Goal: Task Accomplishment & Management: Manage account settings

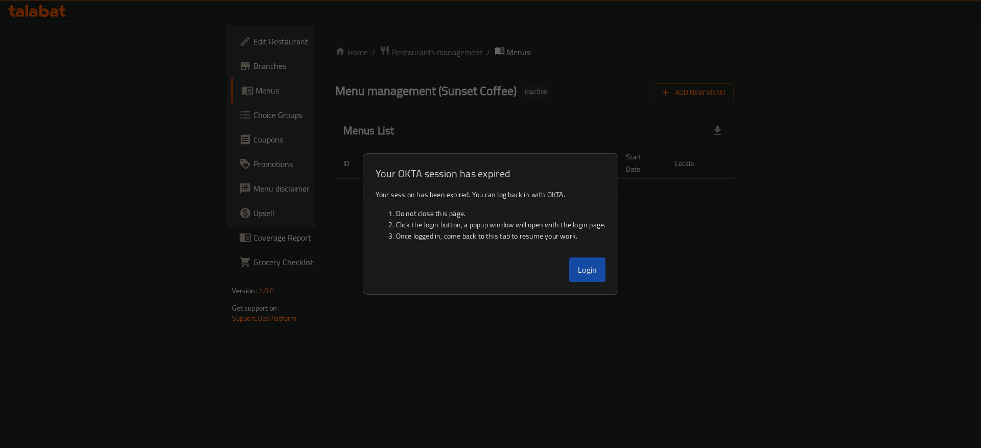
click at [590, 264] on button "Login" at bounding box center [587, 270] width 37 height 25
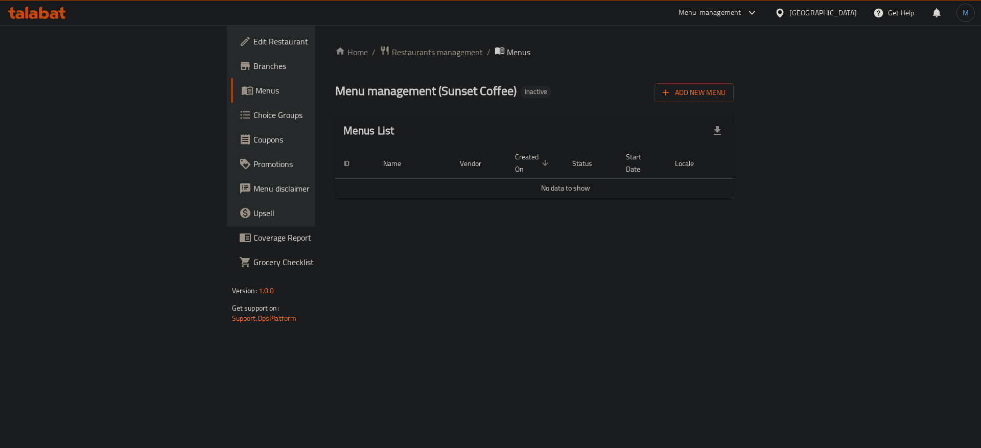
click at [315, 40] on div "Home / Restaurants management / Menus Menu management ( Sunset Coffee ) Inactiv…" at bounding box center [535, 126] width 440 height 202
click at [818, 8] on div "United Arab Emirates" at bounding box center [823, 12] width 67 height 11
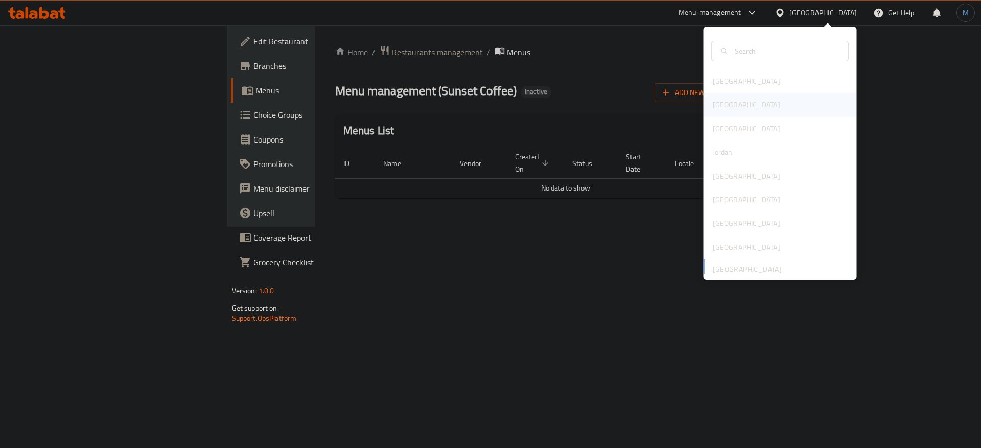
click at [729, 103] on div "[GEOGRAPHIC_DATA]" at bounding box center [780, 105] width 153 height 24
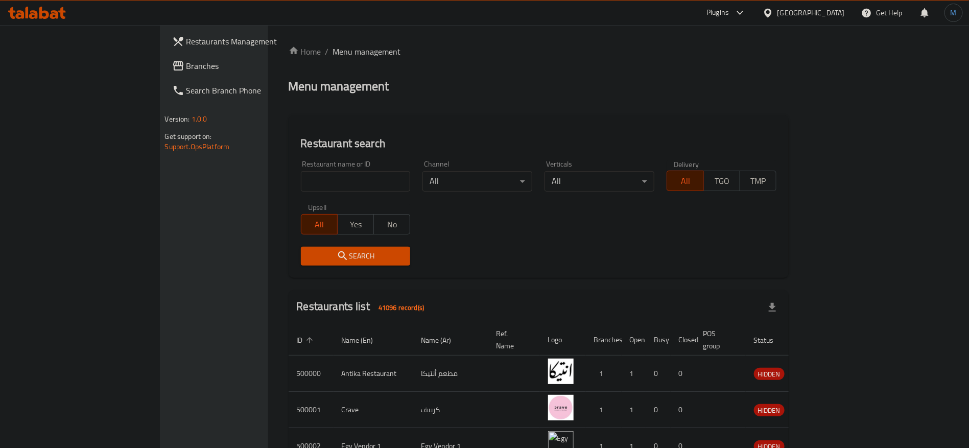
click at [187, 65] on span "Branches" at bounding box center [250, 66] width 127 height 12
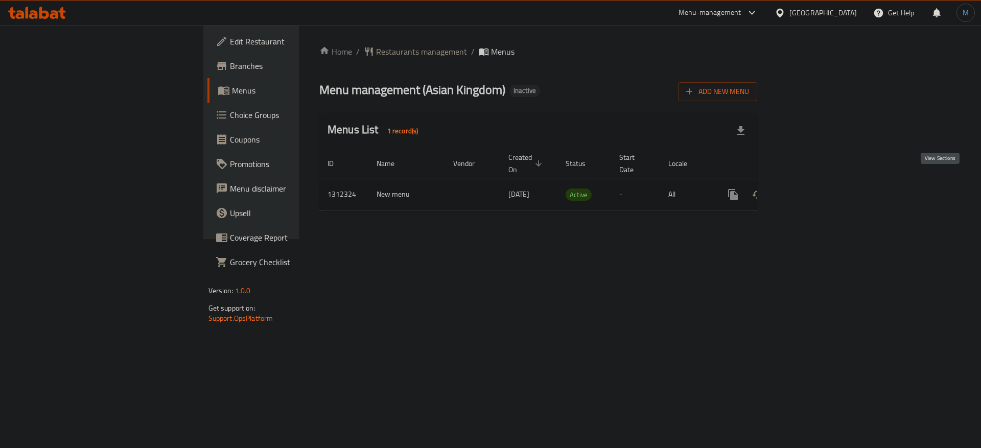
click at [812, 190] on icon "enhanced table" at bounding box center [806, 194] width 9 height 9
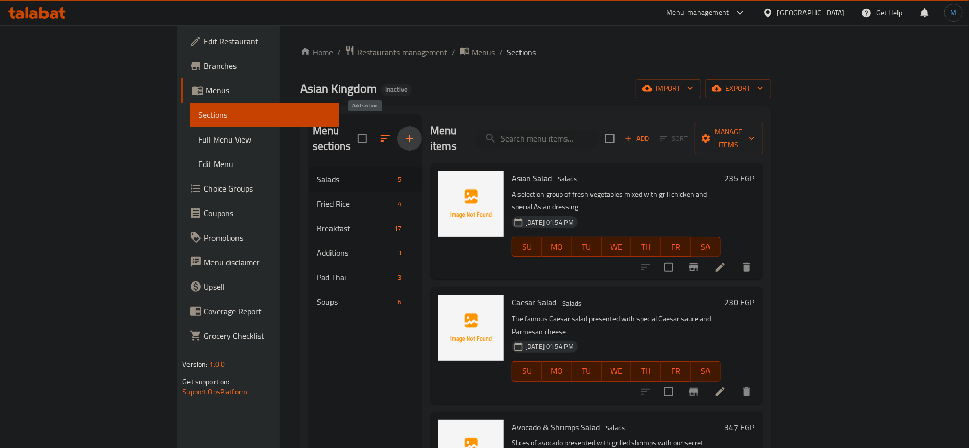
click at [404, 132] on icon "button" at bounding box center [410, 138] width 12 height 12
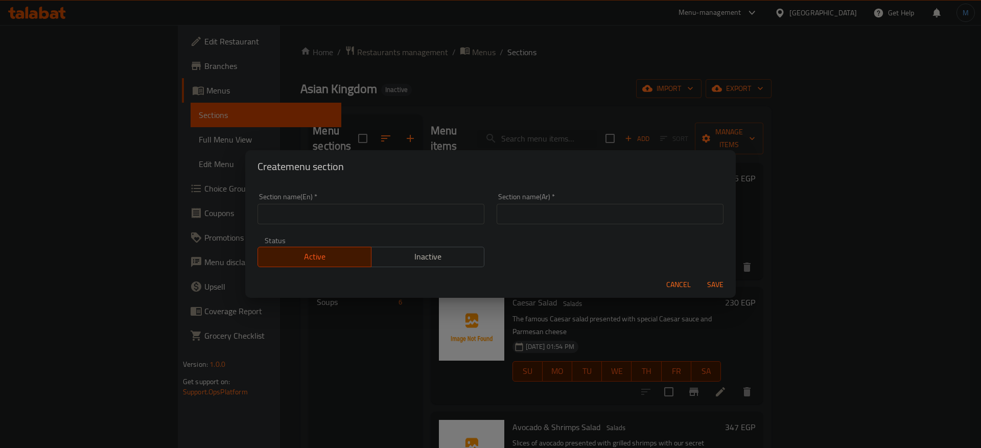
click at [555, 211] on input "text" at bounding box center [610, 214] width 227 height 20
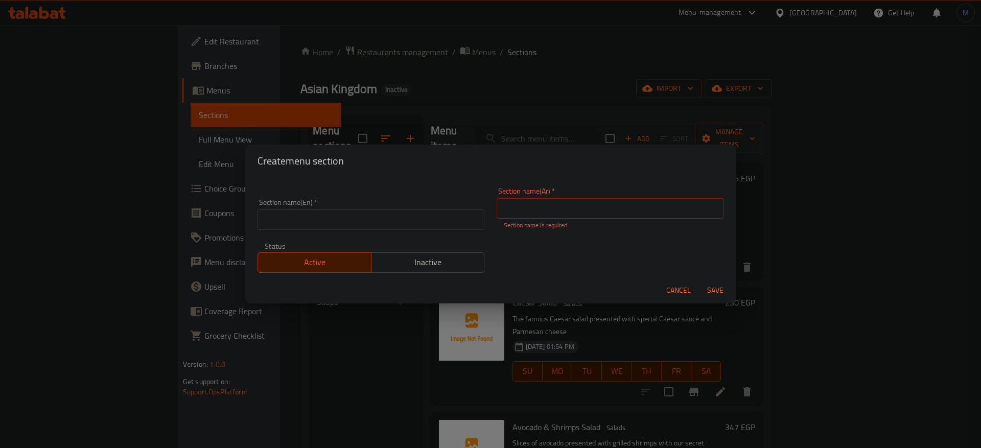
click at [593, 350] on div "Create menu section Section name(En)   * Section name(En) * Section name(Ar)   …" at bounding box center [490, 224] width 981 height 448
click at [569, 213] on input "text" at bounding box center [610, 208] width 227 height 20
type input "الاطباق الرئيسية"
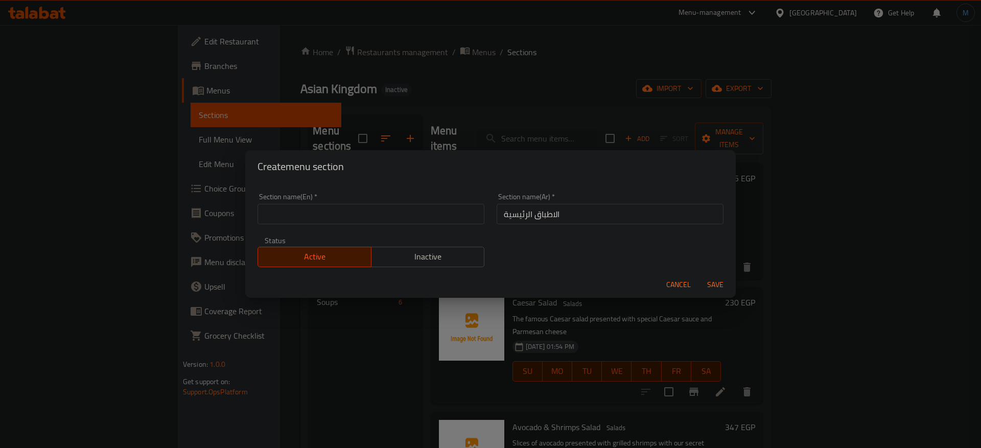
drag, startPoint x: 412, startPoint y: 207, endPoint x: 407, endPoint y: 222, distance: 15.2
click at [409, 214] on div "Section name(En)   * Section name(En) *" at bounding box center [371, 208] width 227 height 31
click at [407, 222] on input "text" at bounding box center [371, 214] width 227 height 20
type input "Main Course"
click at [727, 280] on span "Save" at bounding box center [715, 285] width 25 height 13
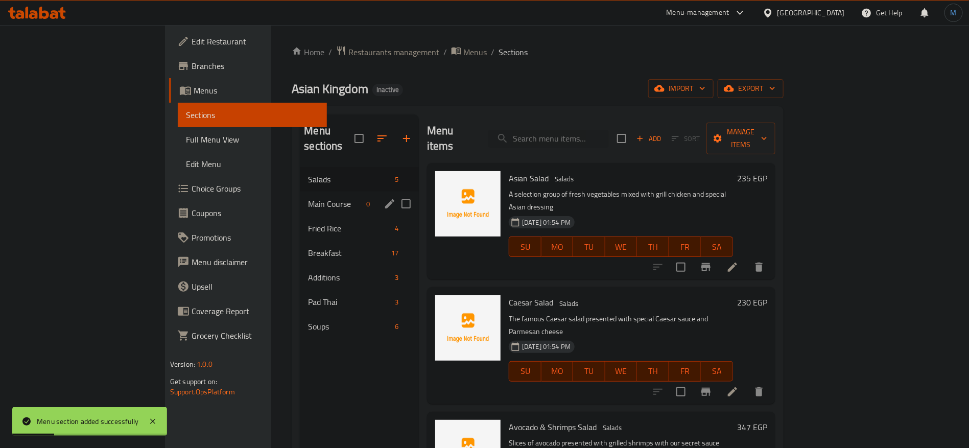
click at [300, 192] on div "Main Course 0" at bounding box center [359, 204] width 119 height 25
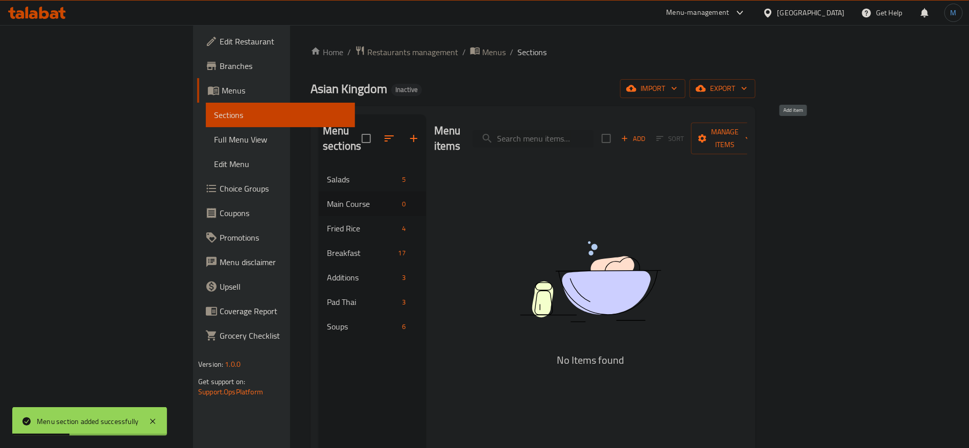
click at [647, 133] on span "Add" at bounding box center [634, 139] width 28 height 12
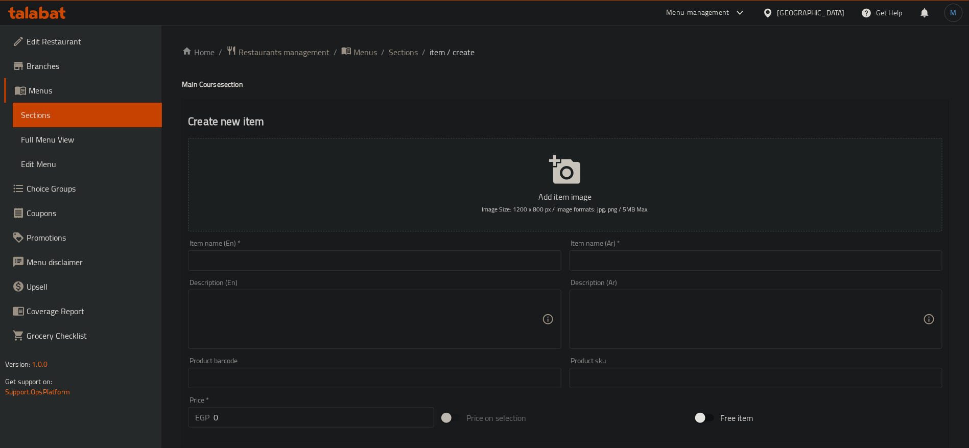
click at [457, 274] on div "Item name (En)   * Item name (En) *" at bounding box center [374, 255] width 381 height 39
paste input "Chicken Cantonese"
click at [463, 257] on input "Chicken Cantonese" at bounding box center [374, 260] width 373 height 20
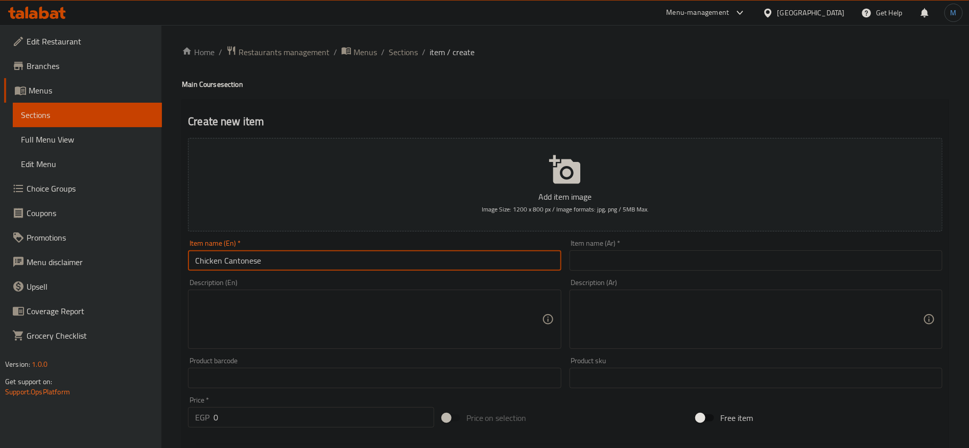
type input "Chicken Cantonese"
click at [679, 268] on input "text" at bounding box center [756, 260] width 373 height 20
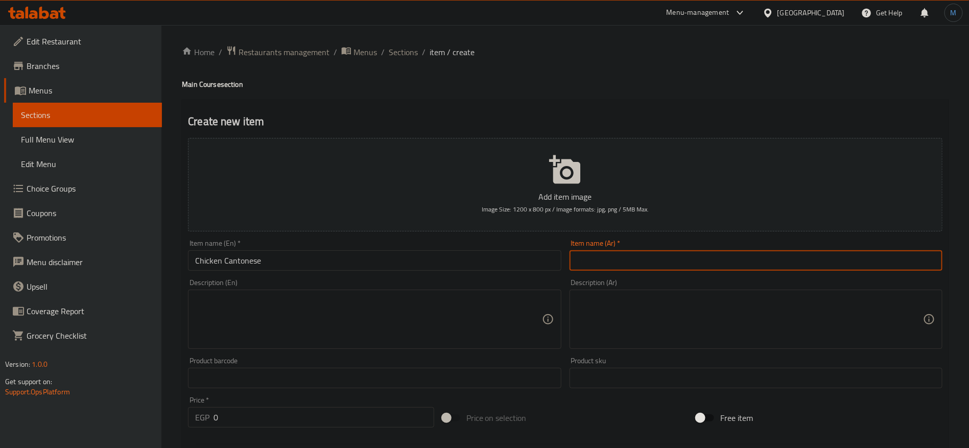
paste input "دجاج كانتوني"
type input "دجاج كانتوني"
paste textarea "grilled chicken with chinese special sauce"
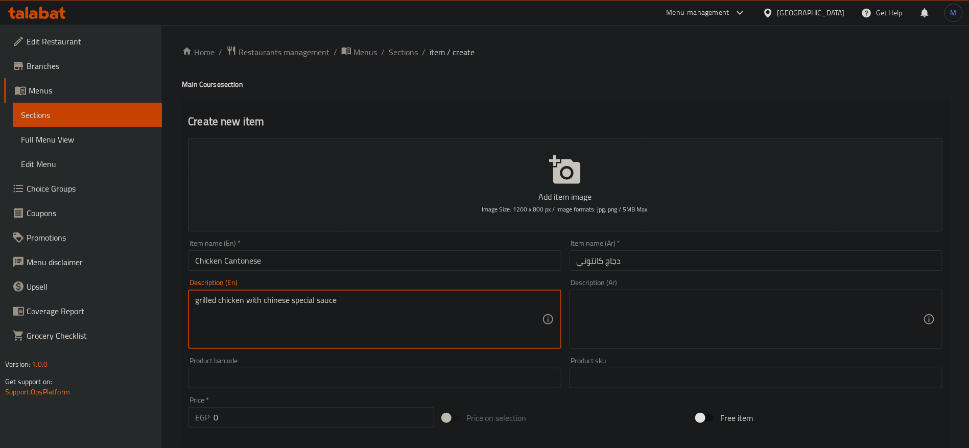
type textarea "grilled chicken with chinese special sauce"
click at [669, 309] on textarea at bounding box center [750, 319] width 346 height 49
paste textarea "دجاج مشوي مع صلصة صينية خاصة"
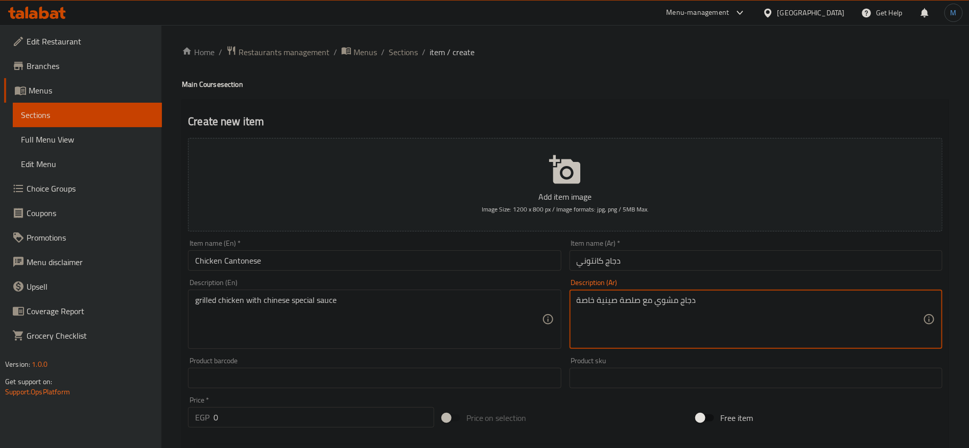
click at [583, 298] on textarea "دجاج مشوي مع صلصة صينية خاصة" at bounding box center [750, 319] width 346 height 49
type textarea "دجاج مشوي مع صلصة صينية سبيشيال"
click at [243, 423] on input "0" at bounding box center [324, 417] width 221 height 20
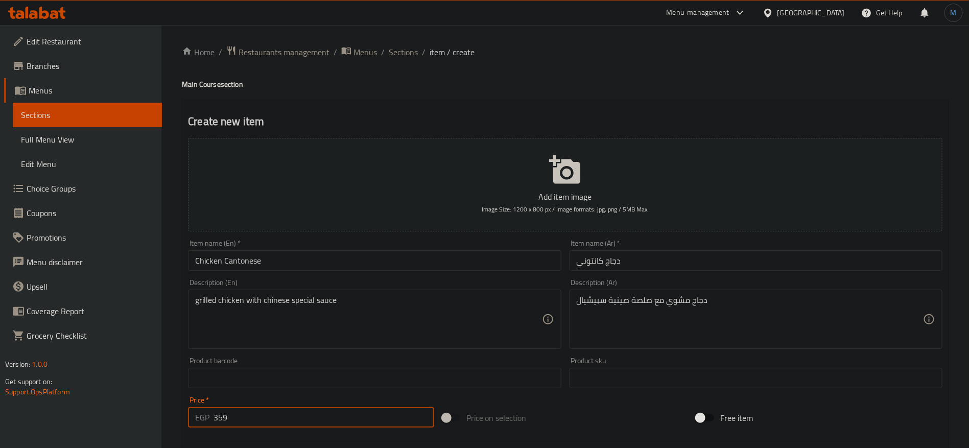
type input "359"
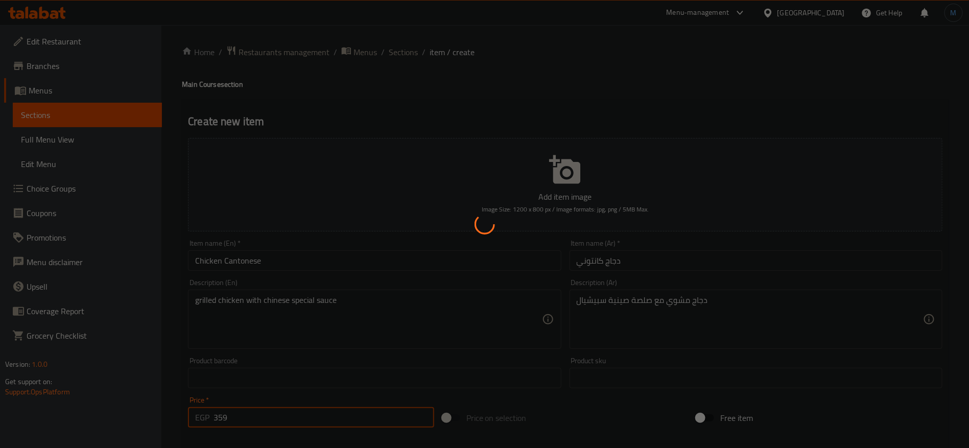
type input "0"
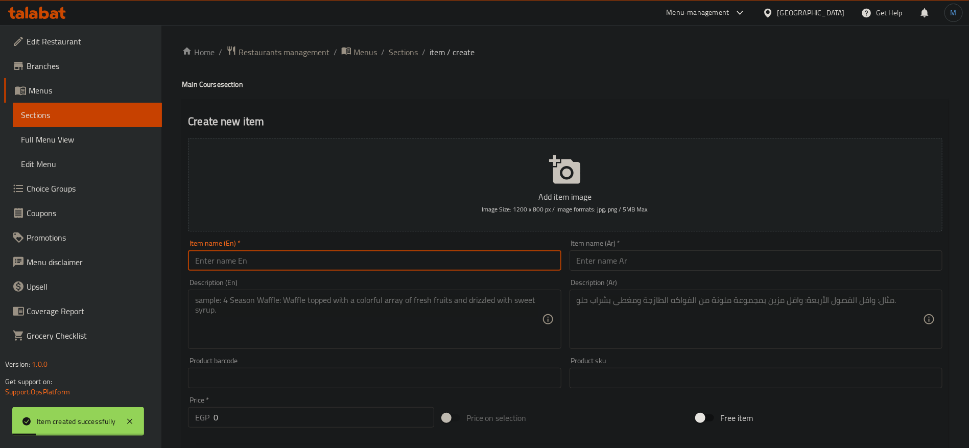
click at [339, 265] on input "text" at bounding box center [374, 260] width 373 height 20
type input "Chicken Sweet and Sour"
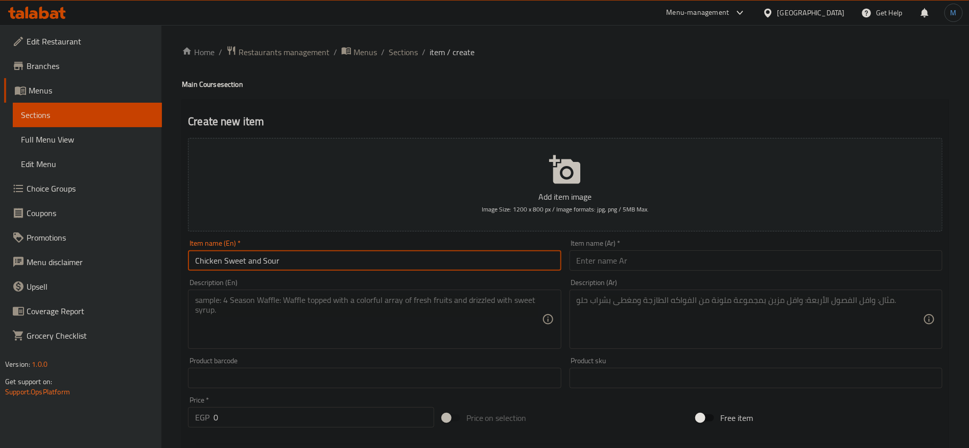
drag, startPoint x: 651, startPoint y: 239, endPoint x: 650, endPoint y: 250, distance: 11.9
click at [650, 242] on div "Item name (Ar)   * Item name (Ar) *" at bounding box center [756, 255] width 381 height 39
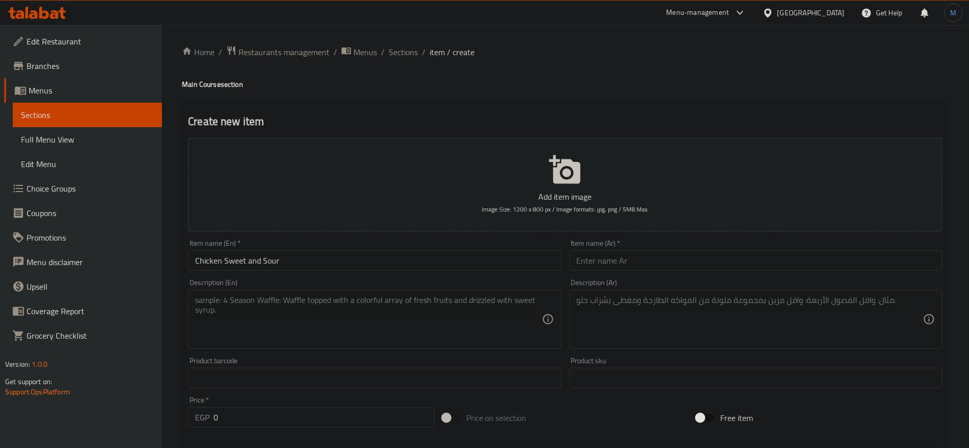
click at [650, 258] on input "text" at bounding box center [756, 260] width 373 height 20
paste input "دجاج حلو وحامض"
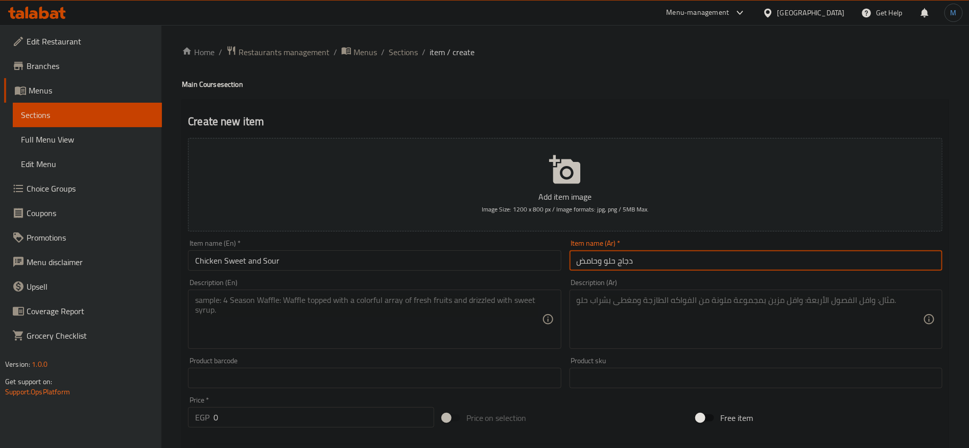
type input "دجاج حلو وحامض"
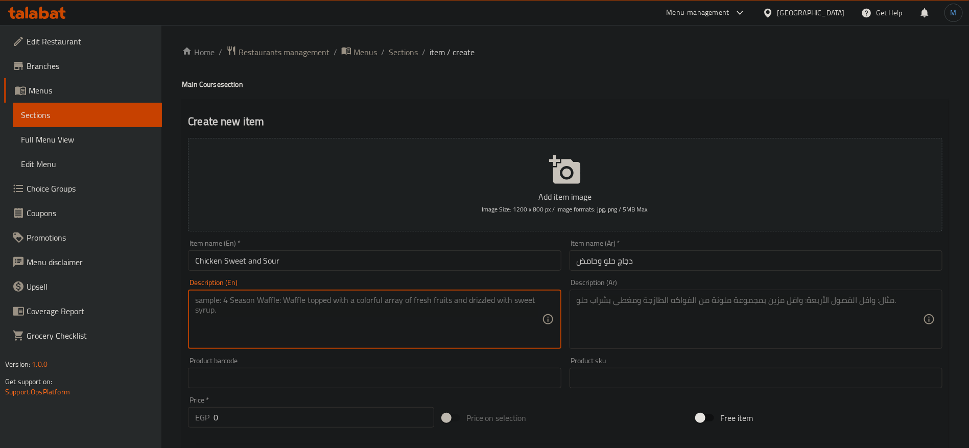
click at [420, 328] on textarea at bounding box center [368, 319] width 346 height 49
click at [214, 262] on input "Chicken Sweet and Sour" at bounding box center [374, 260] width 373 height 20
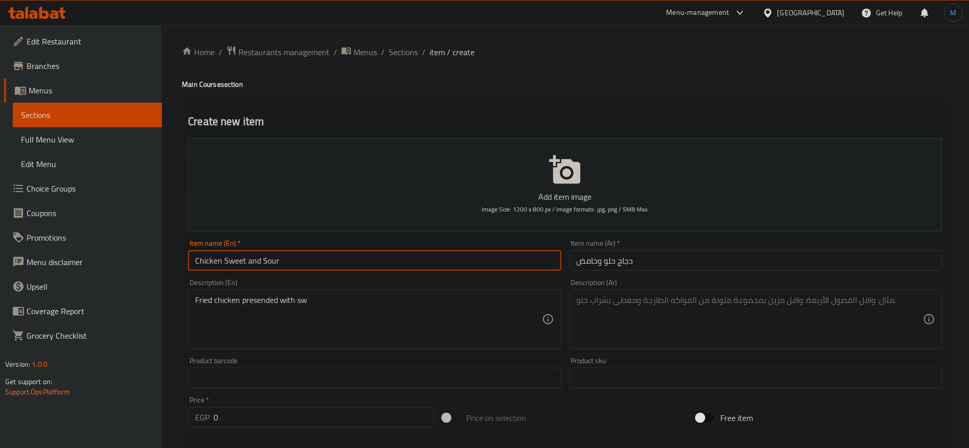
click at [232, 263] on input "Chicken Sweet and Sour" at bounding box center [374, 260] width 373 height 20
drag, startPoint x: 232, startPoint y: 263, endPoint x: 285, endPoint y: 262, distance: 52.6
click at [285, 262] on input "Chicken Sweet and Sour" at bounding box center [374, 260] width 373 height 20
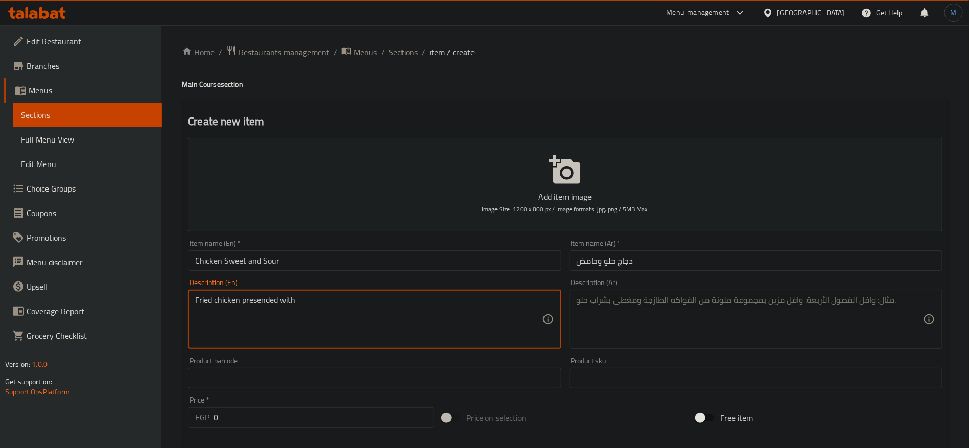
paste textarea "Sweet and Sour"
paste textarea "t"
type textarea "Fried chicken presented with Sweet and Sour sauce"
drag, startPoint x: 713, startPoint y: 352, endPoint x: 714, endPoint y: 345, distance: 7.2
click at [714, 351] on div "Description (Ar) Description (Ar)" at bounding box center [756, 314] width 381 height 78
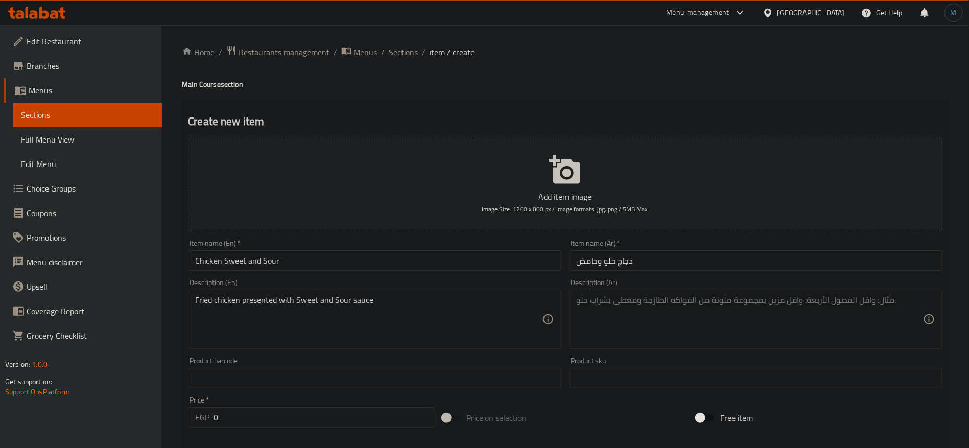
click at [714, 345] on div "Description (Ar)" at bounding box center [756, 319] width 373 height 59
paste textarea "دجاج مقلي يقدم مع صلصة حلوة وحامضة"
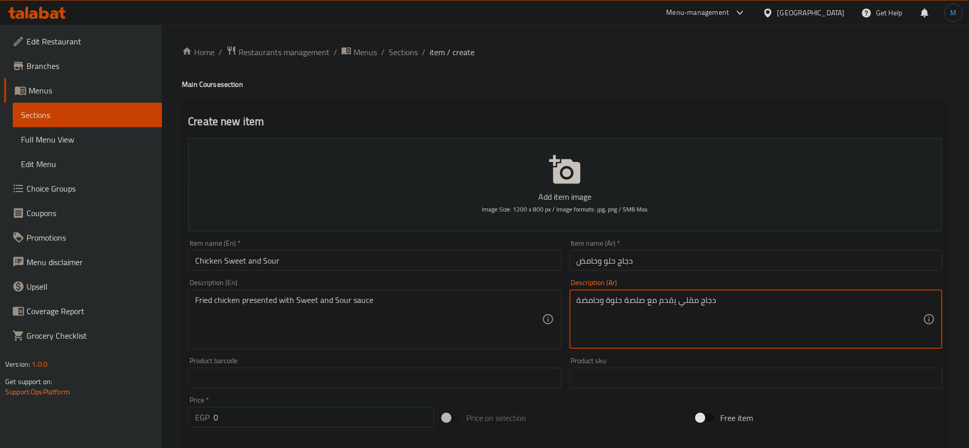
type textarea "دجاج مقلي يقدم مع صلصة حلوة وحامضة"
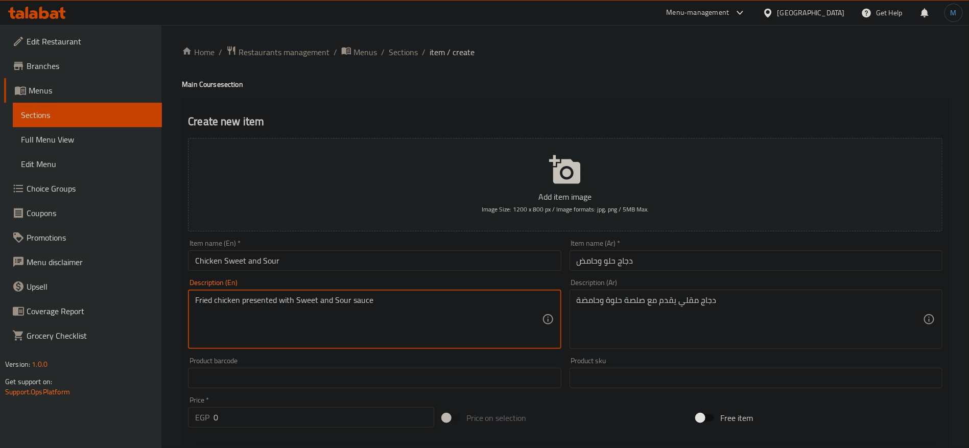
click at [264, 302] on textarea "Fried chicken presented with Sweet and Sour sauce" at bounding box center [368, 319] width 346 height 49
click at [338, 341] on textarea "Fried chicken presented with Sweet and Sour sauce" at bounding box center [368, 319] width 346 height 49
click at [365, 410] on input "0" at bounding box center [324, 417] width 221 height 20
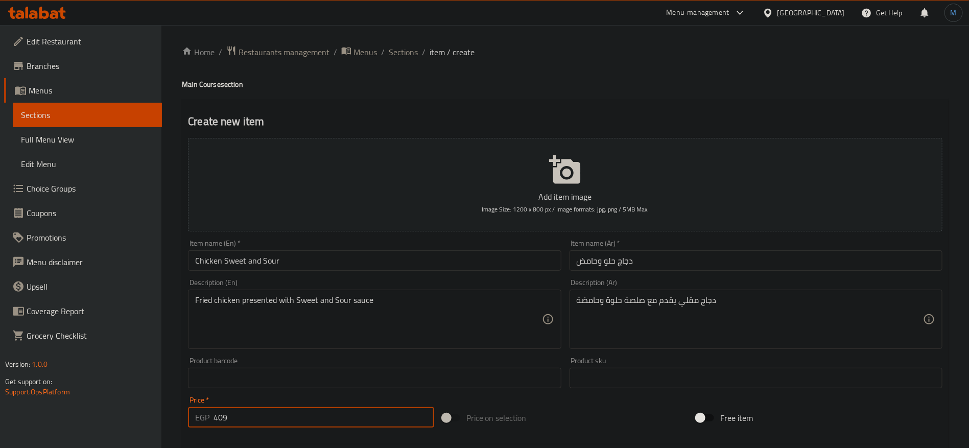
type input "409"
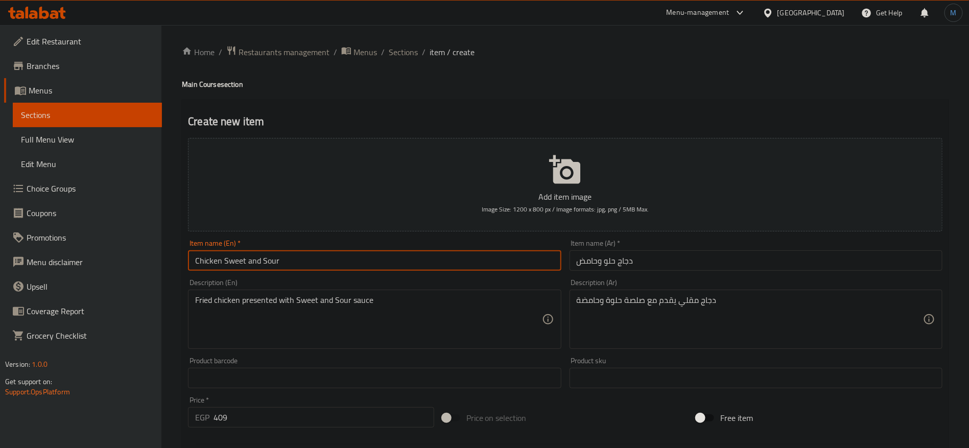
click at [243, 258] on input "Chicken Sweet and Sour" at bounding box center [374, 260] width 373 height 20
drag, startPoint x: 243, startPoint y: 258, endPoint x: 319, endPoint y: 262, distance: 76.2
click at [319, 262] on input "Chicken Sweet and Sour" at bounding box center [374, 260] width 373 height 20
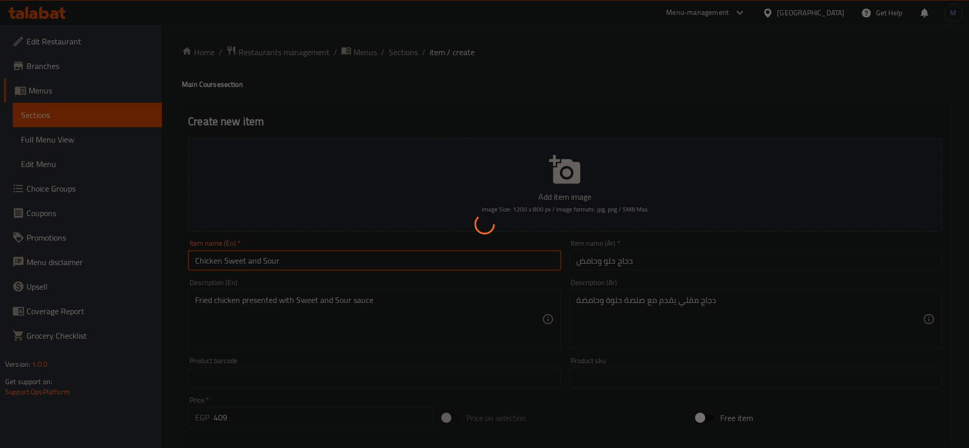
type input "0"
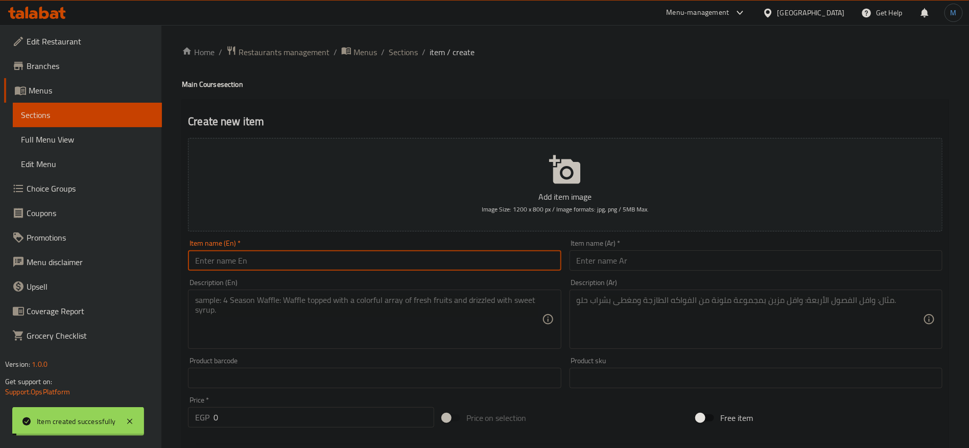
click at [347, 255] on input "text" at bounding box center [374, 260] width 373 height 20
paste input "Sweet and Sour"
type input "Shrimp Sweet and Sour"
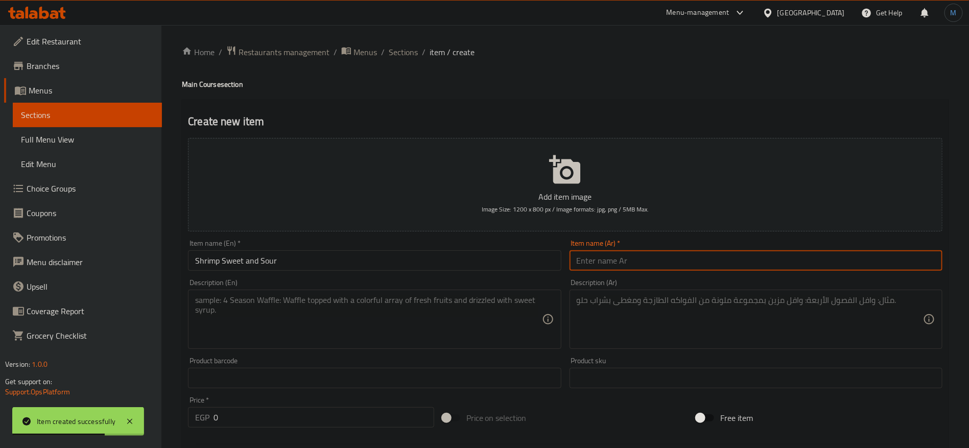
click at [687, 254] on input "text" at bounding box center [756, 260] width 373 height 20
paste input "روبيان حلو وحامض"
click at [641, 252] on input "روبيان حلو وحامض" at bounding box center [756, 260] width 373 height 20
click at [631, 258] on input "روبيان حلو وحامض" at bounding box center [756, 260] width 373 height 20
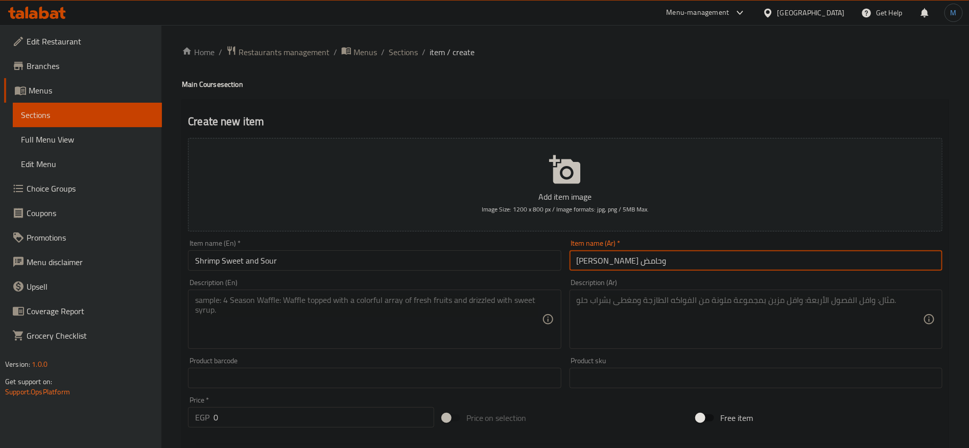
type input "[PERSON_NAME] وحامض"
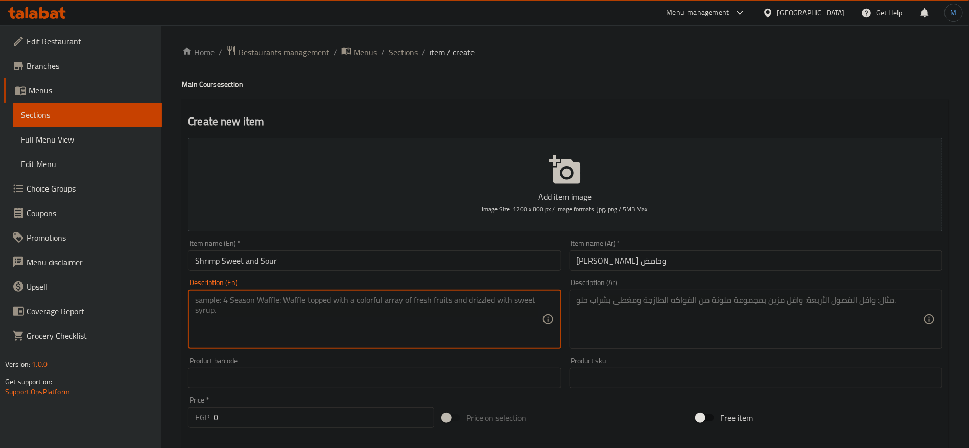
click at [415, 341] on textarea at bounding box center [368, 319] width 346 height 49
paste textarea "Fried Shrimp presented with Sweet and Sour sauce"
type textarea "Fried Shrimp presented with Sweet and Sour sauce"
paste textarea "روبيان مقلي يقدم مع صلصة حلوة وحامضة"
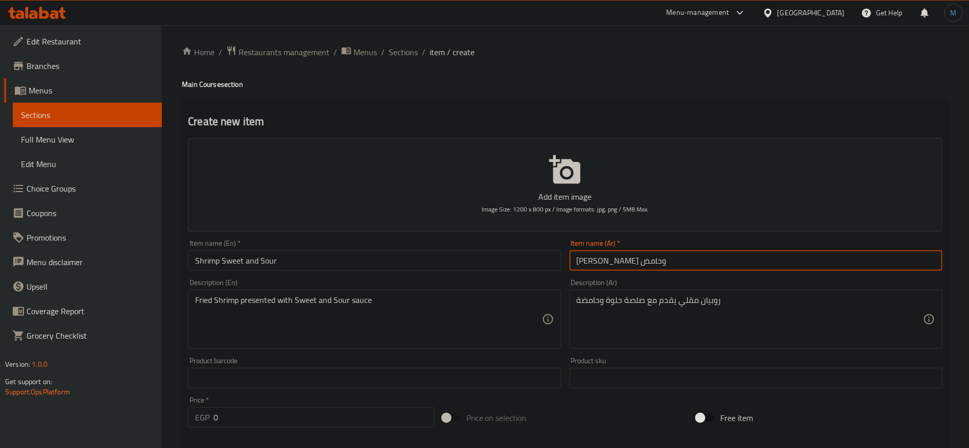
click at [614, 254] on input "[PERSON_NAME] وحامض" at bounding box center [756, 260] width 373 height 20
click at [633, 259] on input "[PERSON_NAME] وحامض" at bounding box center [756, 260] width 373 height 20
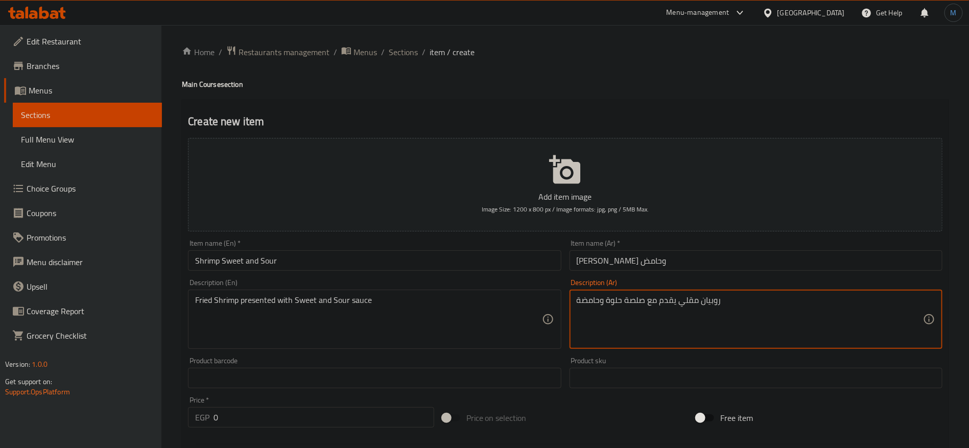
click at [707, 301] on textarea "روبيان مقلي يقدم مع صلصة حلوة وحامضة" at bounding box center [750, 319] width 346 height 49
paste textarea "مبري"
type textarea "جمبري مقلي يقدم مع صلصة حلوة وحامضة"
click at [226, 416] on input "0" at bounding box center [324, 417] width 221 height 20
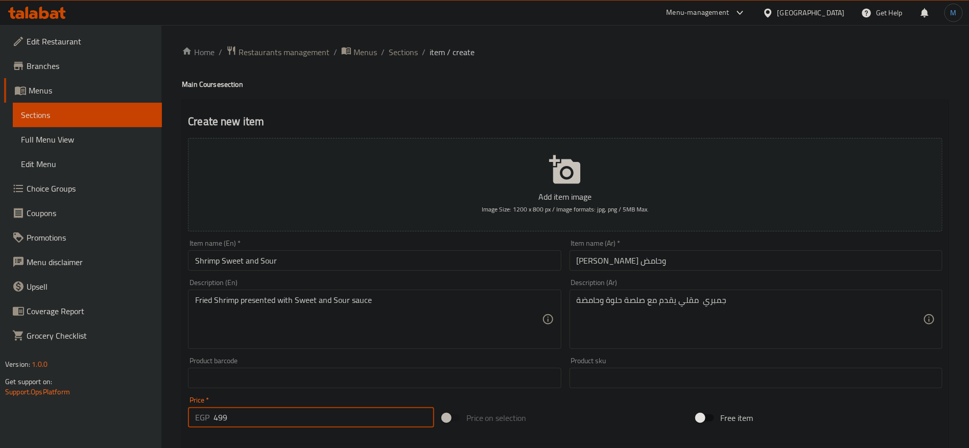
type input "499"
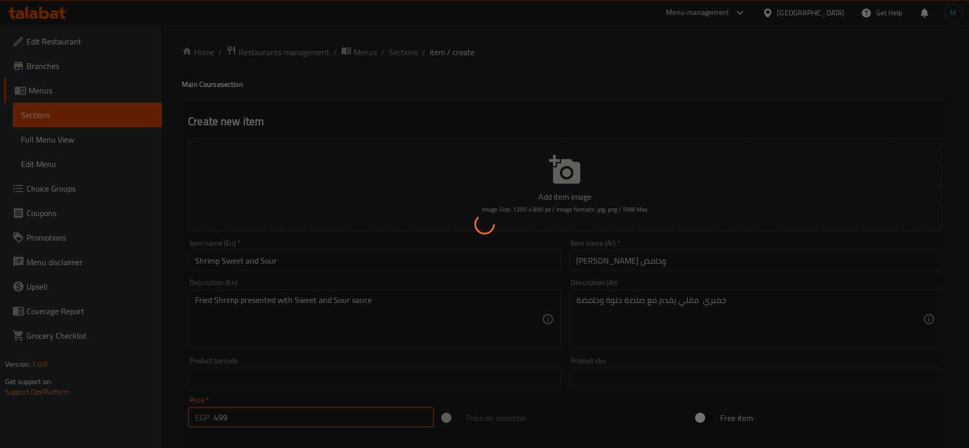
type input "0"
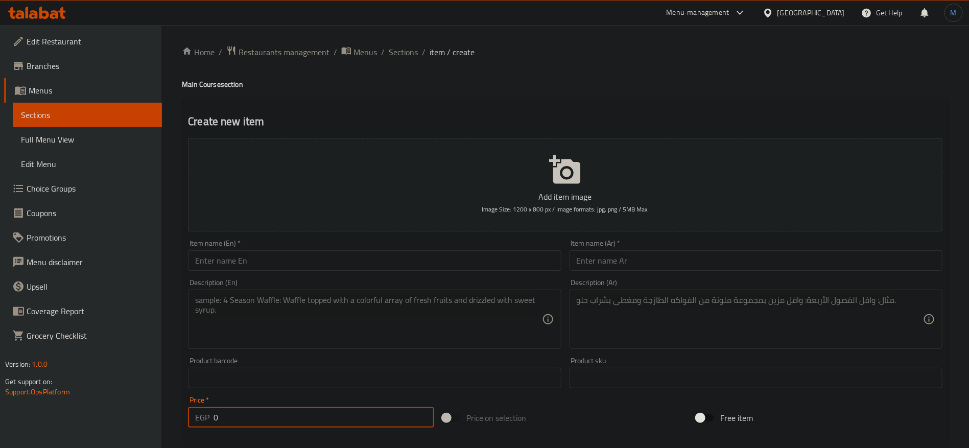
click at [447, 268] on input "text" at bounding box center [374, 260] width 373 height 20
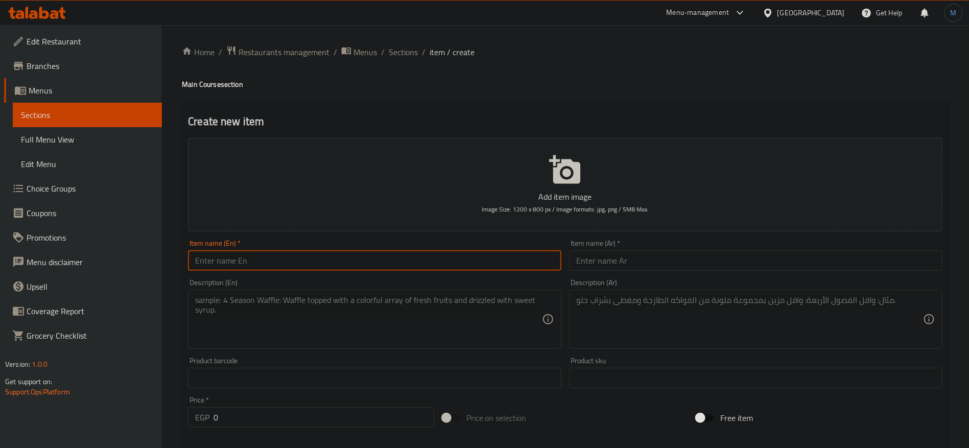
paste input "MONGOLIAN BEEF"
type input "Mongolian Beef"
paste input "لحم بقري منغولي"
click at [629, 258] on input "لحم بقري منغولي" at bounding box center [756, 260] width 373 height 20
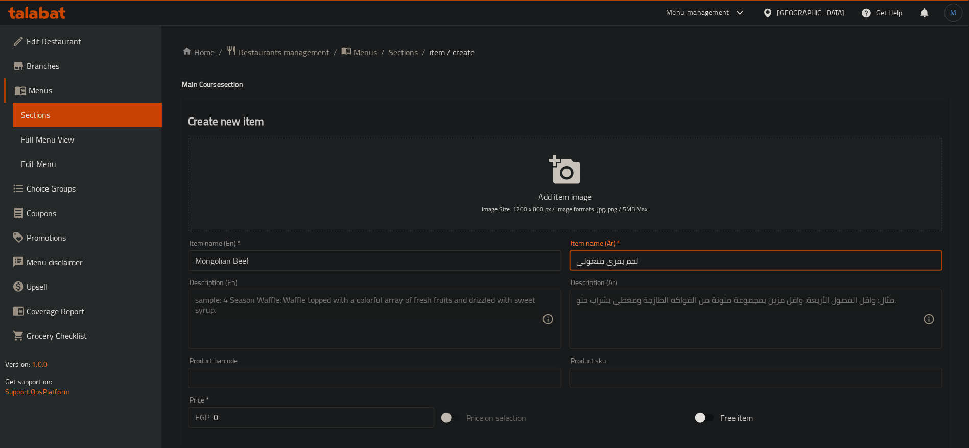
type input "لحم بقري منغولي"
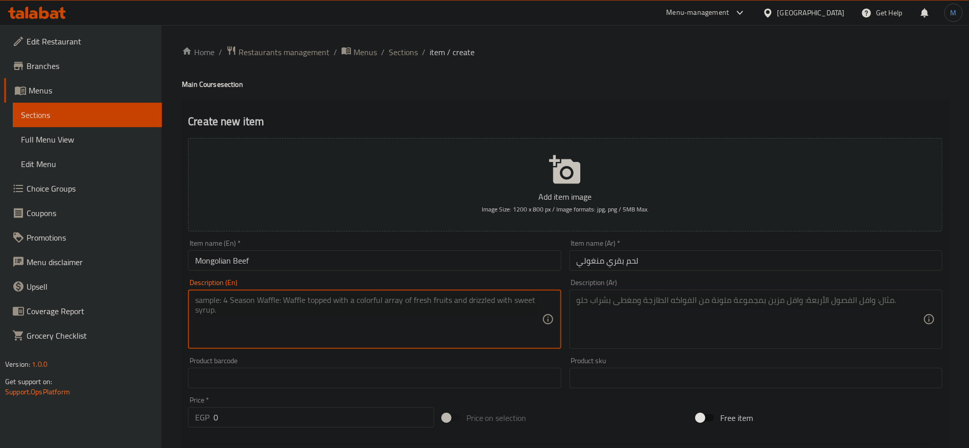
click at [505, 304] on textarea at bounding box center [368, 319] width 346 height 49
type textarea "س"
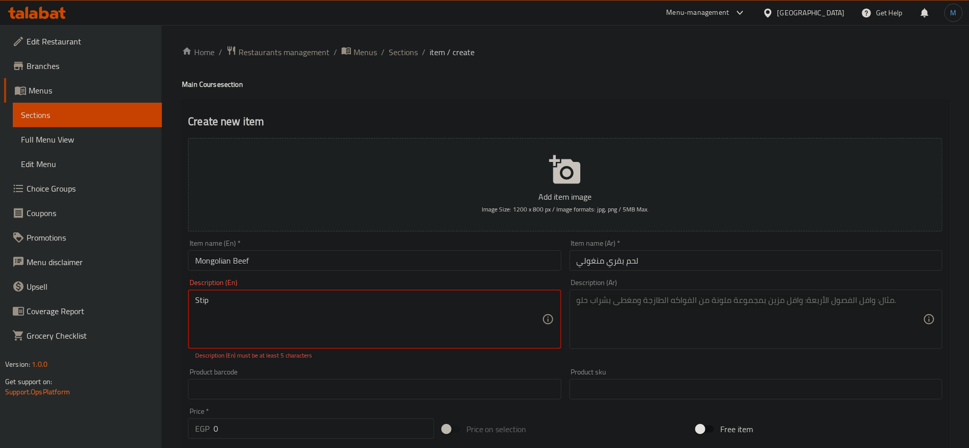
paste textarea "TIR FRIED WITH FRESH VEGETABLES, SESAME, AND SOY SALCE"
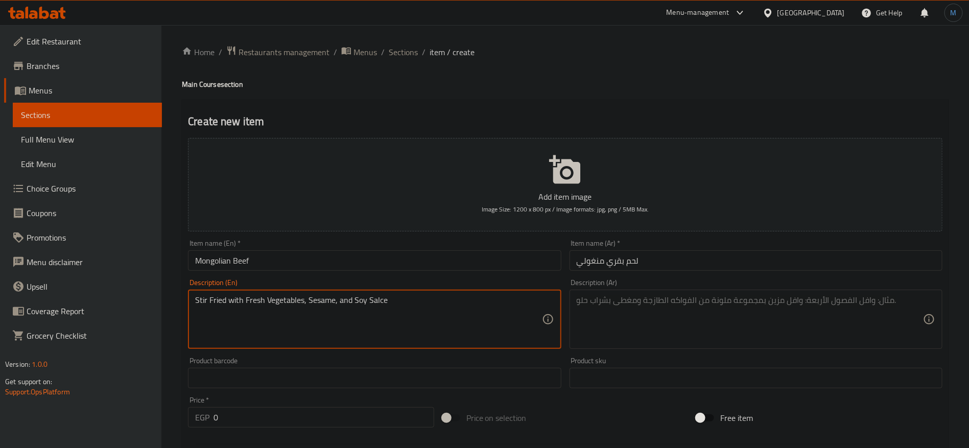
paste textarea "uce"
type textarea "Stir Fried with Fresh Vegetables, Sesame, and Soy Sauce"
paste textarea "مقلي مع خضراوات طازجة، سمسم، وصلصة الصويا"
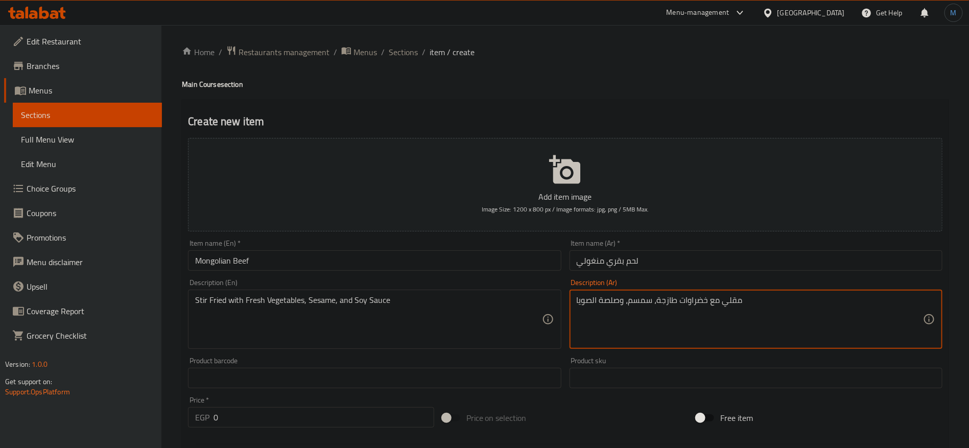
type textarea "مقلي مع خضراوات طازجة، سمسم، وصلصة الصويا"
click at [296, 416] on input "0" at bounding box center [324, 417] width 221 height 20
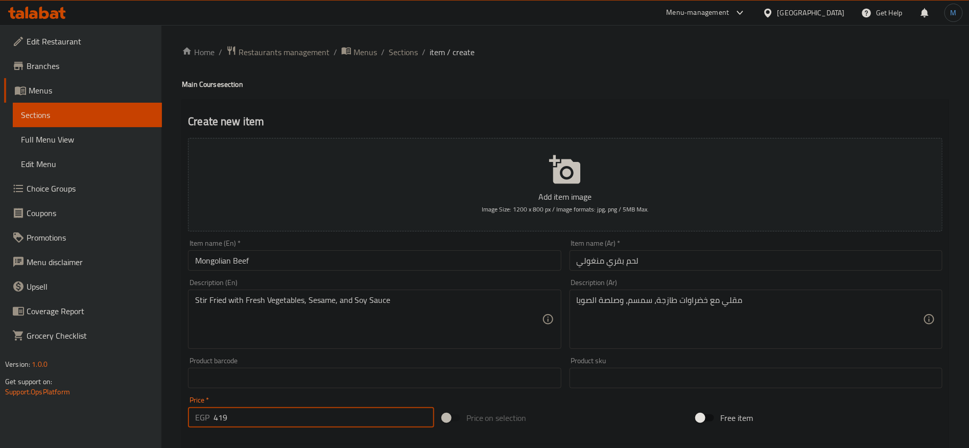
type input "419"
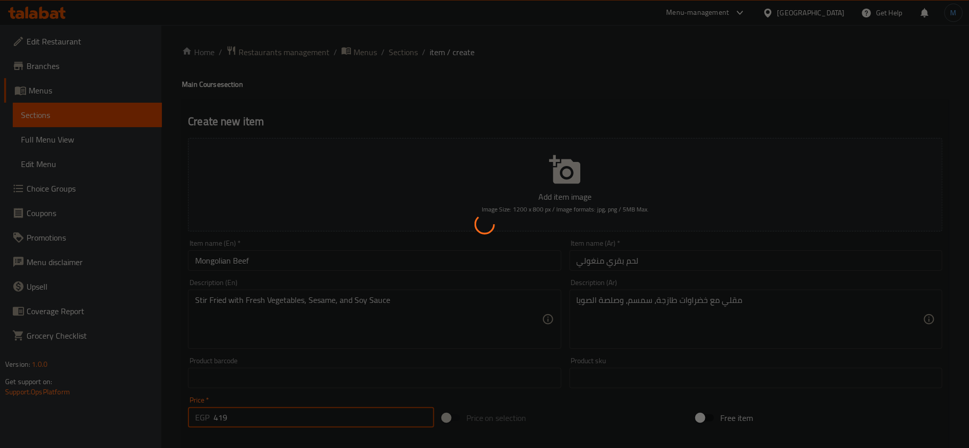
type input "0"
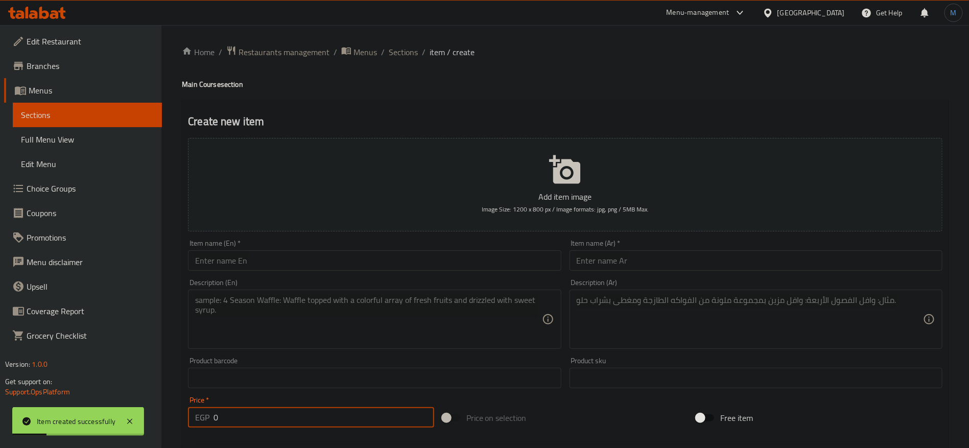
click at [295, 262] on input "text" at bounding box center [374, 260] width 373 height 20
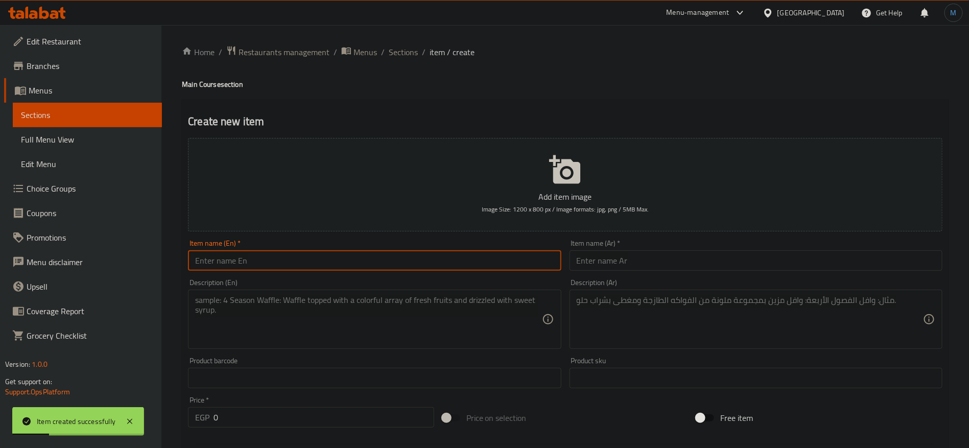
paste input "MONGOLIAN CHICKEN"
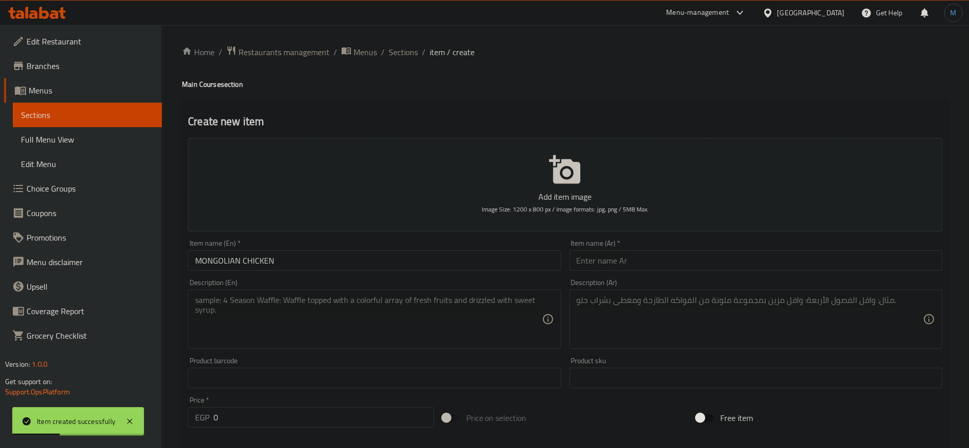
click at [307, 261] on input "MONGOLIAN CHICKEN" at bounding box center [374, 260] width 373 height 20
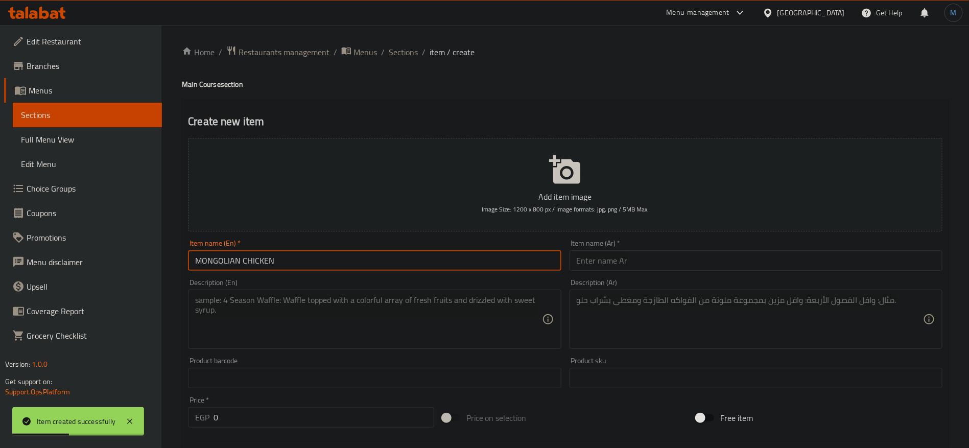
click at [364, 265] on input "MONGOLIAN CHICKEN" at bounding box center [374, 260] width 373 height 20
type input "Mongolian Chicken"
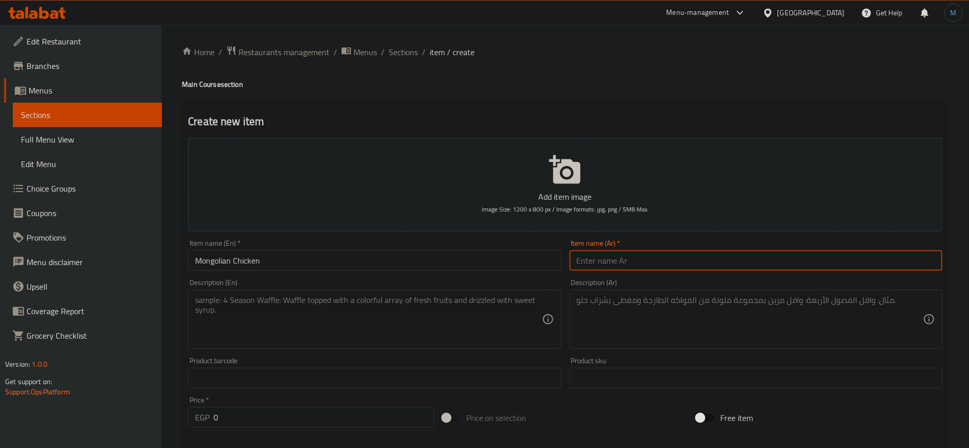
click at [628, 264] on input "text" at bounding box center [756, 260] width 373 height 20
paste input "دجاج منغولي"
type input "دجاج منغولي"
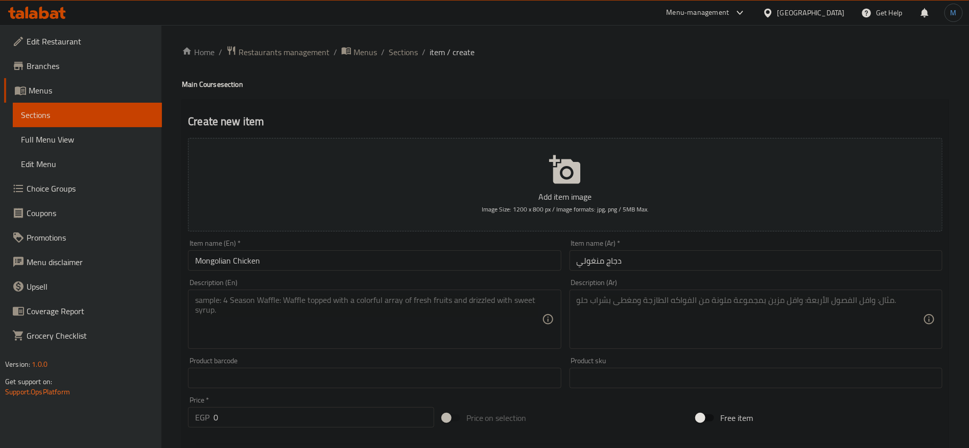
click at [418, 293] on div "Description (En)" at bounding box center [374, 319] width 373 height 59
paste textarea "STIR FRIED WITH FRESH VEGETABLES, SESAME, AND SOY SALCE"
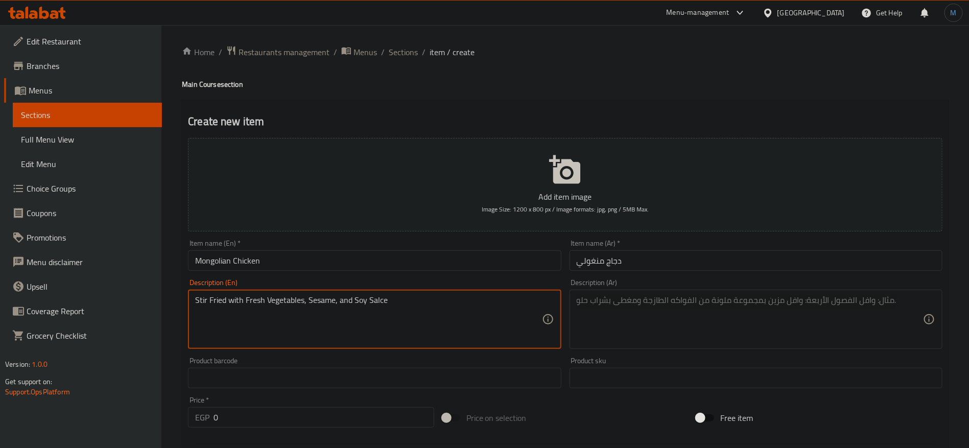
paste textarea "uce"
type textarea "Stir Fried with Fresh Vegetables, Sesame, and Soy Sauce"
paste textarea "مقلي مع خضراوات طازجة، سمسم، وصلصة الصويا"
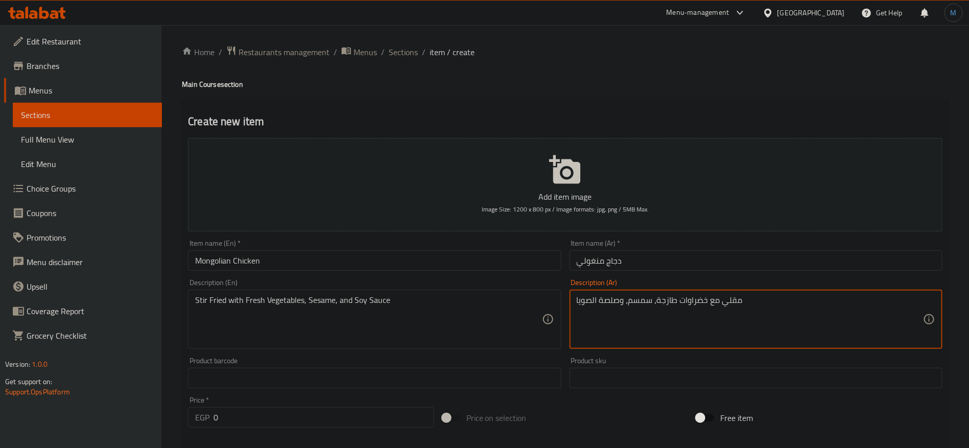
type textarea "مقلي مع خضراوات طازجة، سمسم، وصلصة الصويا"
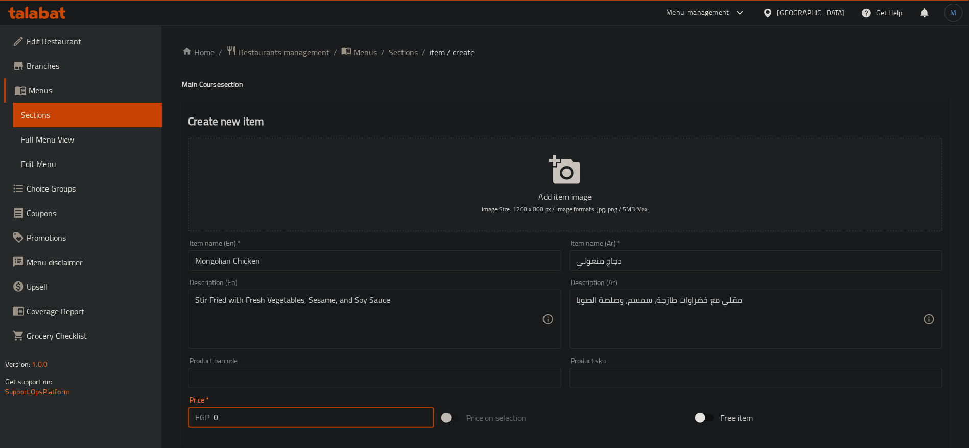
click at [322, 426] on input "0" at bounding box center [324, 417] width 221 height 20
type input "359"
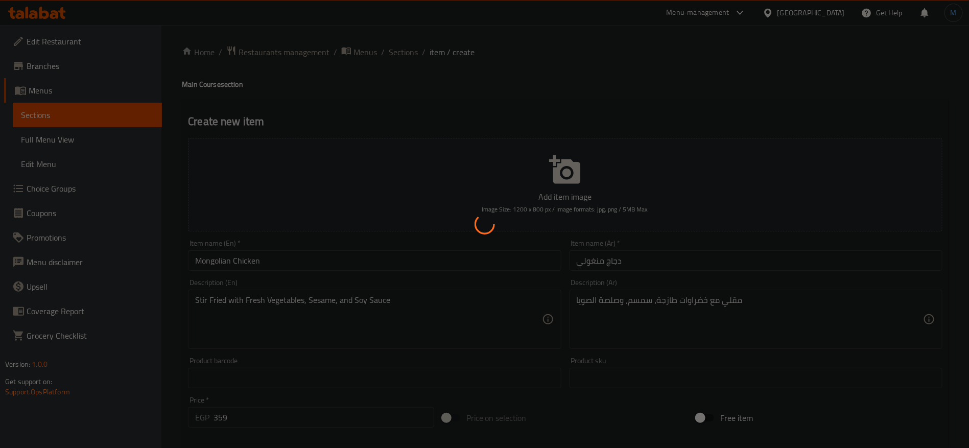
type input "0"
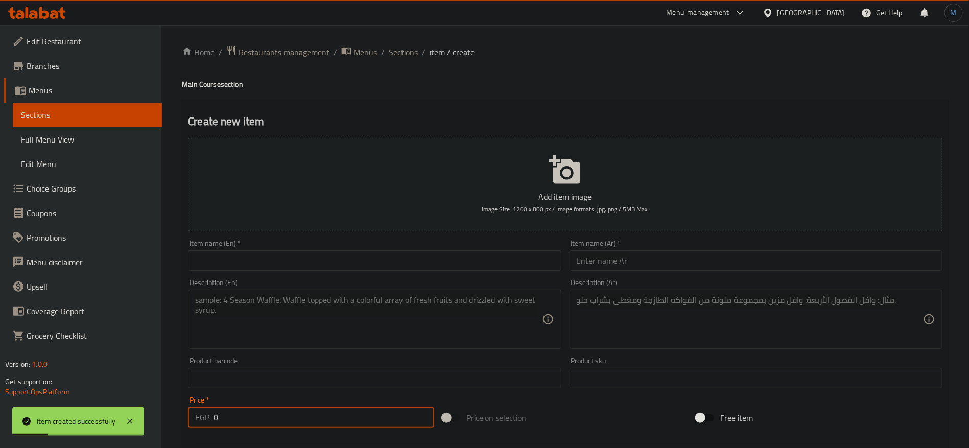
click at [277, 244] on div "Item name (En)   * Item name (En) *" at bounding box center [374, 255] width 373 height 31
click at [274, 247] on div "Item name (En)   * Item name (En) *" at bounding box center [374, 255] width 373 height 31
click at [286, 254] on input "text" at bounding box center [374, 260] width 373 height 20
paste input "CHICKEN CURRY"
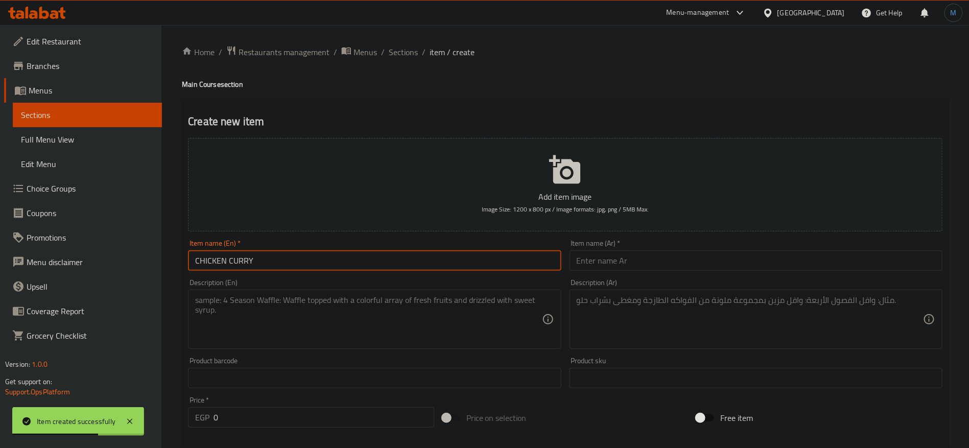
click at [367, 268] on input "CHICKEN CURRY" at bounding box center [374, 260] width 373 height 20
paste input "hicken Curry"
paste input "HICKEN CURRY"
type input "CHICKEN CURRY"
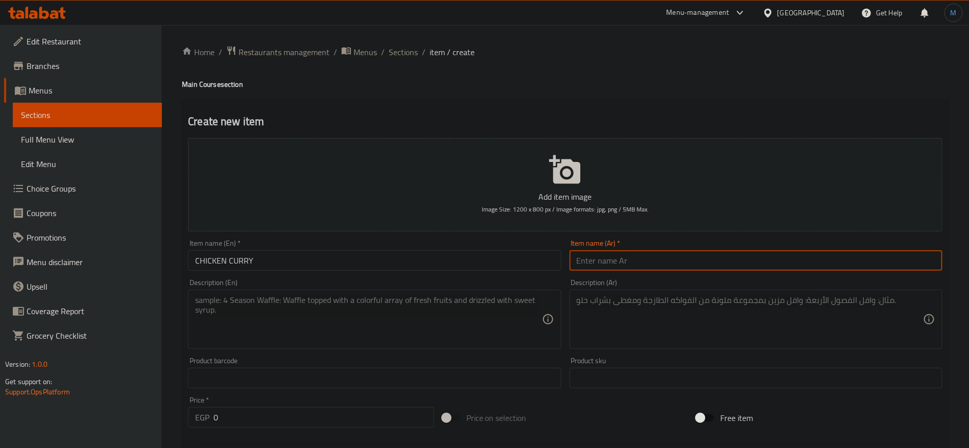
paste input "كاري الدجاج"
click at [630, 261] on input "text" at bounding box center [756, 260] width 373 height 20
type input "كاري الدجاج"
click at [406, 254] on input "CHICKEN CURRY" at bounding box center [374, 260] width 373 height 20
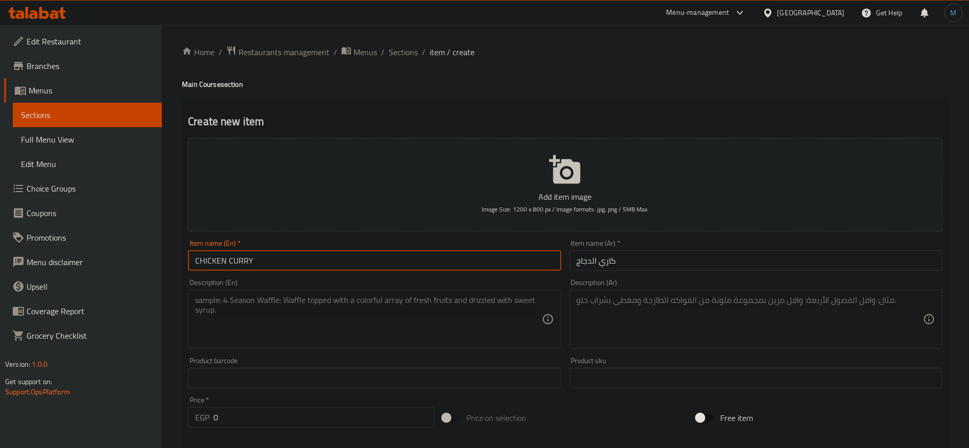
type input "Chicken Curry"
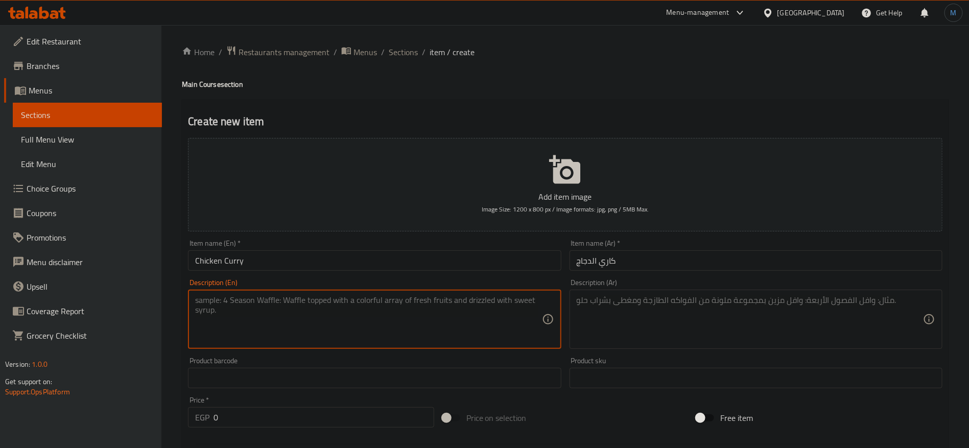
click at [447, 323] on textarea at bounding box center [368, 319] width 346 height 49
paste textarea "Chicken Grilled Presented with Our Special Curry Sauce"
type textarea "Chicken Grilled Presented with Our Special Curry Sauce"
click at [699, 300] on textarea at bounding box center [750, 319] width 346 height 49
paste textarea "دجاج مشوي يقدم مع صلصة الكاري الخاصة بنا"
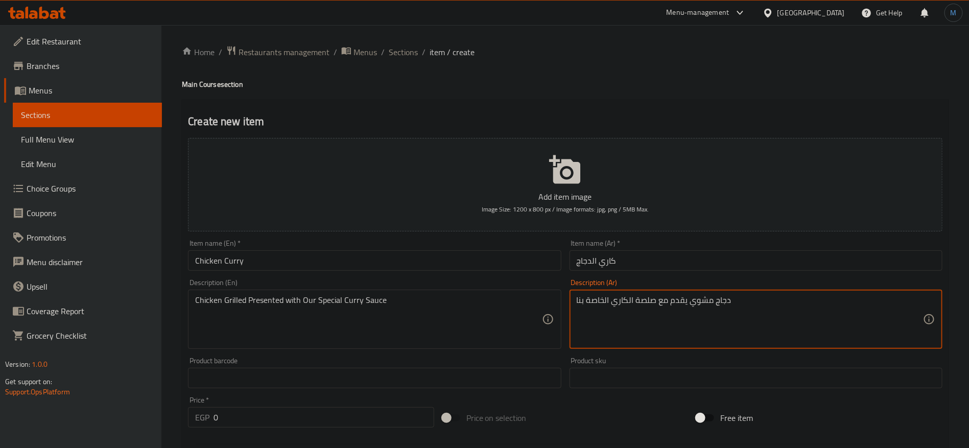
type textarea "دجاج مشوي يقدم مع صلصة الكاري الخاصة بنا"
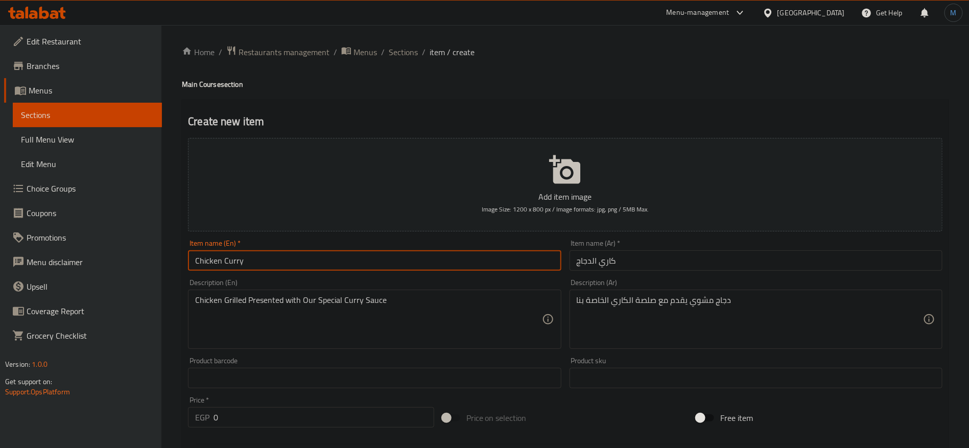
click at [399, 266] on input "Chicken Curry" at bounding box center [374, 260] width 373 height 20
click at [296, 416] on input "0" at bounding box center [324, 417] width 221 height 20
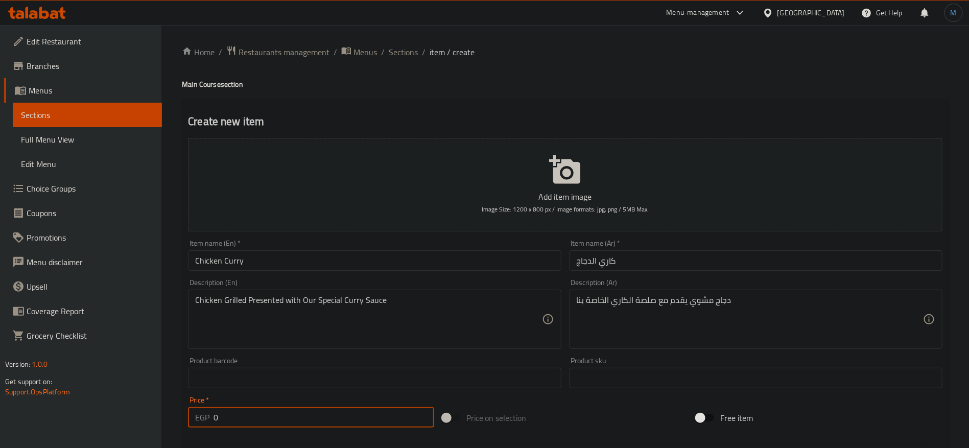
paste input "359"
type input "359"
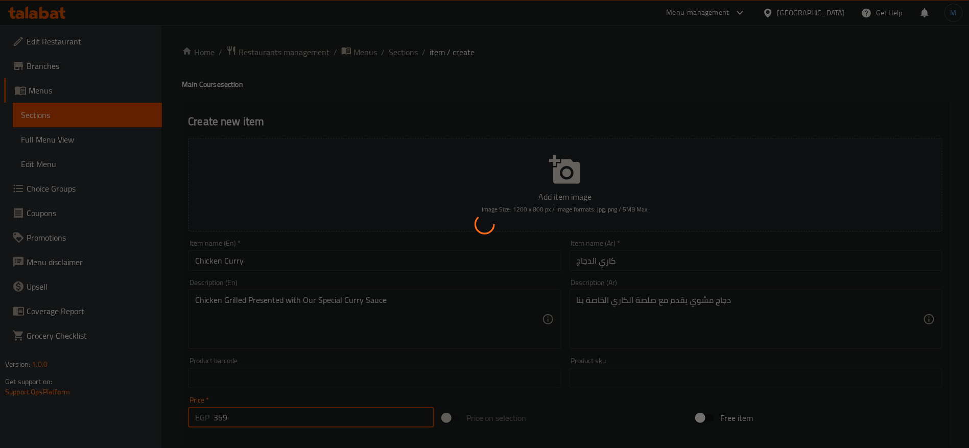
type input "0"
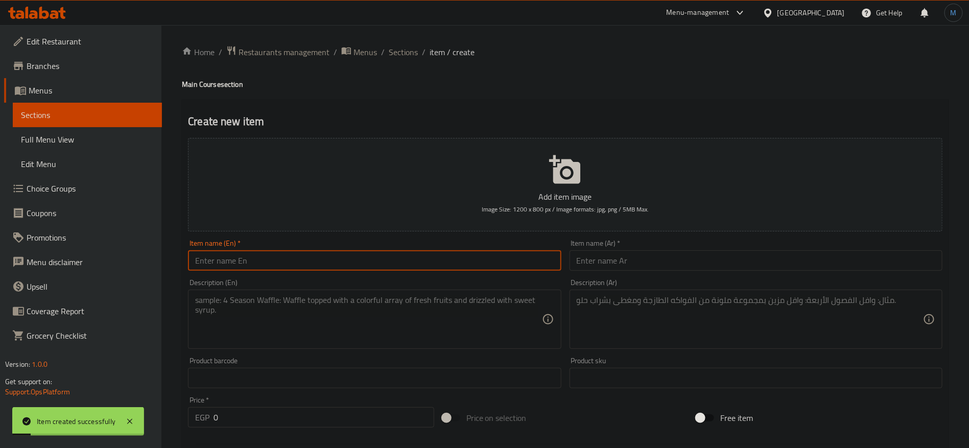
click at [335, 254] on input "text" at bounding box center [374, 260] width 373 height 20
paste input "CHICKEN CASHEW"
type input "Chicken Cashew"
paste input "دجاج بالكاجو"
click at [604, 259] on input "text" at bounding box center [756, 260] width 373 height 20
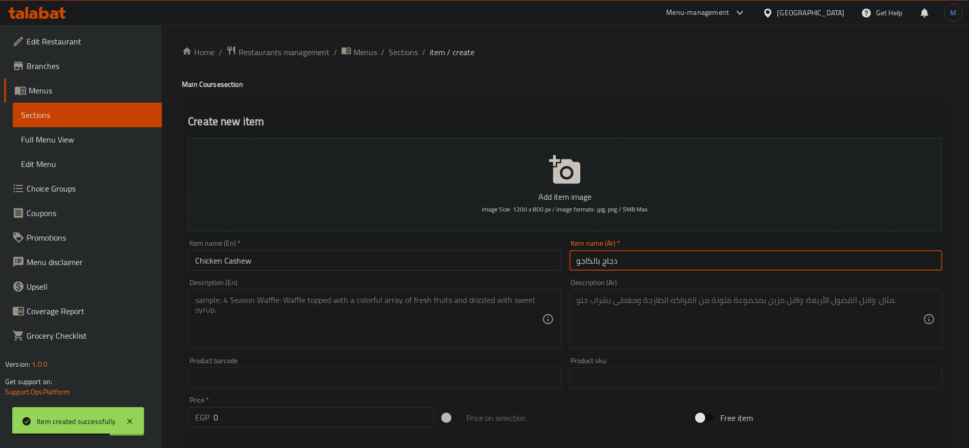
type input "دجاج بالكاجو"
click at [396, 323] on textarea at bounding box center [368, 319] width 346 height 49
paste textarea "Chicken Pieces Presented with Cashew Special Sauce"
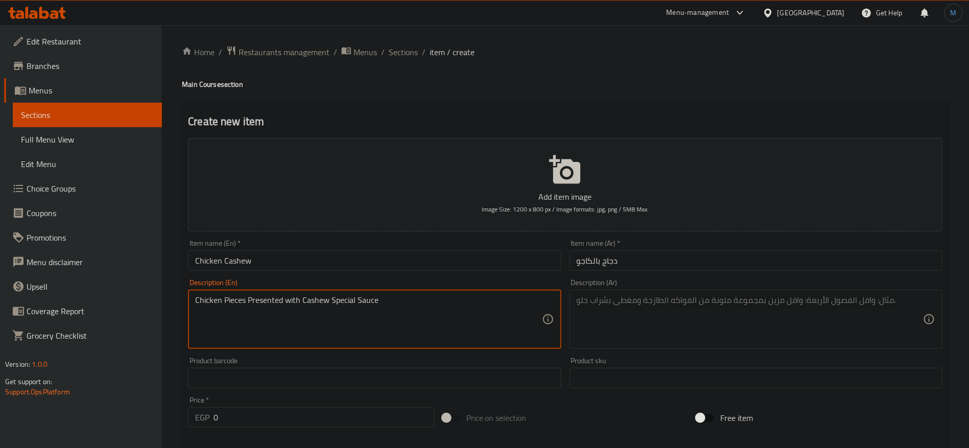
type textarea "Chicken Pieces Presented with Cashew Special Sauce"
click at [732, 329] on textarea at bounding box center [750, 319] width 346 height 49
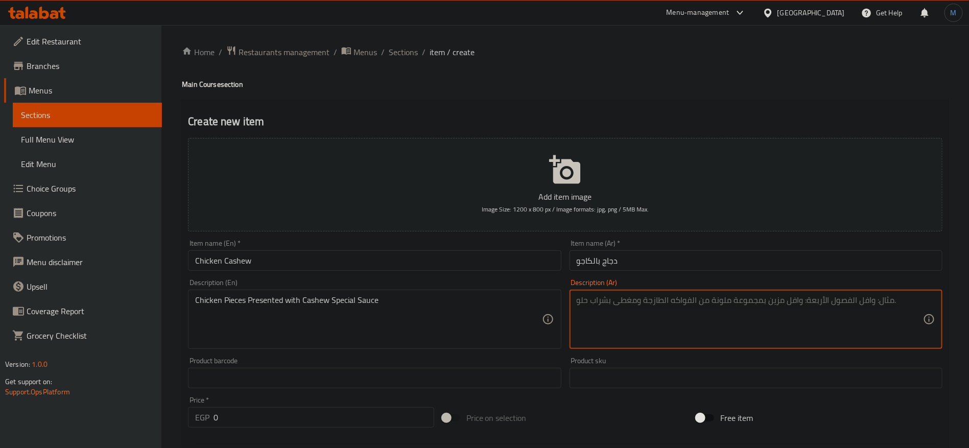
paste textarea "قطع دجاج تقدم مع صلصة الكاجو الخاصة"
click at [592, 308] on textarea "قطع دجاج تقدم مع صلصة الكاجو الخاصة" at bounding box center [750, 319] width 346 height 49
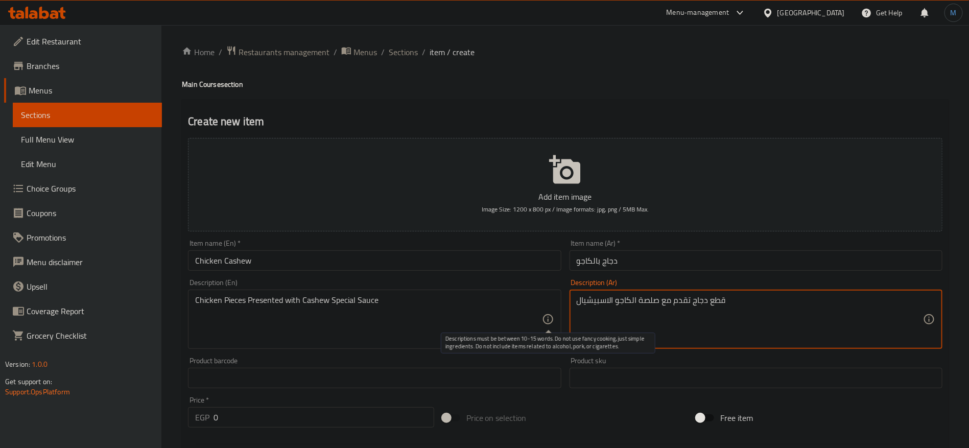
type textarea "قطع دجاج تقدم مع صلصة الكاجو الاسبيشيال"
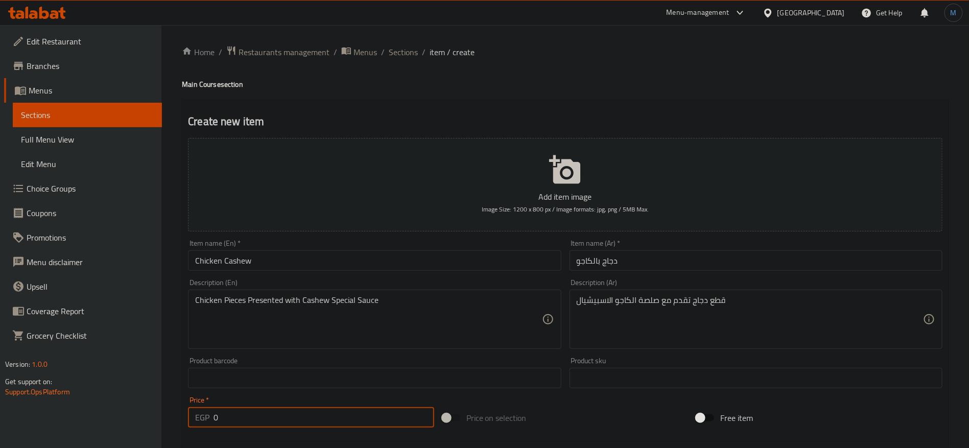
click at [294, 414] on input "0" at bounding box center [324, 417] width 221 height 20
paste input "399"
type input "399"
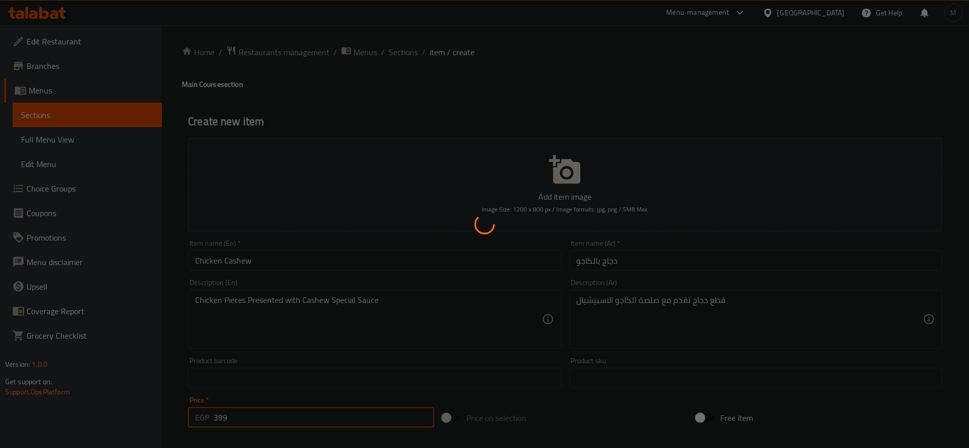
type input "0"
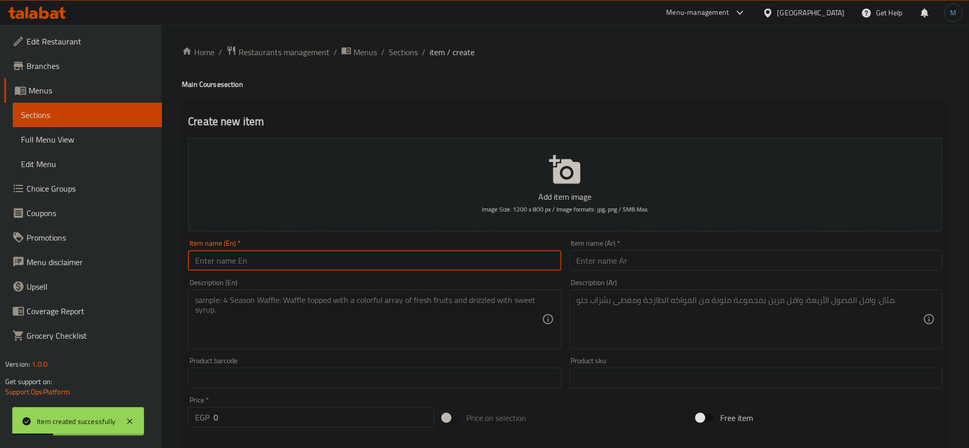
click at [354, 260] on input "text" at bounding box center [374, 260] width 373 height 20
paste input "CHICKEN TERRYAKI"
type input "Chicken Terryaki"
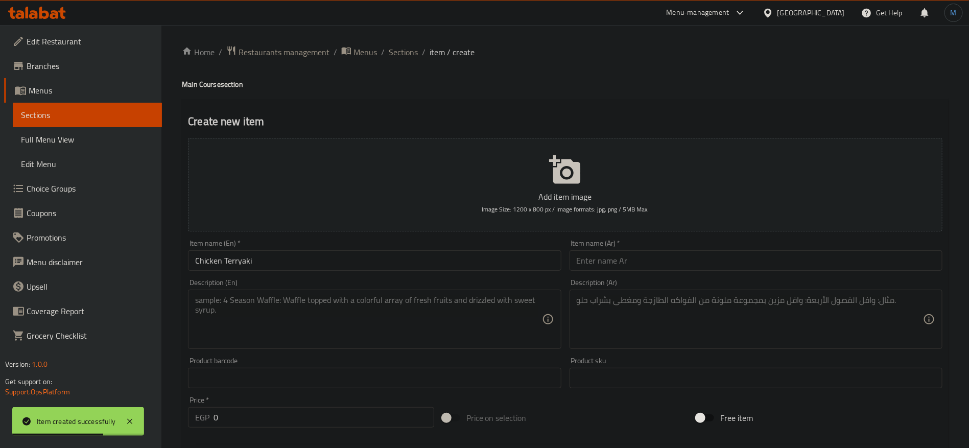
click at [388, 349] on div "Description (En)" at bounding box center [374, 319] width 373 height 59
paste textarea "Teriyaki Special Sauce Presented with Grilled Chicken and Sesame"
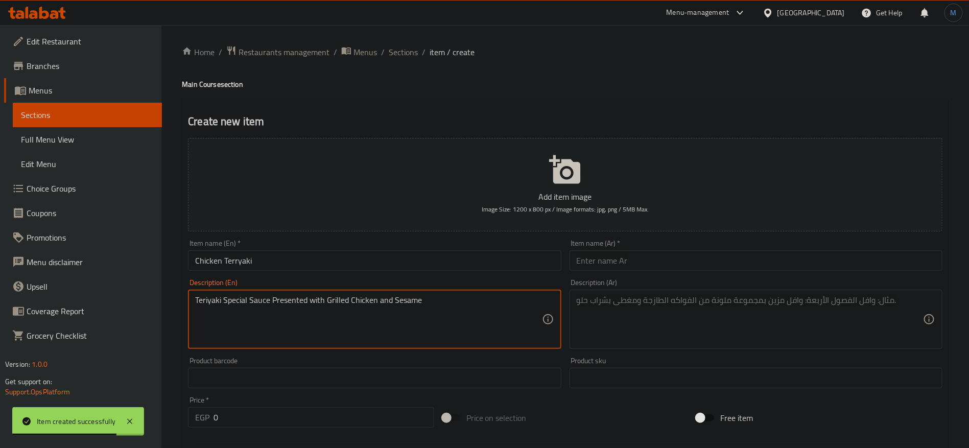
type textarea "Teriyaki Special Sauce Presented with Grilled Chicken and Sesame"
click at [665, 322] on textarea at bounding box center [750, 319] width 346 height 49
paste textarea "صلصة ترياكي خاصة تقدم مع الدجاج المشوي والسمسم"
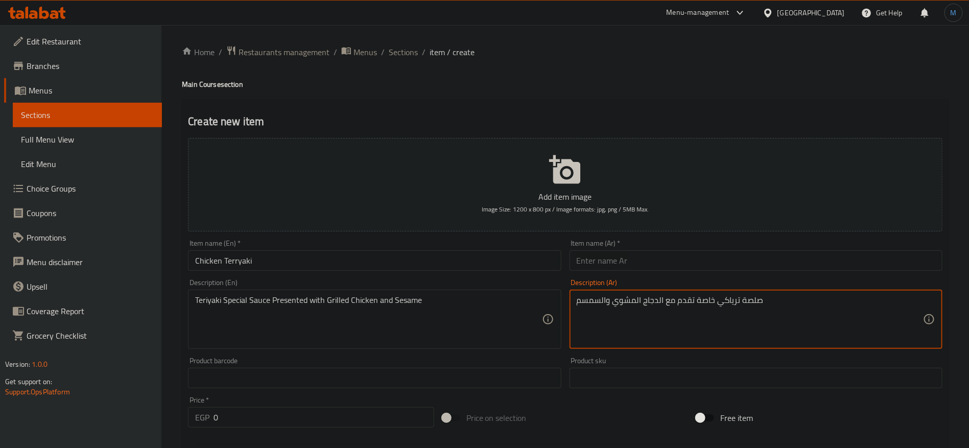
type textarea "صلصة ترياكي خاصة تقدم مع الدجاج المشوي والسمسم"
click at [506, 273] on div "Item name (En)   * Chicken Terryaki Item name (En) *" at bounding box center [374, 255] width 381 height 39
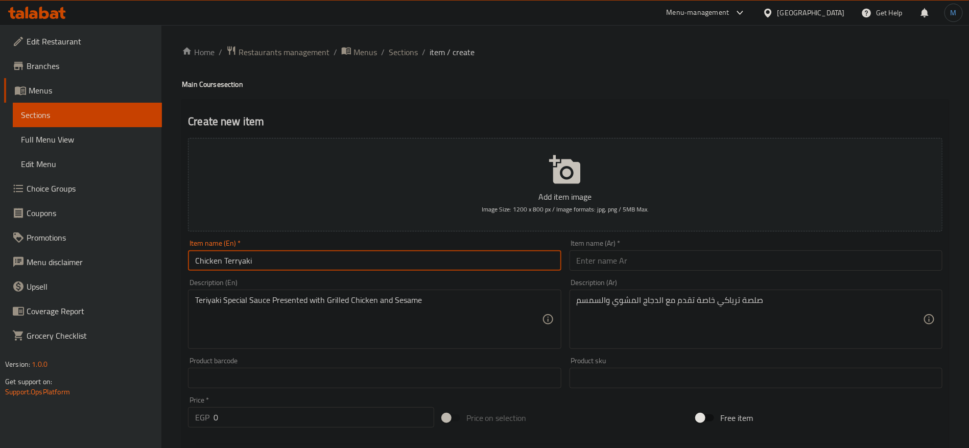
click at [505, 269] on input "Chicken Terryaki" at bounding box center [374, 260] width 373 height 20
paste input "i"
type input "Chicken Teriyaki"
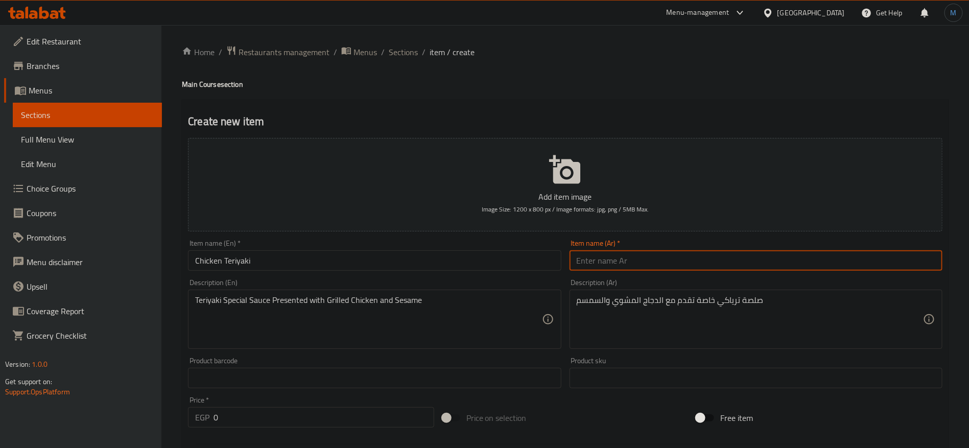
click at [612, 252] on input "text" at bounding box center [756, 260] width 373 height 20
paste input "دجاج ترياكي"
type input "دجاج ترياكي"
click at [246, 414] on input "0" at bounding box center [324, 417] width 221 height 20
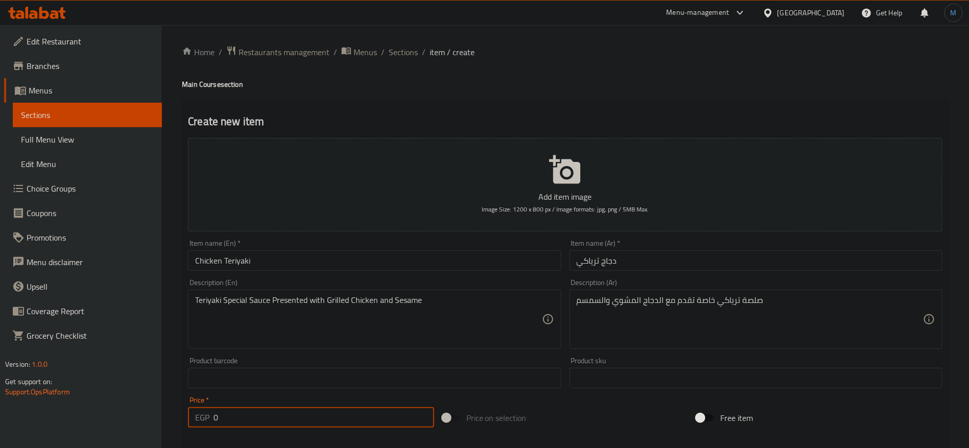
paste input "319"
type input "319"
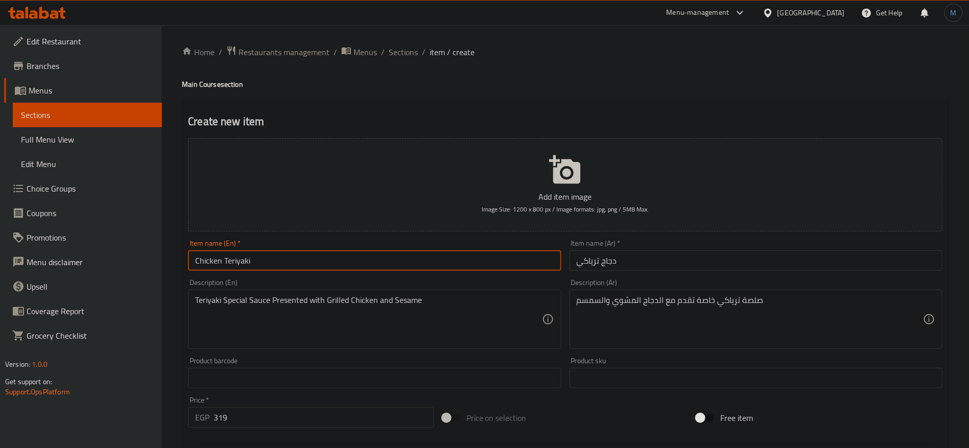
click at [283, 253] on input "Chicken Teriyaki" at bounding box center [374, 260] width 373 height 20
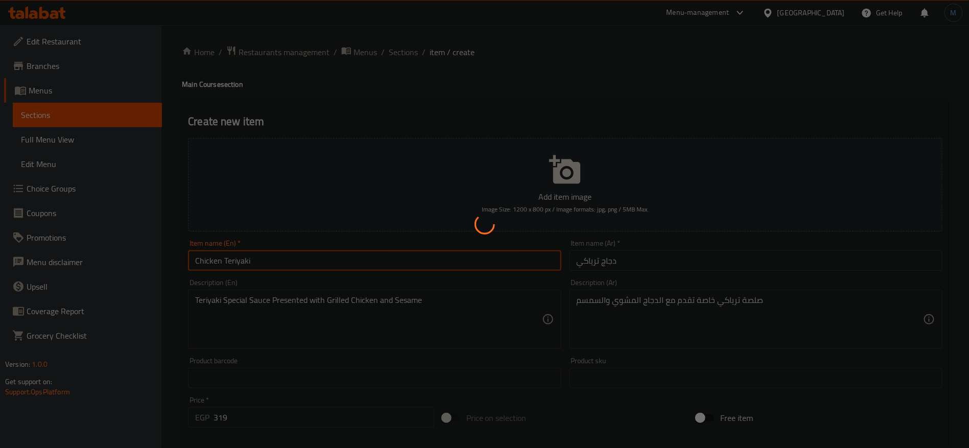
type input "0"
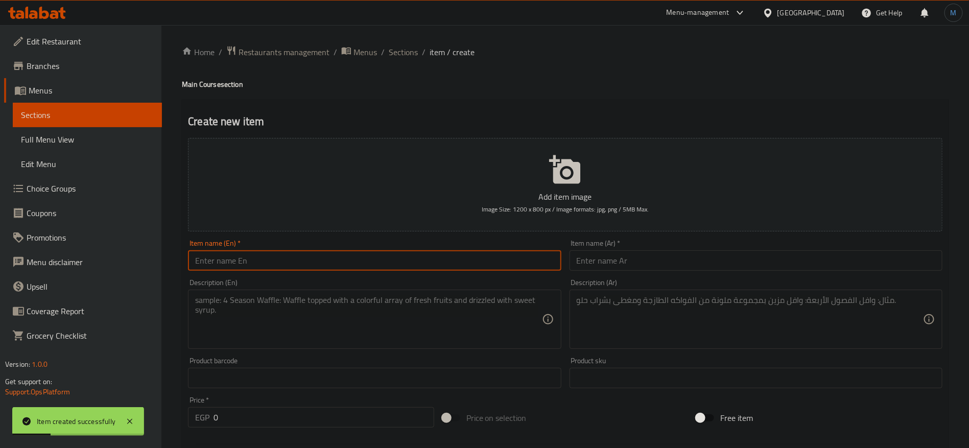
paste input "Shrimps Teriyaki"
type input "Shrimps Teriyaki"
click at [351, 322] on textarea at bounding box center [368, 319] width 346 height 49
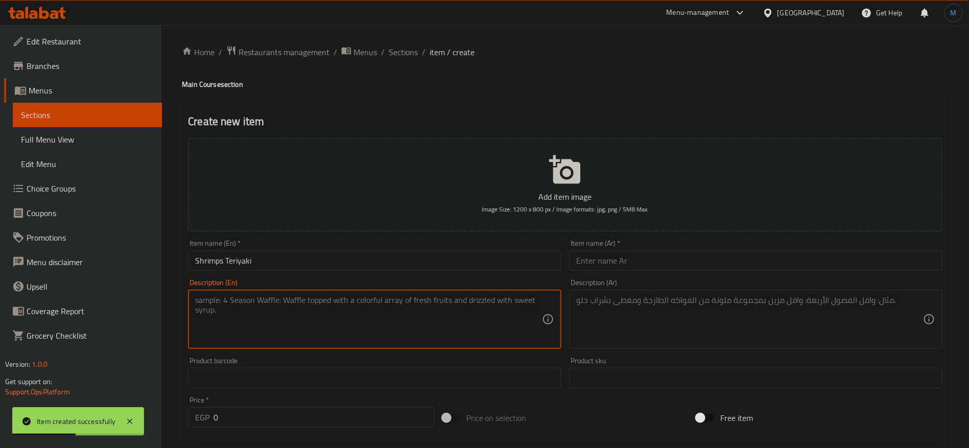
paste textarea "[PERSON_NAME] SPECIAL SALCE PRESENTED WITH GRILL SHRIMPS AND SESAME"
click at [351, 321] on textarea "[PERSON_NAME] Special Salce Presented with Grill Shrimps and Sesame" at bounding box center [368, 319] width 346 height 49
paste textarea "iyaki Special Sauce Presented with Grilled Shrimps and Sesame"
type textarea "Teriyaki Special Sauce Presented with Grilled Shrimps and Sesame"
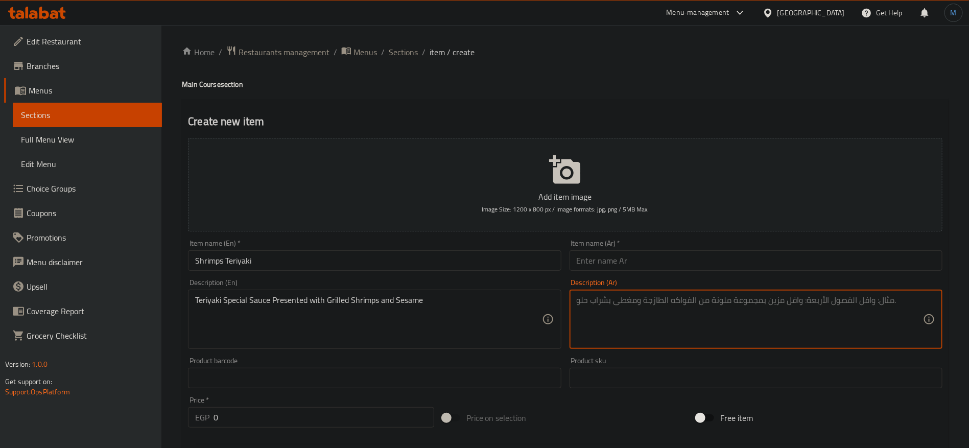
click at [705, 331] on textarea at bounding box center [750, 319] width 346 height 49
paste textarea "صلصة ترياكي خاصة تقدم مع الروبيان المشوي والسمسم"
click at [715, 302] on textarea "صلصة ترياكي خاصة تقدم مع الروبيان المشوي والسمسم" at bounding box center [750, 319] width 346 height 49
type textarea "صلصة ترياكي سبيشيال تقدم مع الروبيان المشوي والسمسم"
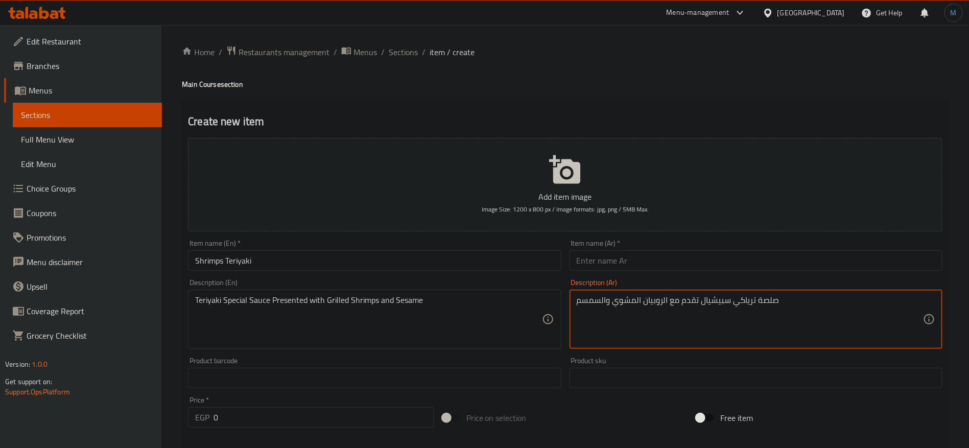
click at [462, 269] on input "Shrimps Teriyaki" at bounding box center [374, 260] width 373 height 20
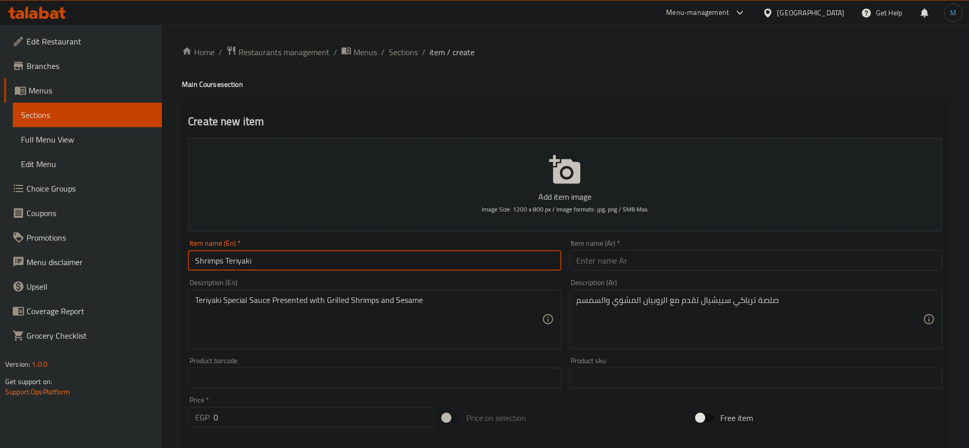
click at [684, 279] on div "Description (Ar) صلصة ترياكي سبيشيال تقدم مع الروبيان المشوي والسمسم Descriptio…" at bounding box center [756, 314] width 373 height 70
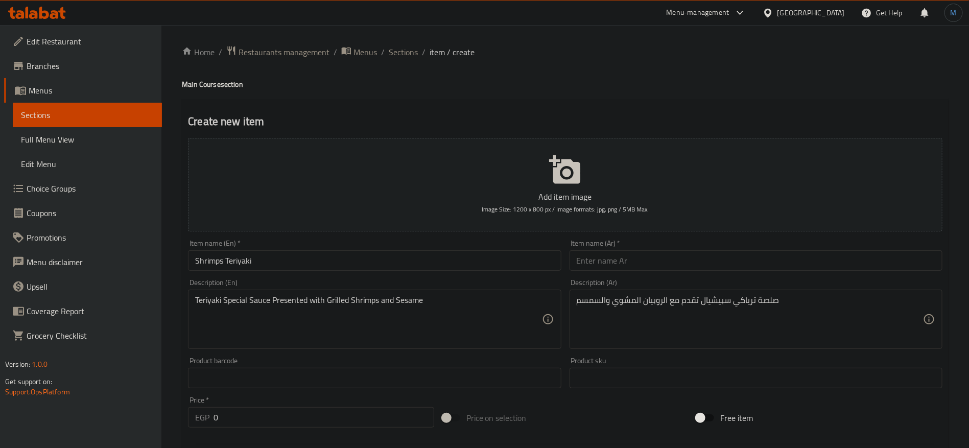
paste input "روبيان ترياكي"
click at [666, 253] on input "روبيان ترياكي" at bounding box center [756, 260] width 373 height 20
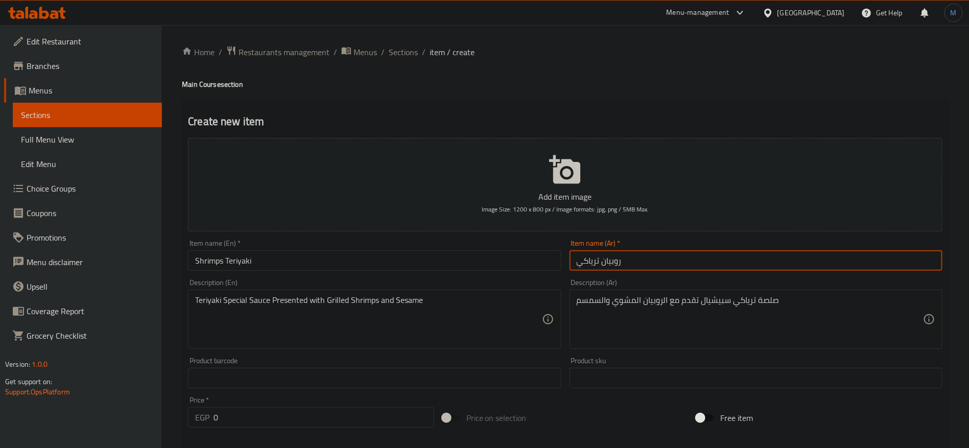
click at [613, 265] on input "روبيان ترياكي" at bounding box center [756, 260] width 373 height 20
type input "[PERSON_NAME]"
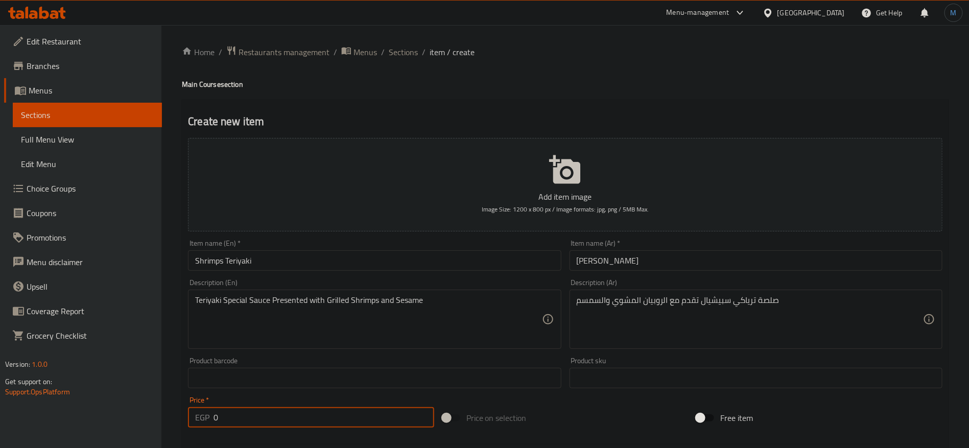
click at [237, 417] on input "0" at bounding box center [324, 417] width 221 height 20
paste input "479"
type input "479"
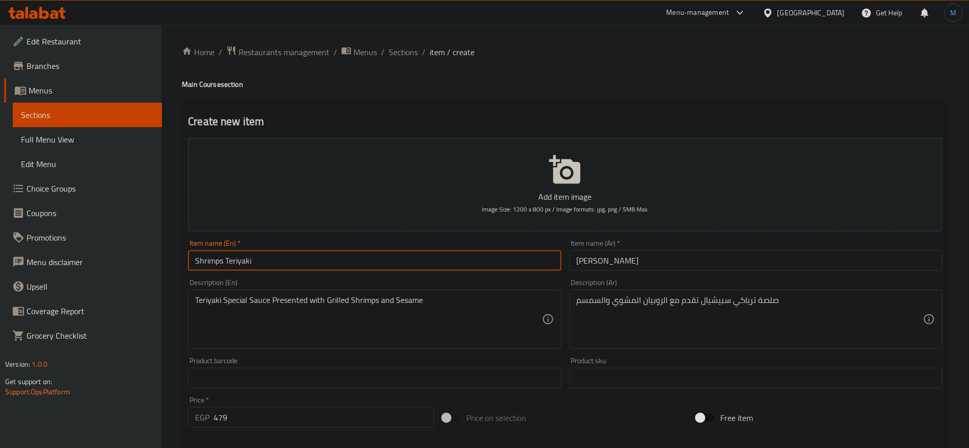
click at [273, 263] on input "Shrimps Teriyaki" at bounding box center [374, 260] width 373 height 20
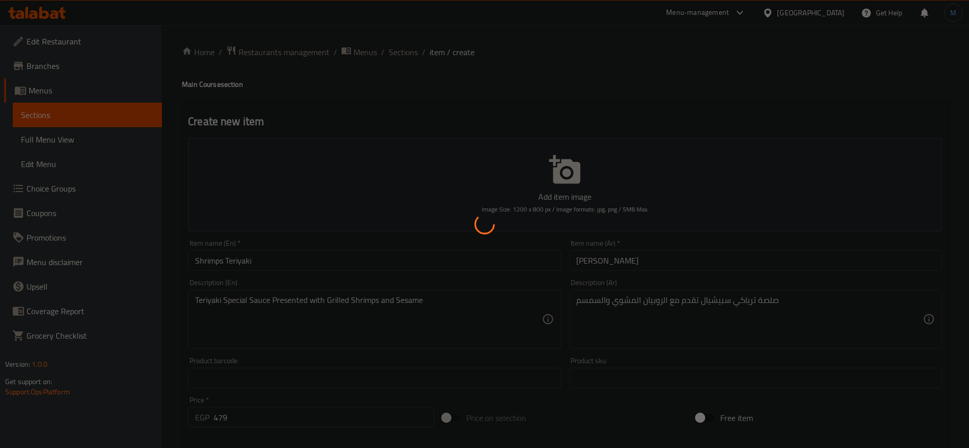
type input "0"
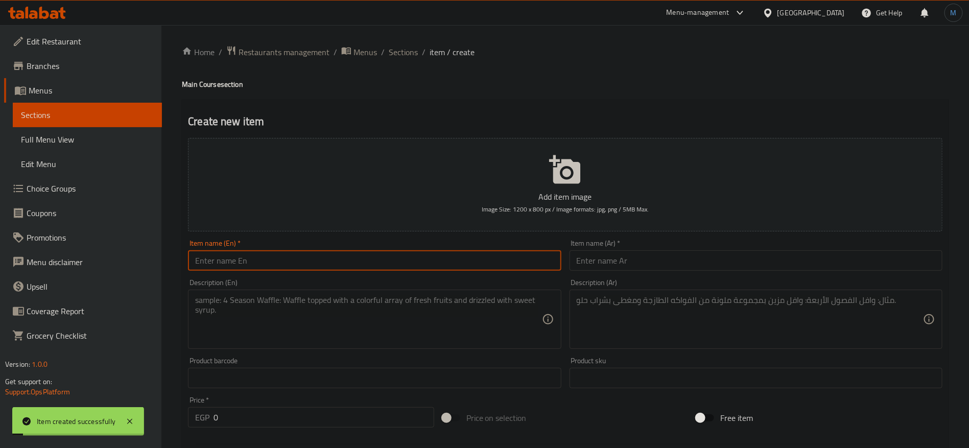
click at [318, 264] on input "text" at bounding box center [374, 260] width 373 height 20
paste input "Chicken Katsu"
type input "Chicken Katsu"
click at [630, 265] on input "text" at bounding box center [756, 260] width 373 height 20
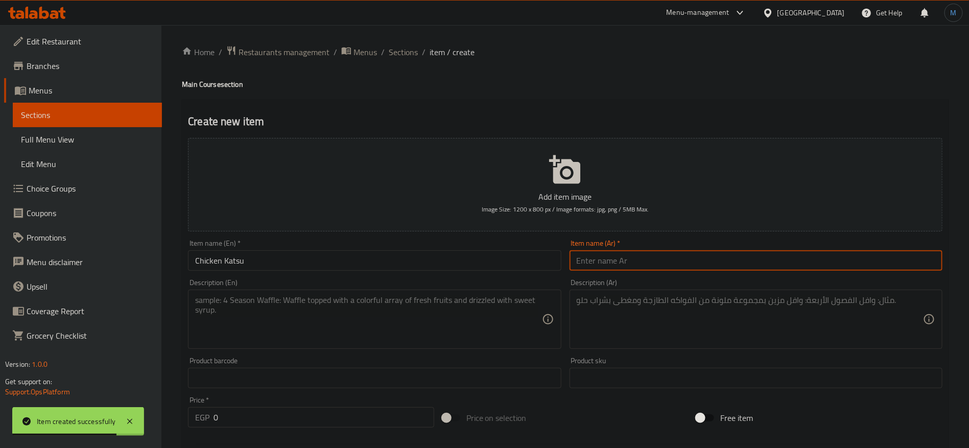
type input "\"
paste input "كاتسو"
type input "دجاج كاتسو"
click at [413, 313] on textarea at bounding box center [368, 319] width 346 height 49
paste textarea "Fried Chicken with Japanese Style Topped with Katsu Sauce"
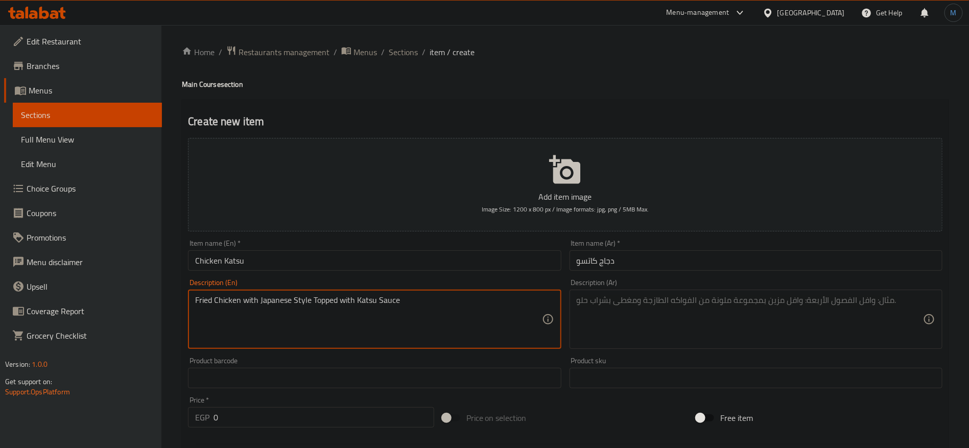
type textarea "Fried Chicken with Japanese Style Topped with Katsu Sauce"
click at [644, 318] on textarea at bounding box center [750, 319] width 346 height 49
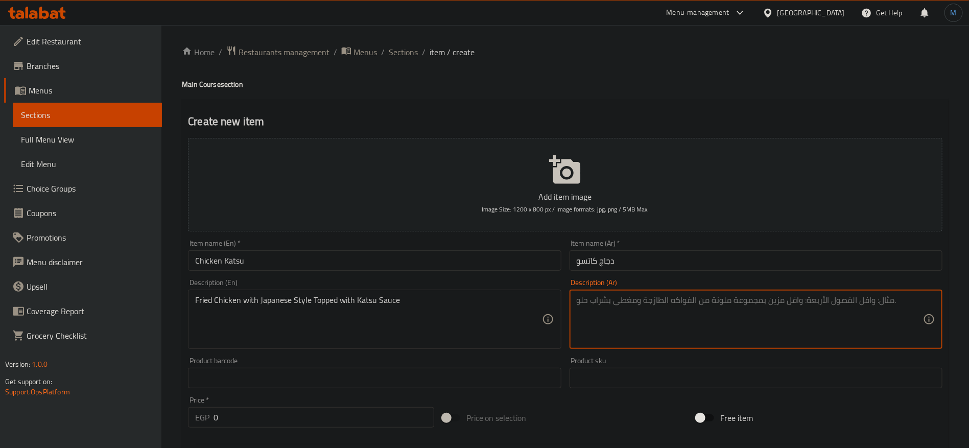
paste textarea "دجاج مقلي على الطريقة اليابانية مع صلصة الكاتسو"
type textarea "دجاج مقلي على الطريقة اليابانية مع صلصة الكاتسو"
click at [296, 416] on input "0" at bounding box center [324, 417] width 221 height 20
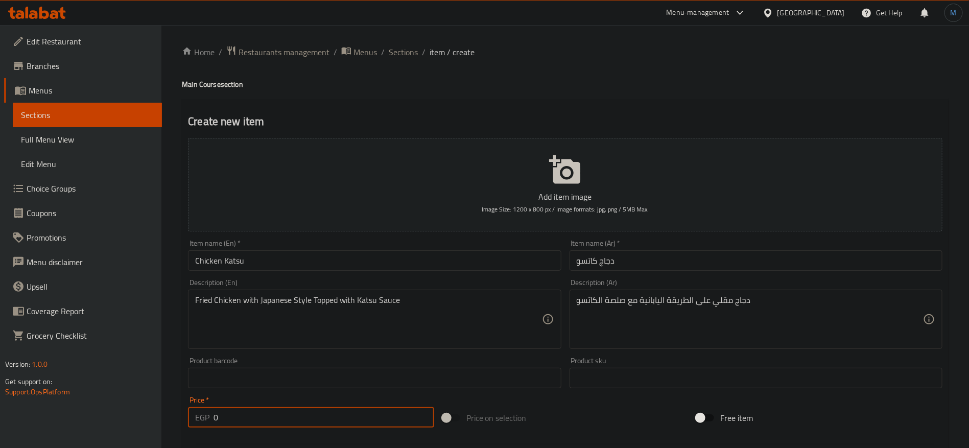
paste input "379"
type input "379"
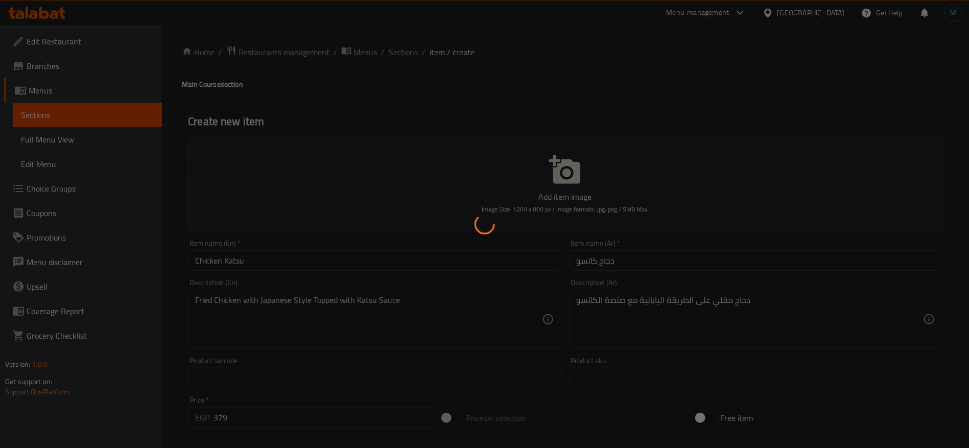
type input "0"
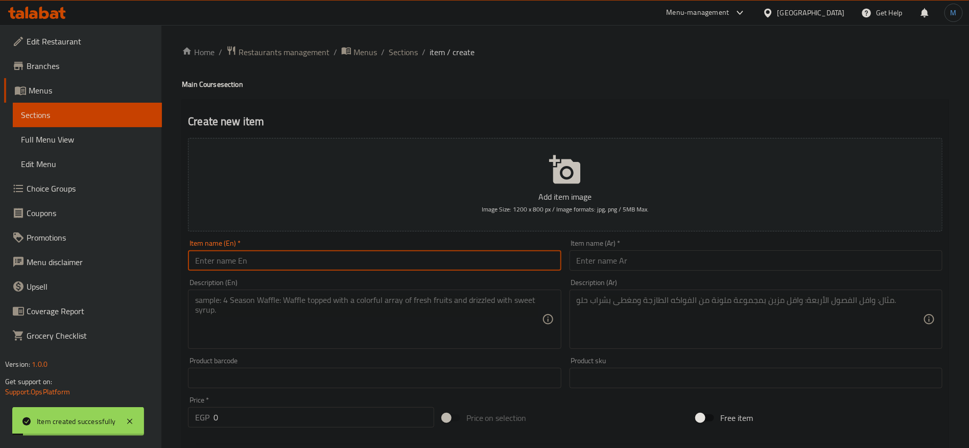
click at [314, 258] on input "text" at bounding box center [374, 260] width 373 height 20
paste input "BEEF KATSU"
type input "Beef Katsu"
click at [271, 409] on div "Price   * EGP 0 Price *" at bounding box center [311, 412] width 246 height 31
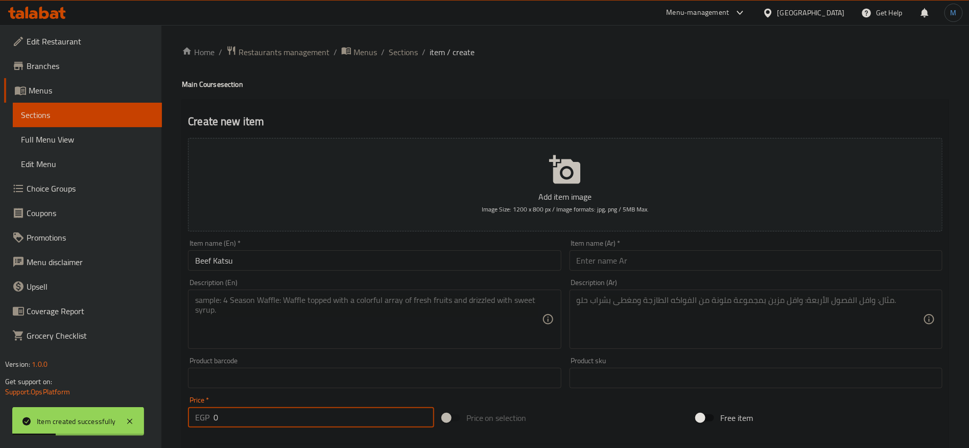
click at [270, 410] on input "0" at bounding box center [324, 417] width 221 height 20
paste input "439"
click at [273, 412] on input "439" at bounding box center [324, 417] width 221 height 20
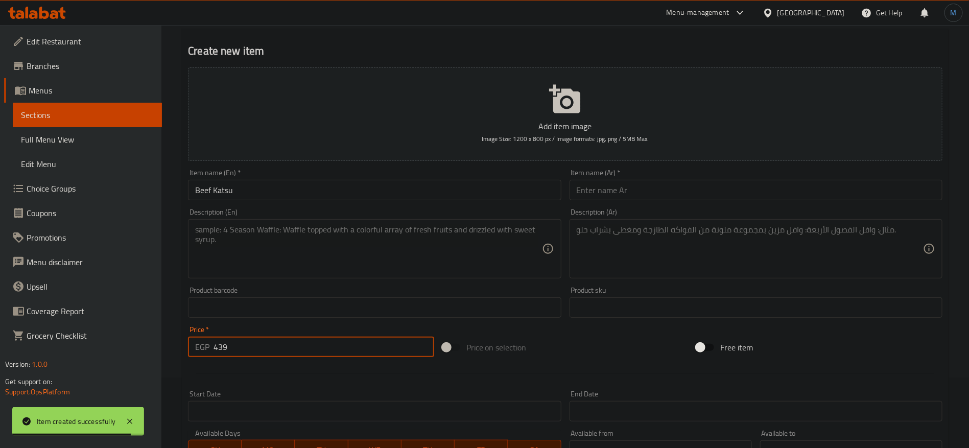
scroll to position [153, 0]
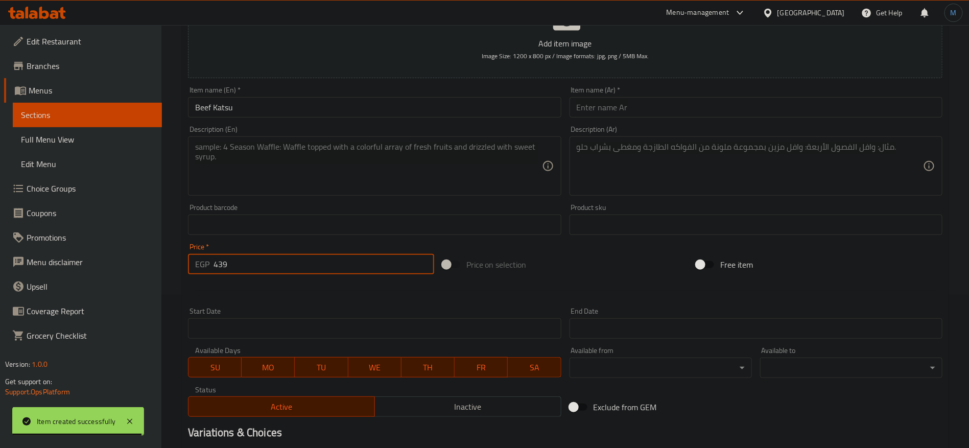
type input "439"
click at [448, 257] on span at bounding box center [452, 264] width 30 height 19
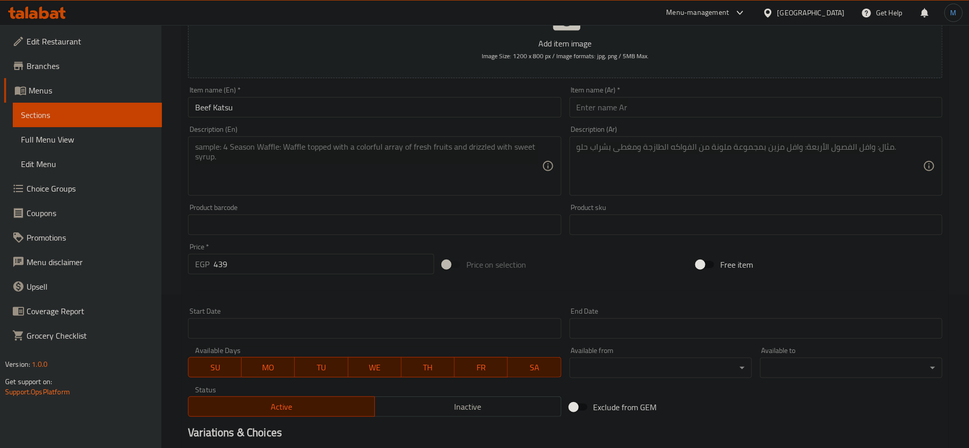
click at [444, 263] on span at bounding box center [451, 264] width 17 height 7
click at [352, 264] on input "439" at bounding box center [324, 264] width 221 height 20
click at [627, 273] on div "Price on selection" at bounding box center [565, 265] width 254 height 28
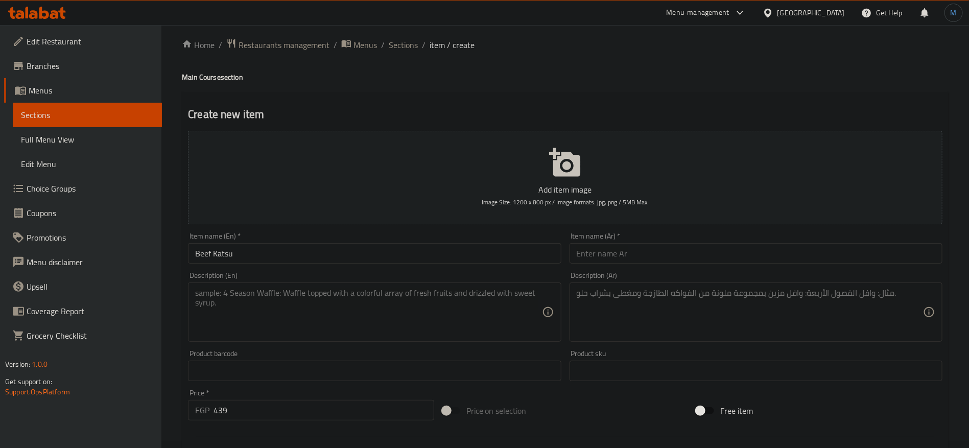
scroll to position [0, 0]
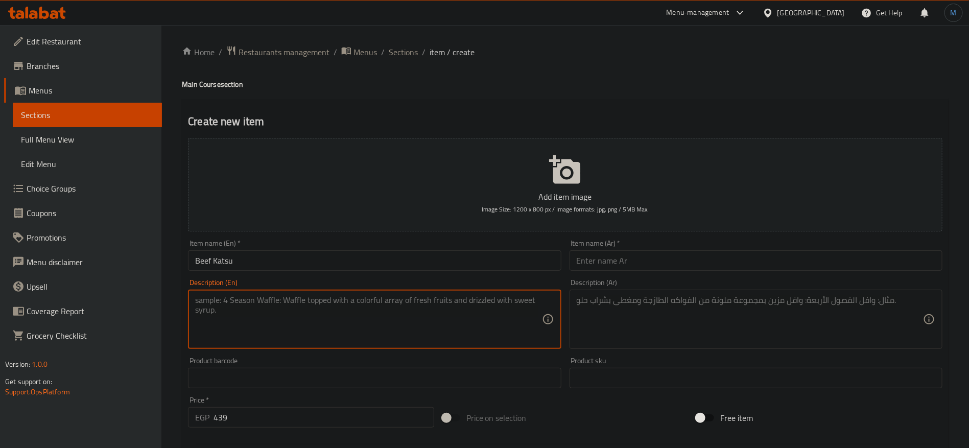
click at [416, 338] on textarea at bounding box center [368, 319] width 346 height 49
paste textarea "Fried Beef with Japanese Style Topped with [PERSON_NAME]"
type textarea "Fried Beef with Japanese Style Topped with [PERSON_NAME]"
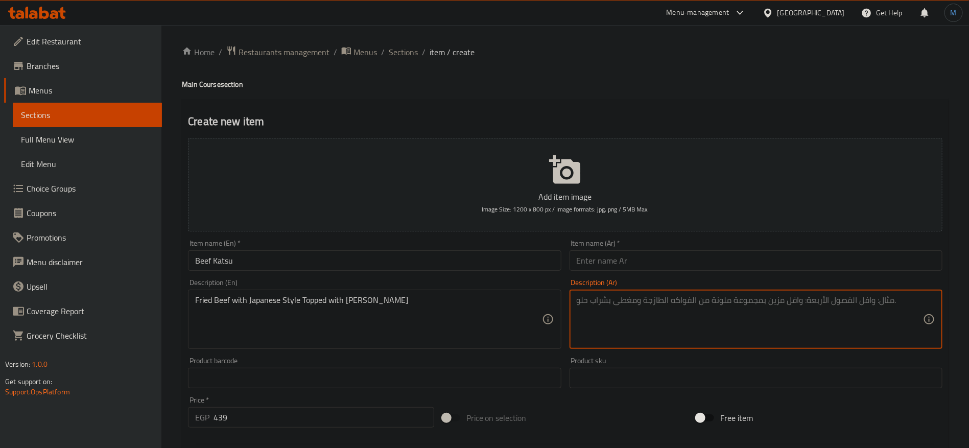
click at [698, 314] on textarea at bounding box center [750, 319] width 346 height 49
paste textarea "لحم بقري مقلي على الطريقة اليابانية ومغطى بصلصة الكاتسو"
type textarea "لحم بقري مقلي على الطريقة اليابانية ومغطى بصلصة الكاتسو"
click at [655, 257] on input "text" at bounding box center [756, 260] width 373 height 20
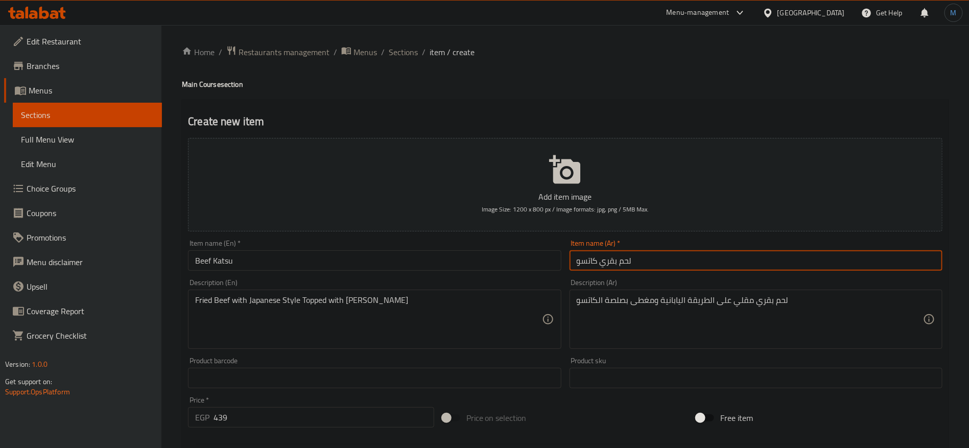
type input "لحم بقري كاتسو"
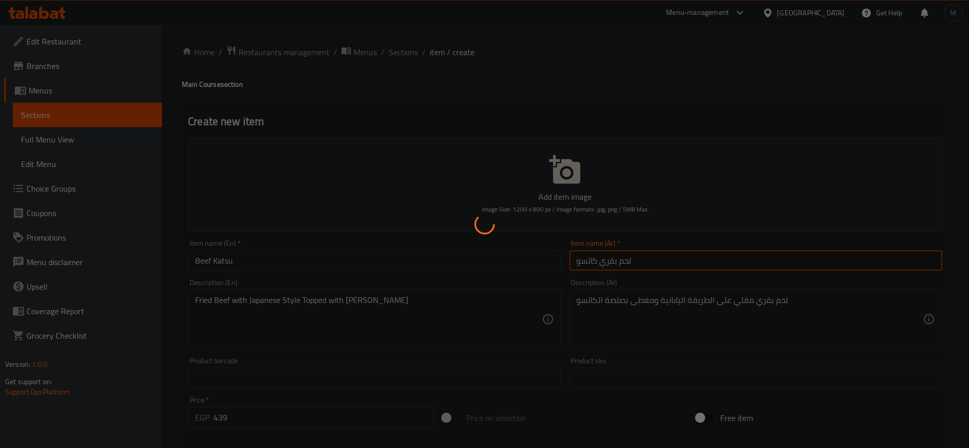
type input "0"
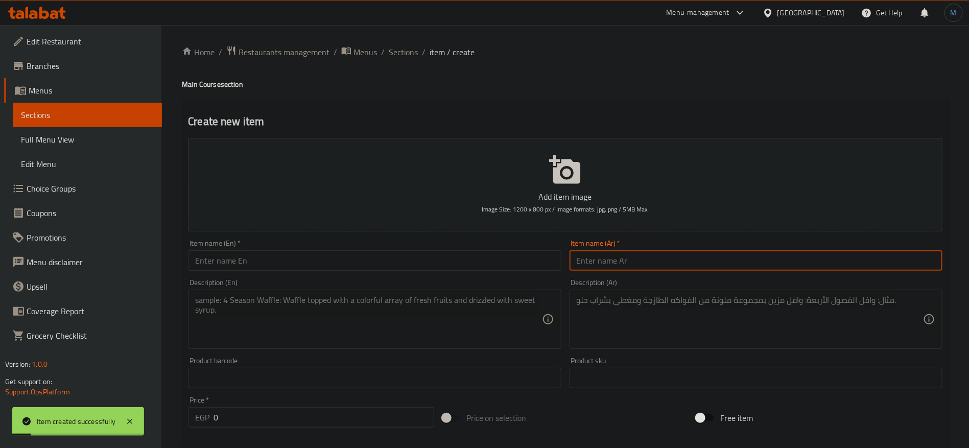
click at [363, 270] on input "text" at bounding box center [374, 260] width 373 height 20
paste input "CHICKEN YAKITORI"
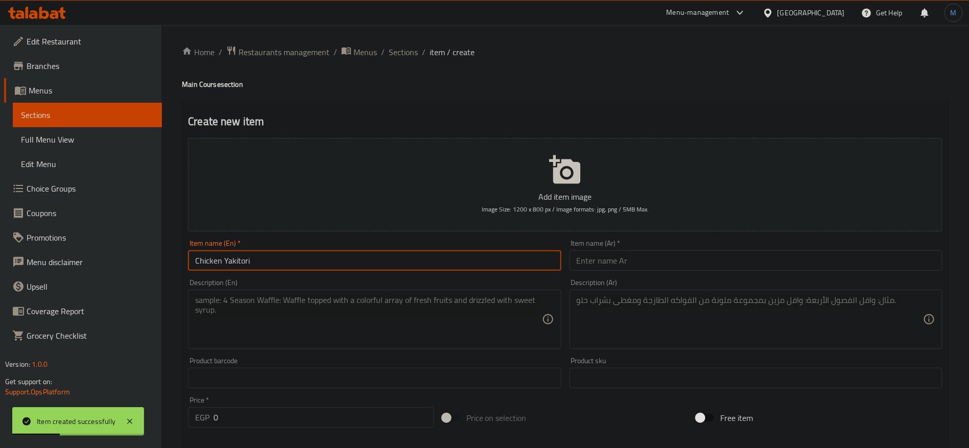
type input "Chicken Yakitori"
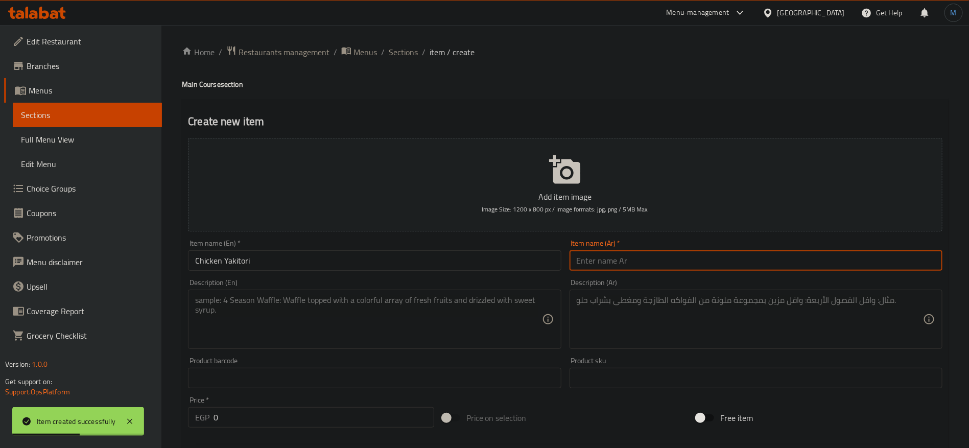
click at [666, 263] on input "text" at bounding box center [756, 260] width 373 height 20
paste input "دجاج ياكيتوري"
type input "دجاج ياكيتوري"
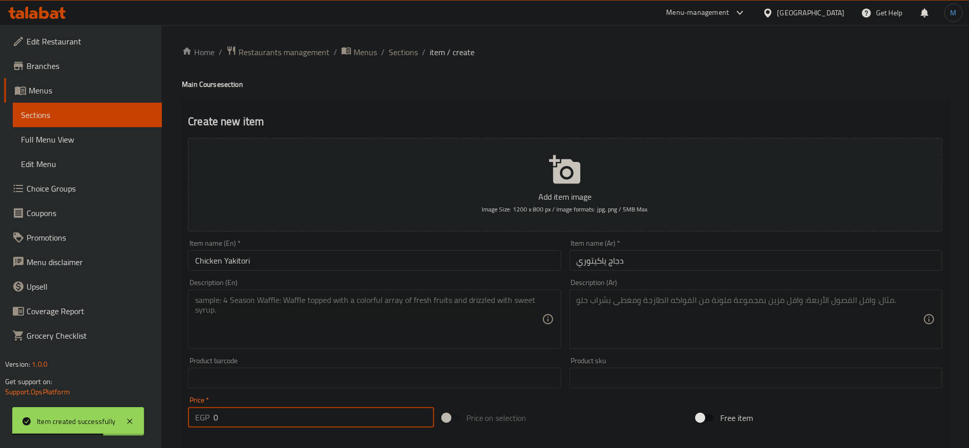
click at [275, 416] on input "0" at bounding box center [324, 417] width 221 height 20
paste input "359"
type input "359"
paste textarea "A Selection of Fresh Vegetables and Chicken Grilled with Japanese Style"
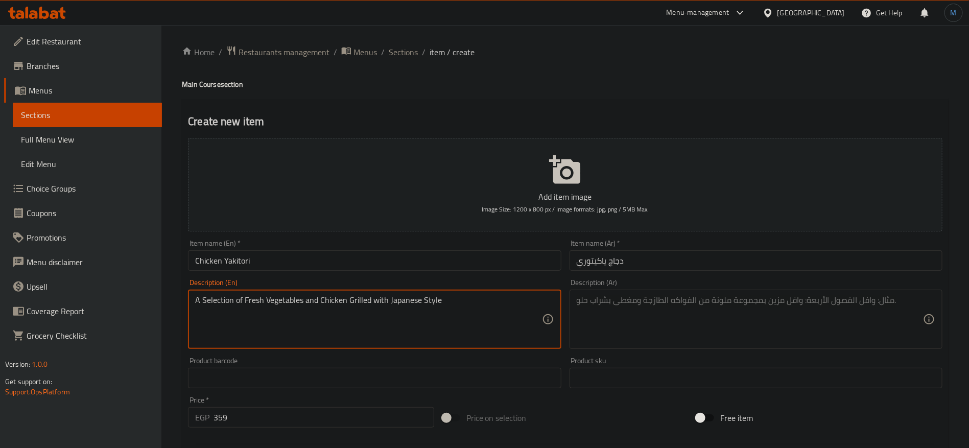
type textarea "A Selection of Fresh Vegetables and Chicken Grilled with Japanese Style"
click at [647, 314] on textarea at bounding box center [750, 319] width 346 height 49
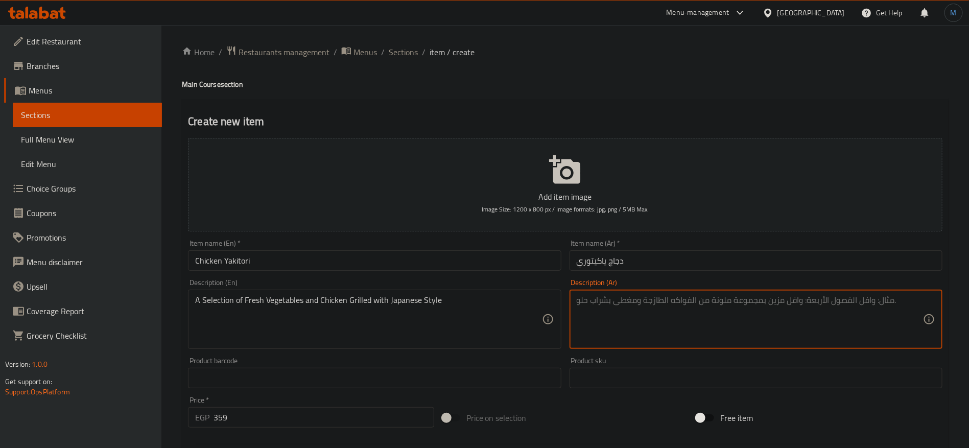
paste textarea "تشكيلة من الخضروات الطازجة والدجاج المشوي على الطريقة اليابانية"
type textarea "تشكيلة من الخضروات الطازجة والدجاج المشوي على الطريقة اليابانية"
click at [469, 274] on div "Item name (En)   * Chicken Yakitori Item name (En) *" at bounding box center [374, 255] width 381 height 39
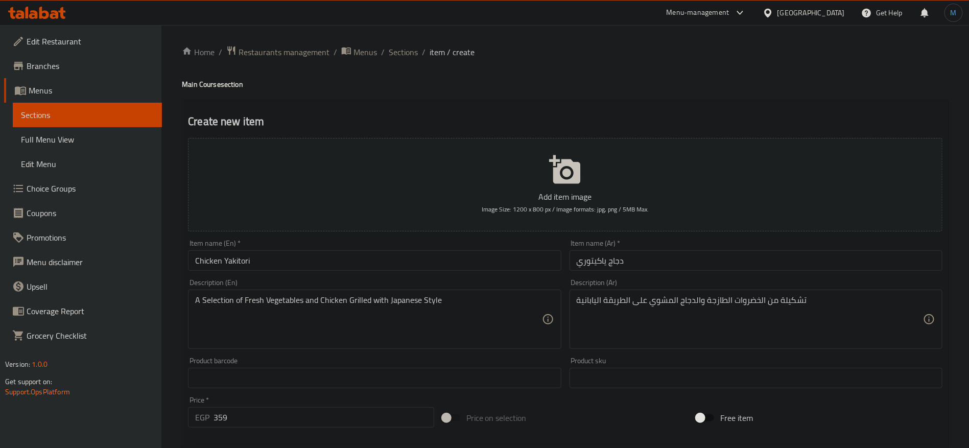
click at [466, 265] on input "Chicken Yakitori" at bounding box center [374, 260] width 373 height 20
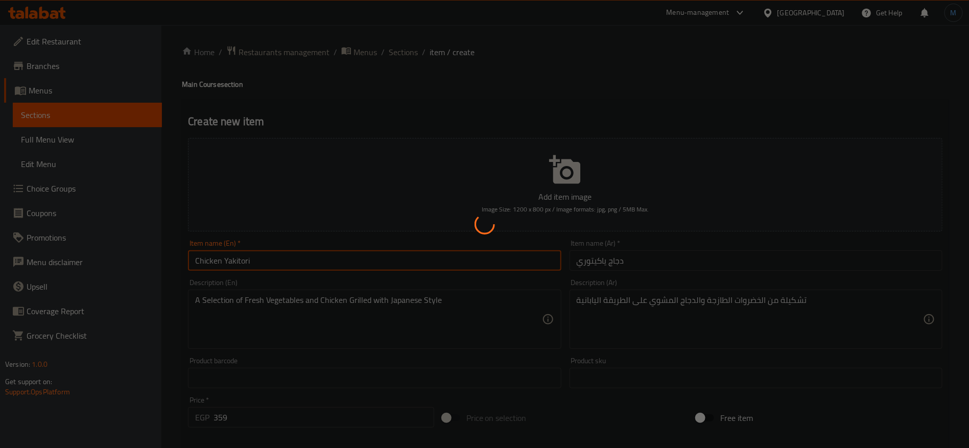
type input "0"
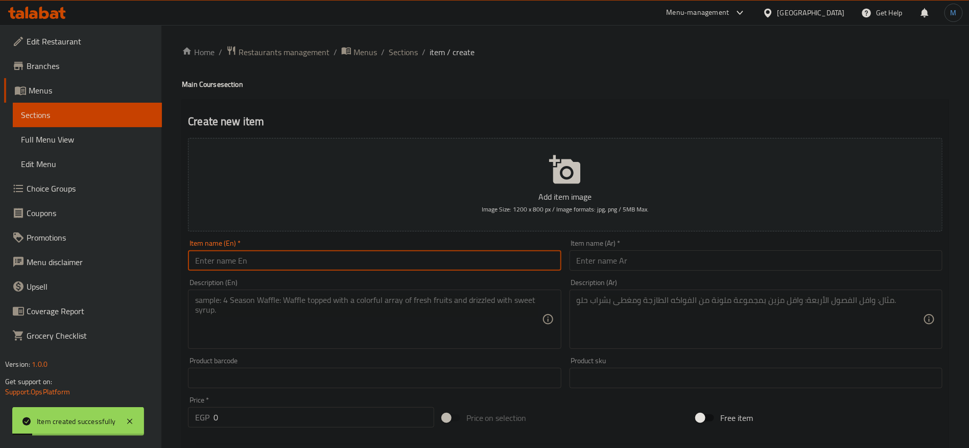
paste input "SHRIMPS KUSHIYAKI"
type input "Shrimps Kushiyaki"
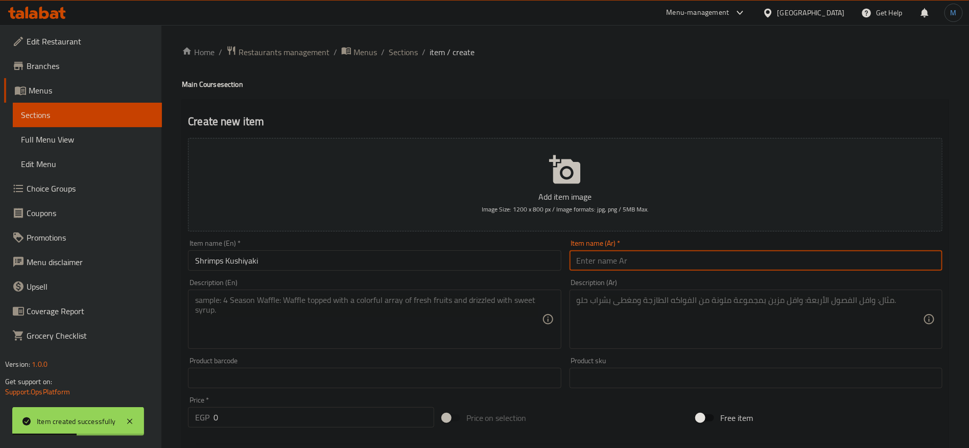
click at [617, 253] on input "text" at bounding box center [756, 260] width 373 height 20
paste input "روبيان كوشياكي"
click at [623, 262] on input "روبيان كوشياكي" at bounding box center [756, 260] width 373 height 20
type input "[PERSON_NAME]"
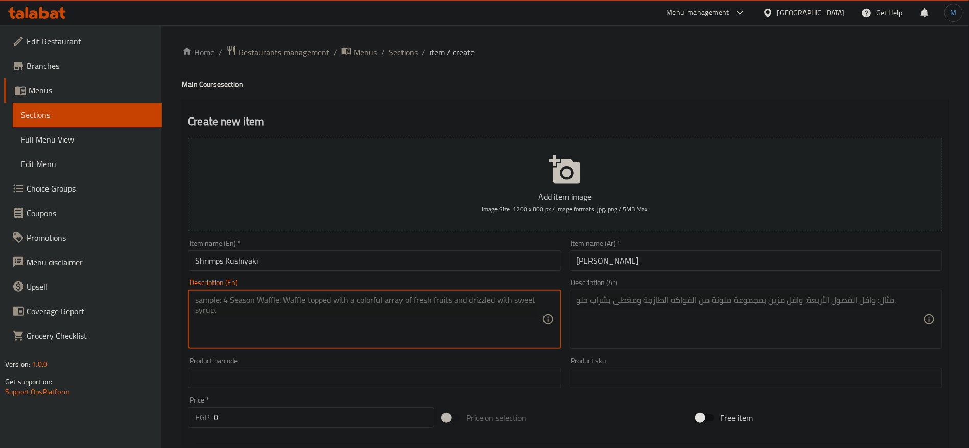
click at [377, 330] on textarea at bounding box center [368, 319] width 346 height 49
paste textarea "A SELECTION OF FRESH VEGETABLES AND SHRIMPS WITH JAPANESE STYLE"
paste textarea "election of Fresh Vegetables and Shrimps with Japanese Style"
type textarea "A Selection of Fresh Vegetables and Shrimps with Japanese Style"
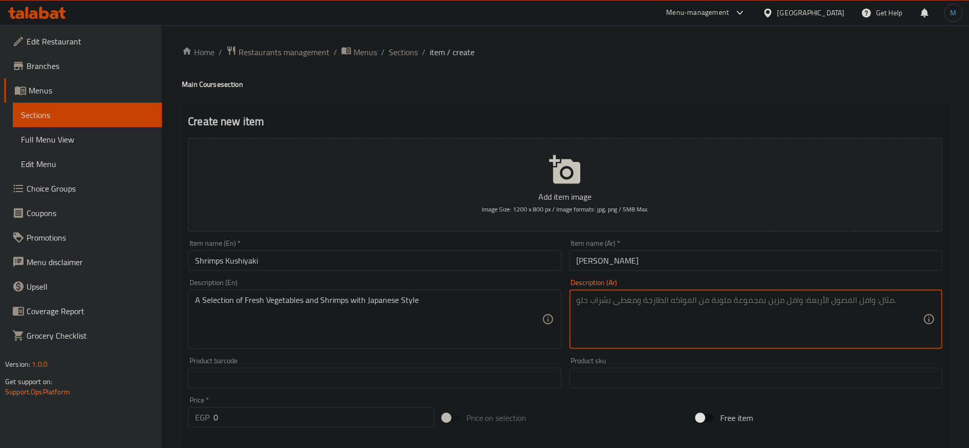
click at [702, 296] on textarea at bounding box center [750, 319] width 346 height 49
paste textarea "تشكيلة من الخضروات الطازجة والروبيان على الطريقة اليابانية"
click at [641, 272] on div "Item name (Ar)   * [PERSON_NAME] Item name (Ar) *" at bounding box center [756, 255] width 381 height 39
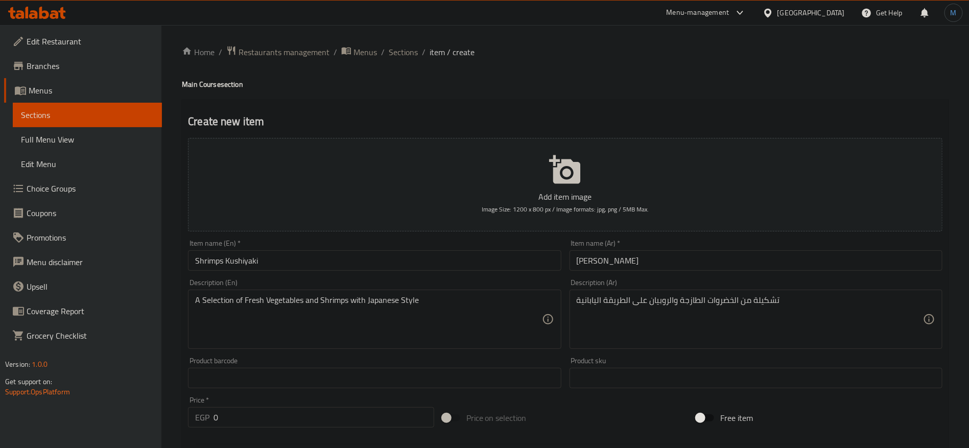
click at [622, 260] on input "[PERSON_NAME]" at bounding box center [756, 260] width 373 height 20
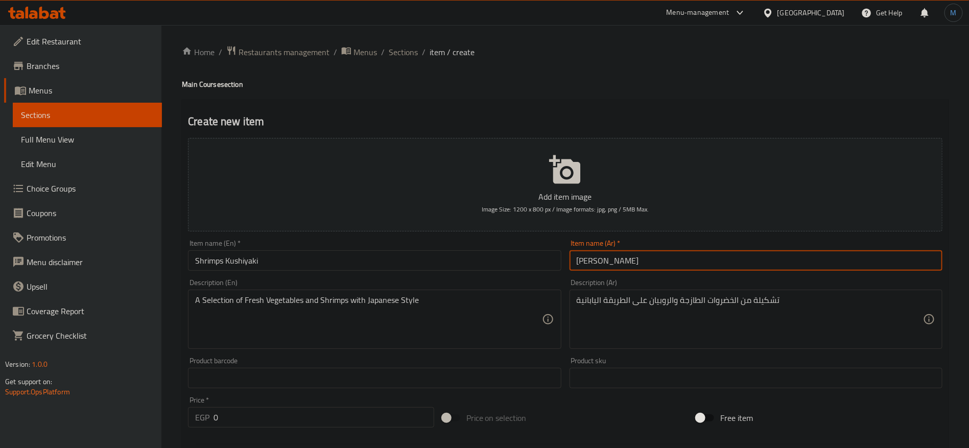
click at [622, 260] on input "[PERSON_NAME]" at bounding box center [756, 260] width 373 height 20
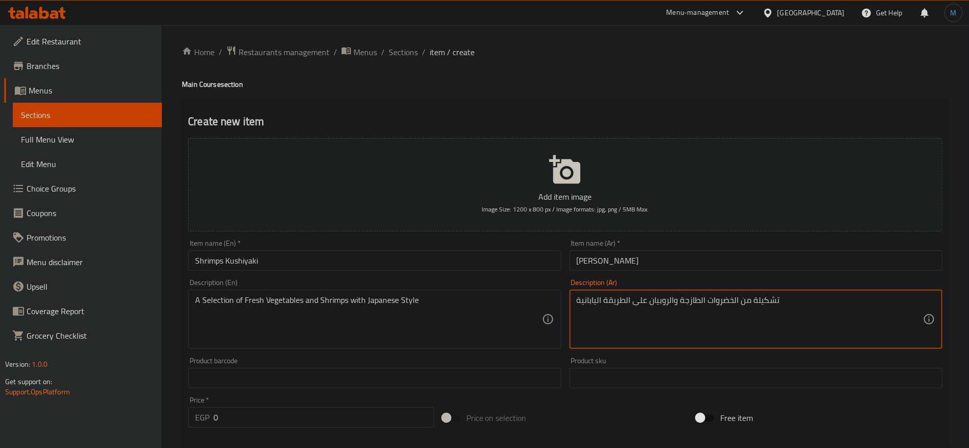
click at [670, 300] on textarea "تشكيلة من الخضروات الطازجة والروبيان على الطريقة اليابانية" at bounding box center [750, 319] width 346 height 49
paste textarea "مبري"
type textarea "تشكيلة من الخضروات الطازجة والجمبري على الطريقة اليابانية"
click at [256, 407] on input "0" at bounding box center [324, 417] width 221 height 20
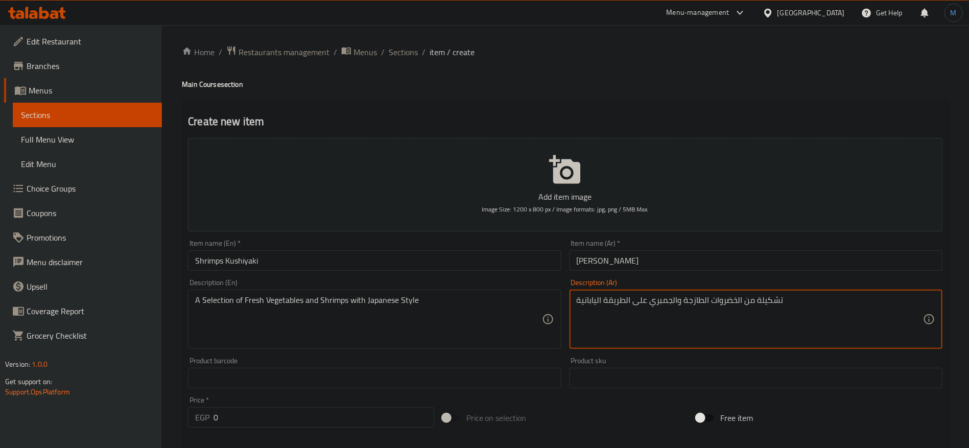
paste input "489"
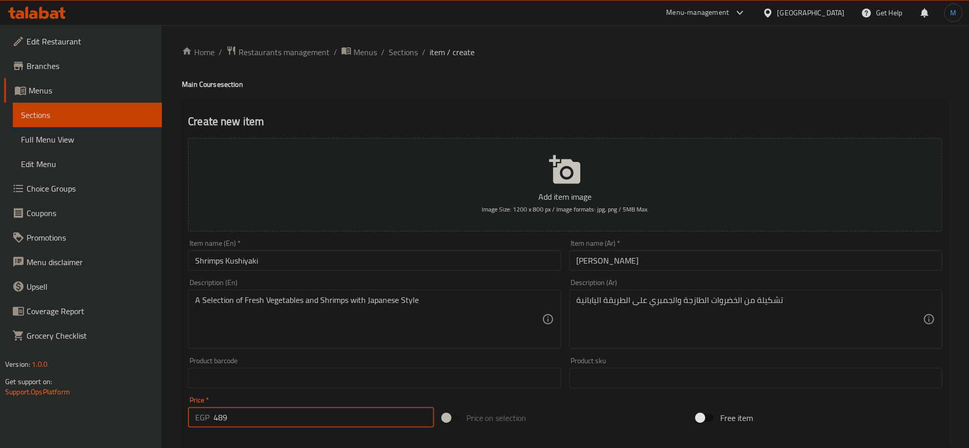
type input "489"
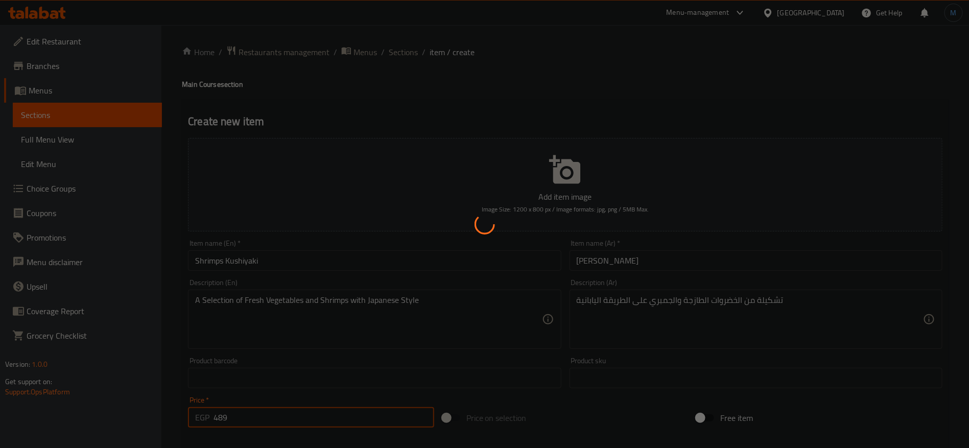
type input "0"
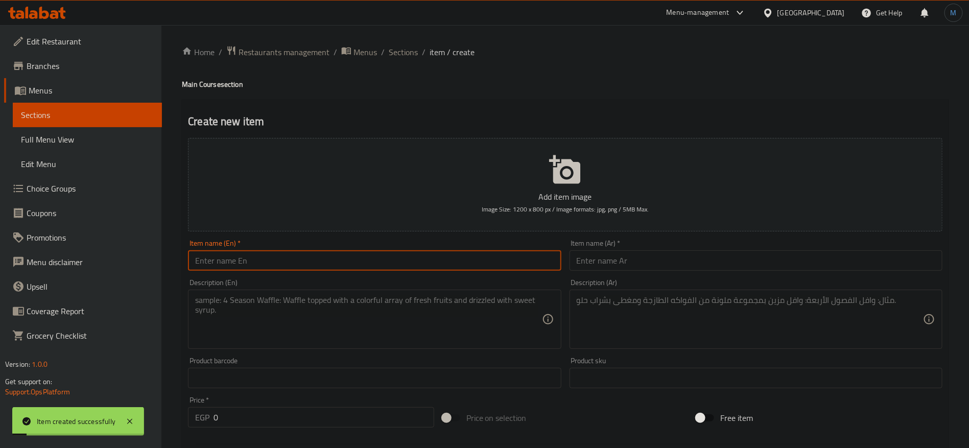
click at [395, 253] on input "text" at bounding box center [374, 260] width 373 height 20
paste input "BEEF KUSHIAYAKI"
paste input "text"
type input "Beef Kushiyaki"
click at [644, 259] on input "text" at bounding box center [756, 260] width 373 height 20
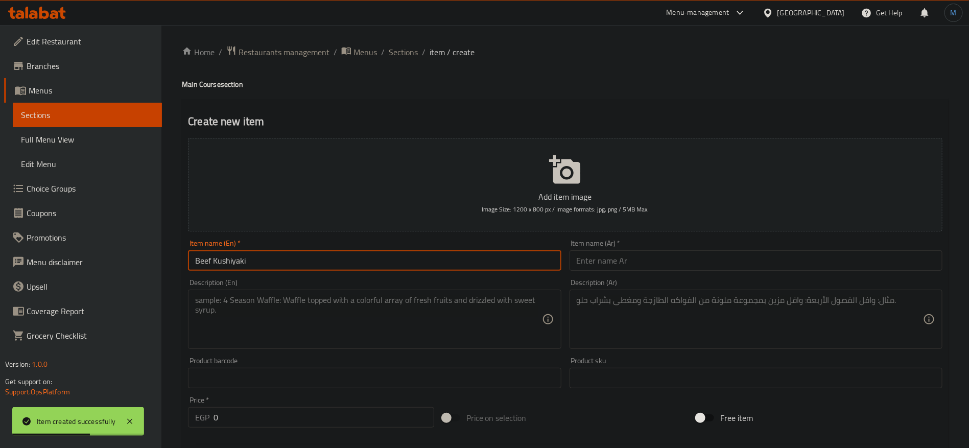
paste input "كوشياكي لحم البقر"
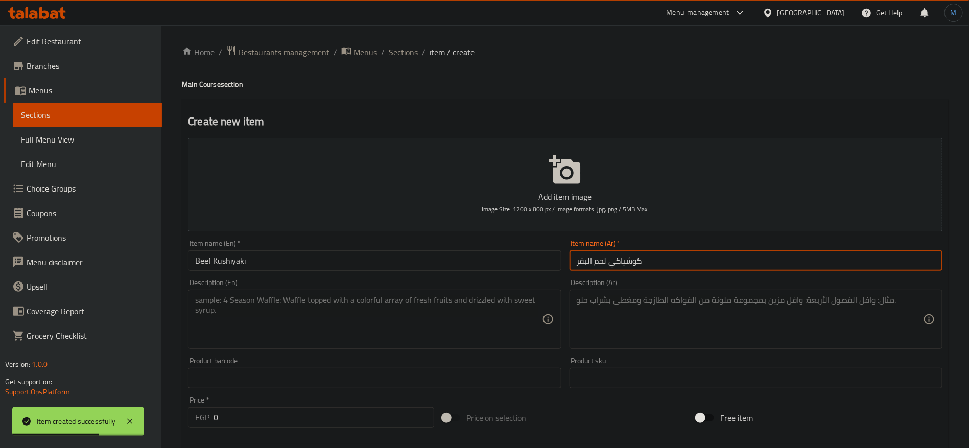
click at [610, 265] on input "كوشياكي لحم البقر" at bounding box center [756, 260] width 373 height 20
click at [598, 263] on input "كوشياكي لحم البقر" at bounding box center [756, 260] width 373 height 20
click at [590, 263] on input "كوشياكي لحم البقر" at bounding box center [756, 260] width 373 height 20
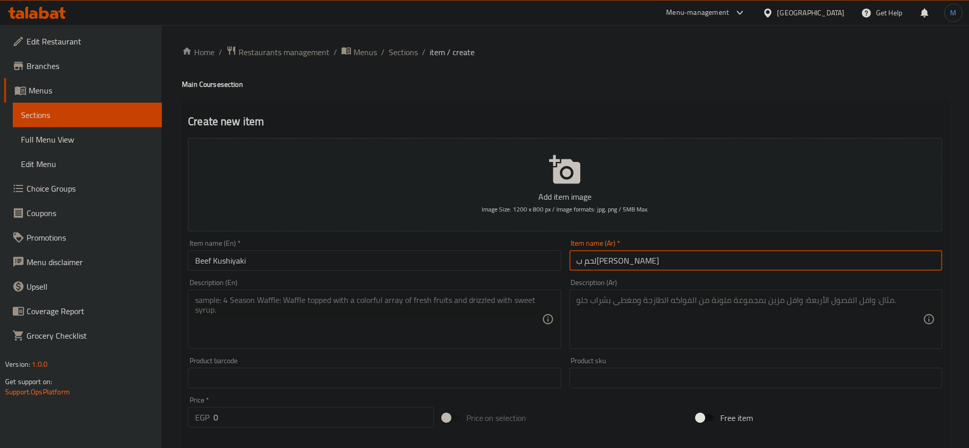
type input "لحم ب[PERSON_NAME]"
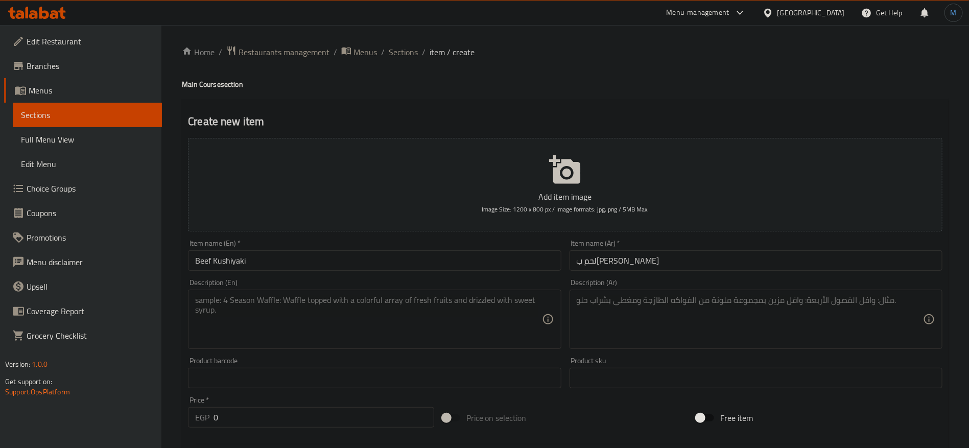
click at [453, 345] on div "Description (En)" at bounding box center [374, 319] width 373 height 59
click at [454, 327] on textarea at bounding box center [368, 319] width 346 height 49
paste textarea "A Selection of Fresh Vegetables and Beef with Japanese Style"
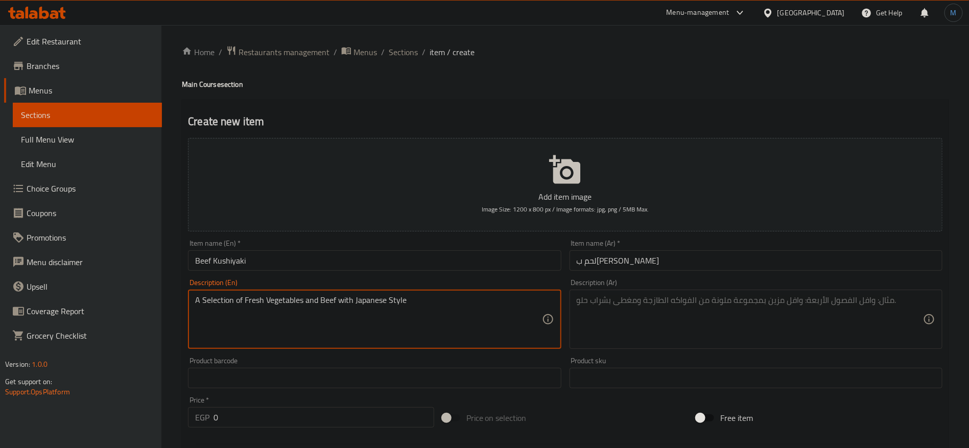
type textarea "A Selection of Fresh Vegetables and Beef with Japanese Style"
click at [684, 315] on textarea at bounding box center [750, 319] width 346 height 49
paste textarea "تشكيلة من الخضروات الطازجة ولحوم البقر على الطريقة اليابانية"
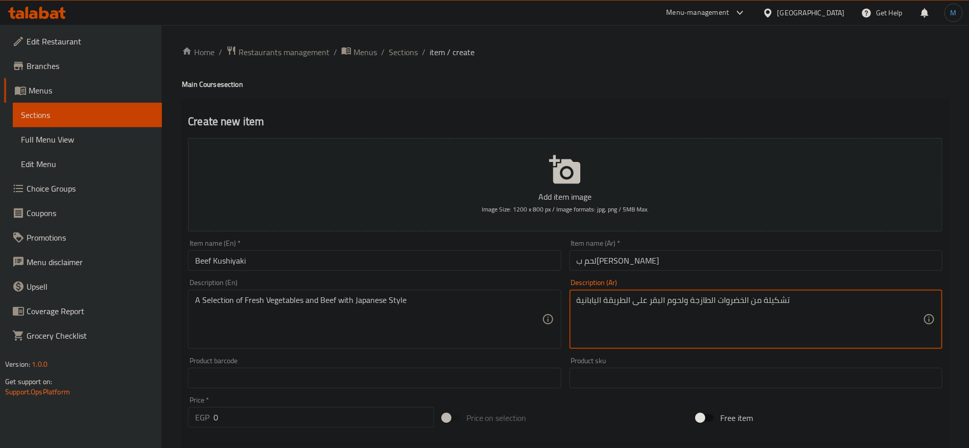
click at [683, 299] on textarea "تشكيلة من الخضروات الطازجة ولحوم البقر على الطريقة اليابانية" at bounding box center [750, 319] width 346 height 49
click at [641, 260] on input "لحم ب[PERSON_NAME]" at bounding box center [756, 260] width 373 height 20
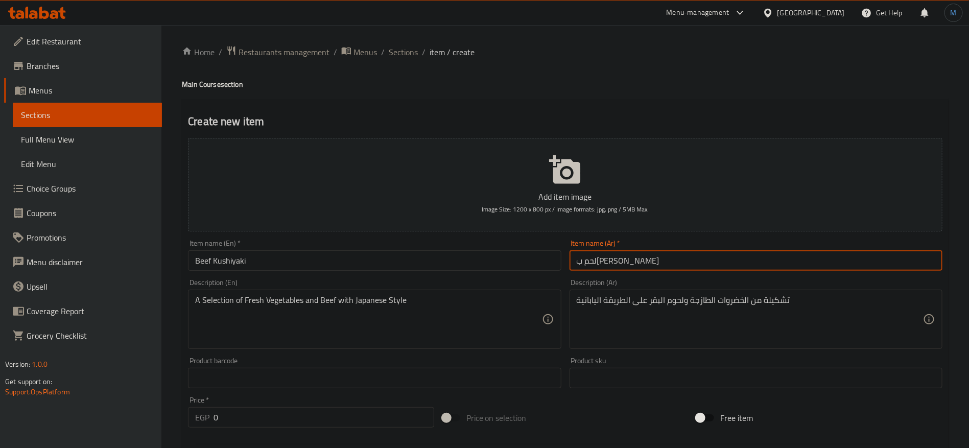
drag, startPoint x: 641, startPoint y: 260, endPoint x: 633, endPoint y: 265, distance: 9.2
click at [641, 261] on input "لحم ب[PERSON_NAME]" at bounding box center [756, 260] width 373 height 20
click at [630, 265] on input "لحم ب[PERSON_NAME]" at bounding box center [756, 260] width 373 height 20
click at [623, 263] on input "لحم ب[PERSON_NAME]" at bounding box center [756, 260] width 373 height 20
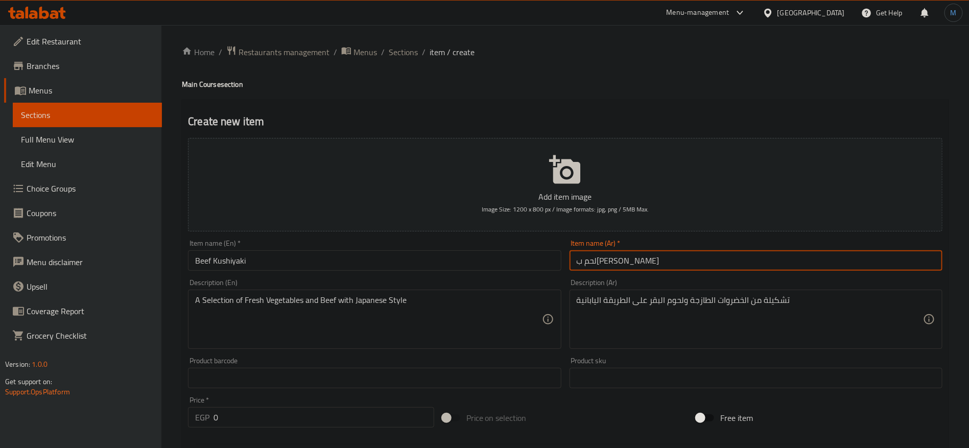
click at [632, 262] on input "لحم ب[PERSON_NAME]" at bounding box center [756, 260] width 373 height 20
click at [642, 264] on input "لحم ب[PERSON_NAME]" at bounding box center [756, 260] width 373 height 20
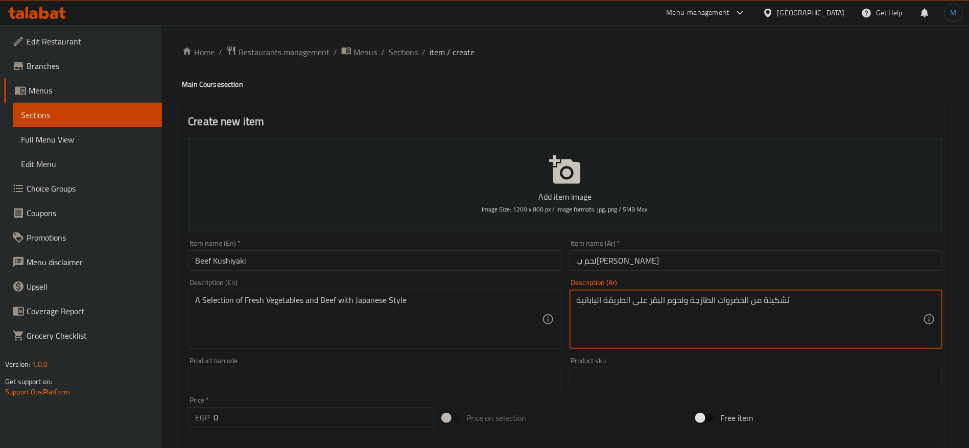
click at [682, 302] on textarea "تشكيلة من الخضروات الطازجة ولحوم البقر على الطريقة اليابانية" at bounding box center [750, 319] width 346 height 49
click at [662, 298] on textarea "تشكيلة من الخضروات الطازجة ولحوم البقر على الطريقة اليابانية" at bounding box center [750, 319] width 346 height 49
paste textarea "لحم بقري"
type textarea "تشكيلة من الخضروات الطازجة ولحم بقري على الطريقة اليابانية"
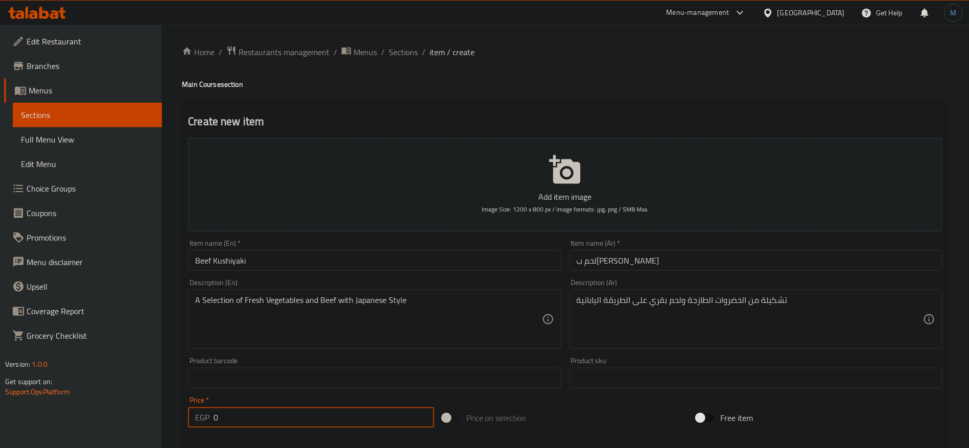
click at [249, 421] on input "0" at bounding box center [324, 417] width 221 height 20
paste input "479"
type input "479"
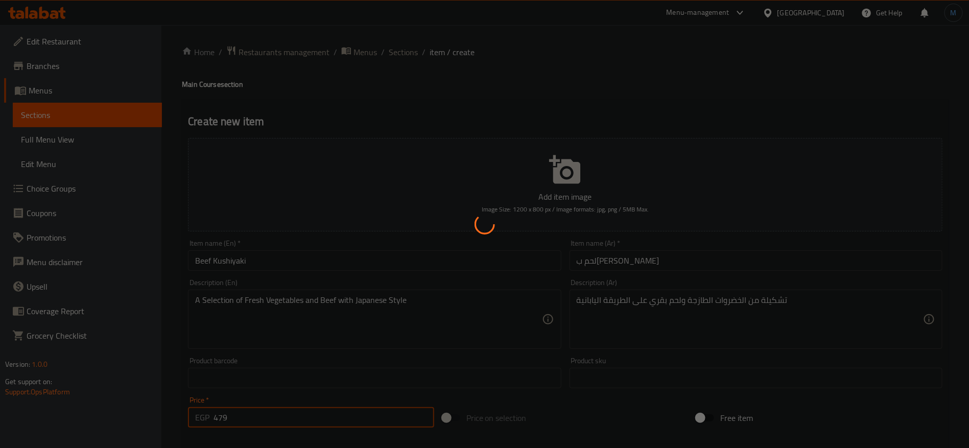
type input "0"
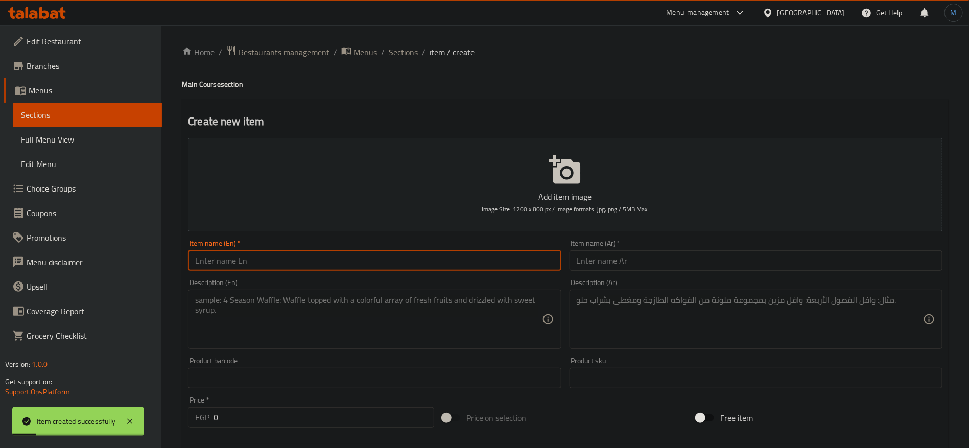
click at [352, 254] on input "text" at bounding box center [374, 260] width 373 height 20
paste input "BANGKOK SURF AND TURF"
type input "Bangkok Surf and Turf"
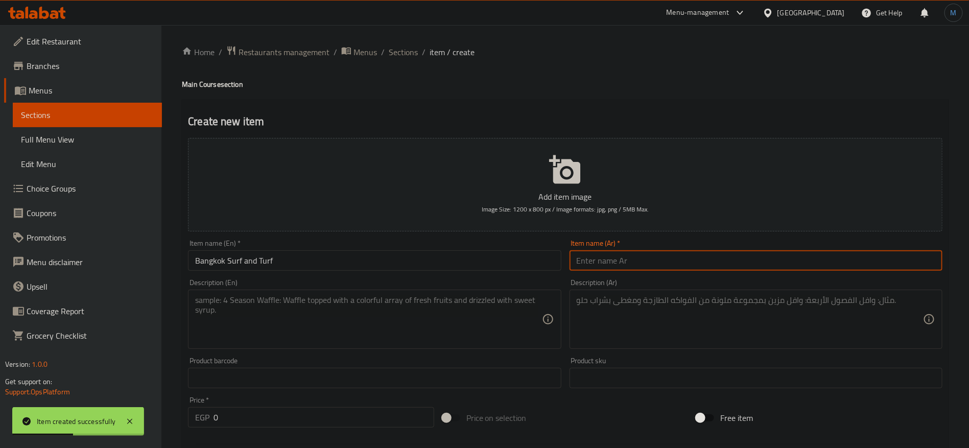
paste input "بانكوك سيرف آند تيرف"
click at [664, 252] on input "text" at bounding box center [756, 260] width 373 height 20
type input "بانكوك سيرف آند تيرف"
click at [320, 418] on input "0" at bounding box center [324, 417] width 221 height 20
paste input "589"
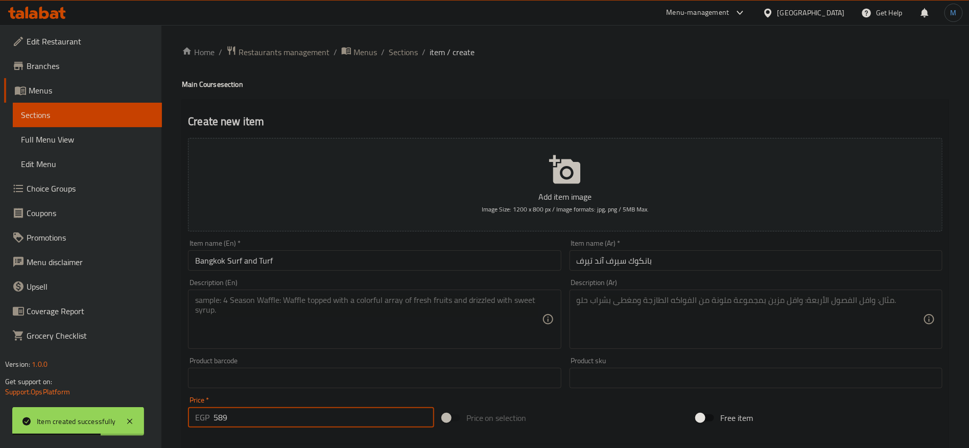
type input "589"
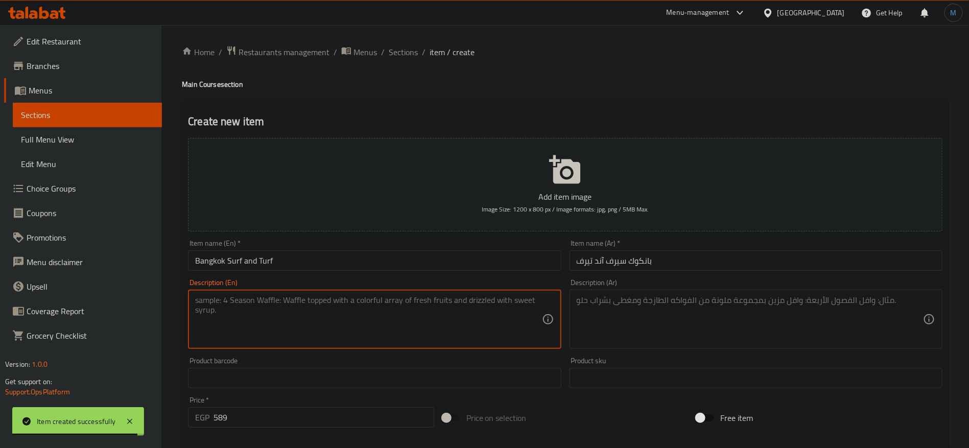
click at [421, 335] on textarea at bounding box center [368, 319] width 346 height 49
paste textarea "Grilled Beef and Shrimps Served with Thai Style Spicy Sauce"
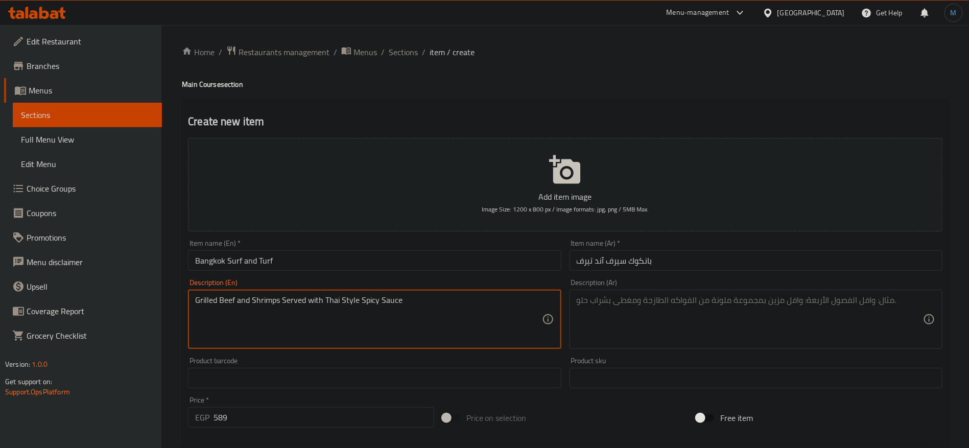
type textarea "Grilled Beef and Shrimps Served with Thai Style Spicy Sauce"
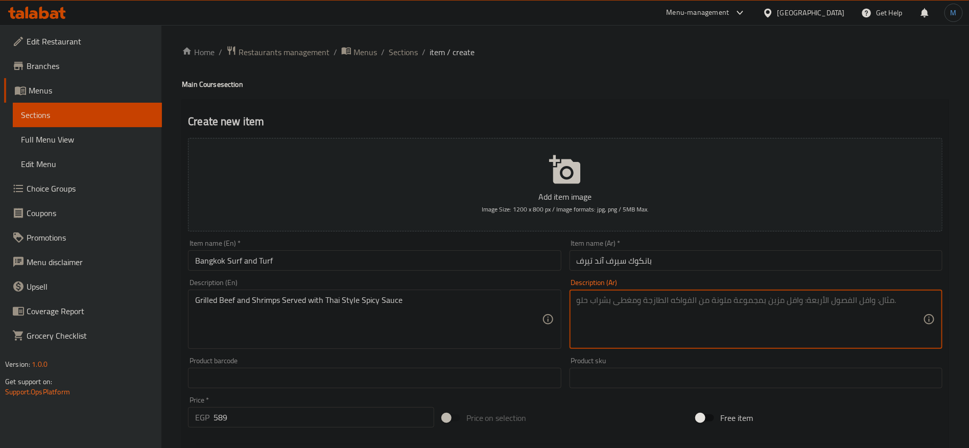
click at [645, 315] on textarea at bounding box center [750, 319] width 346 height 49
paste textarea "لحم بقري مشوي مع روبيان يقدم مع صلصة حارة على الطريقة التايلاندية"
type textarea "لحم بقري مشوي مع روبيان يقدم مع صلصة حارة على الطريقة التايلاندية"
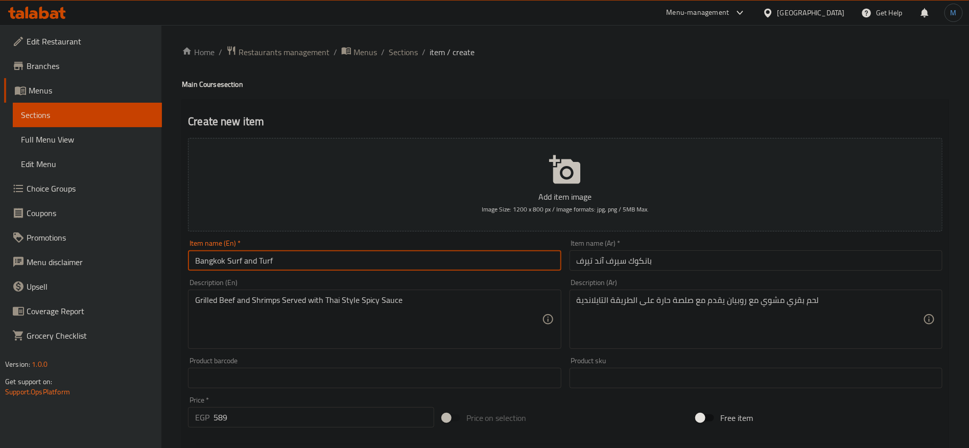
click at [433, 252] on input "Bangkok Surf and Turf" at bounding box center [374, 260] width 373 height 20
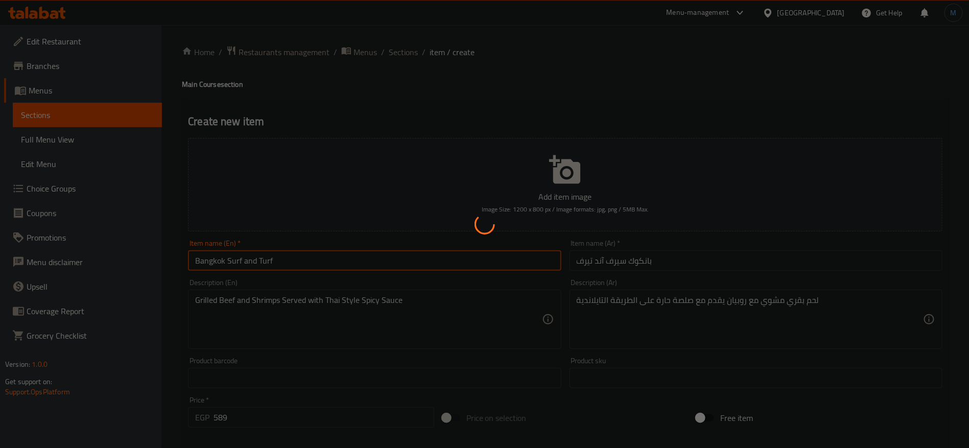
type input "0"
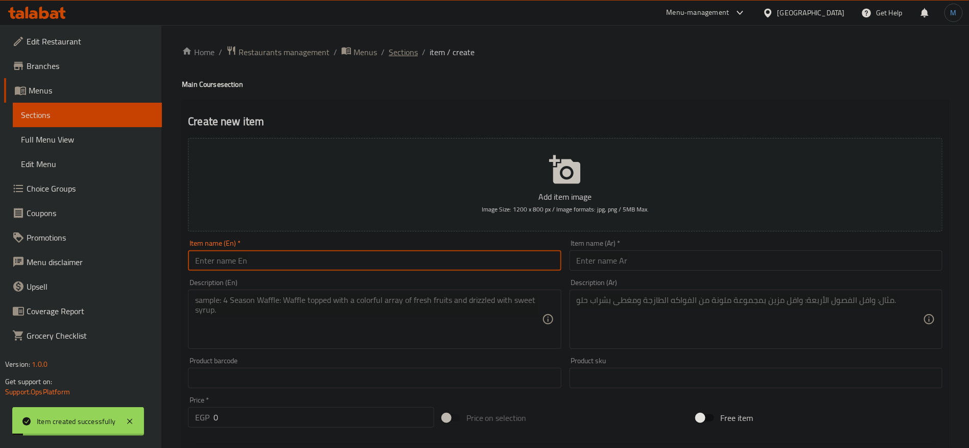
click at [398, 51] on span "Sections" at bounding box center [403, 52] width 29 height 12
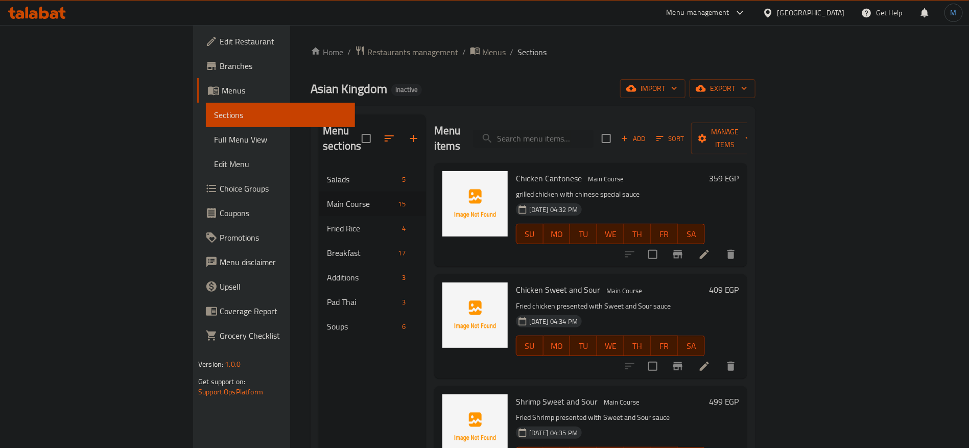
click at [760, 139] on div "Add Sort Manage items" at bounding box center [681, 139] width 158 height 32
click at [647, 136] on span "Add" at bounding box center [634, 139] width 28 height 12
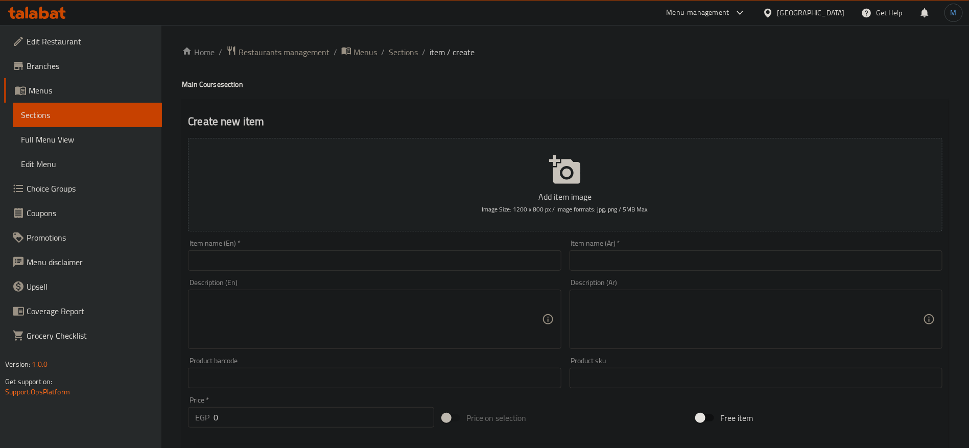
click at [409, 249] on div "Item name (En)   * Item name (En) *" at bounding box center [374, 255] width 373 height 31
click at [409, 253] on input "text" at bounding box center [374, 260] width 373 height 20
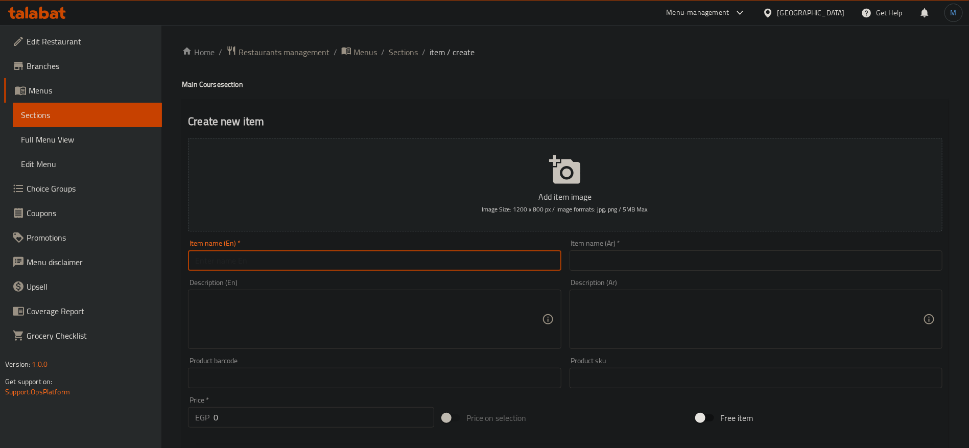
paste input "CHICKEN MUSHROOM SAUCE"
type input "Chicken Mushroom Sauce"
click at [684, 263] on input "text" at bounding box center [756, 260] width 373 height 20
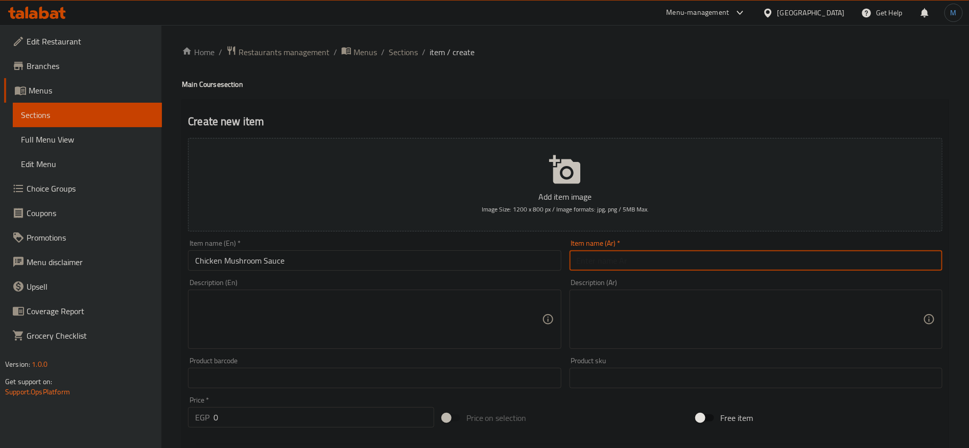
paste input "صلصة الدجاج والفطر"
type input "صلصة"
type input "دجاج بصوص المشروم"
drag, startPoint x: 381, startPoint y: 345, endPoint x: 387, endPoint y: 317, distance: 28.2
click at [385, 333] on div "Description (En)" at bounding box center [374, 319] width 373 height 59
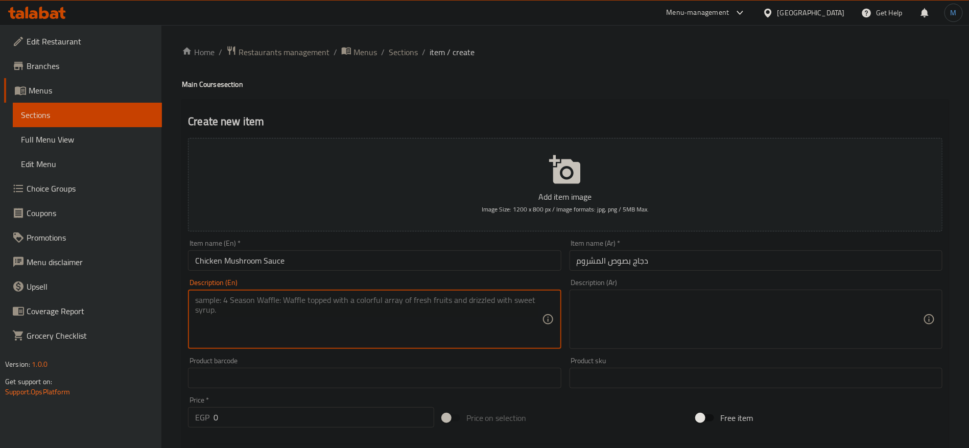
paste textarea "Grilled Chicken Presented with Brown Mushroom Sauce"
type textarea "Grilled Chicken Presented with Brown Mushroom Sauce"
click at [634, 328] on textarea at bounding box center [750, 319] width 346 height 49
paste textarea "دجاج مشوي يقدم مع صلصة الفطر البني"
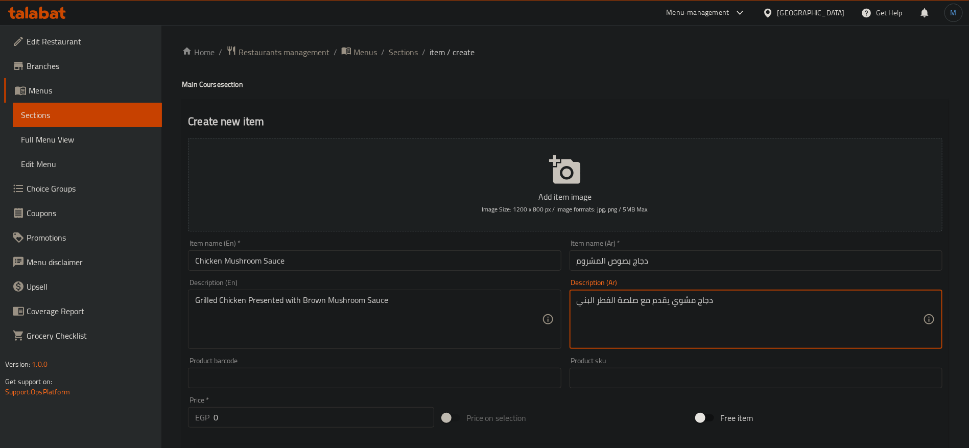
click at [597, 258] on input "دجاج بصوص المشروم" at bounding box center [756, 260] width 373 height 20
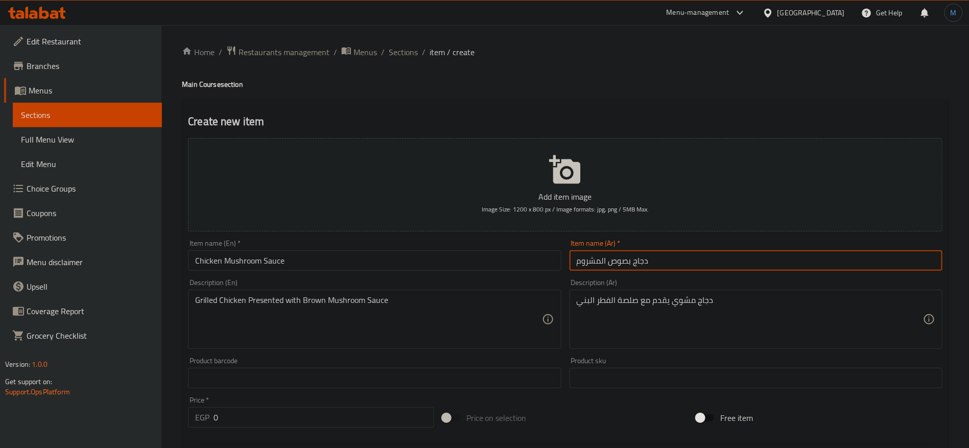
click at [604, 257] on input "دجاج بصوص المشروم" at bounding box center [756, 260] width 373 height 20
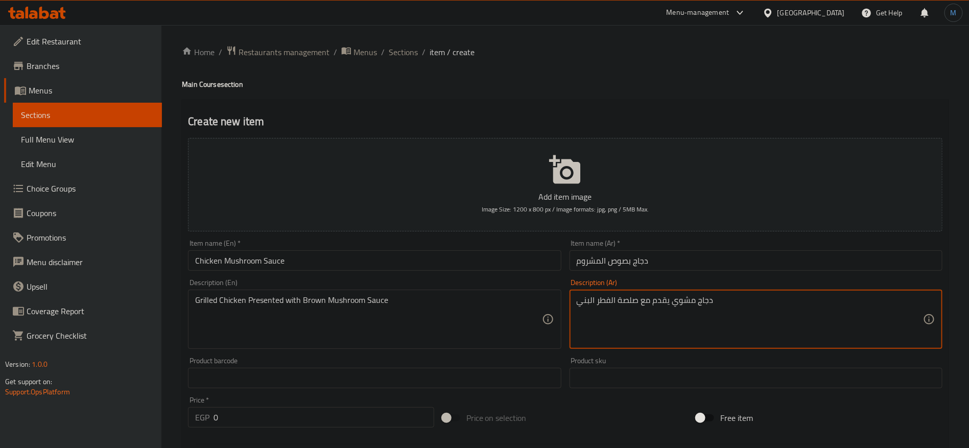
click at [626, 296] on textarea "دجاج مشوي يقدم مع صلصة الفطر البني" at bounding box center [750, 319] width 346 height 49
click at [608, 296] on textarea "دجاج مشوي يقدم مع صلصة الفطر البني" at bounding box center [750, 319] width 346 height 49
type textarea "دجاج مشوي يقدم مع صوص مشروم بني"
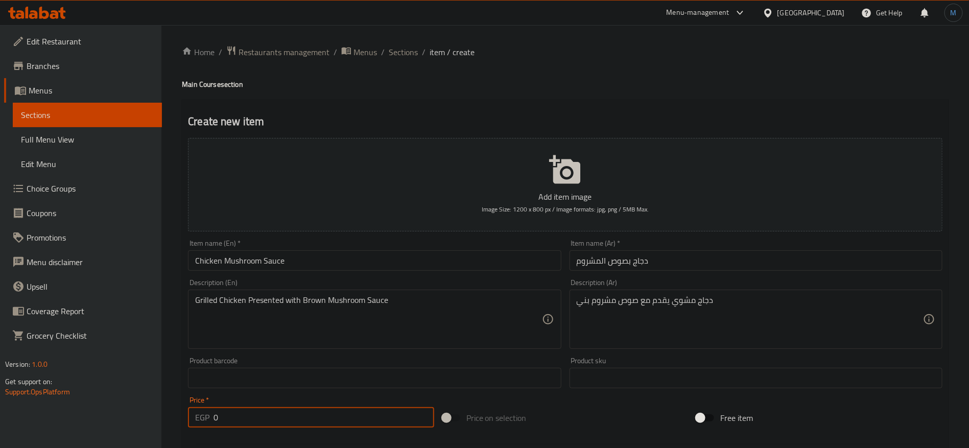
click at [271, 417] on input "0" at bounding box center [324, 417] width 221 height 20
paste input "399"
type input "399"
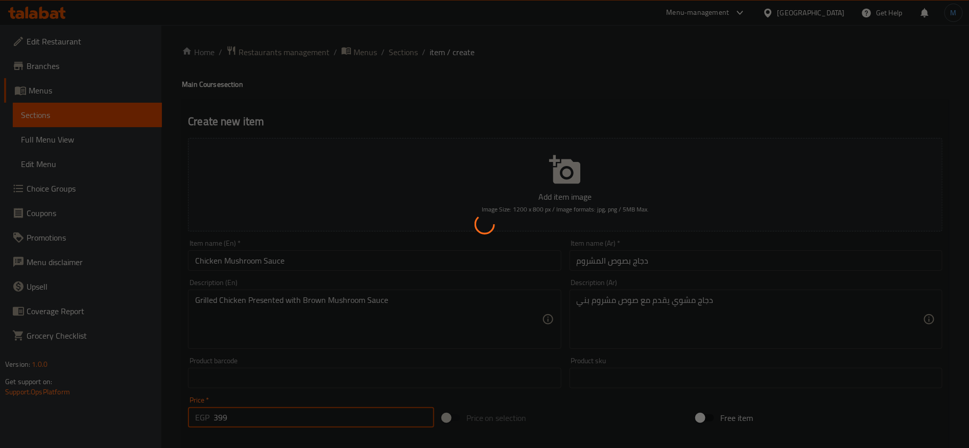
type input "0"
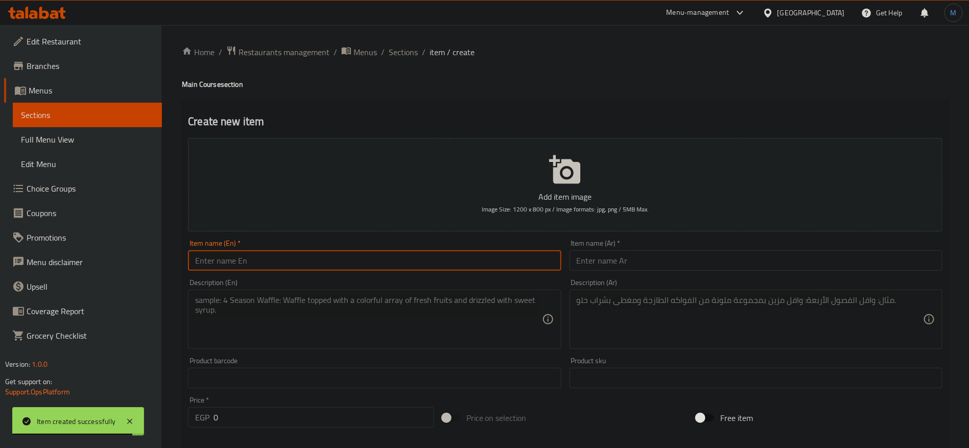
click at [351, 260] on input "text" at bounding box center [374, 260] width 373 height 20
paste input "CHICKEN BUTTER LEMON"
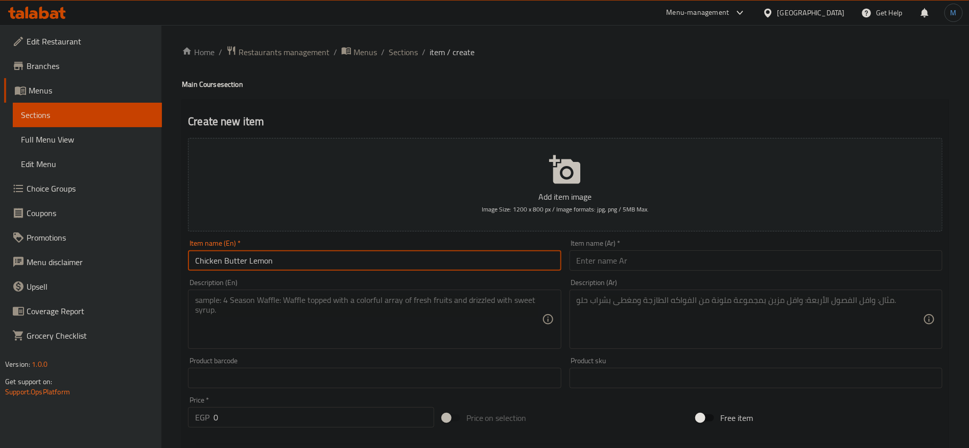
type input "Chicken Butter Lemon"
click at [618, 263] on input "text" at bounding box center [756, 260] width 373 height 20
paste input "دجاج بالزبدة والليمون"
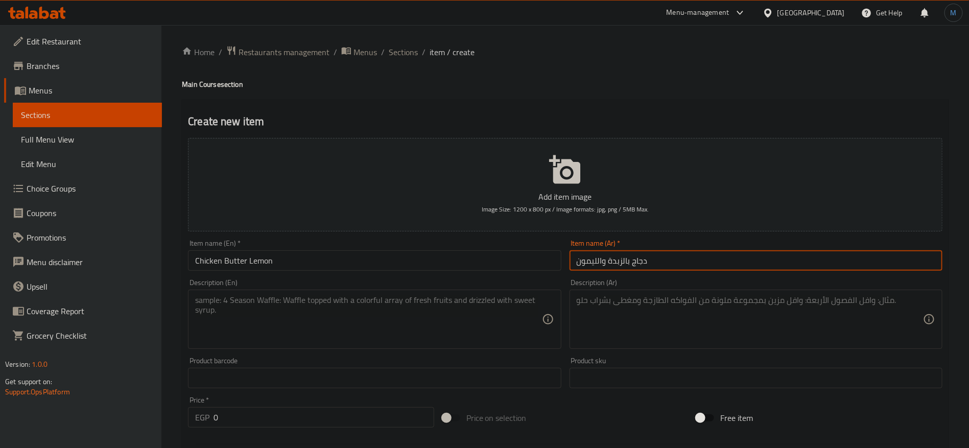
type input "دجاج بالزبدة والليمون"
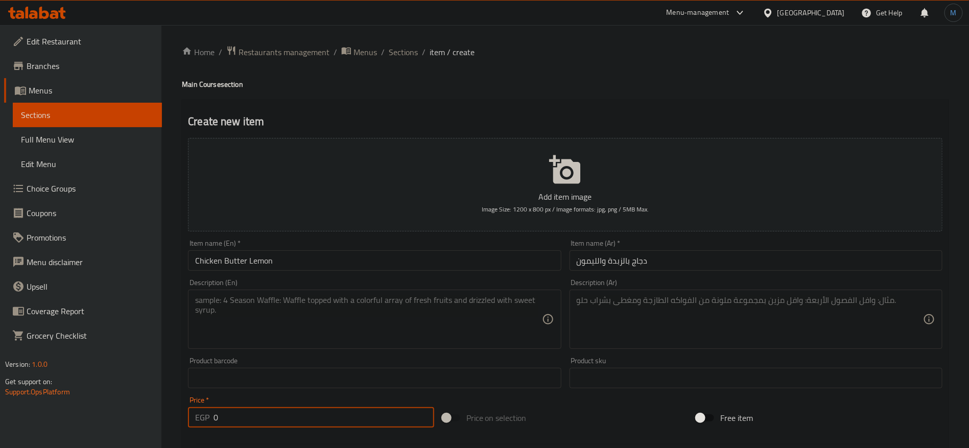
click at [282, 415] on input "0" at bounding box center [324, 417] width 221 height 20
paste input "37"
type input "370"
click at [428, 253] on input "Chicken Butter Lemon" at bounding box center [374, 260] width 373 height 20
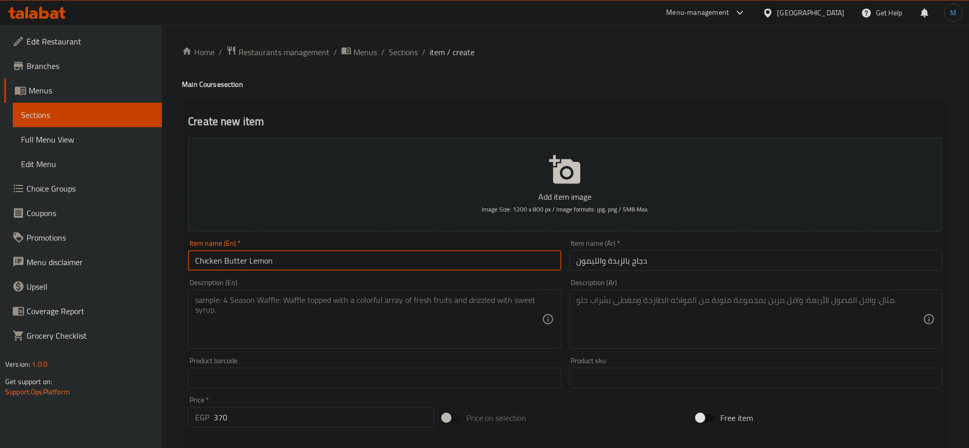
click at [434, 303] on textarea at bounding box center [368, 319] width 346 height 49
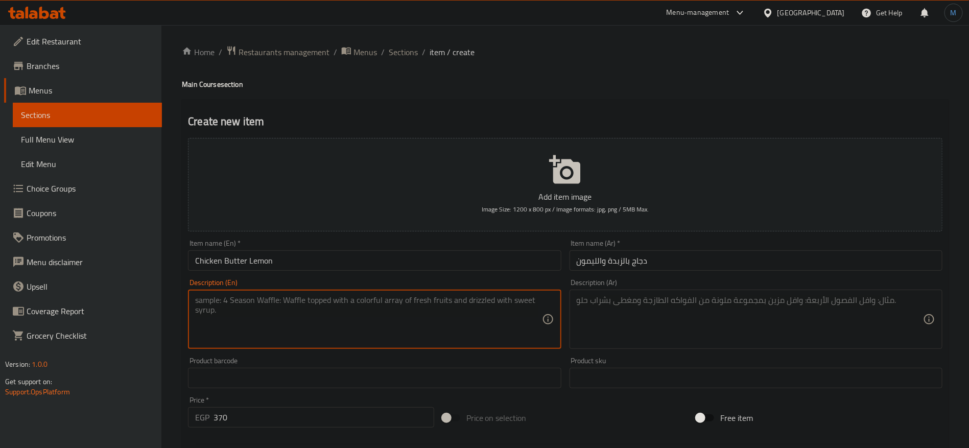
paste textarea "Grilled Chicken Presented with Butter Lemon Sauce"
type textarea "Grilled Chicken Presented with Butter Lemon Sauce"
click at [657, 333] on textarea at bounding box center [750, 319] width 346 height 49
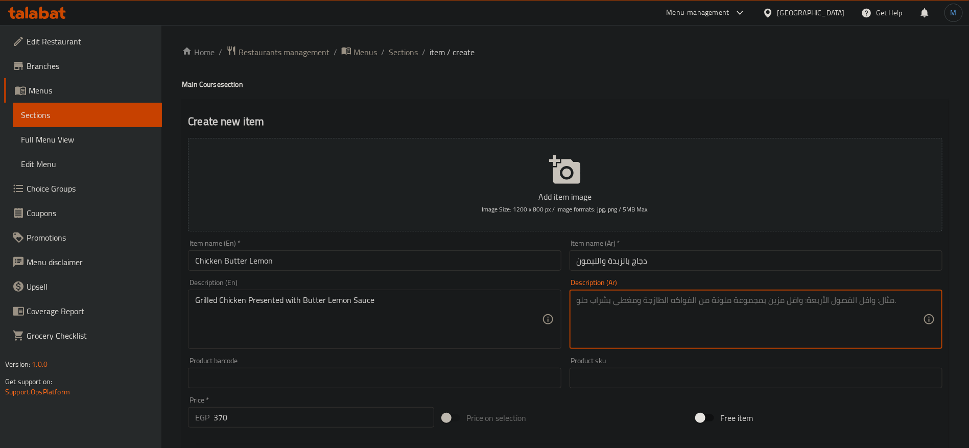
paste textarea "دجاج مشوي يقدم مع صلصة الزبدة والليمون"
paste textarea
click at [643, 302] on textarea "دجاج مشوي يقدم مع صلصة الزبدة والليمون" at bounding box center [750, 319] width 346 height 49
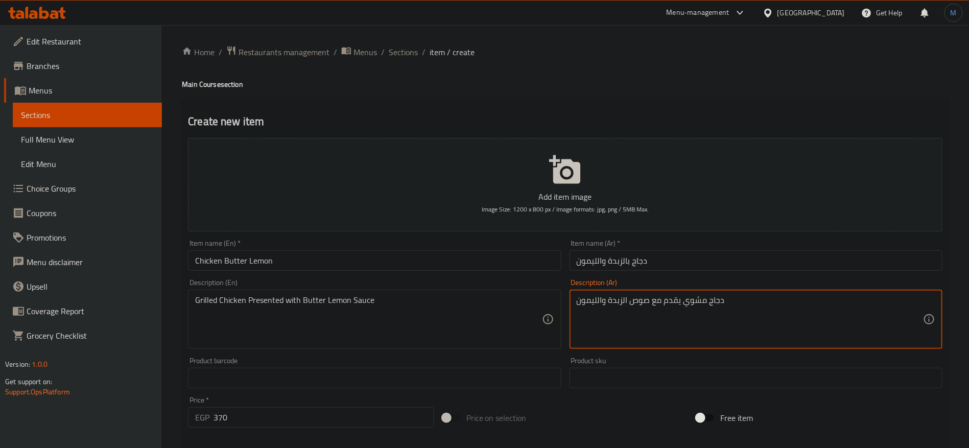
type textarea "دجاج مشوي يقدم مع صوص الزبدة والليمون"
click at [326, 264] on input "Chicken Butter Lemon" at bounding box center [374, 260] width 373 height 20
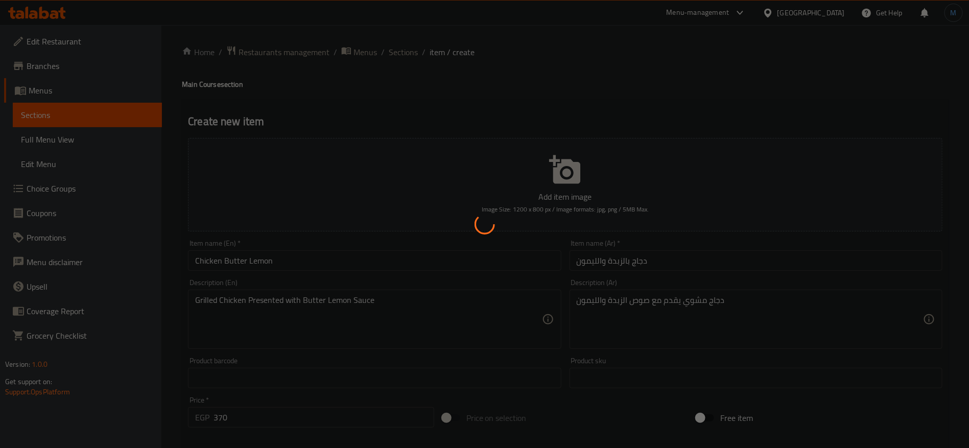
type input "0"
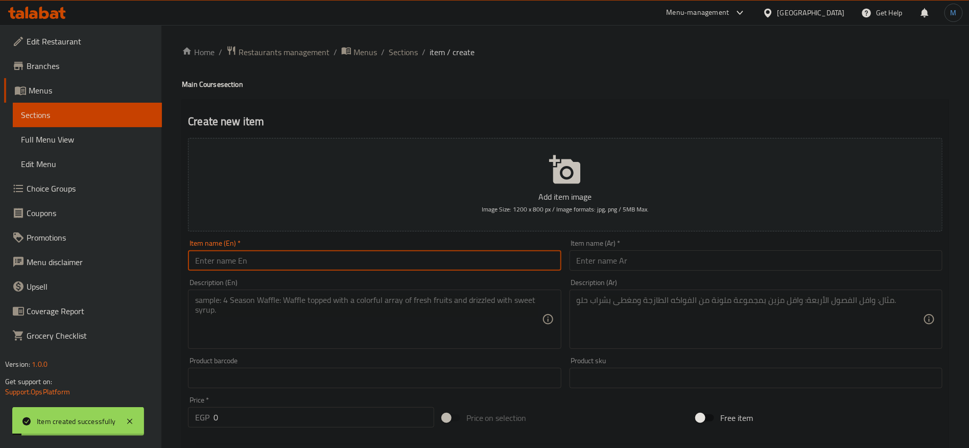
click at [362, 264] on input "text" at bounding box center [374, 260] width 373 height 20
paste input "BEEF BLUE CHEESE SAUCE"
type input "Beef Blue Cheese Sauce"
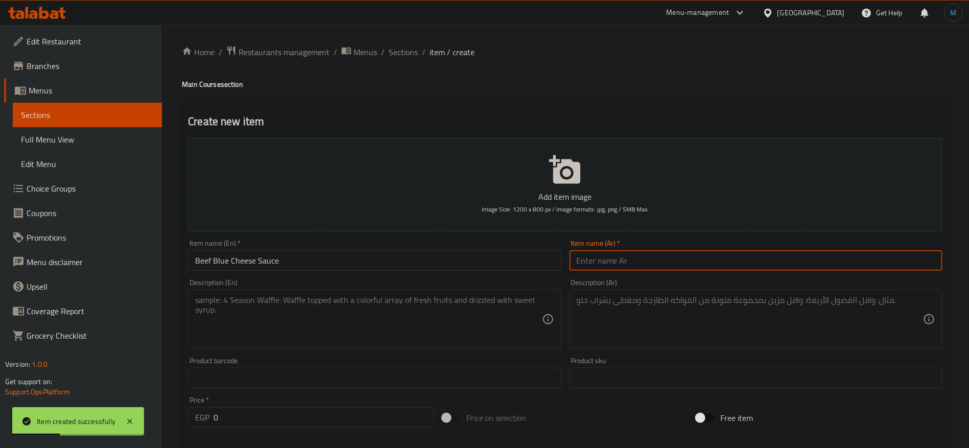
click at [697, 263] on input "text" at bounding box center [756, 260] width 373 height 20
paste input "صلصة الجبن الأزرق باللحم البقري"
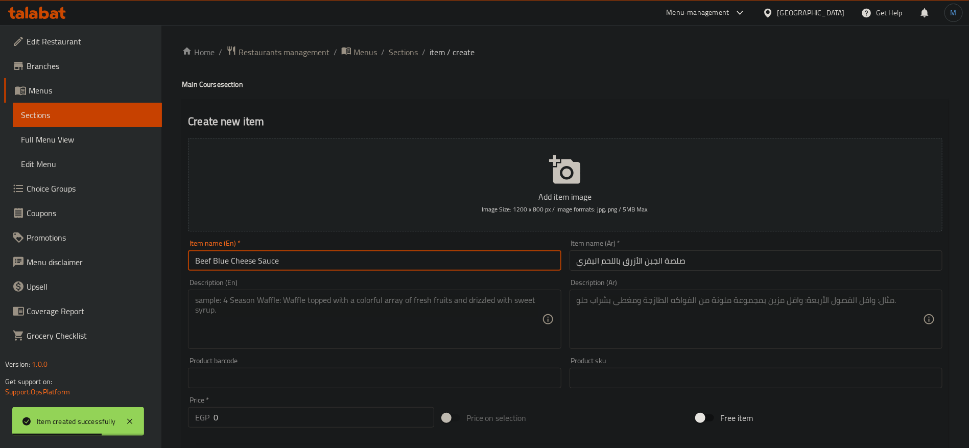
click at [211, 264] on input "Beef Blue Cheese Sauce" at bounding box center [374, 260] width 373 height 20
click at [226, 257] on input "Beef Blue Cheese Sauce" at bounding box center [374, 260] width 373 height 20
drag, startPoint x: 226, startPoint y: 257, endPoint x: 238, endPoint y: 258, distance: 11.9
click at [238, 258] on input "Beef Blue Cheese Sauce" at bounding box center [374, 260] width 373 height 20
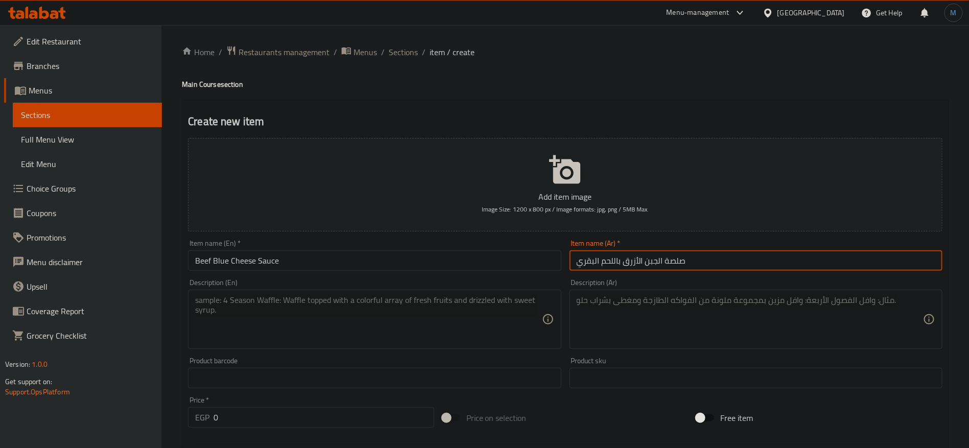
click at [731, 252] on input "صلصة الجبن الأزرق باللحم البقري" at bounding box center [756, 260] width 373 height 20
type input "لحم بقري بصوص الجبن الازرق"
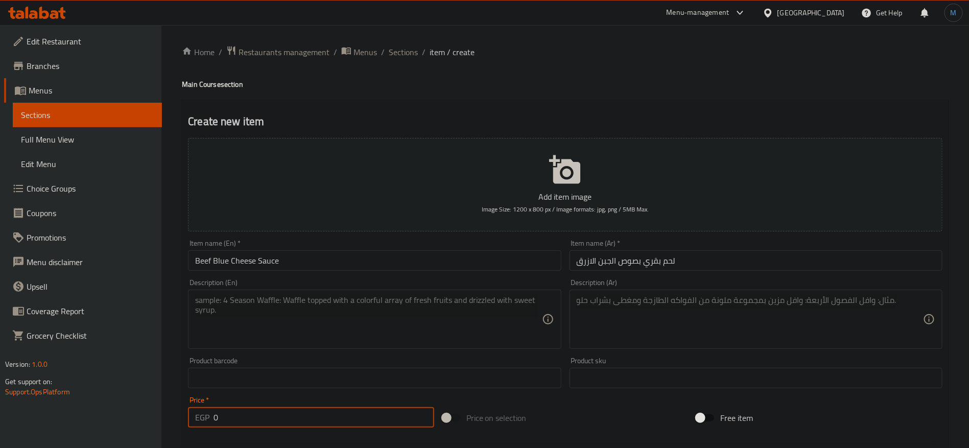
click at [298, 418] on input "0" at bounding box center [324, 417] width 221 height 20
paste input "439"
type input "439"
paste textarea "فيليه لحم بقري يقدم مع صلصة الجبن الأزرق"
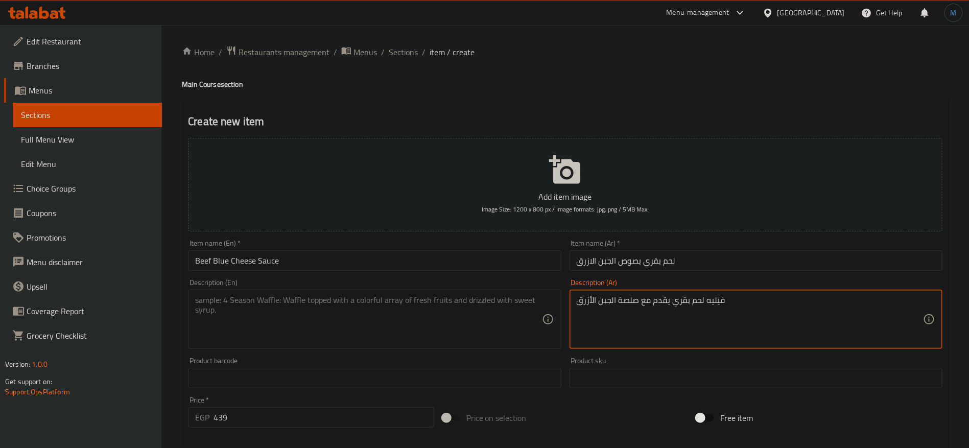
type textarea "فيليه لحم بقري يقدم مع صلصة الجبن الأزرق"
click at [408, 345] on div "Description (En)" at bounding box center [374, 319] width 373 height 59
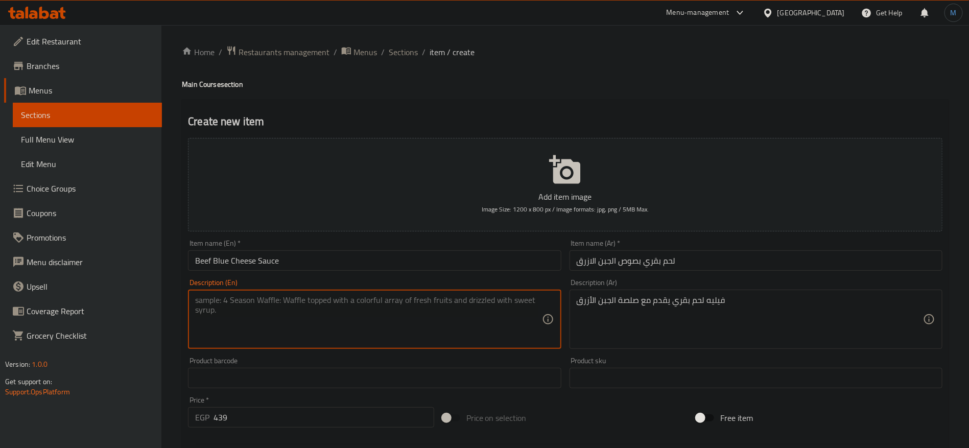
paste textarea "Beef Fillet Presented with Blue Cheese Sauce"
type textarea "Beef Fillet Presented with Blue Cheese Sauce"
click at [627, 288] on div "Description (Ar) فيليه لحم بقري يقدم مع صلصة الجبن الأزرق Description (Ar)" at bounding box center [756, 314] width 373 height 70
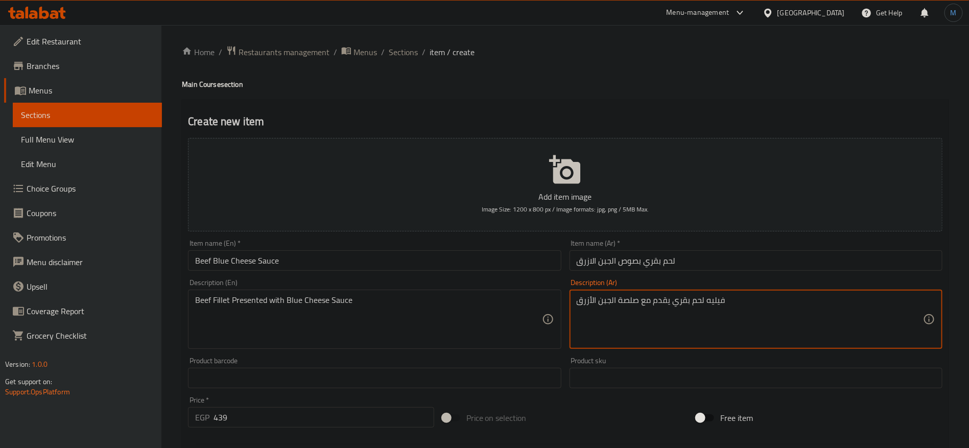
click at [631, 300] on textarea "فيليه لحم بقري يقدم مع صلصة الجبن الأزرق" at bounding box center [750, 319] width 346 height 49
type textarea "فيليه لحم بقري يقدم مع صوص الجبن الأزرق"
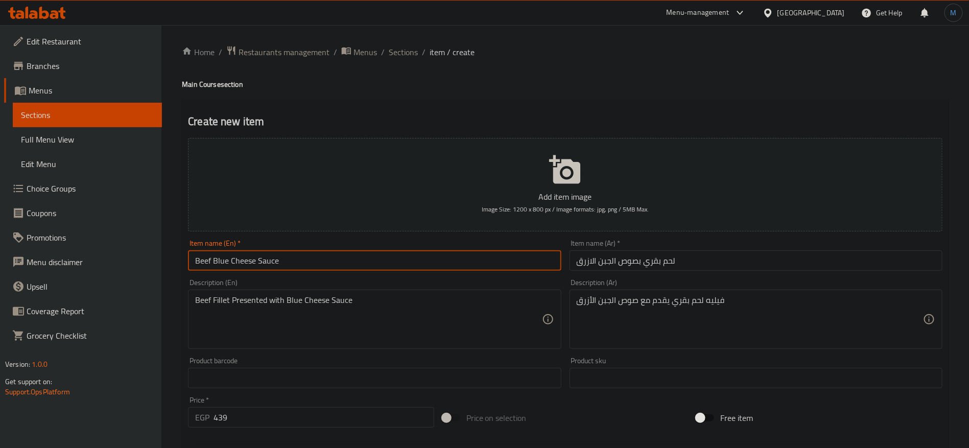
click at [486, 267] on input "Beef Blue Cheese Sauce" at bounding box center [374, 260] width 373 height 20
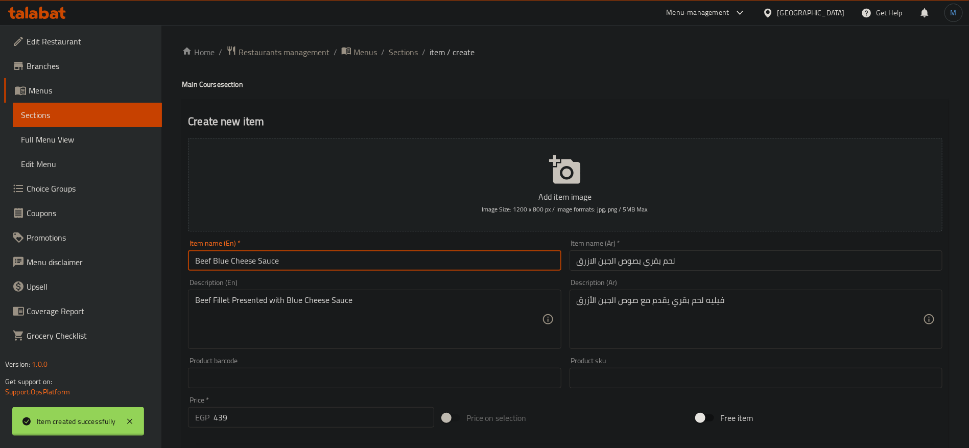
type input "0"
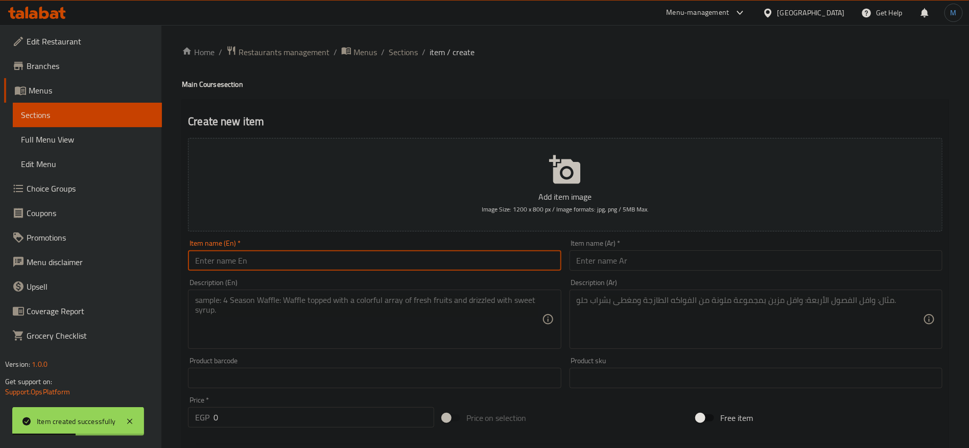
paste input "BEEF MUSHROOM SAUCE"
type input "Beef Mushroom Sauce"
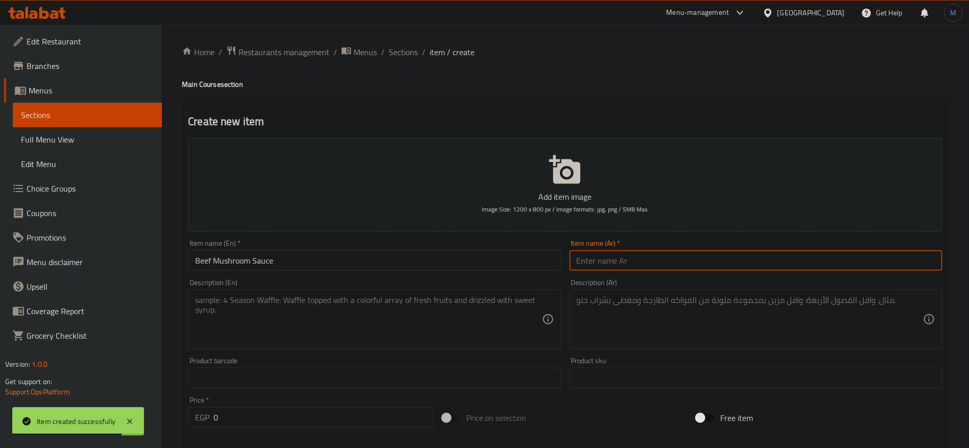
click at [676, 256] on input "text" at bounding box center [756, 260] width 373 height 20
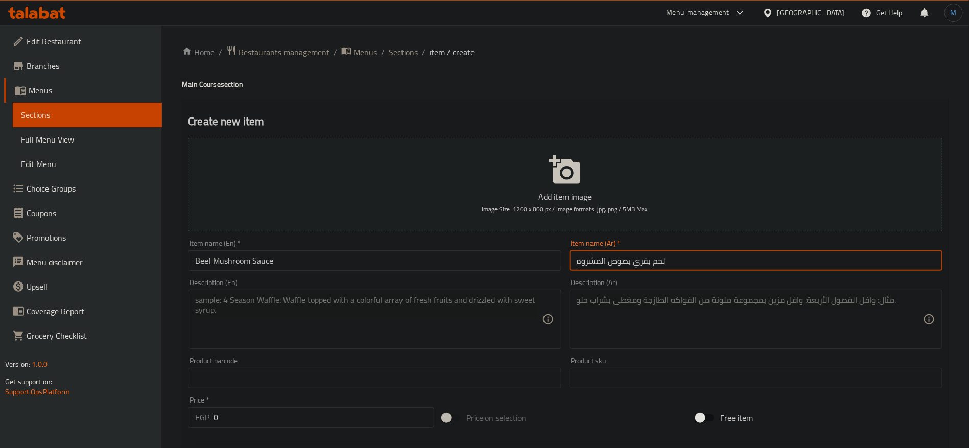
type input "لحم بقري بصوص المشروم"
click at [343, 339] on textarea at bounding box center [368, 319] width 346 height 49
paste textarea "Beef Fillet Presented with Brown Mushroom Sauce"
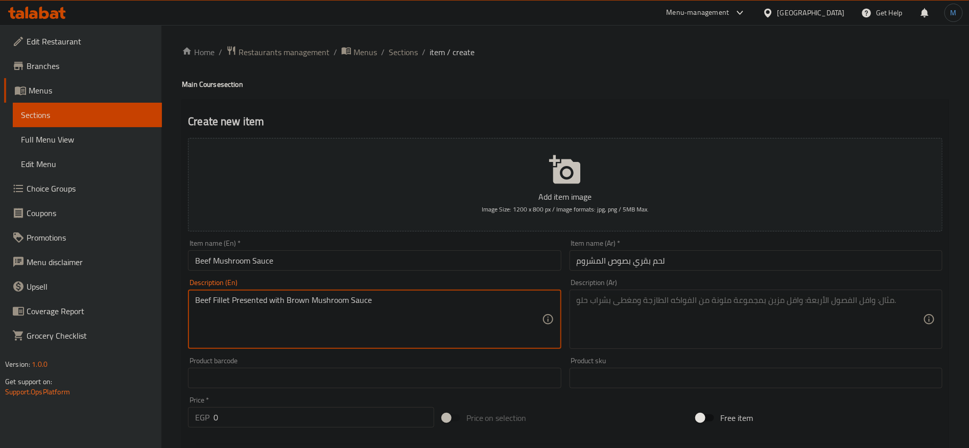
type textarea "Beef Fillet Presented with Brown Mushroom Sauce"
click at [617, 276] on div "Description (Ar) Description (Ar)" at bounding box center [756, 314] width 381 height 78
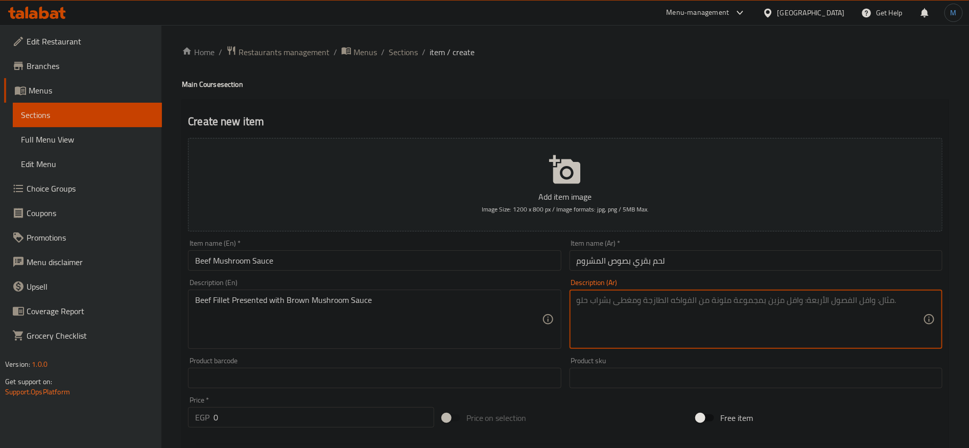
paste textarea "فيليه لحم بقري يقدم مع صلصة الفطر البني"
click at [599, 264] on input "لحم بقري بصوص المشروم" at bounding box center [756, 260] width 373 height 20
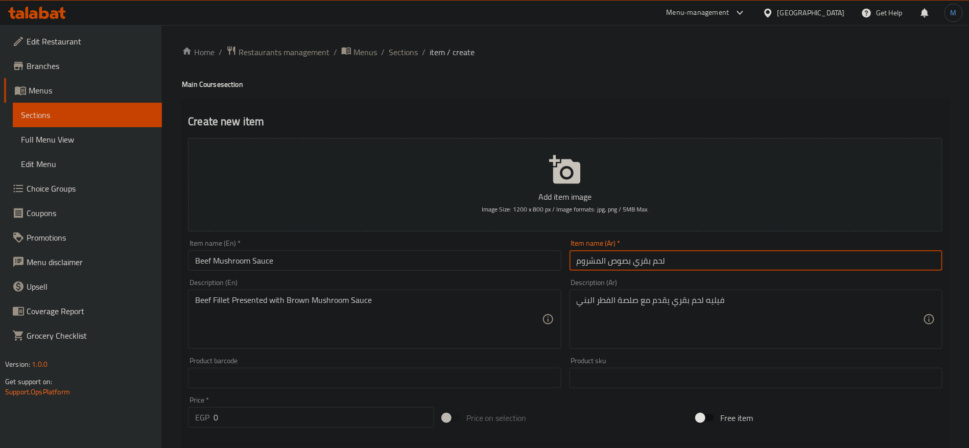
click at [599, 264] on input "لحم بقري بصوص المشروم" at bounding box center [756, 260] width 373 height 20
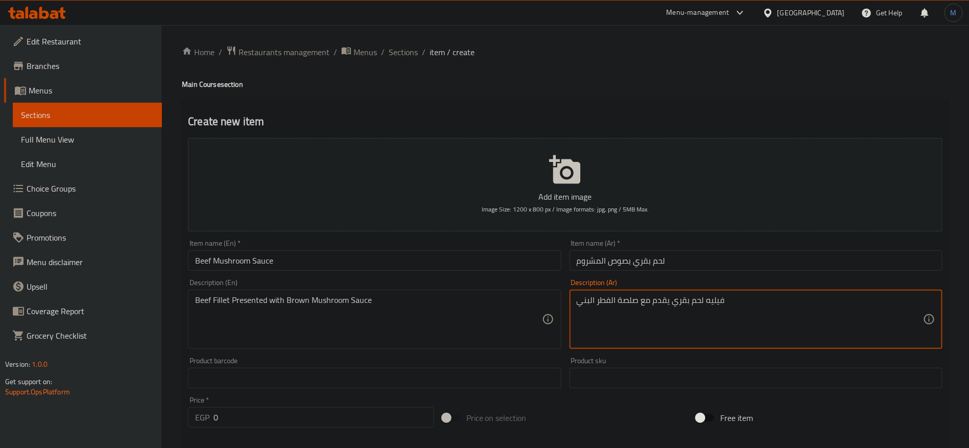
click at [603, 304] on textarea "فيليه لحم بقري يقدم مع صلصة الفطر البني" at bounding box center [750, 319] width 346 height 49
click at [630, 300] on textarea "فيليه لحم بقري يقدم مع صلصة الفطر البني" at bounding box center [750, 319] width 346 height 49
paste
type textarea "فيليه لحم بقري يقدم مع صوص المشروم البني"
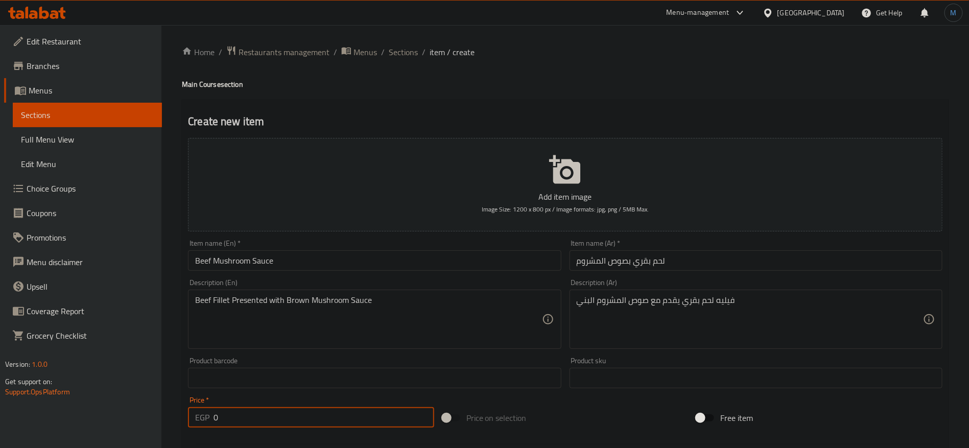
click at [297, 410] on input "0" at bounding box center [324, 417] width 221 height 20
type input "430"
click at [309, 280] on div "Description (En) Beef Fillet Presented with Brown Mushroom Sauce Description (E…" at bounding box center [374, 314] width 373 height 70
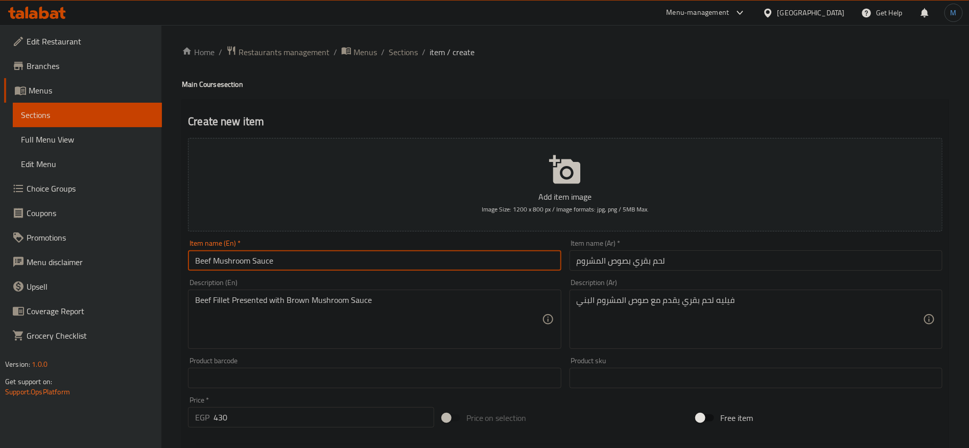
click at [311, 271] on input "Beef Mushroom Sauce" at bounding box center [374, 260] width 373 height 20
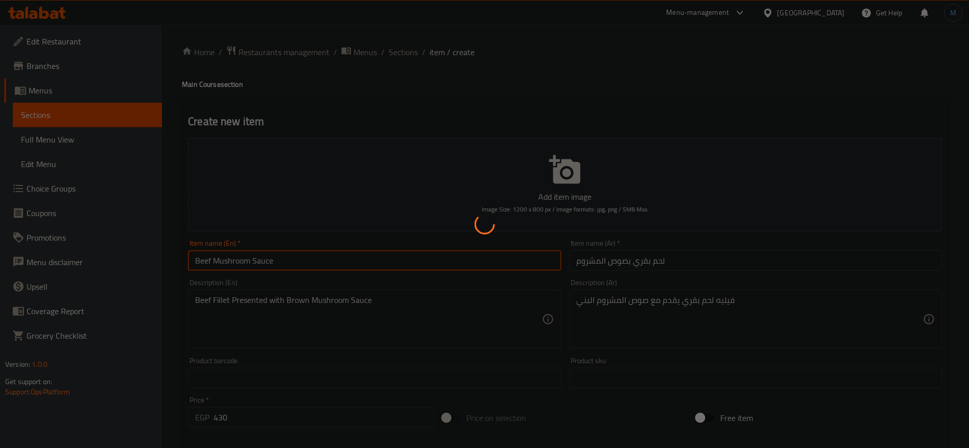
type input "0"
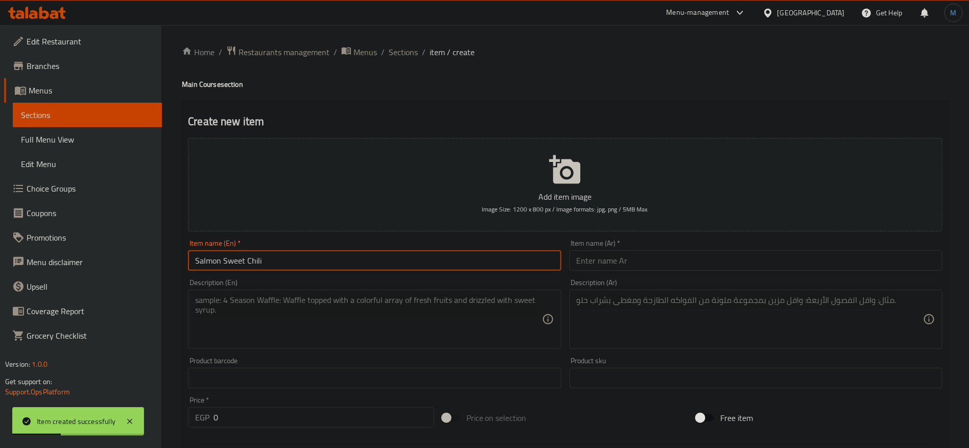
type input "Salmon Sweet Chili"
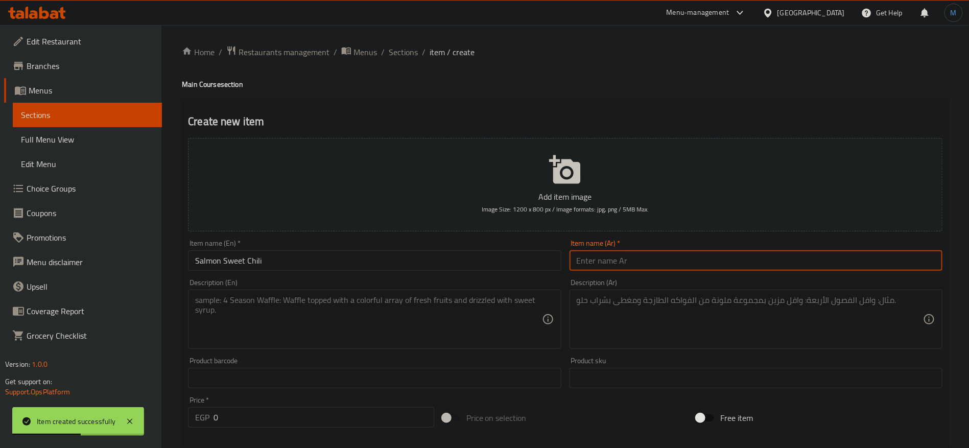
click at [693, 254] on input "text" at bounding box center [756, 260] width 373 height 20
type input "سمك السلمون الحلو الحار"
click at [427, 305] on textarea at bounding box center [368, 319] width 346 height 49
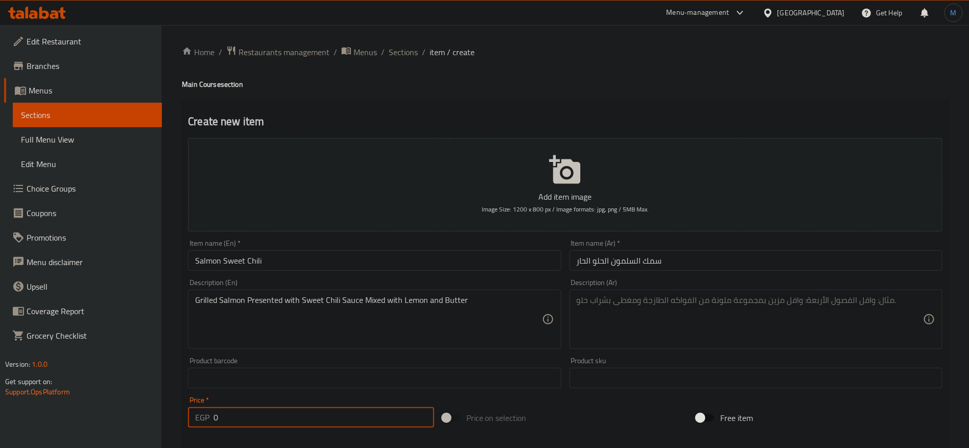
click at [252, 423] on input "0" at bounding box center [324, 417] width 221 height 20
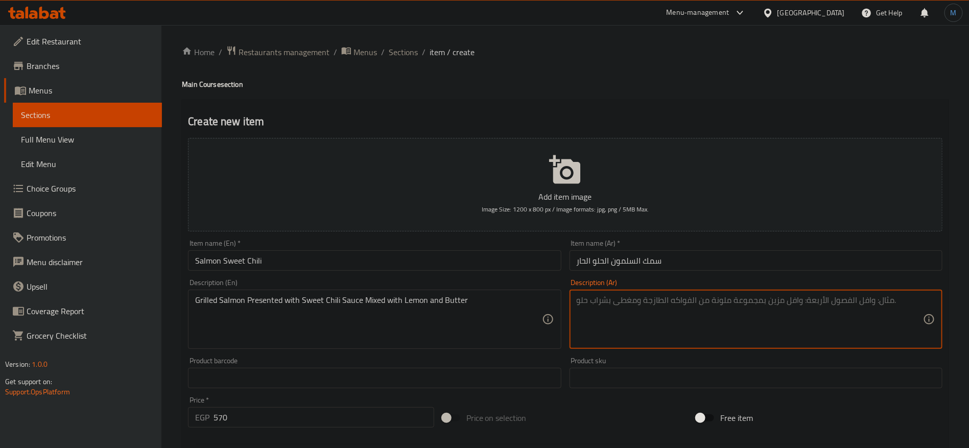
click at [734, 327] on textarea at bounding box center [750, 319] width 346 height 49
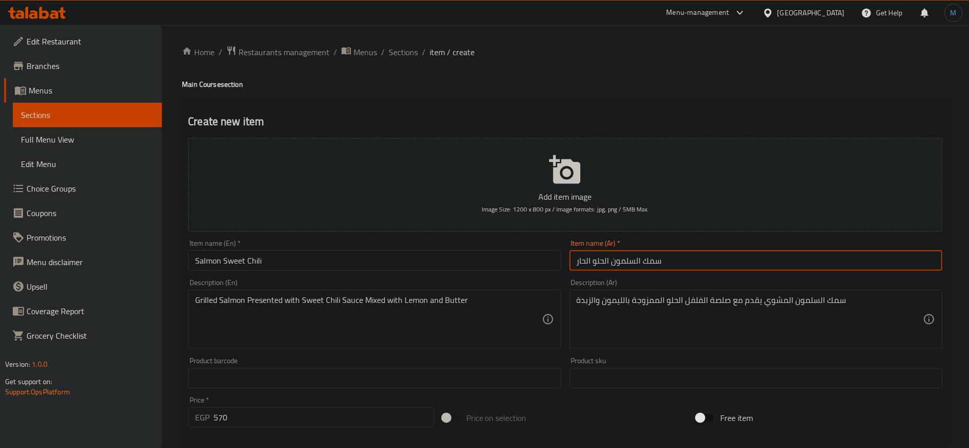
click at [650, 264] on input "سمك السلمون الحلو الحار" at bounding box center [756, 260] width 373 height 20
click at [585, 263] on input "السلمون الحلو الحار" at bounding box center [756, 260] width 373 height 20
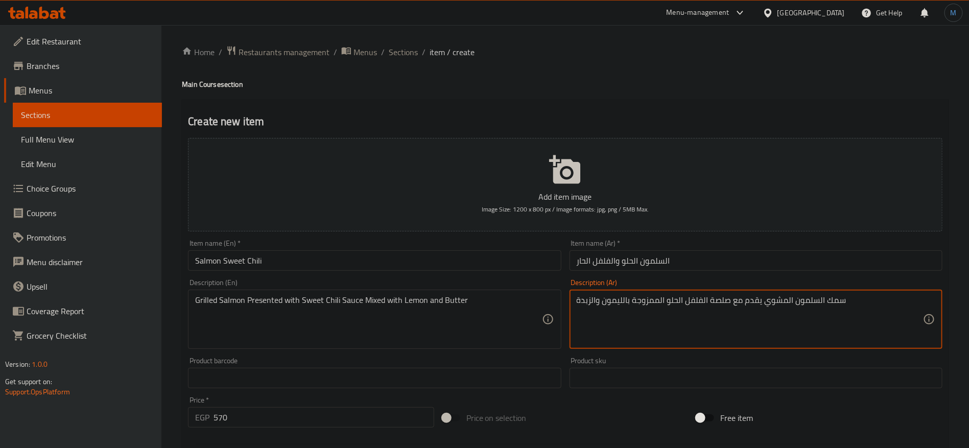
click at [829, 304] on textarea "سمك السلمون المشوي يقدم مع صلصة الفلفل الحلو الممزوجة بالليمون والزبدة" at bounding box center [750, 319] width 346 height 49
click at [668, 299] on textarea "السلمون المشوي يقدم مع صلصة الفلفل الحلو الممزوجة بالليمون والزبدة" at bounding box center [750, 319] width 346 height 49
click at [356, 271] on div "Item name (En)   * Salmon Sweet Chili Item name (En) *" at bounding box center [374, 255] width 381 height 39
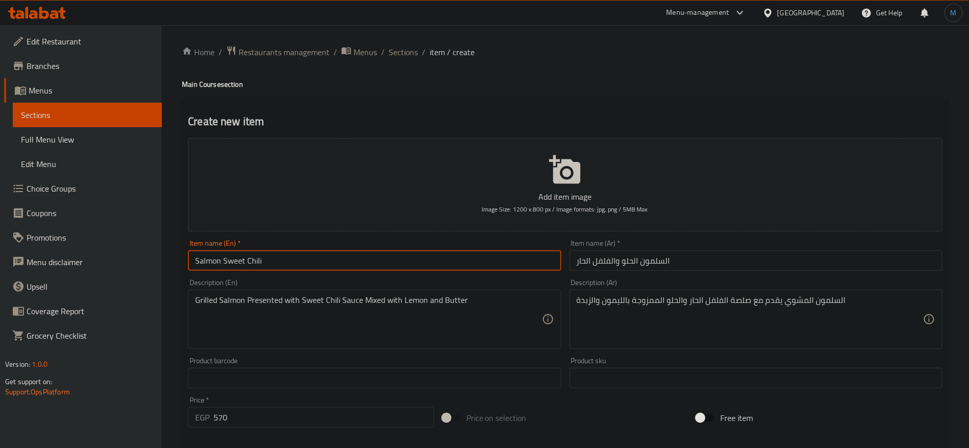
click at [356, 256] on input "Salmon Sweet Chili" at bounding box center [374, 260] width 373 height 20
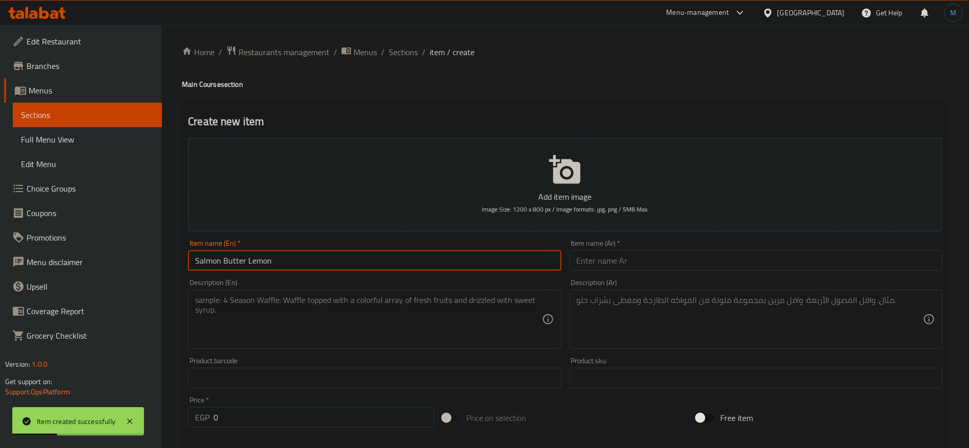
click at [663, 258] on input "text" at bounding box center [756, 260] width 373 height 20
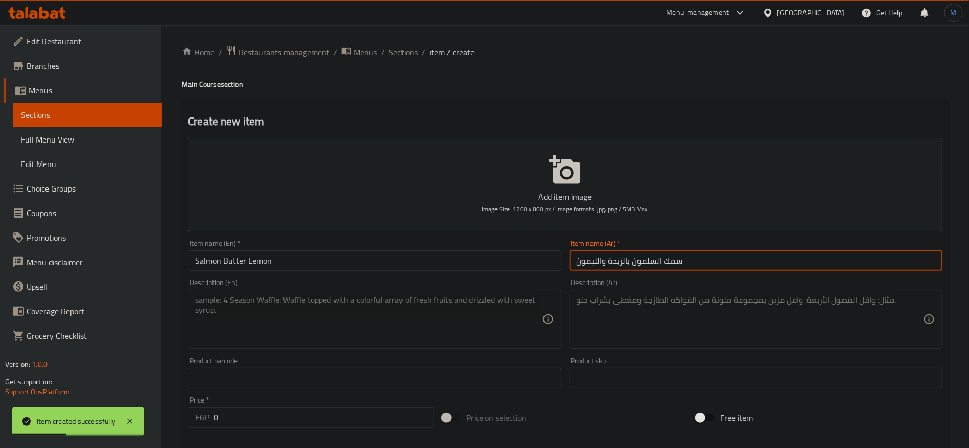
click at [663, 258] on input "سمك السلمون بالزبدة والليمون" at bounding box center [756, 260] width 373 height 20
click at [669, 261] on input "سمك السلمون بالزبدة والليمون" at bounding box center [756, 260] width 373 height 20
click at [669, 261] on input "السلمون بالزبدة والليمون" at bounding box center [756, 260] width 373 height 20
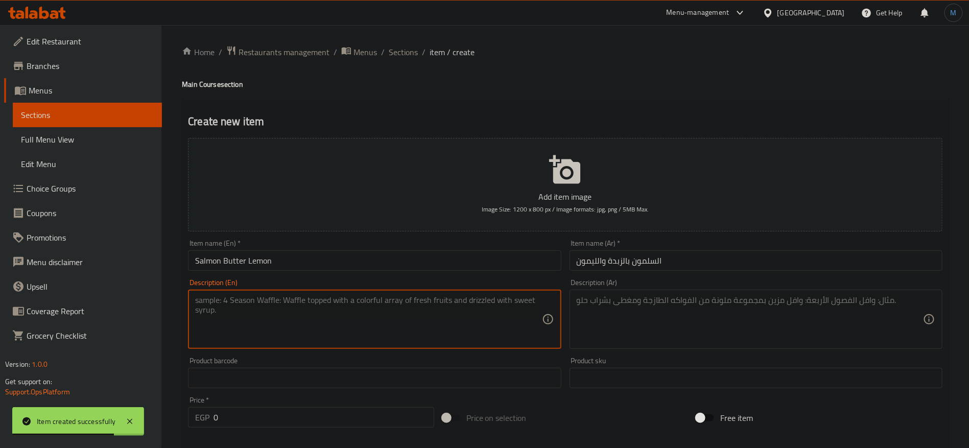
click at [379, 329] on textarea at bounding box center [368, 319] width 346 height 49
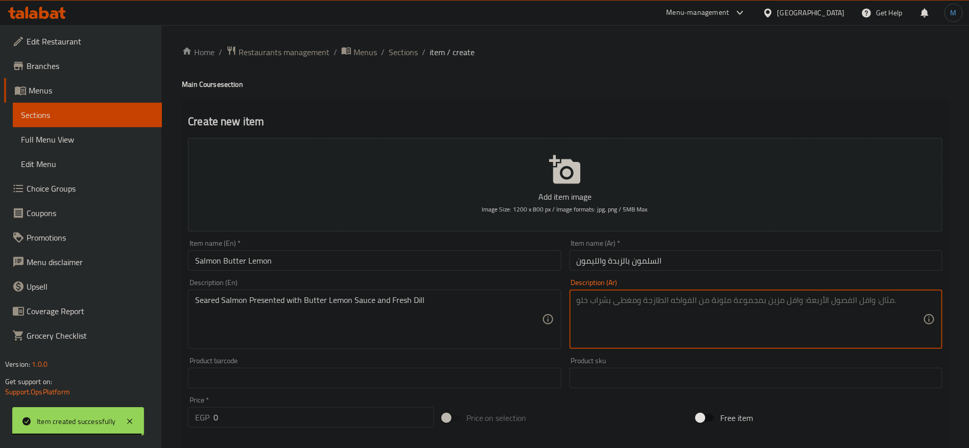
click at [686, 296] on textarea at bounding box center [750, 319] width 346 height 49
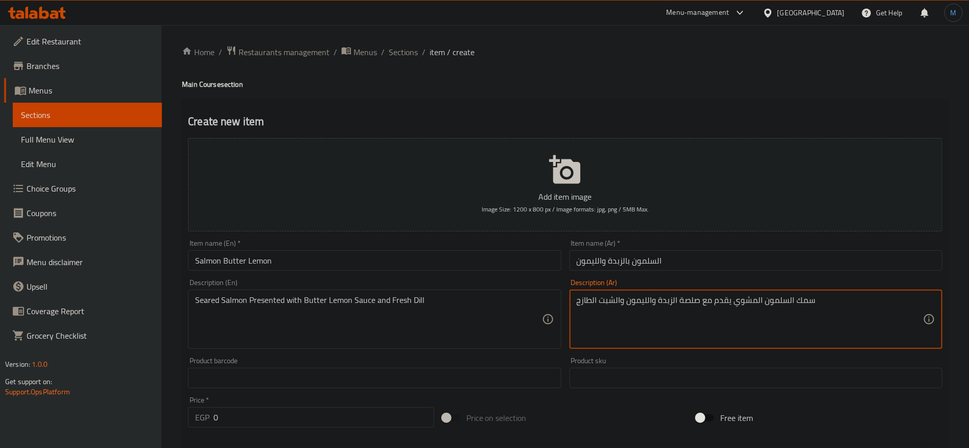
click at [803, 297] on textarea "سمك السلمون المشوي يقدم مع صلصة الزبدة والليمون والشبت الطازج" at bounding box center [750, 319] width 346 height 49
click at [319, 417] on input "0" at bounding box center [324, 417] width 221 height 20
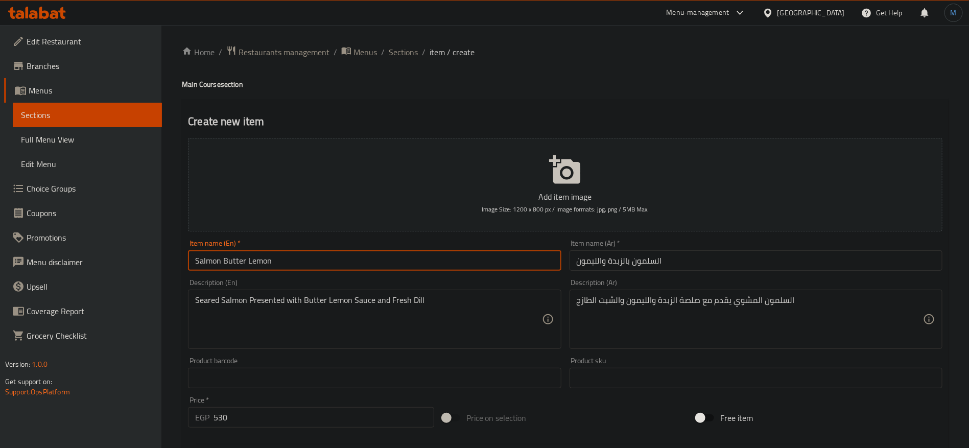
click at [304, 270] on input "Salmon Butter Lemon" at bounding box center [374, 260] width 373 height 20
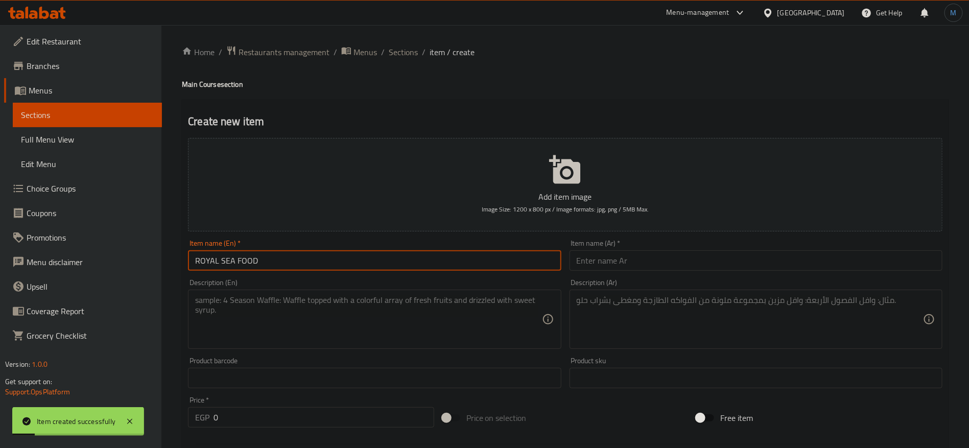
click at [345, 267] on input "ROYAL SEA FOOD" at bounding box center [374, 260] width 373 height 20
click at [345, 261] on input "ROYAL SEA FOODROYAL SEA FOOD" at bounding box center [374, 260] width 373 height 20
click at [647, 264] on input "text" at bounding box center [756, 260] width 373 height 20
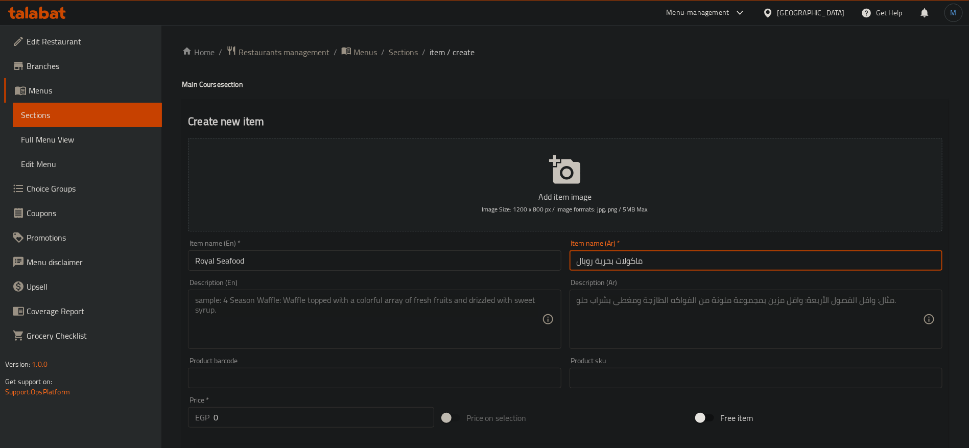
click at [676, 313] on textarea at bounding box center [750, 319] width 346 height 49
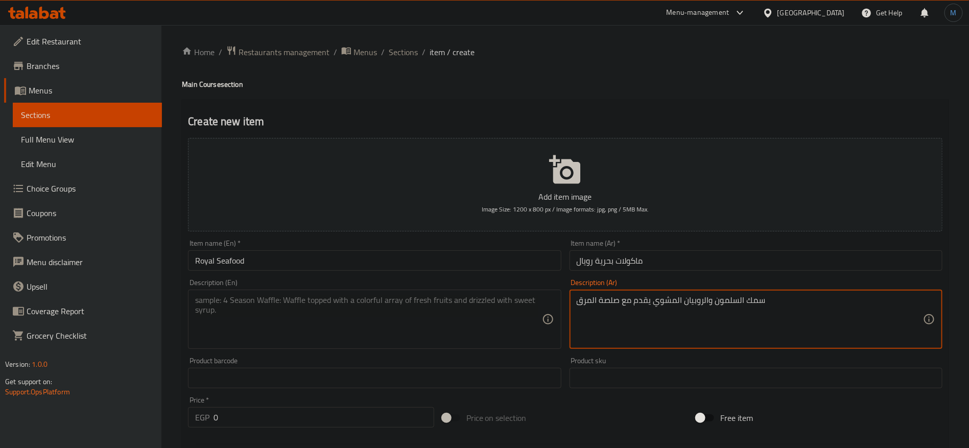
click at [744, 296] on textarea "سمك السلمون والروبيان المشوي يقدم مع صلصة المرق" at bounding box center [750, 319] width 346 height 49
click at [749, 302] on textarea "سمك السلمون والروبيان المشوي يقدم مع صلصة المرق" at bounding box center [750, 319] width 346 height 49
click at [703, 304] on textarea "السلمون والروبيان المشوي يقدم مع صلصة المرق" at bounding box center [750, 319] width 346 height 49
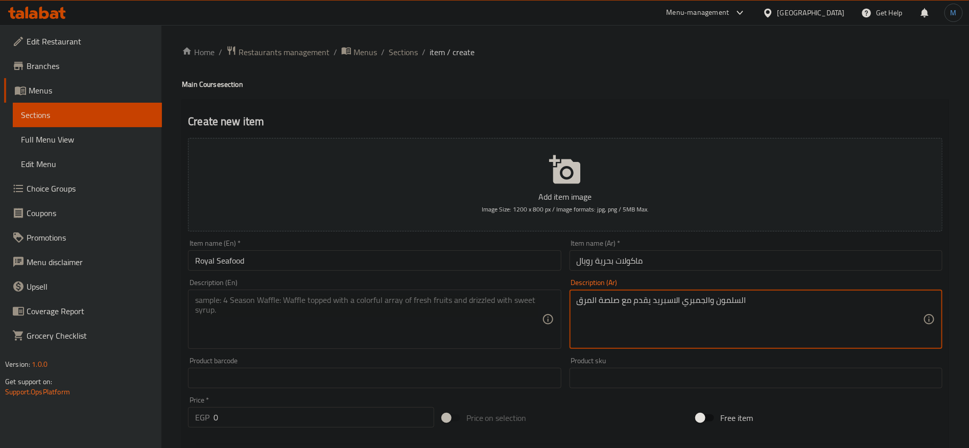
click at [679, 306] on textarea "السلمون والجمبري الاسبريد يقدم مع صلصة المرق" at bounding box center [750, 319] width 346 height 49
click at [669, 304] on textarea "السلمون والجمبري الاسبريد يقدم مع صلصة المرق" at bounding box center [750, 319] width 346 height 49
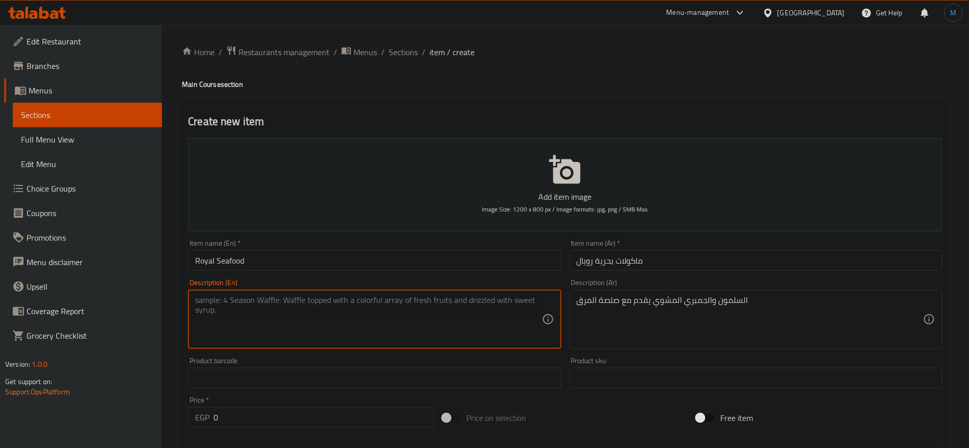
click at [385, 333] on textarea at bounding box center [368, 319] width 346 height 49
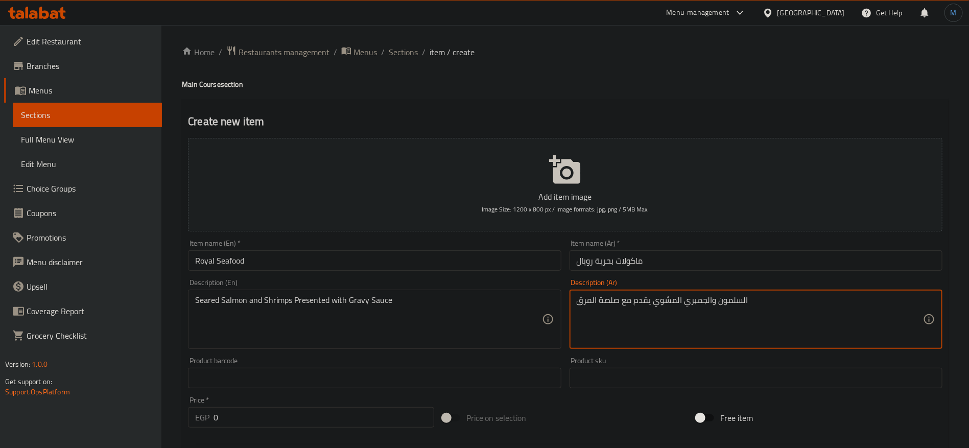
click at [584, 299] on textarea "السلمون والجمبري المشوي يقدم مع صلصة المرق" at bounding box center [750, 319] width 346 height 49
click at [601, 303] on textarea "السلمون والجمبري المشوي يقدم مع صلصة المرق" at bounding box center [750, 319] width 346 height 49
click at [584, 300] on textarea "السلمون والجمبري المشوي يقدم مع صلصة المرق" at bounding box center [750, 319] width 346 height 49
click at [615, 295] on textarea "السلمون والجمبري المشوي يقدم مع صلصة المرق" at bounding box center [750, 319] width 346 height 49
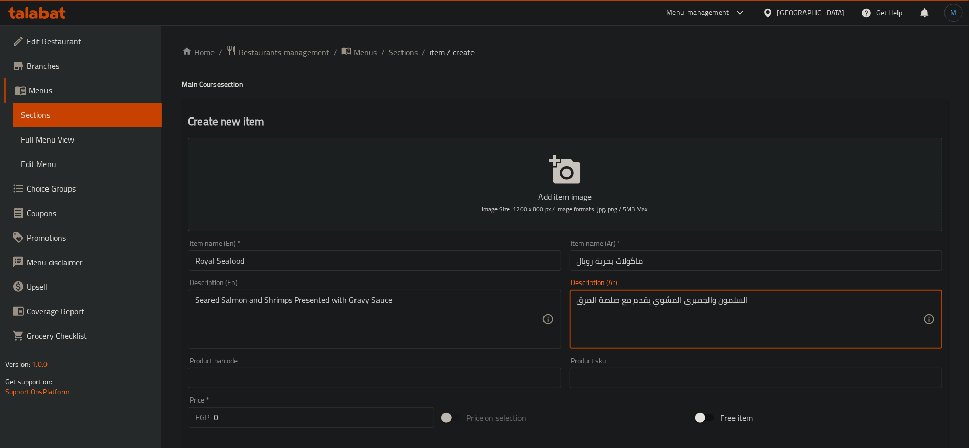
drag, startPoint x: 615, startPoint y: 295, endPoint x: 606, endPoint y: 299, distance: 10.3
click at [615, 295] on textarea "السلمون والجمبري المشوي يقدم مع صلصة المرق" at bounding box center [750, 319] width 346 height 49
click at [591, 300] on textarea "السلمون والجمبري المشوي يقدم مع صلصة المرق" at bounding box center [750, 319] width 346 height 49
click at [591, 298] on textarea "السلمون والجمبري المشوي يقدم مع صلصة المرق" at bounding box center [750, 319] width 346 height 49
click at [308, 412] on input "0" at bounding box center [324, 417] width 221 height 20
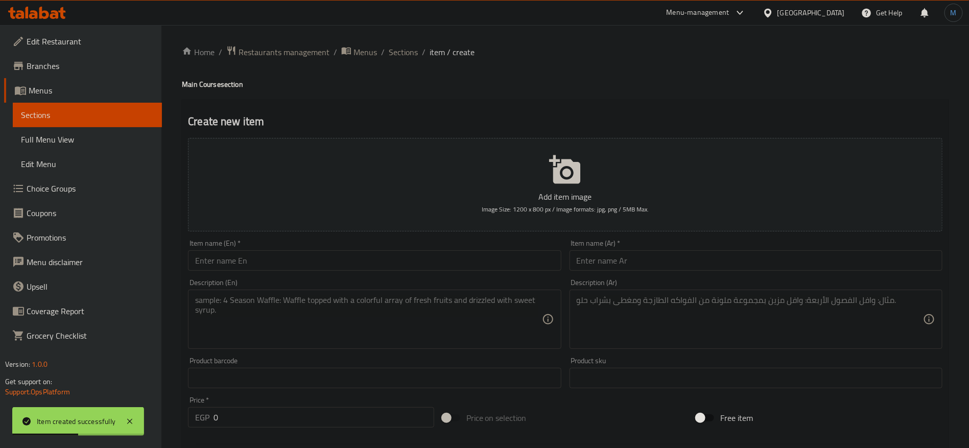
drag, startPoint x: 302, startPoint y: 247, endPoint x: 305, endPoint y: 257, distance: 9.5
click at [305, 256] on div "Item name (En)   * Item name (En) *" at bounding box center [374, 255] width 373 height 31
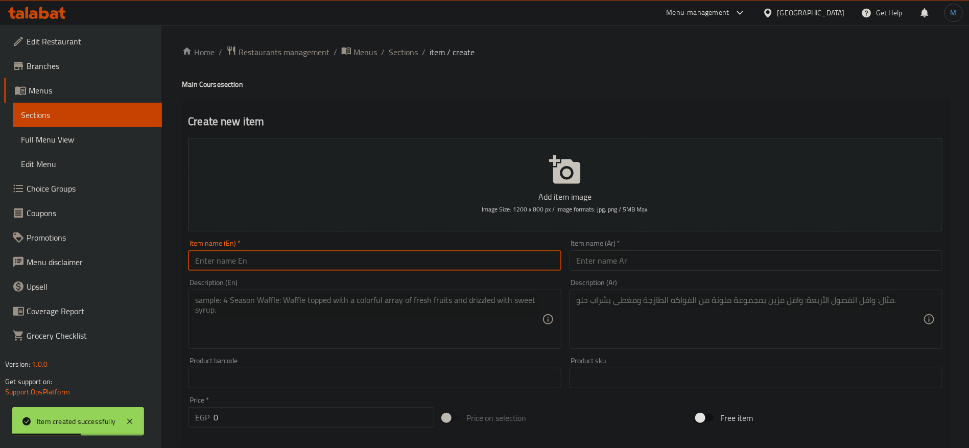
click at [305, 257] on input "text" at bounding box center [374, 260] width 373 height 20
click at [711, 259] on input "text" at bounding box center [756, 260] width 373 height 20
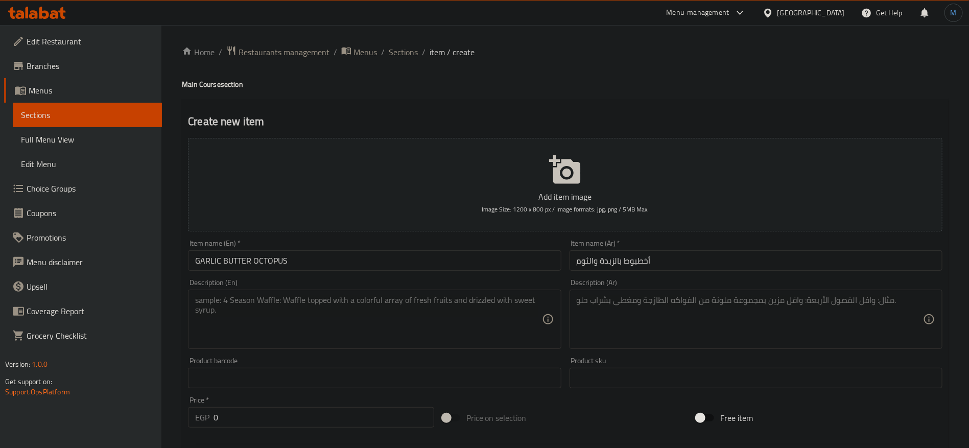
click at [377, 275] on div "Description (En) Description (En)" at bounding box center [374, 314] width 381 height 78
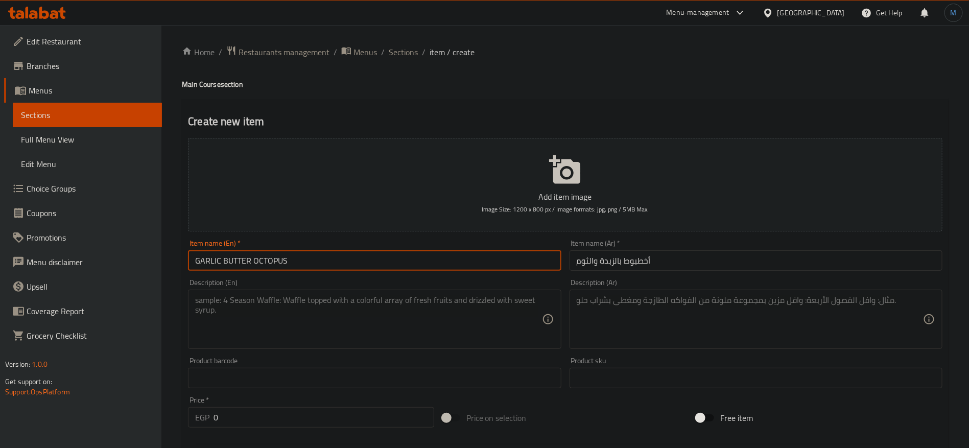
click at [373, 266] on input "GARLIC BUTTER OCTOPUS" at bounding box center [374, 260] width 373 height 20
click at [481, 316] on textarea at bounding box center [368, 319] width 346 height 49
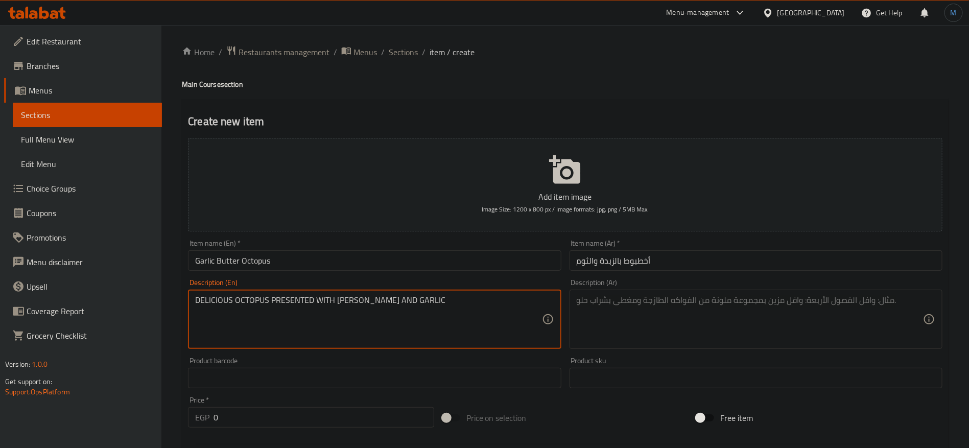
click at [441, 307] on textarea "DELICIOUS OCTOPUS PRESENTED WITH [PERSON_NAME] AND GARLIC" at bounding box center [368, 319] width 346 height 49
click at [687, 343] on textarea at bounding box center [750, 319] width 346 height 49
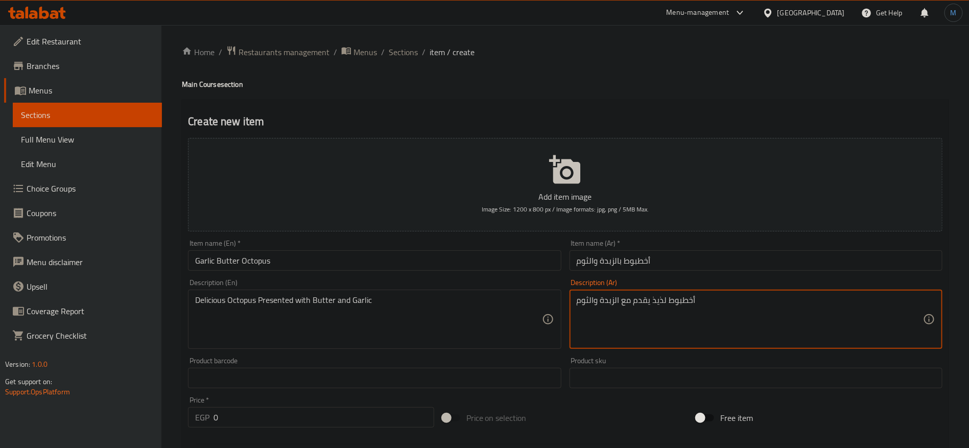
click at [266, 407] on input "0" at bounding box center [324, 417] width 221 height 20
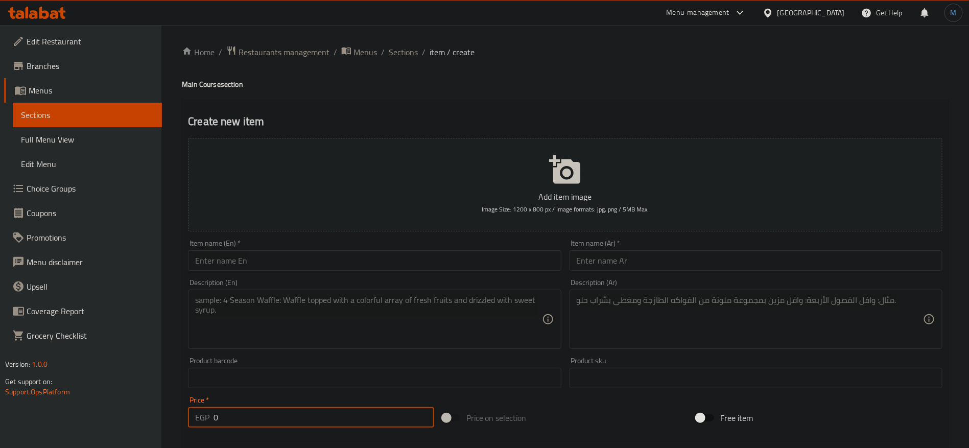
click at [350, 261] on input "text" at bounding box center [374, 260] width 373 height 20
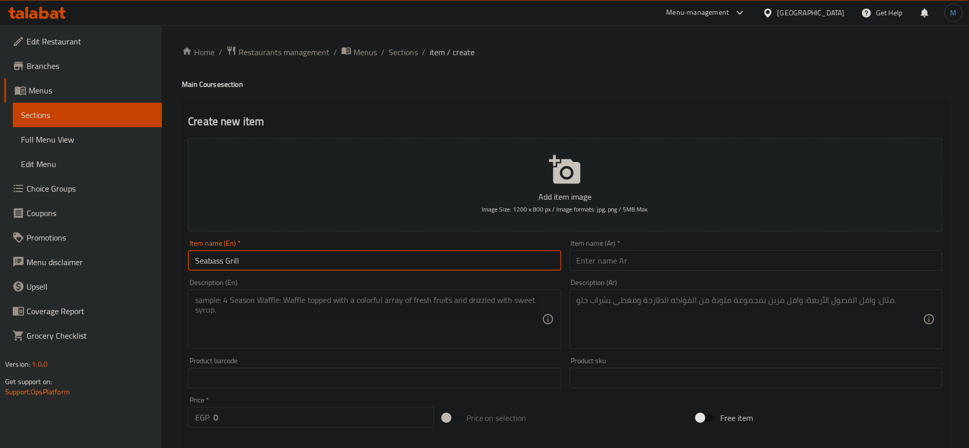
click at [696, 271] on div "Item name (Ar)   * Item name (Ar) *" at bounding box center [756, 255] width 381 height 39
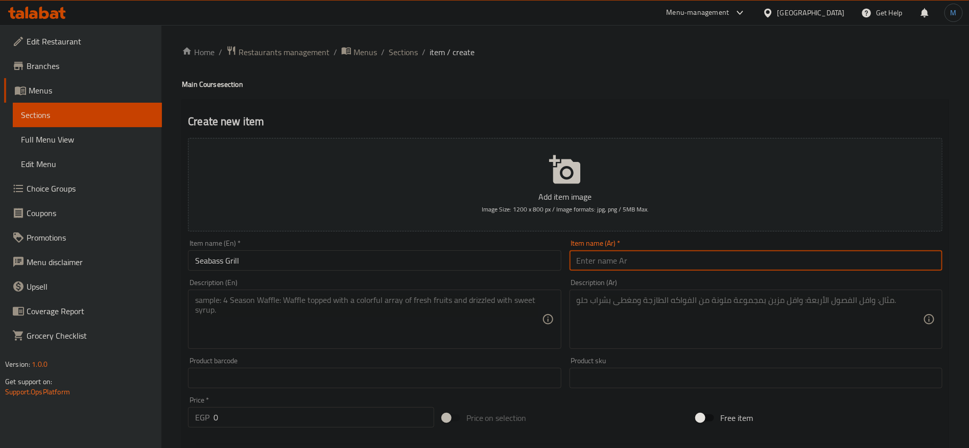
click at [694, 269] on input "text" at bounding box center [756, 260] width 373 height 20
click at [307, 230] on button "Add item image Image Size: 1200 x 800 px / Image formats: jpg, png / 5MB Max." at bounding box center [565, 185] width 755 height 94
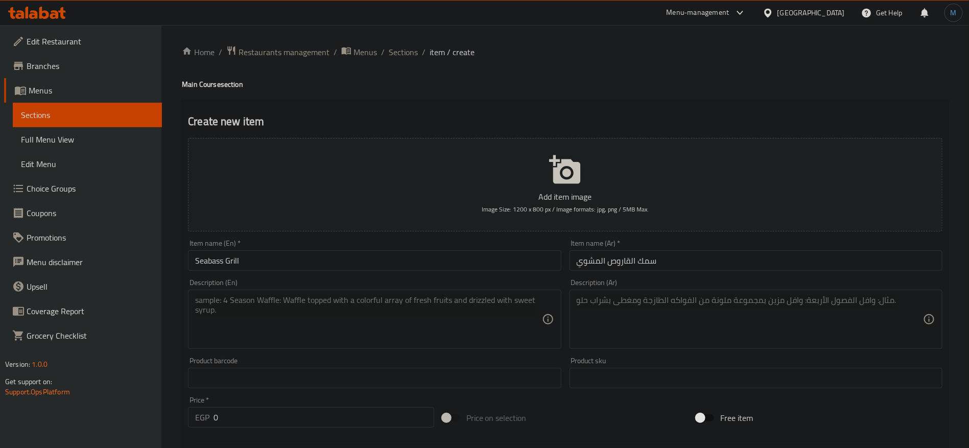
click at [209, 263] on input "Seabass Grill" at bounding box center [374, 260] width 373 height 20
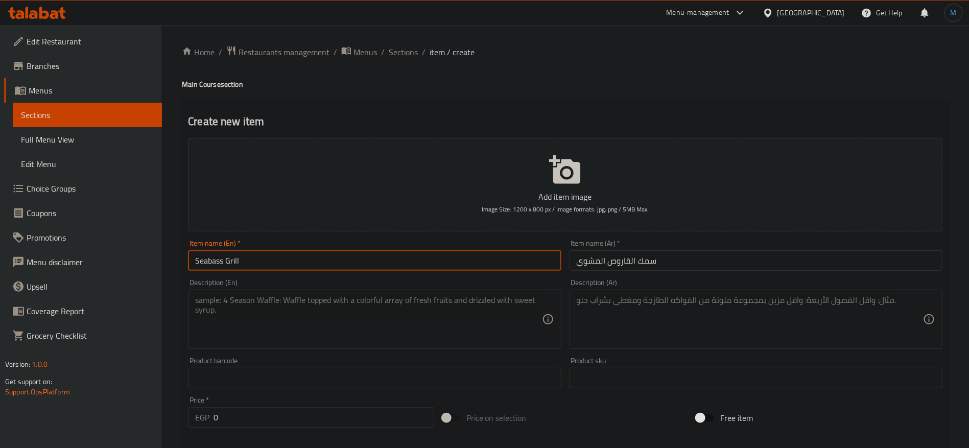
click at [209, 263] on input "Seabass Grill" at bounding box center [374, 260] width 373 height 20
click at [667, 278] on div "Description (Ar) Description (Ar)" at bounding box center [756, 314] width 381 height 78
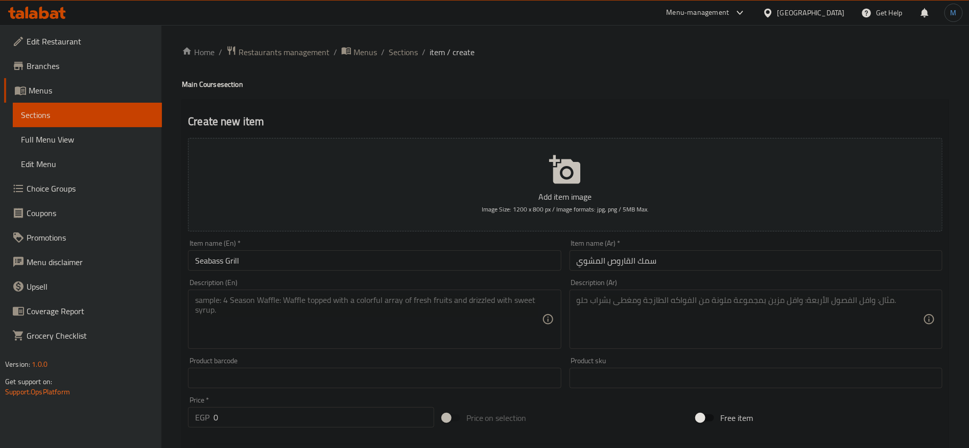
click at [677, 267] on input "سمك القاروص المشوي" at bounding box center [756, 260] width 373 height 20
click at [395, 323] on textarea at bounding box center [368, 319] width 346 height 49
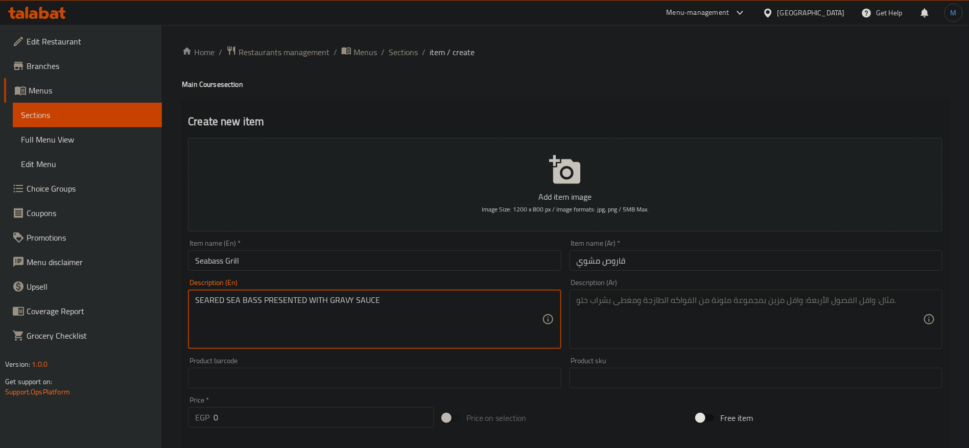
click at [697, 308] on textarea at bounding box center [750, 319] width 346 height 49
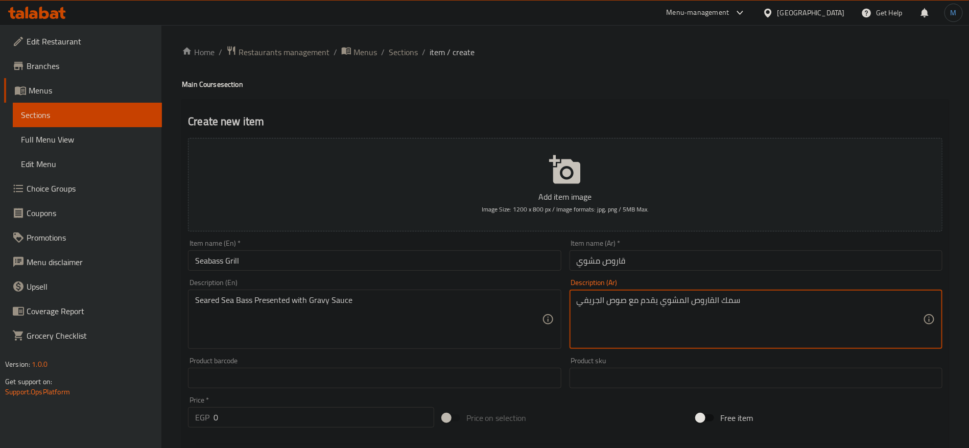
click at [729, 305] on textarea "سمك القاروص المشوي يقدم مع صوص الجريفي" at bounding box center [750, 319] width 346 height 49
click at [730, 304] on textarea "سمك القاروص المشوي يقدم مع صوص الجريفي" at bounding box center [750, 319] width 346 height 49
drag, startPoint x: 264, startPoint y: 431, endPoint x: 266, endPoint y: 413, distance: 18.6
click at [264, 430] on div "Price   * EGP 0 Price *" at bounding box center [311, 411] width 254 height 39
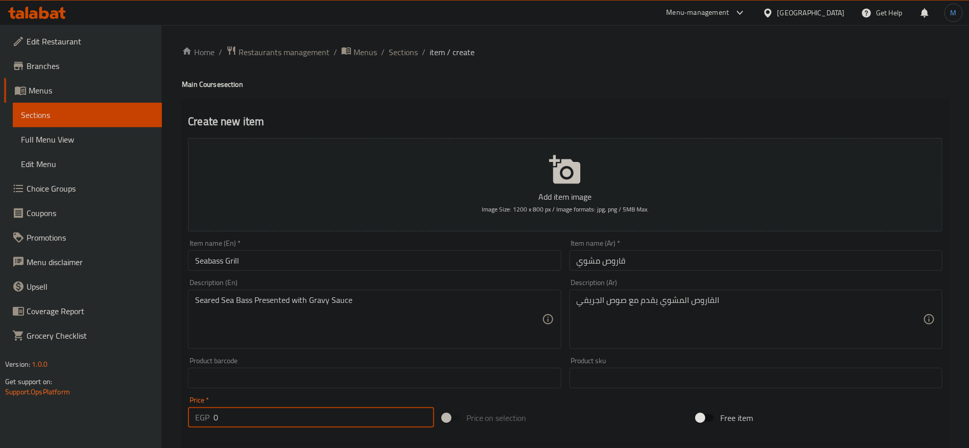
click at [266, 413] on input "0" at bounding box center [324, 417] width 221 height 20
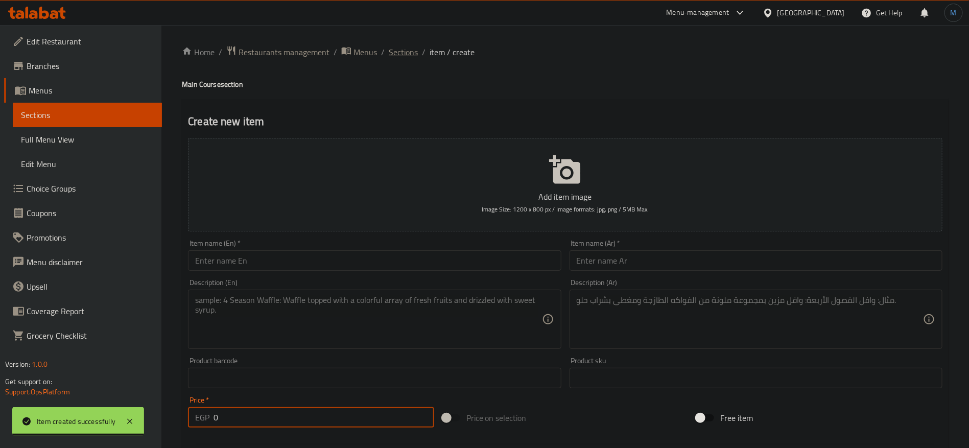
click at [401, 53] on span "Sections" at bounding box center [403, 52] width 29 height 12
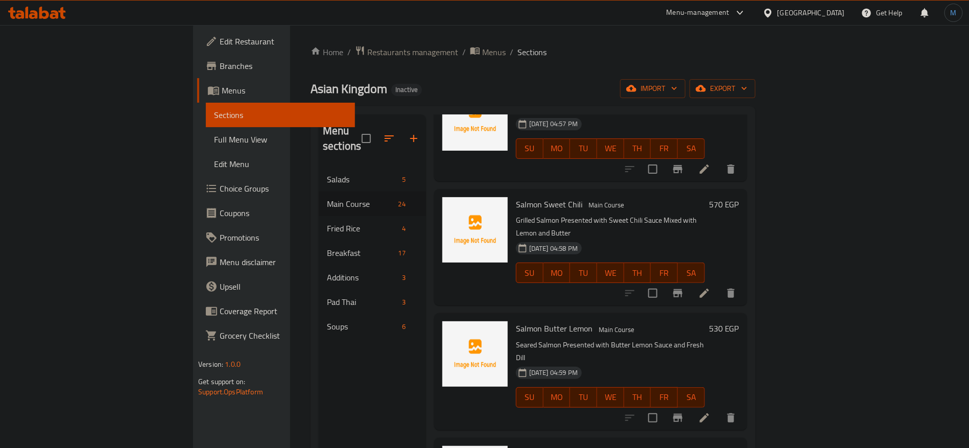
scroll to position [2257, 0]
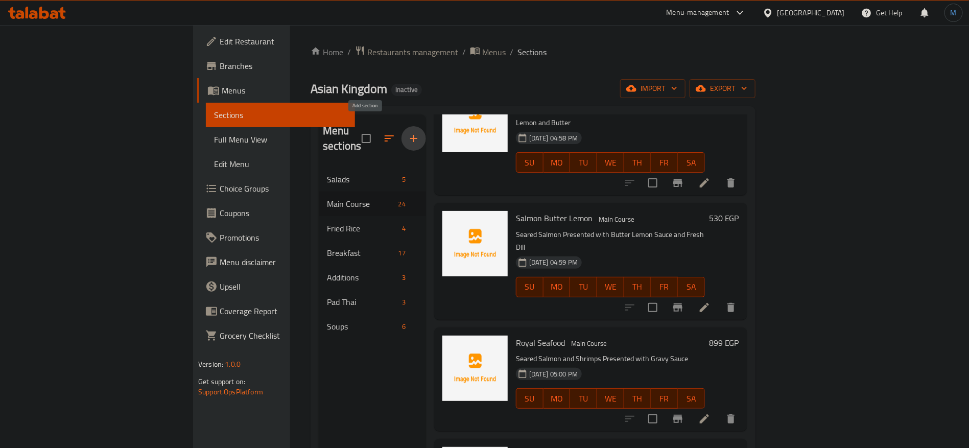
click at [408, 132] on icon "button" at bounding box center [414, 138] width 12 height 12
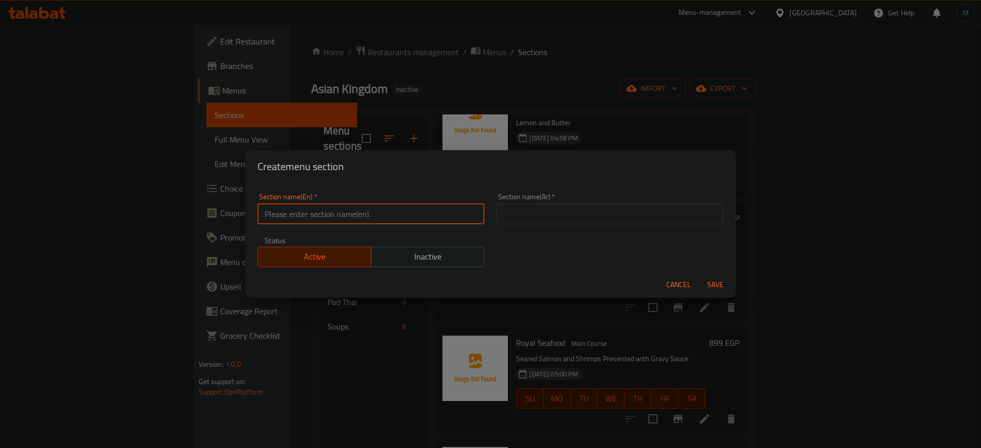
click at [416, 209] on input "text" at bounding box center [371, 214] width 227 height 20
click at [540, 228] on div "Section name(Ar)   * Section name(Ar) *" at bounding box center [610, 208] width 239 height 43
click at [699, 275] on button "Save" at bounding box center [715, 284] width 33 height 19
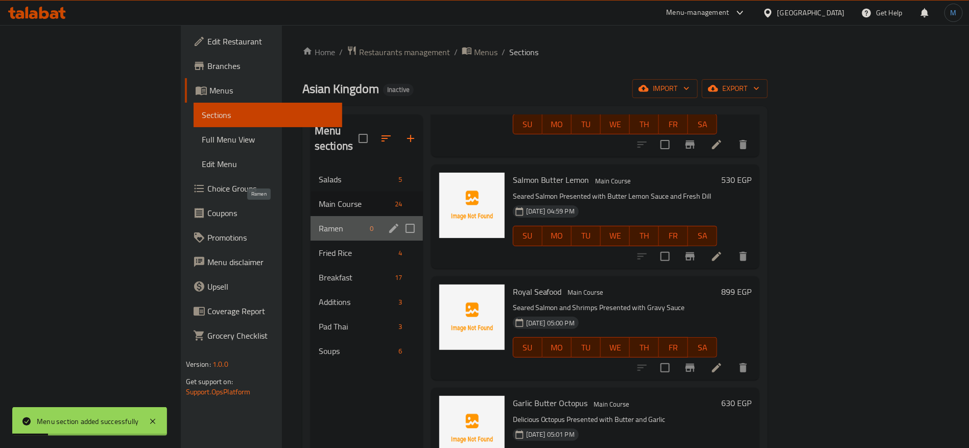
click at [319, 222] on span "Ramen" at bounding box center [343, 228] width 48 height 12
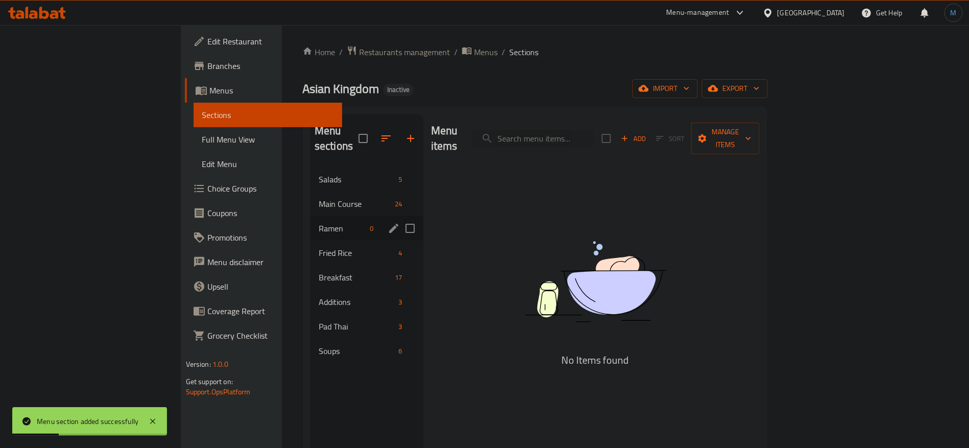
click at [311, 216] on div "Ramen 0" at bounding box center [367, 228] width 112 height 25
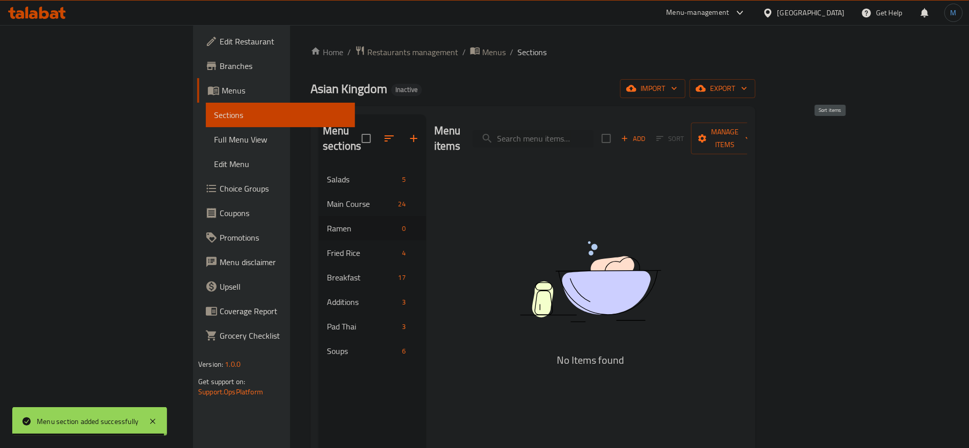
click at [691, 132] on span "Sort" at bounding box center [670, 139] width 41 height 16
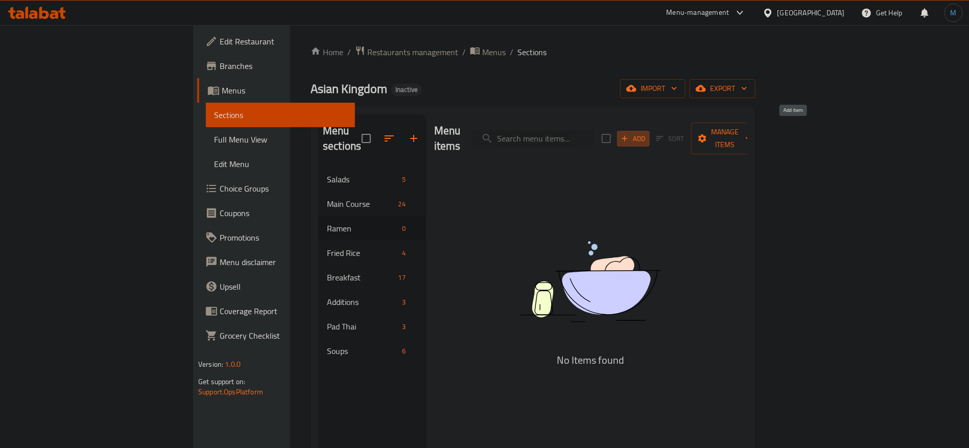
click at [647, 133] on span "Add" at bounding box center [634, 139] width 28 height 12
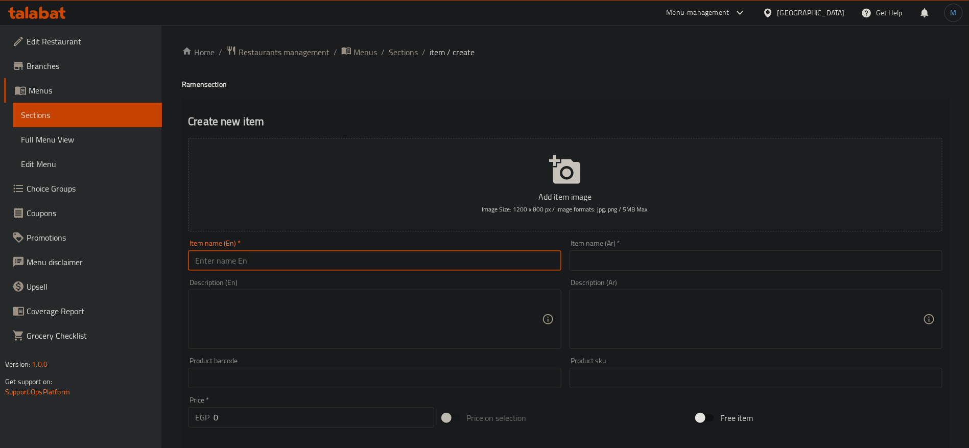
click at [418, 263] on input "text" at bounding box center [374, 260] width 373 height 20
click at [418, 257] on input "Chicken Ramen" at bounding box center [374, 260] width 373 height 20
click at [587, 249] on div "Item name (Ar)   * Item name (Ar) *" at bounding box center [756, 255] width 373 height 31
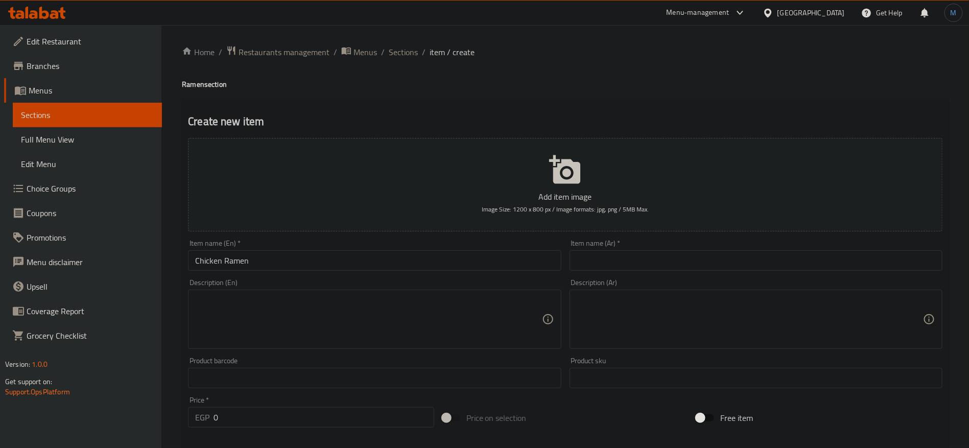
click at [700, 271] on div "Item name (Ar)   * Item name (Ar) *" at bounding box center [756, 255] width 381 height 39
click at [698, 265] on input "text" at bounding box center [756, 260] width 373 height 20
click at [281, 419] on input "0" at bounding box center [324, 417] width 221 height 20
click at [364, 363] on div "Product barcode Product barcode" at bounding box center [374, 372] width 373 height 31
click at [364, 345] on div "Description (En)" at bounding box center [374, 319] width 373 height 59
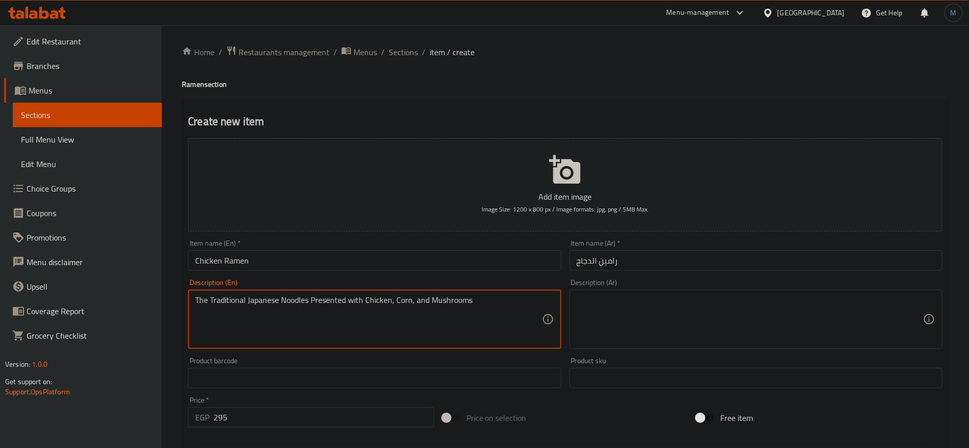
click at [670, 326] on textarea at bounding box center [750, 319] width 346 height 49
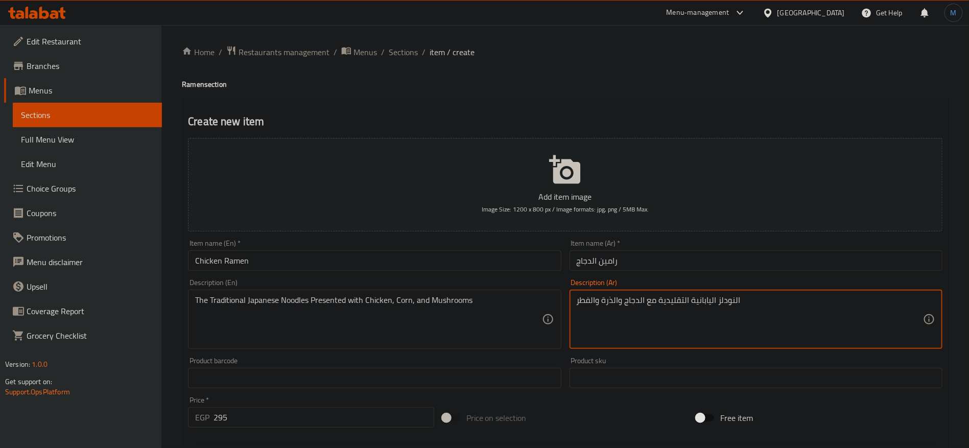
click at [659, 302] on textarea "النودلز اليابانية التقليدية مع الدجاج والذرة والفطر" at bounding box center [750, 319] width 346 height 49
click at [594, 295] on textarea "النودلز اليابانية التقليدية تقدم مع الدجاج والذرة والفطر" at bounding box center [750, 319] width 346 height 49
click at [339, 265] on input "Chicken Ramen" at bounding box center [374, 260] width 373 height 20
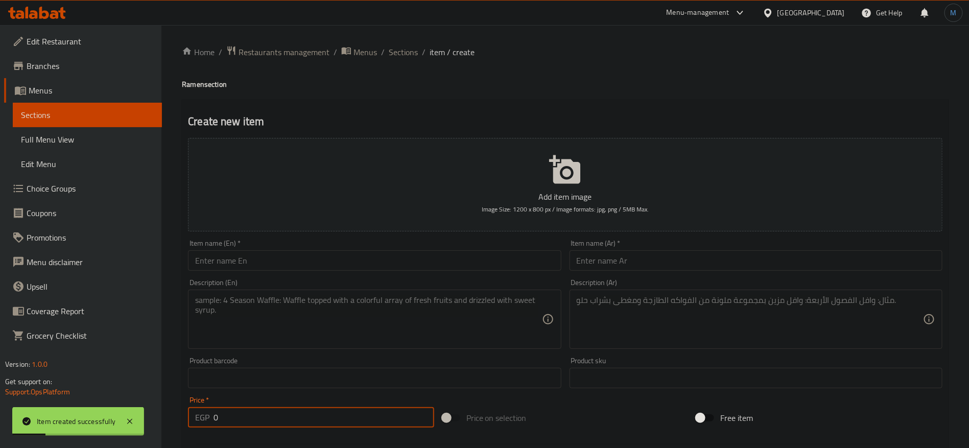
click at [310, 420] on input "0" at bounding box center [324, 417] width 221 height 20
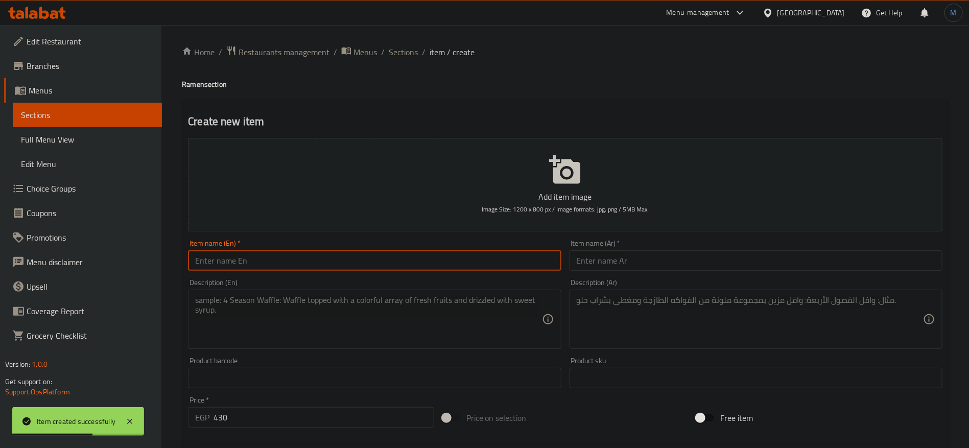
click at [347, 265] on input "text" at bounding box center [374, 260] width 373 height 20
click at [680, 253] on input "text" at bounding box center [756, 260] width 373 height 20
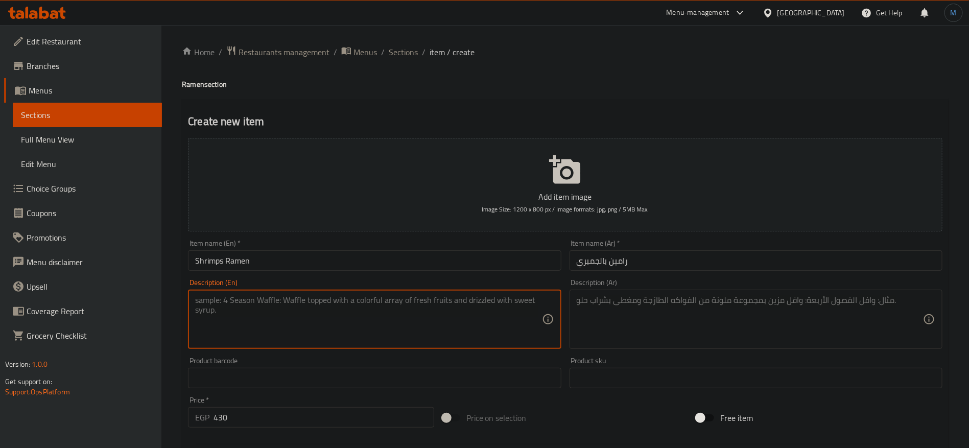
click at [395, 299] on textarea at bounding box center [368, 319] width 346 height 49
click at [677, 319] on textarea at bounding box center [750, 319] width 346 height 49
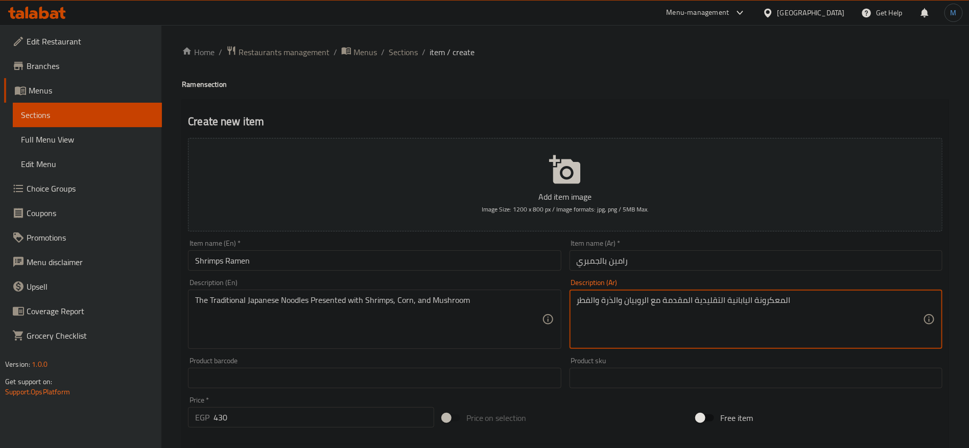
click at [767, 297] on textarea "المعكرونة اليابانية التقليدية المقدمة مع الروبيان والذرة والفطر" at bounding box center [750, 319] width 346 height 49
click at [650, 306] on textarea "نودلز اليابانية التقليدية تقدم مع الروبيان والذرة والفطر" at bounding box center [750, 319] width 346 height 49
click at [636, 300] on textarea "نودلز اليابانية التقليدية تقدم مع الروبيان والذرة والفطر" at bounding box center [750, 319] width 346 height 49
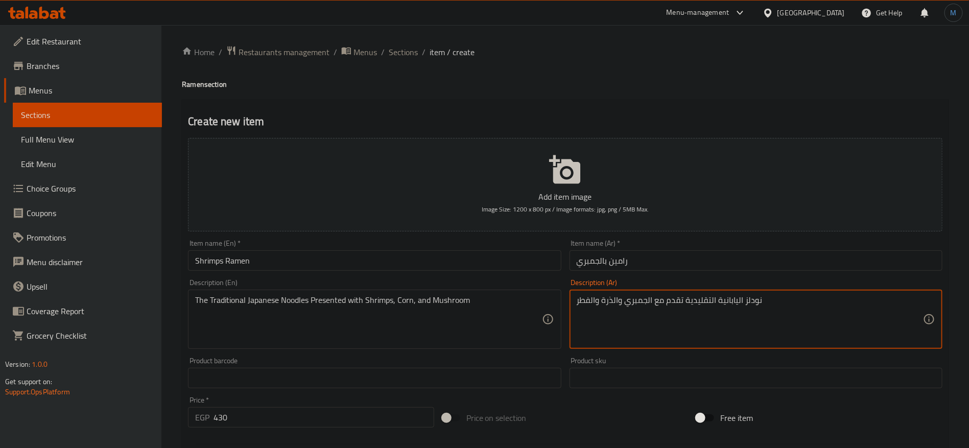
click at [595, 304] on textarea "نودلز اليابانية التقليدية تقدم مع الجمبري والذرة والفطر" at bounding box center [750, 319] width 346 height 49
click at [594, 304] on textarea "نودلز اليابانية التقليدية تقدم مع الجمبري والذرة والفطر" at bounding box center [750, 319] width 346 height 49
click at [498, 272] on div "Item name (En)   * Shrimps Ramen Item name (En) *" at bounding box center [374, 255] width 381 height 39
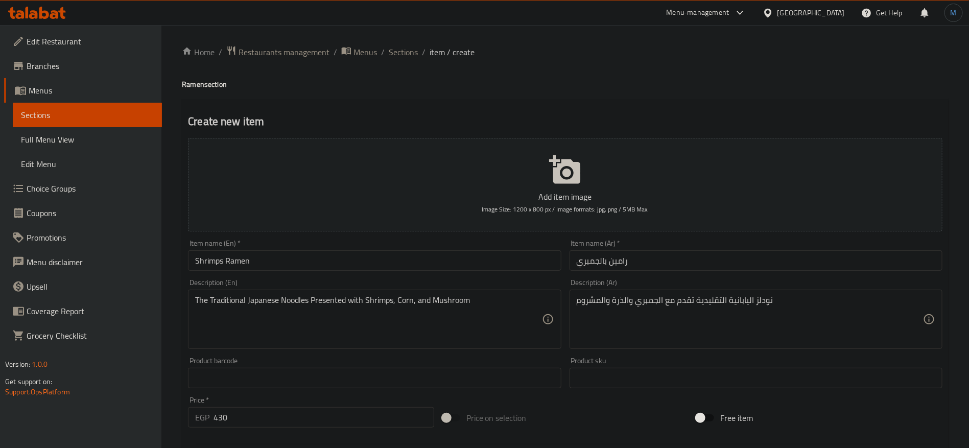
click at [499, 269] on input "Shrimps Ramen" at bounding box center [374, 260] width 373 height 20
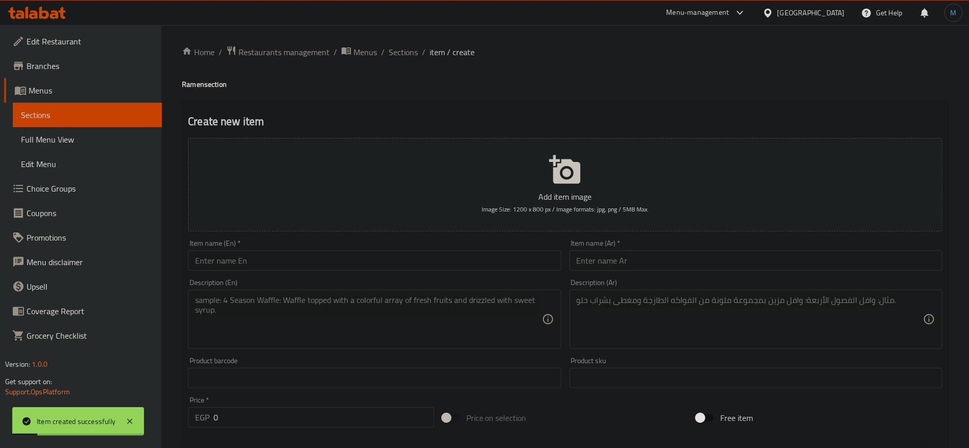
click at [421, 271] on div "Item name (En)   * Item name (En) *" at bounding box center [374, 255] width 381 height 39
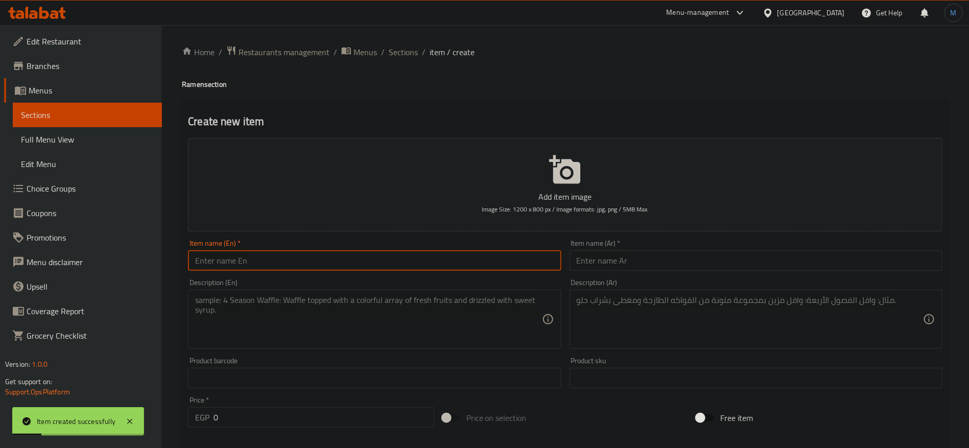
click at [418, 267] on input "text" at bounding box center [374, 260] width 373 height 20
click at [418, 267] on input "SEAFOOD RAMEN" at bounding box center [374, 260] width 373 height 20
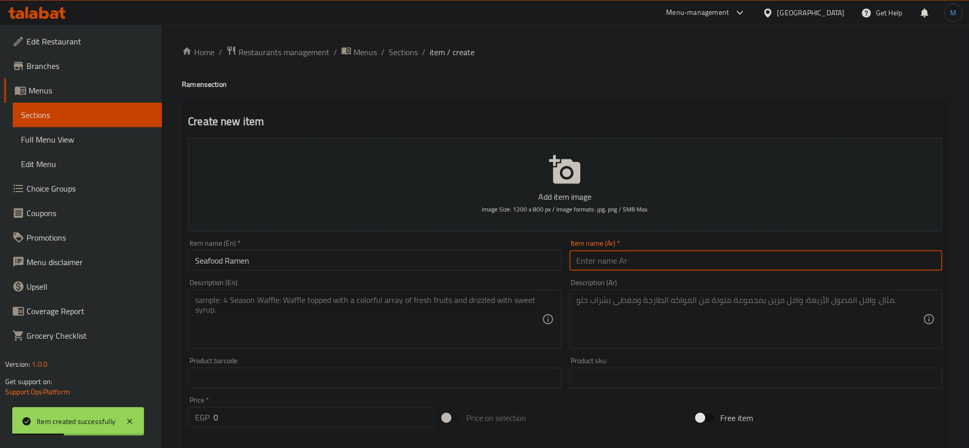
click at [620, 261] on input "text" at bounding box center [756, 260] width 373 height 20
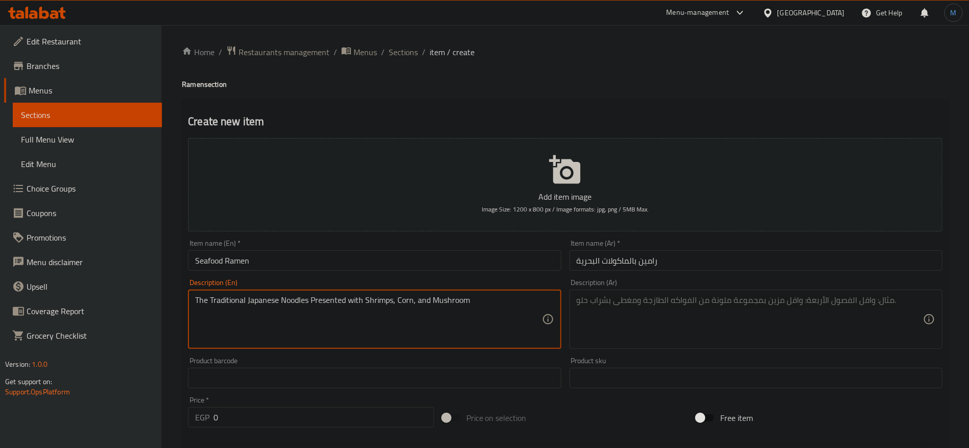
click at [209, 259] on input "Seafood Ramen" at bounding box center [374, 260] width 373 height 20
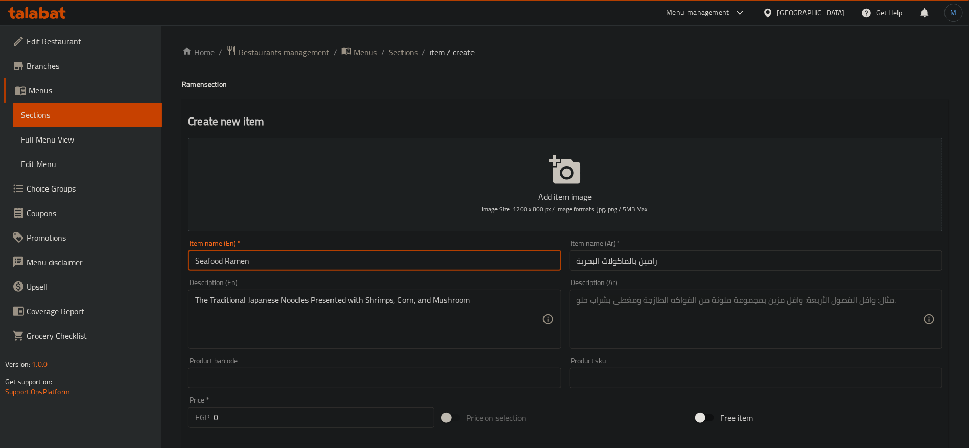
click at [209, 259] on input "Seafood Ramen" at bounding box center [374, 260] width 373 height 20
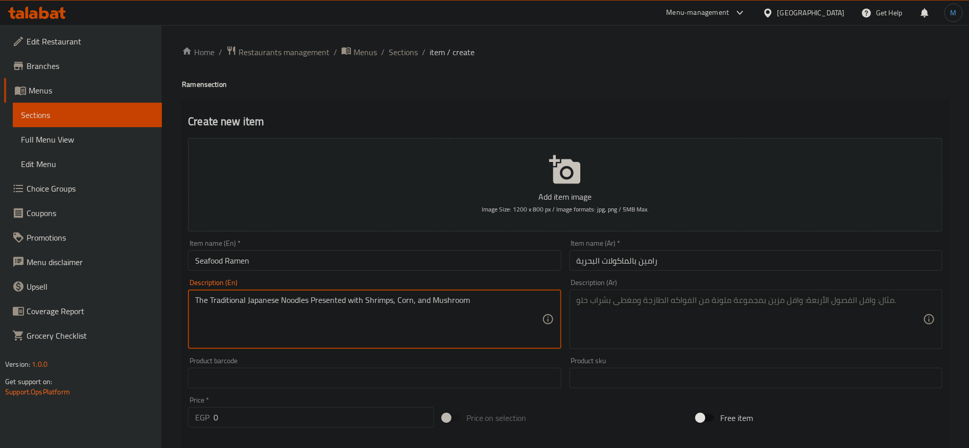
click at [383, 304] on textarea "The Traditional Japanese Noodles Presented with Shrimps, Corn, and Mushroom" at bounding box center [368, 319] width 346 height 49
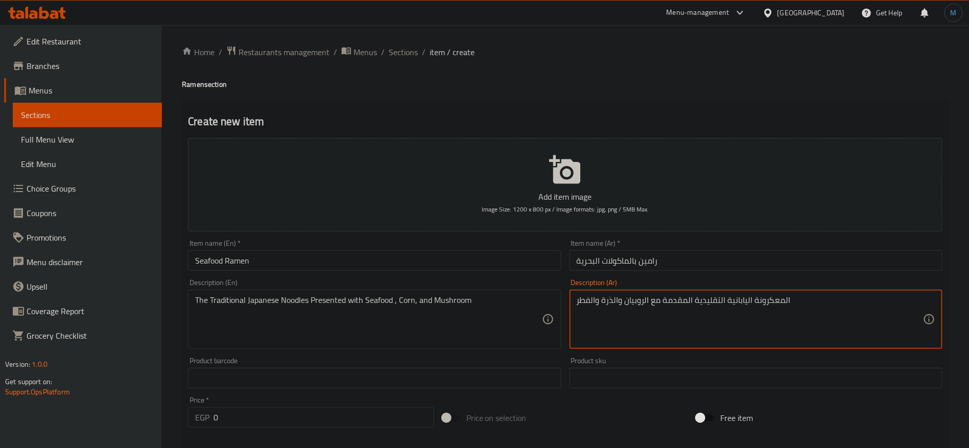
click at [764, 304] on textarea "المعكرونة اليابانية التقليدية المقدمة مع الروبيان والذرة والفطر" at bounding box center [750, 319] width 346 height 49
click at [599, 307] on textarea "نودلز اليابانية التقليدية المقدمة مع الماكولات البحرية والذرة والفطر" at bounding box center [750, 319] width 346 height 49
click at [314, 400] on div "Price   * EGP 0 Price *" at bounding box center [311, 412] width 246 height 31
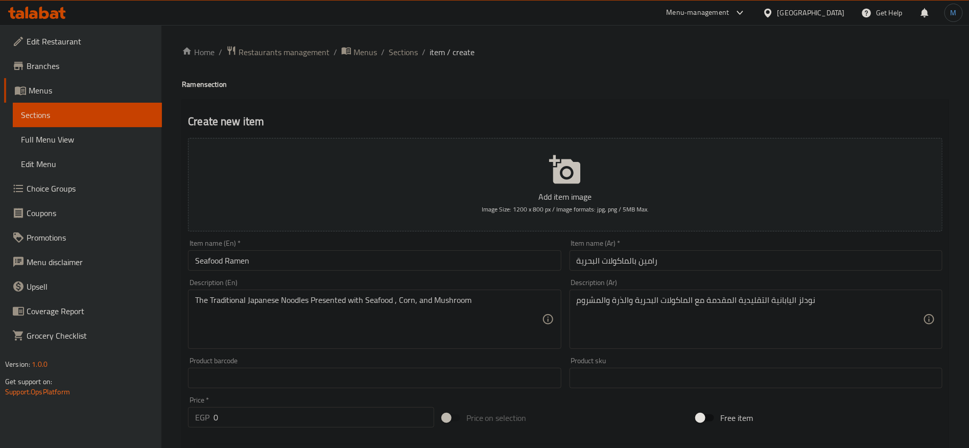
click at [313, 405] on div "Price   * EGP 0 Price *" at bounding box center [311, 412] width 246 height 31
click at [313, 409] on input "0" at bounding box center [324, 417] width 221 height 20
click at [738, 312] on textarea "نودلز اليابانية التقليدية المقدمة مع الماكولات البحرية والذرة والمشروم" at bounding box center [750, 319] width 346 height 49
click at [700, 271] on input "رامين بالماكولات البحرية" at bounding box center [756, 260] width 373 height 20
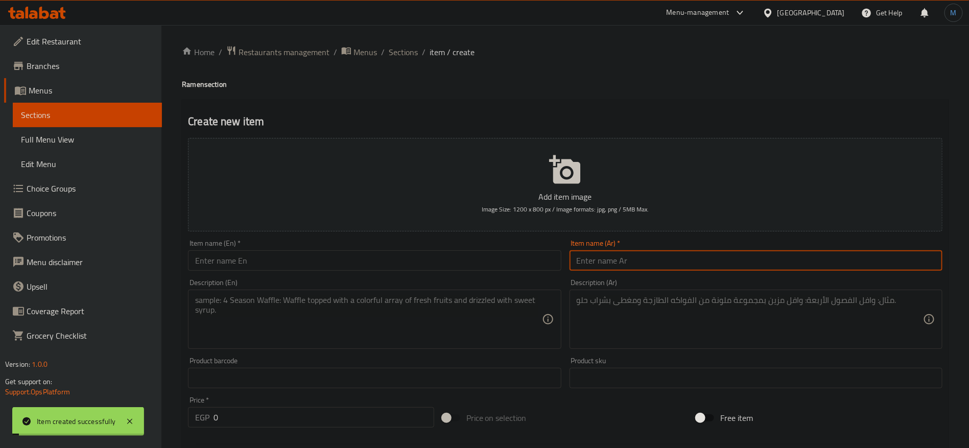
click at [712, 317] on textarea at bounding box center [750, 319] width 346 height 49
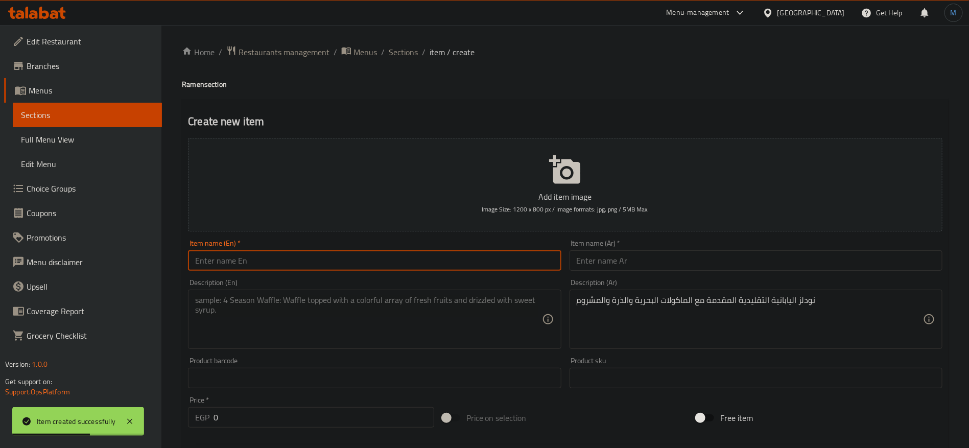
click at [373, 259] on input "text" at bounding box center [374, 260] width 373 height 20
click at [642, 253] on input "text" at bounding box center [756, 260] width 373 height 20
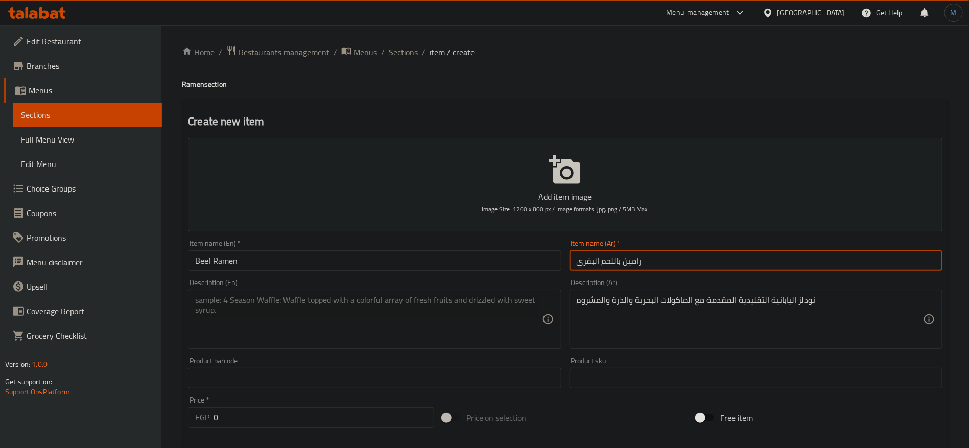
click at [614, 267] on input "رامين باللحم البقري" at bounding box center [756, 260] width 373 height 20
click at [621, 261] on input "رامين باللحم البقري" at bounding box center [756, 260] width 373 height 20
drag, startPoint x: 619, startPoint y: 261, endPoint x: 569, endPoint y: 261, distance: 50.1
click at [570, 261] on input "رامين باللحم البقري" at bounding box center [756, 260] width 373 height 20
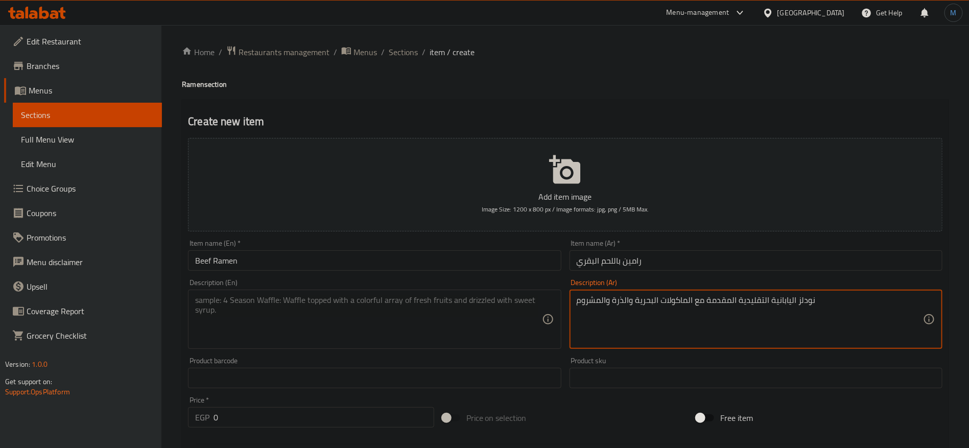
click at [680, 305] on textarea "نودلز اليابانية التقليدية المقدمة مع الماكولات البحرية والذرة والمشروم" at bounding box center [750, 319] width 346 height 49
click at [651, 301] on textarea "نودلز اليابانية التقليدية المقدمة مع الماكولات البحرية والذرة والمشروم" at bounding box center [750, 319] width 346 height 49
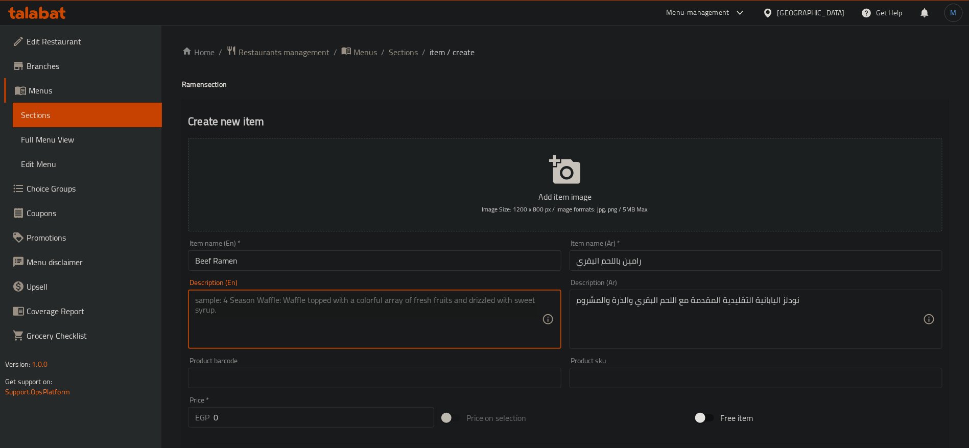
click at [415, 304] on textarea at bounding box center [368, 319] width 346 height 49
click at [199, 260] on input "Beef Ramen" at bounding box center [374, 260] width 373 height 20
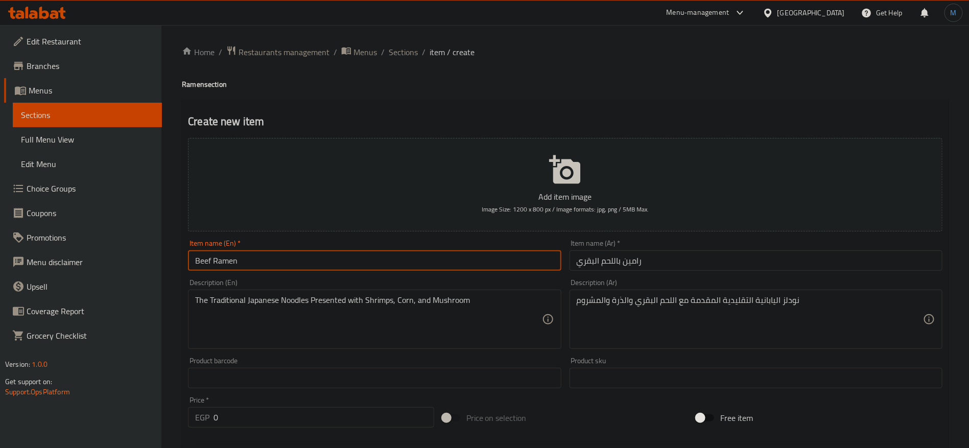
click at [199, 260] on input "Beef Ramen" at bounding box center [374, 260] width 373 height 20
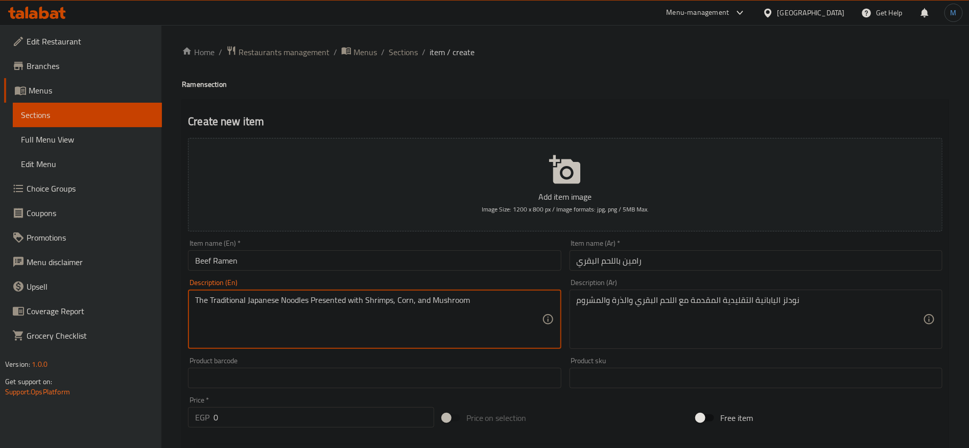
click at [372, 302] on textarea "The Traditional Japanese Noodles Presented with Shrimps, Corn, and Mushroom" at bounding box center [368, 319] width 346 height 49
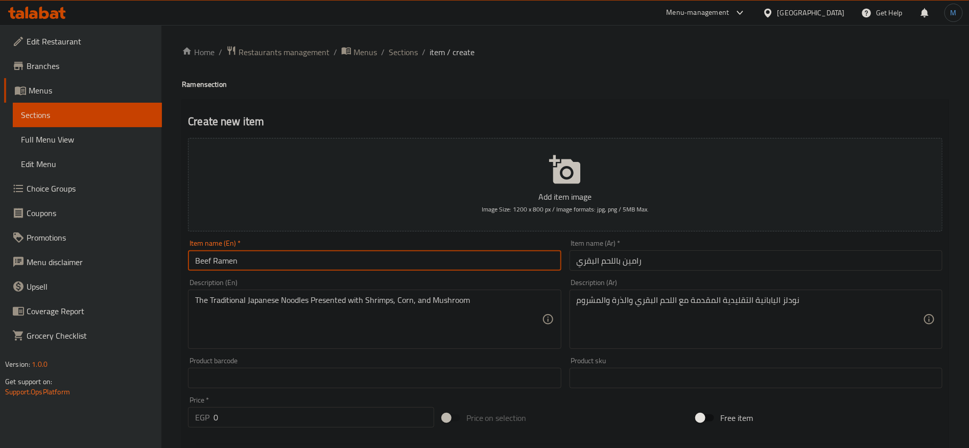
click at [208, 261] on input "Beef Ramen" at bounding box center [374, 260] width 373 height 20
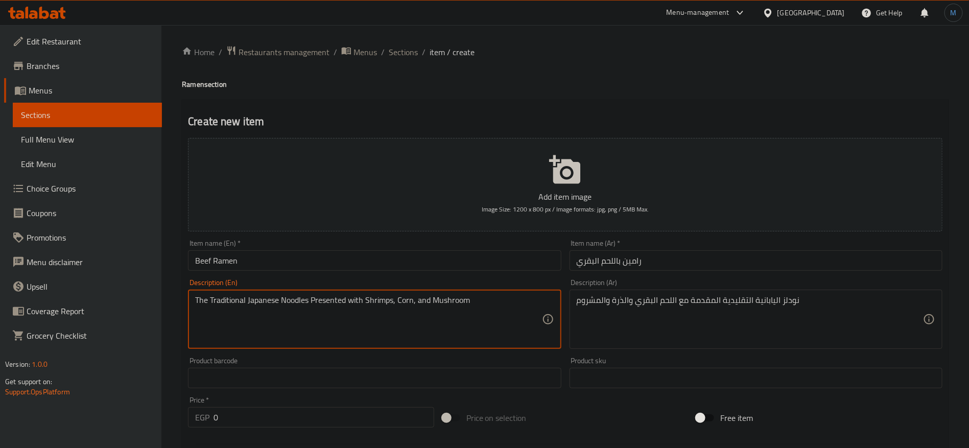
click at [370, 299] on textarea "The Traditional Japanese Noodles Presented with Shrimps, Corn, and Mushroom" at bounding box center [368, 319] width 346 height 49
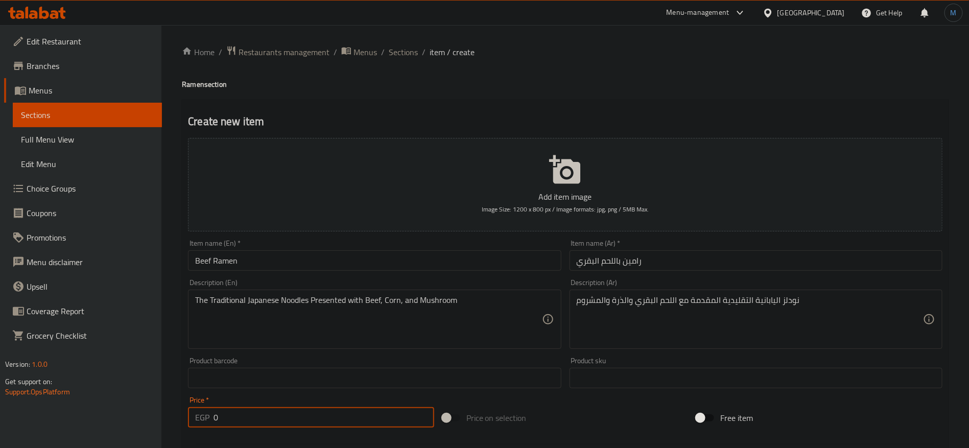
click at [293, 411] on input "0" at bounding box center [324, 417] width 221 height 20
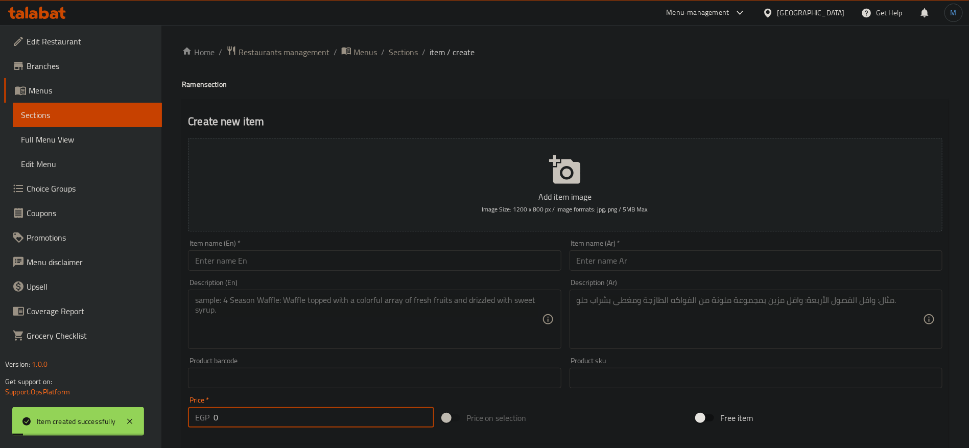
click at [419, 48] on ol "Home / Restaurants management / Menus / Sections / item / create" at bounding box center [565, 51] width 767 height 13
click at [417, 51] on ol "Home / Restaurants management / Menus / Sections / item / create" at bounding box center [565, 51] width 767 height 13
click at [410, 50] on span "Sections" at bounding box center [403, 52] width 29 height 12
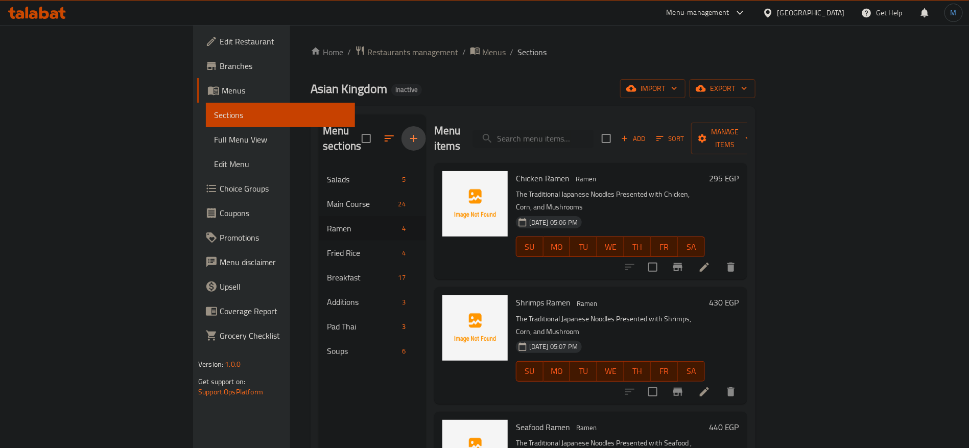
click at [408, 132] on icon "button" at bounding box center [414, 138] width 12 height 12
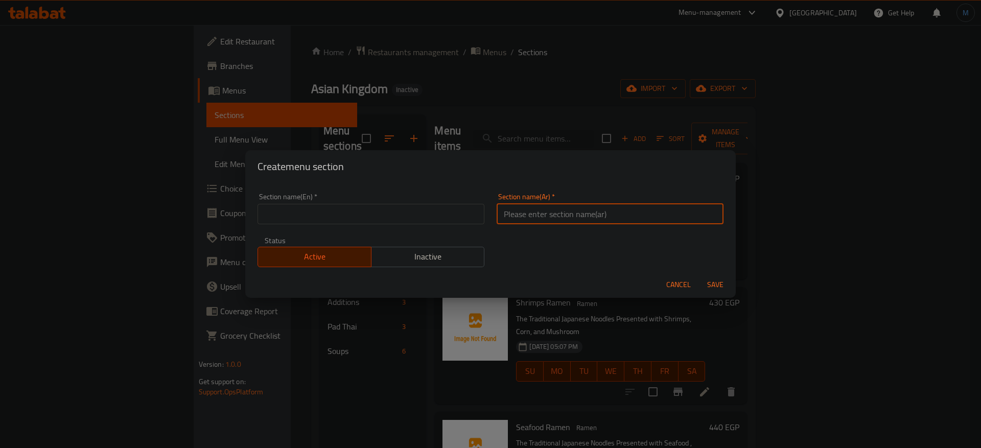
click at [515, 221] on input "text" at bounding box center [610, 214] width 227 height 20
click at [405, 220] on input "text" at bounding box center [371, 214] width 227 height 20
click at [699, 275] on button "Save" at bounding box center [715, 284] width 33 height 19
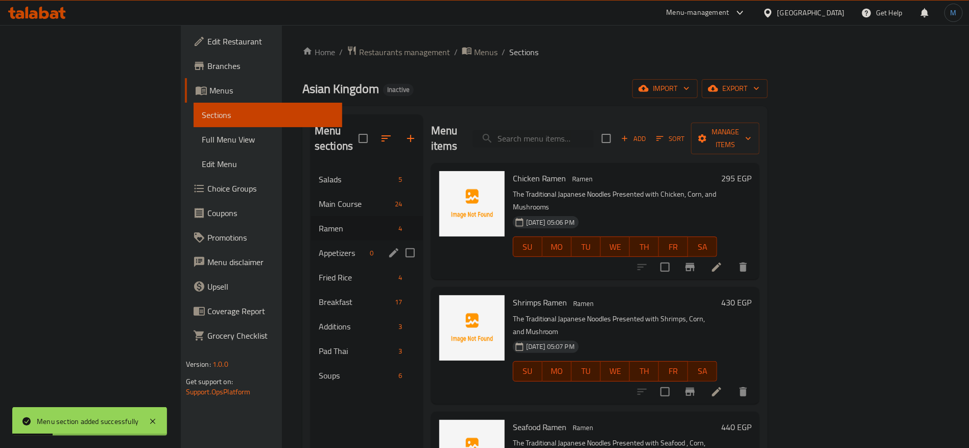
click at [311, 241] on div "Appetizers 0" at bounding box center [367, 253] width 112 height 25
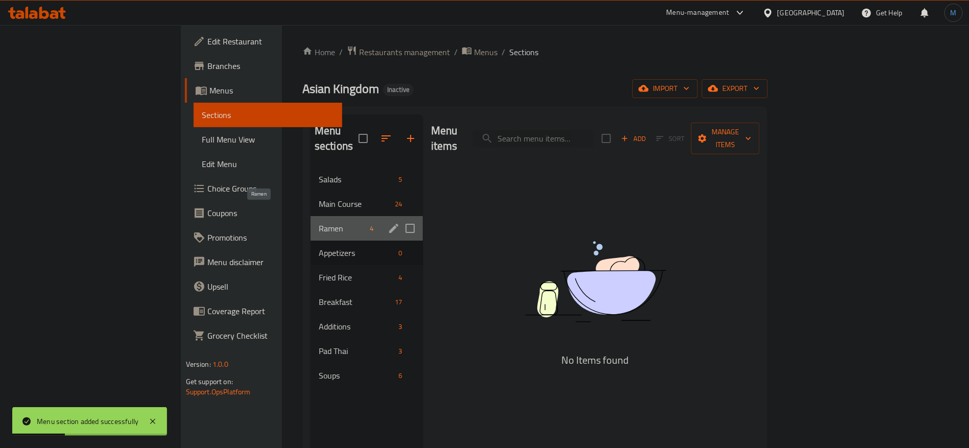
click at [319, 222] on span "Ramen" at bounding box center [343, 228] width 48 height 12
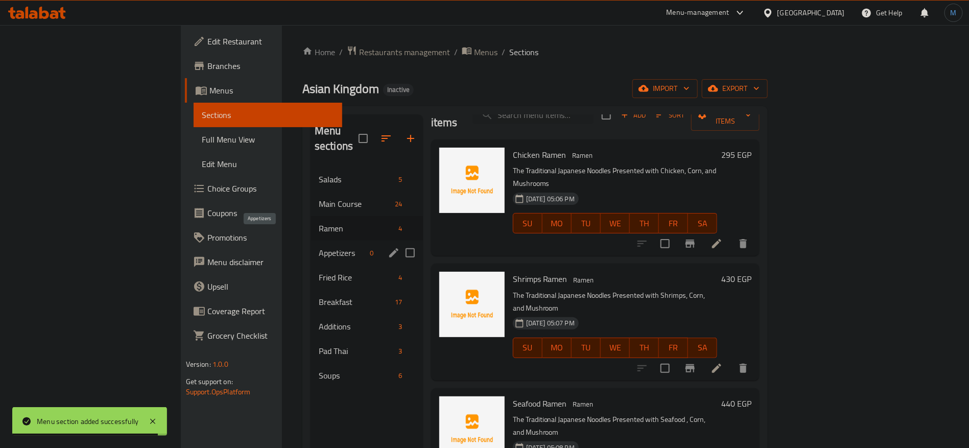
click at [319, 247] on span "Appetizers" at bounding box center [343, 253] width 48 height 12
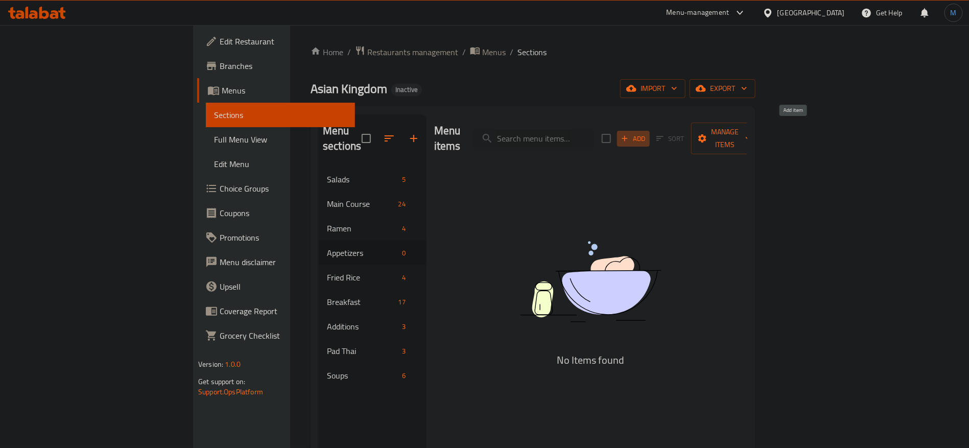
click at [650, 137] on button "Add" at bounding box center [633, 139] width 33 height 16
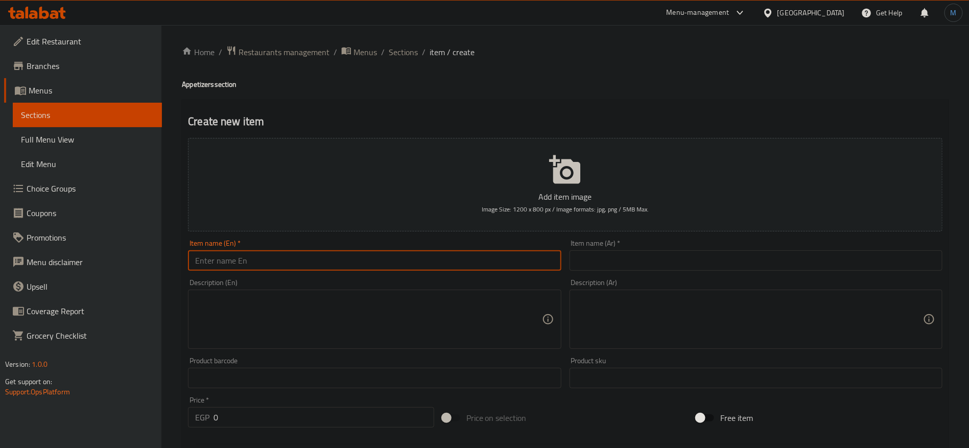
click at [283, 259] on input "text" at bounding box center [374, 260] width 373 height 20
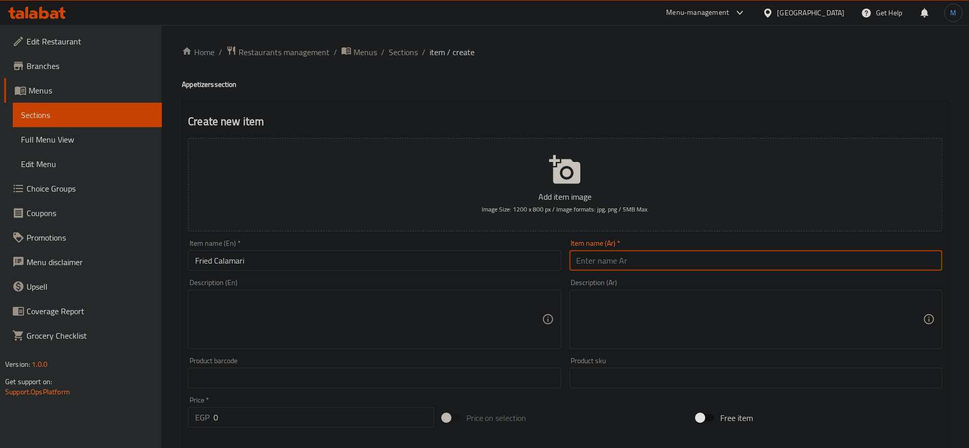
click at [595, 258] on input "text" at bounding box center [756, 260] width 373 height 20
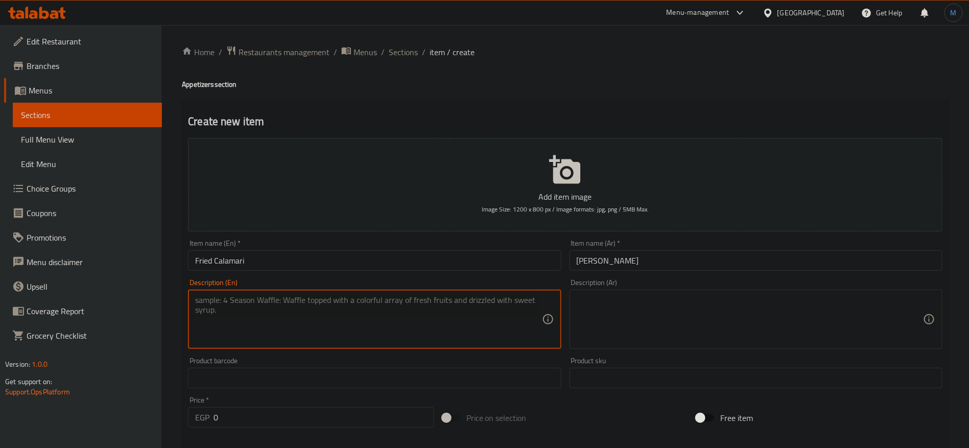
click at [338, 323] on textarea at bounding box center [368, 319] width 346 height 49
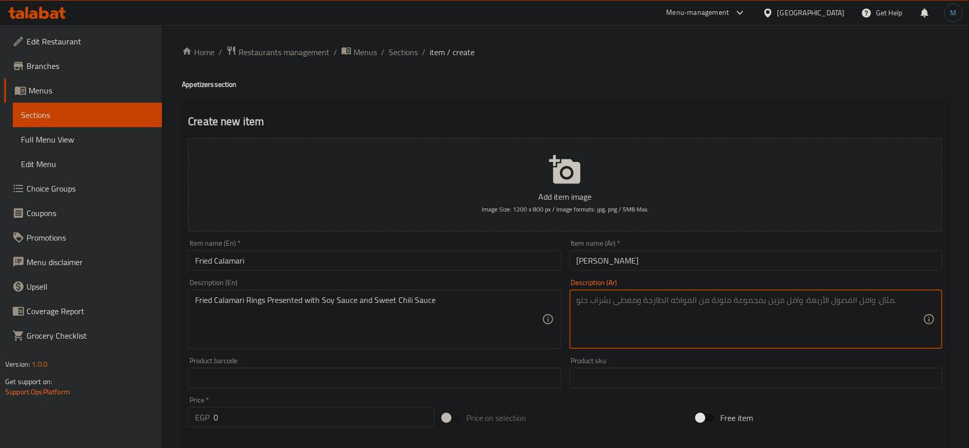
click at [634, 307] on textarea at bounding box center [750, 319] width 346 height 49
click at [634, 299] on textarea "حلقات كاليماري مقلية تقدم مع صلصة الصويا وصلصة الفلفل الحلو" at bounding box center [750, 319] width 346 height 49
click at [596, 300] on textarea "حلقات كاليماري مقلية تقدم مع صلصة الصويا وصلصة الفلفل الحلو" at bounding box center [750, 319] width 346 height 49
click at [298, 412] on input "0" at bounding box center [324, 417] width 221 height 20
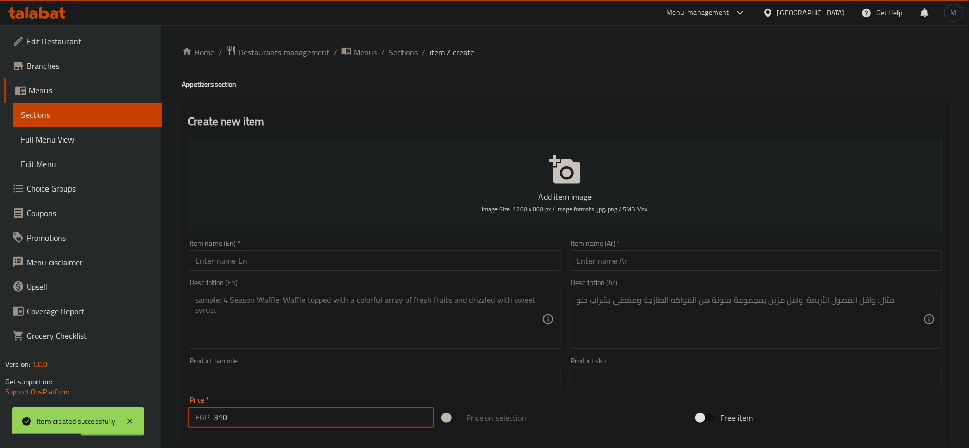
click at [334, 270] on input "text" at bounding box center [374, 260] width 373 height 20
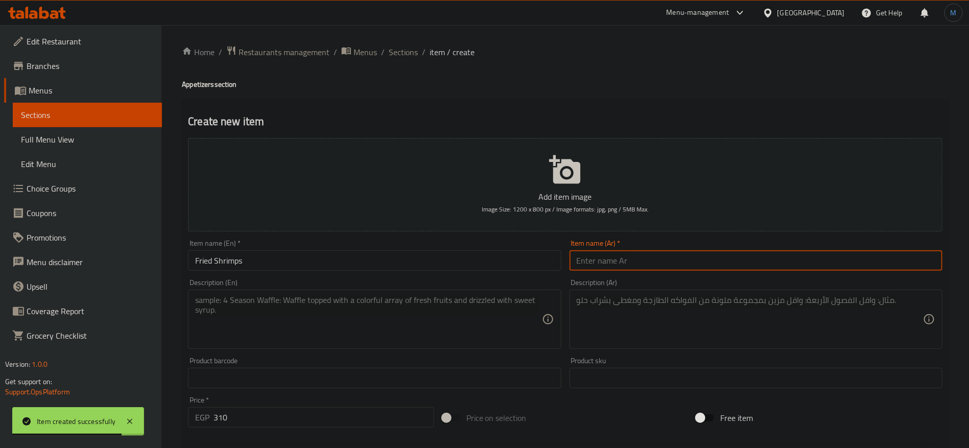
click at [678, 266] on input "text" at bounding box center [756, 260] width 373 height 20
click at [608, 267] on input "روبيان مقلي" at bounding box center [756, 260] width 373 height 20
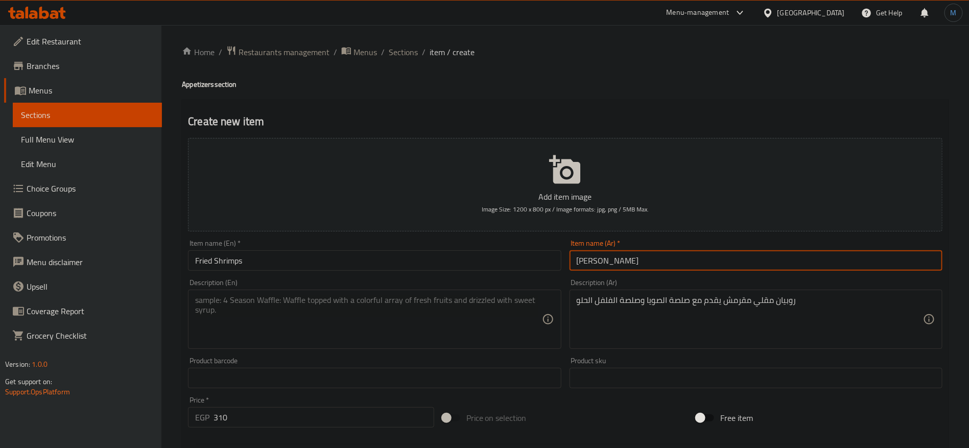
click at [617, 267] on input "[PERSON_NAME]" at bounding box center [756, 260] width 373 height 20
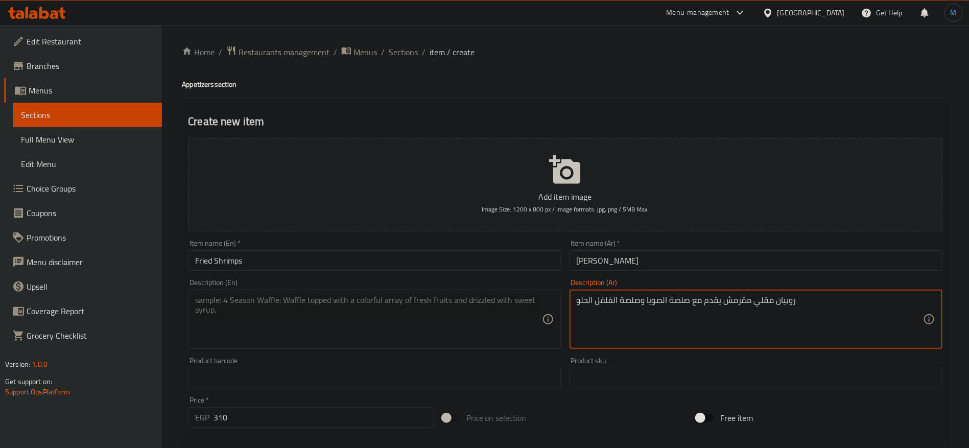
click at [782, 302] on textarea "روبيان مقلي مقرمش يقدم مع صلصة الصويا وصلصة الفلفل الحلو" at bounding box center [750, 319] width 346 height 49
click at [594, 300] on textarea "جمبري مقلي مقرمش يقدم مع صلصة الصويا وصلصة الفلفل الحلو" at bounding box center [750, 319] width 346 height 49
click at [401, 324] on textarea at bounding box center [368, 319] width 346 height 49
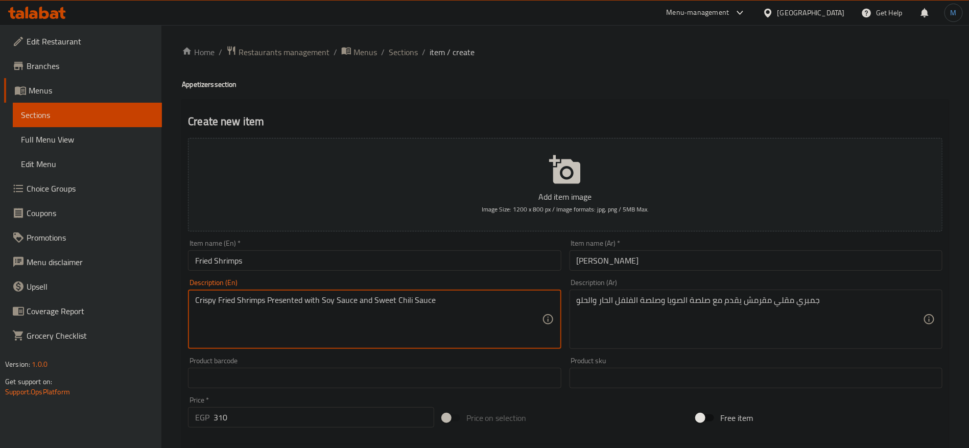
click at [378, 246] on div "Item name (En)   * Fried Shrimps Item name (En) *" at bounding box center [374, 255] width 373 height 31
click at [370, 257] on input "Fried Shrimps" at bounding box center [374, 260] width 373 height 20
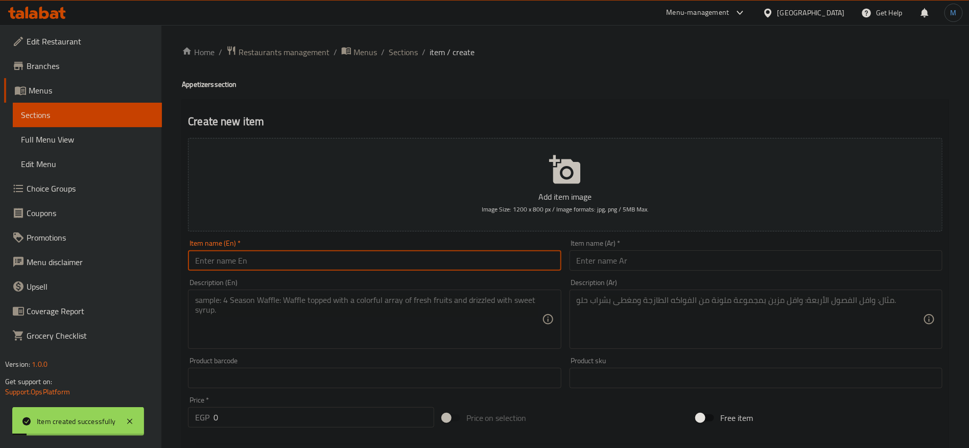
click at [277, 422] on input "0" at bounding box center [324, 417] width 221 height 20
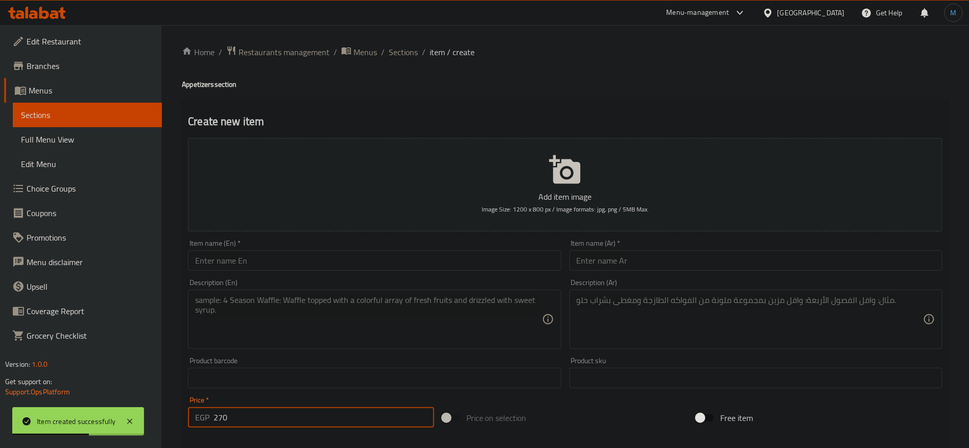
click at [356, 259] on input "text" at bounding box center [374, 260] width 373 height 20
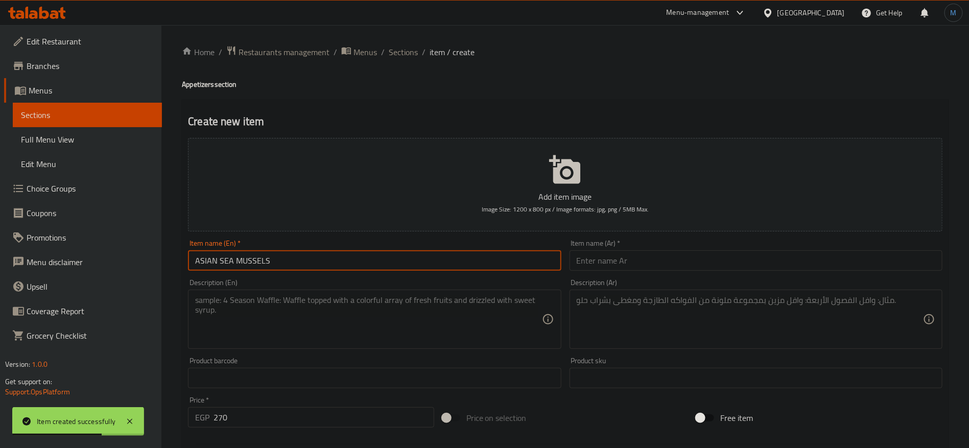
click at [348, 259] on input "ASIAN SEA MUSSELS" at bounding box center [374, 260] width 373 height 20
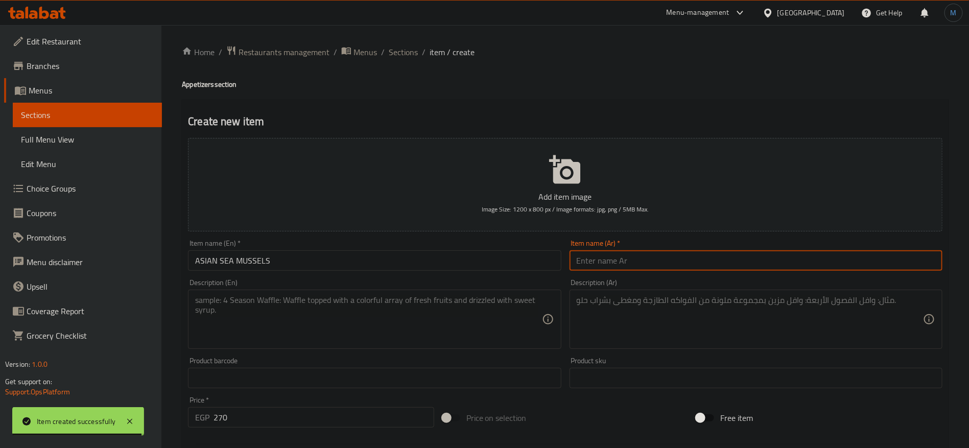
click at [637, 253] on input "text" at bounding box center [756, 260] width 373 height 20
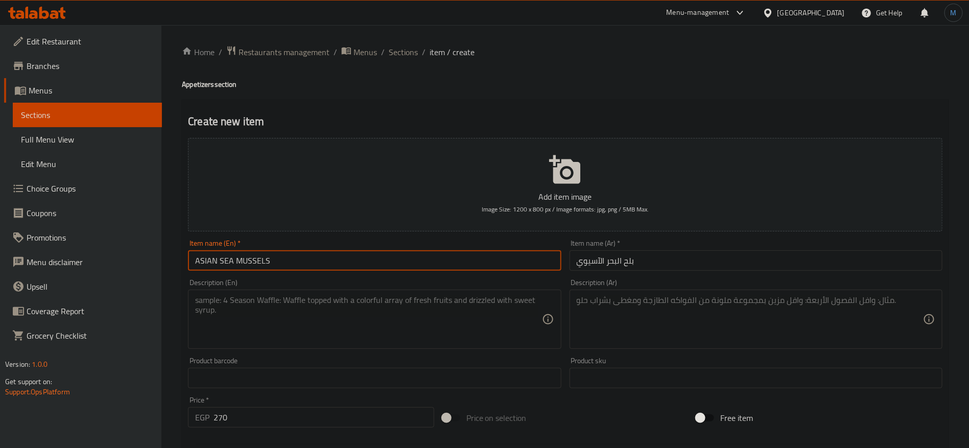
click at [405, 266] on input "ASIAN SEA MUSSELS" at bounding box center [374, 260] width 373 height 20
click at [319, 245] on div "Item name (En)   * Asian Sea Mussels Item name (En) *" at bounding box center [374, 255] width 373 height 31
click at [314, 254] on input "Asian Sea Mussels" at bounding box center [374, 260] width 373 height 20
click at [207, 262] on input "Asian Sea Mussels" at bounding box center [374, 260] width 373 height 20
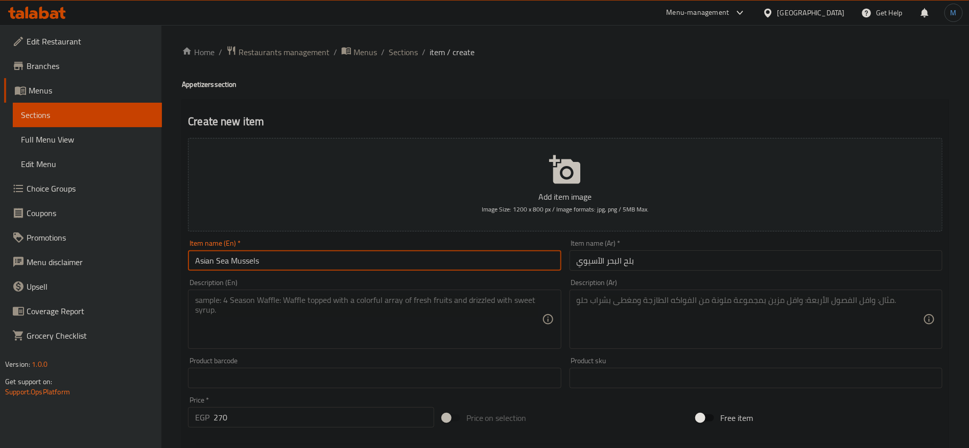
drag, startPoint x: 207, startPoint y: 263, endPoint x: 230, endPoint y: 262, distance: 22.5
click at [230, 262] on input "Asian Sea Mussels" at bounding box center [374, 260] width 373 height 20
click at [229, 260] on input "Asian Sea Mussels" at bounding box center [374, 260] width 373 height 20
click at [665, 301] on textarea at bounding box center [750, 319] width 346 height 49
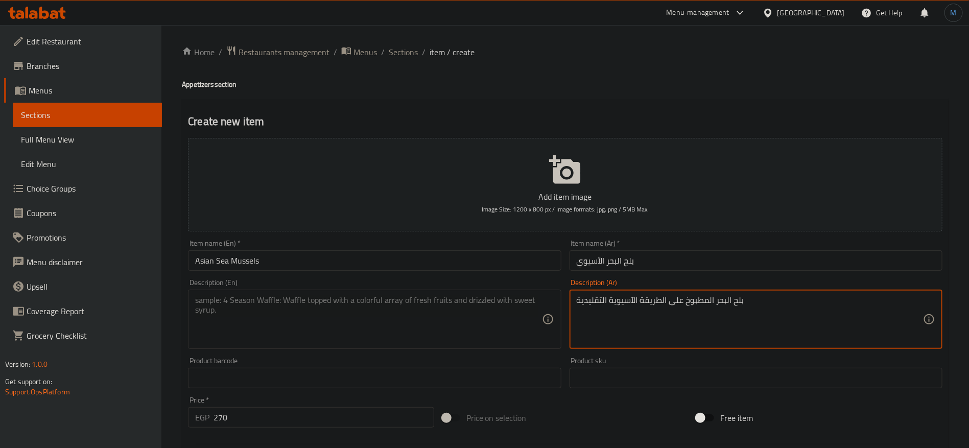
click at [402, 334] on textarea at bounding box center [368, 319] width 346 height 49
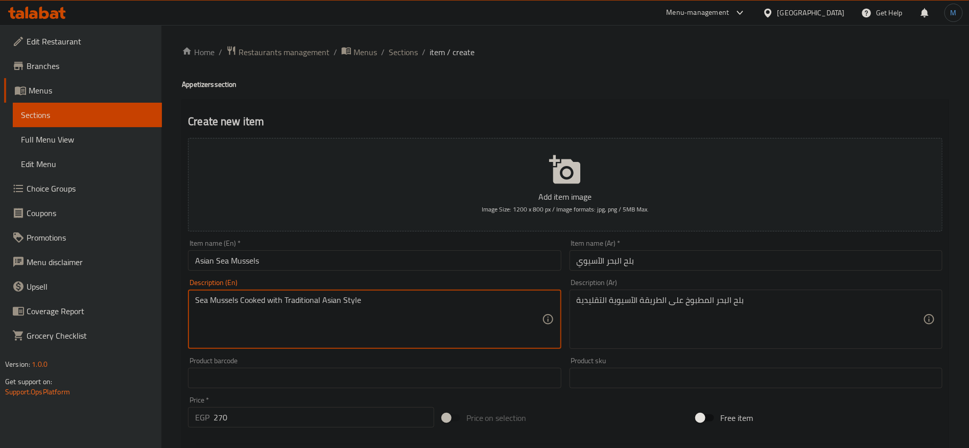
click at [317, 264] on input "Asian Sea Mussels" at bounding box center [374, 260] width 373 height 20
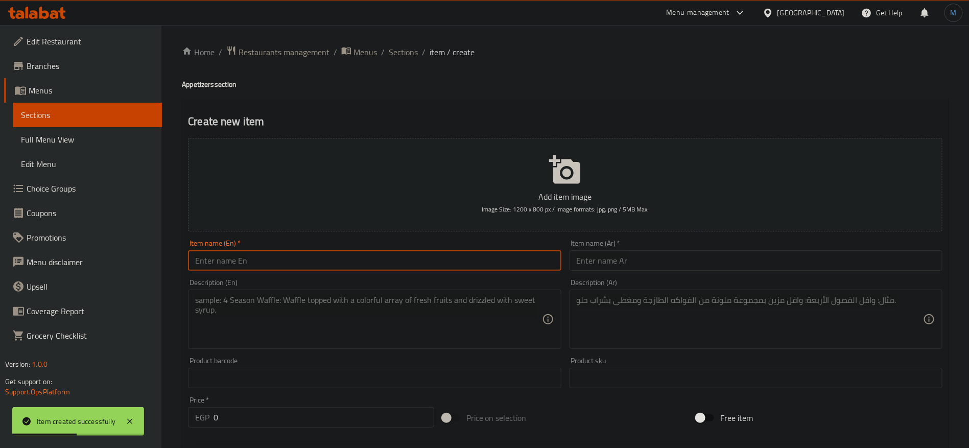
click at [355, 427] on input "0" at bounding box center [324, 417] width 221 height 20
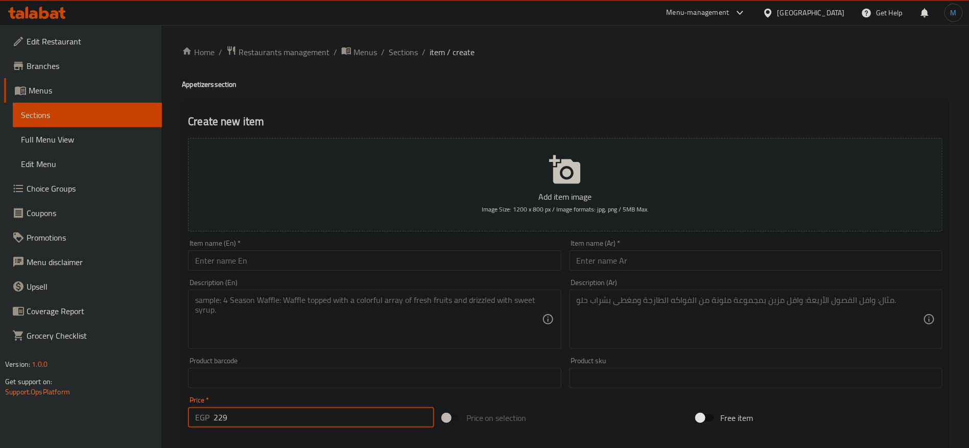
click at [434, 247] on div "Item name (En)   * Item name (En) *" at bounding box center [374, 255] width 373 height 31
click at [435, 255] on input "text" at bounding box center [374, 260] width 373 height 20
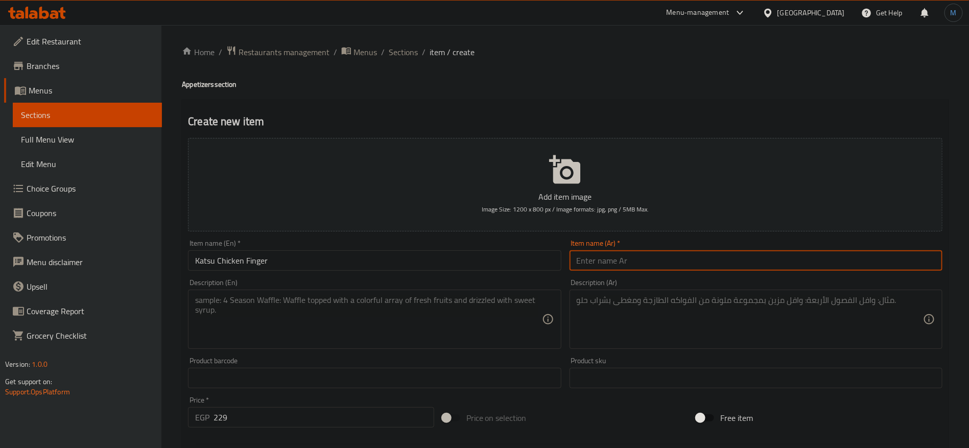
click at [612, 265] on input "text" at bounding box center [756, 260] width 373 height 20
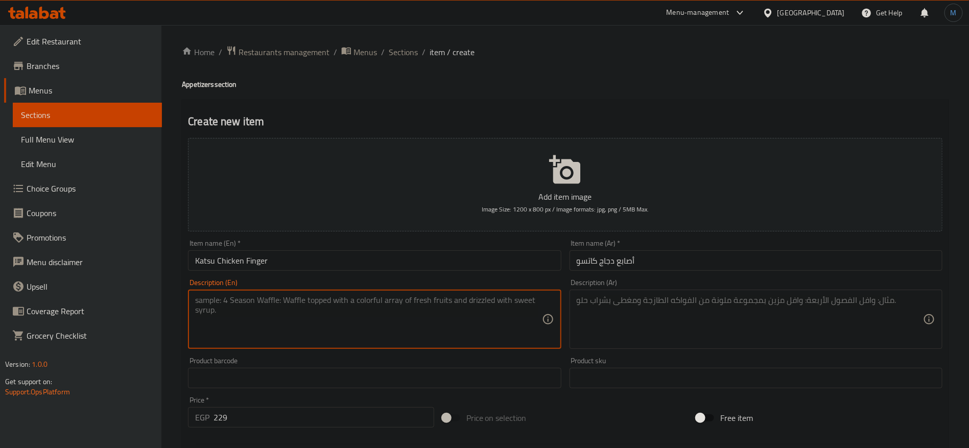
click at [418, 313] on textarea at bounding box center [368, 319] width 346 height 49
click at [719, 303] on textarea at bounding box center [750, 319] width 346 height 49
click at [412, 327] on textarea at bounding box center [368, 319] width 346 height 49
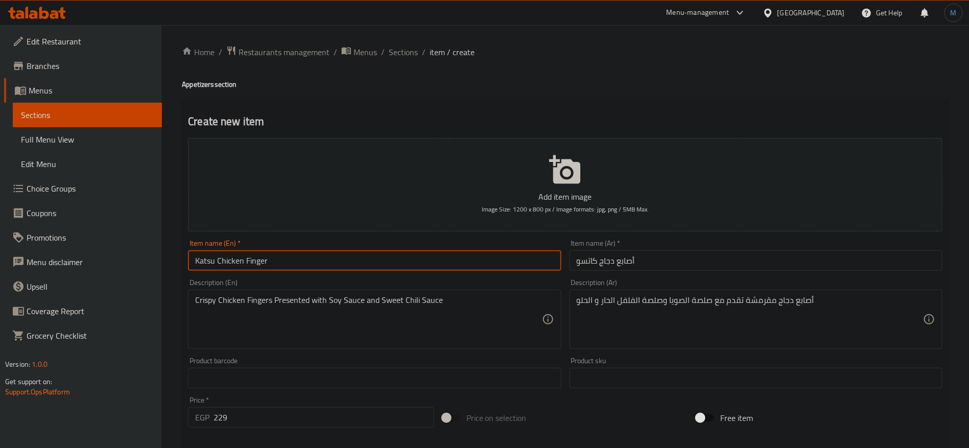
click at [519, 265] on input "Katsu Chicken Finger" at bounding box center [374, 260] width 373 height 20
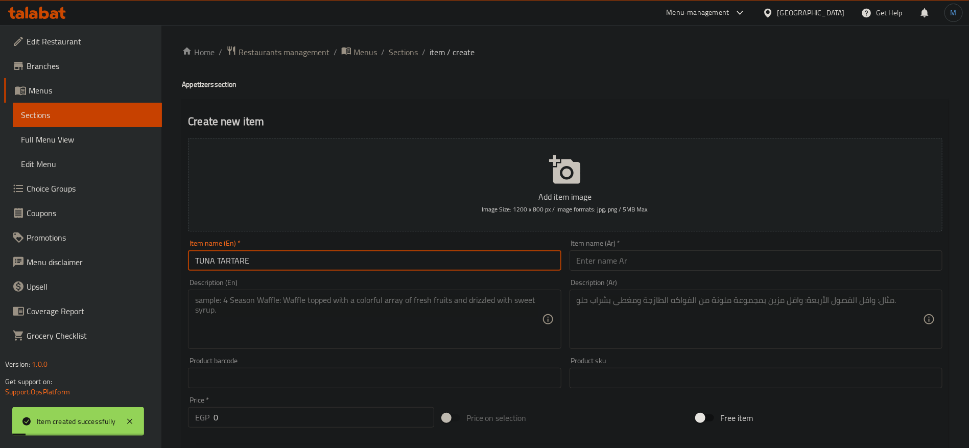
click at [347, 258] on input "TUNA TARTARE" at bounding box center [374, 260] width 373 height 20
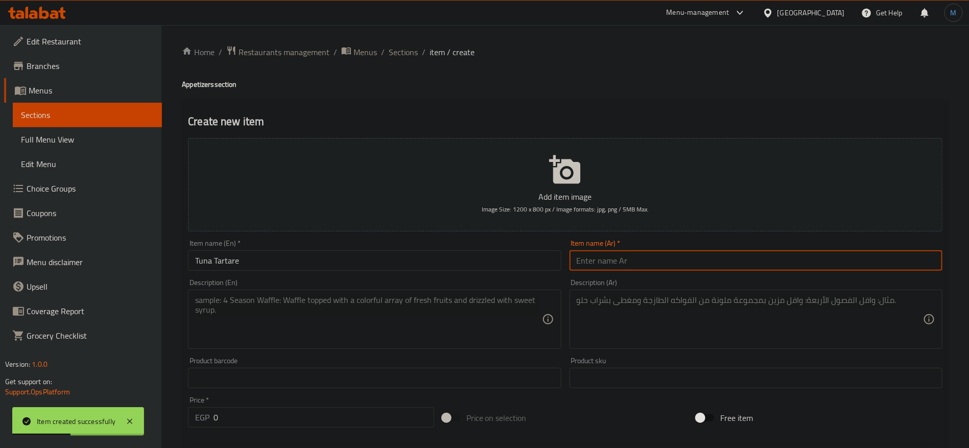
click at [652, 252] on input "text" at bounding box center [756, 260] width 373 height 20
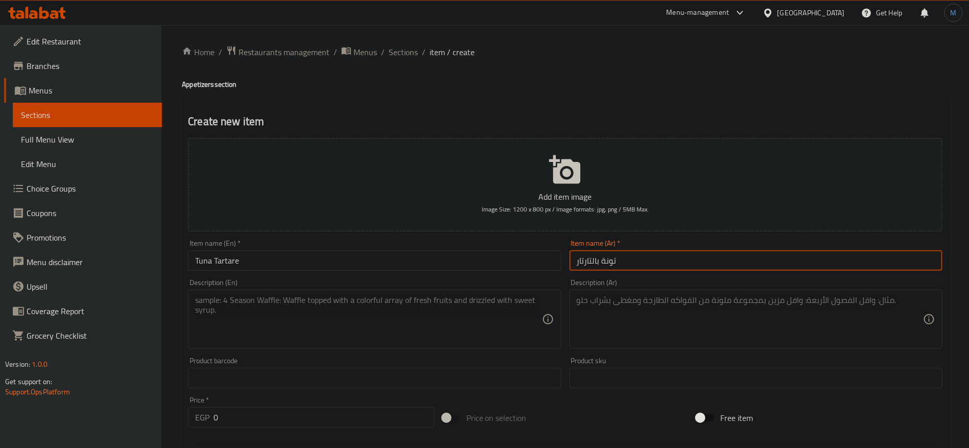
click at [418, 337] on textarea at bounding box center [368, 319] width 346 height 49
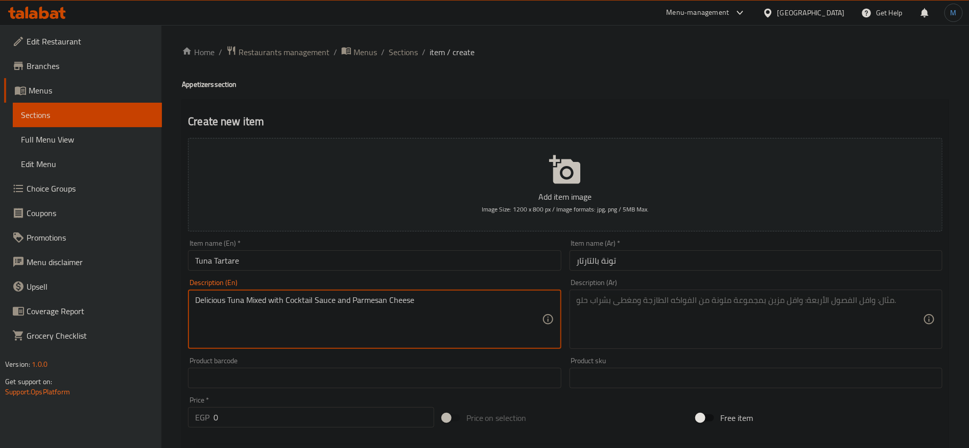
click at [710, 327] on textarea at bounding box center [750, 319] width 346 height 49
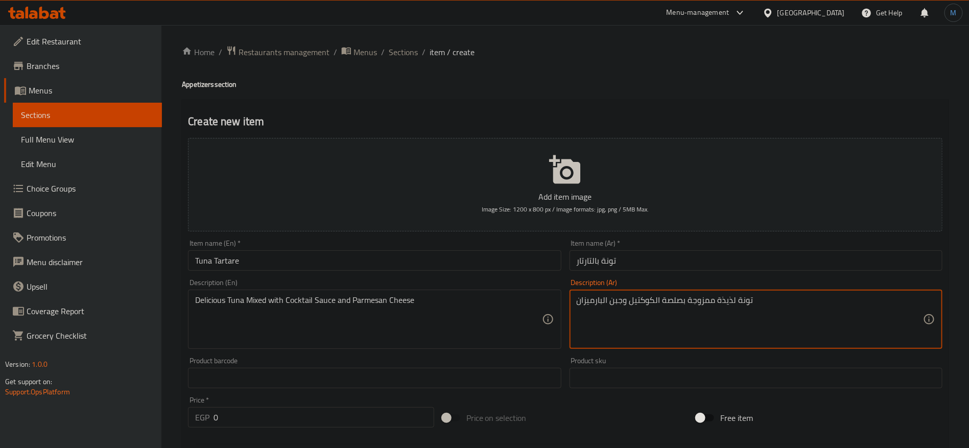
click at [683, 309] on textarea "تونة لذيذة ممزوجة بصلصة الكوكتيل وجبن البارميزان" at bounding box center [750, 319] width 346 height 49
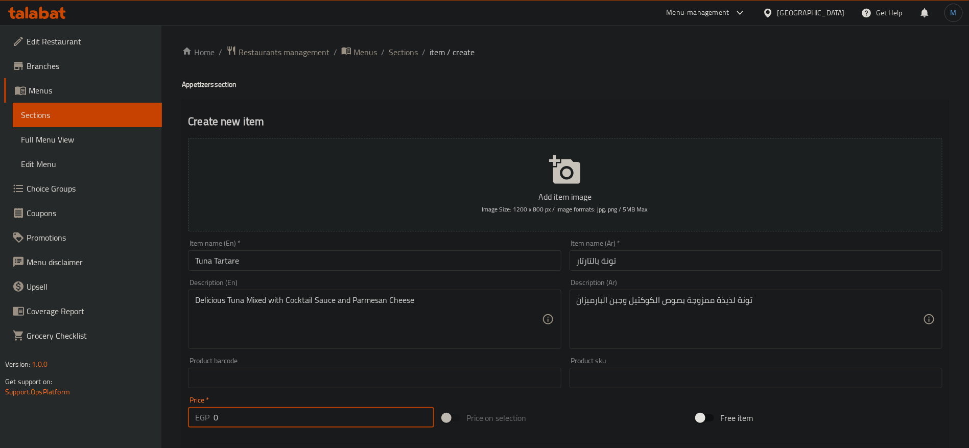
click at [362, 408] on input "0" at bounding box center [324, 417] width 221 height 20
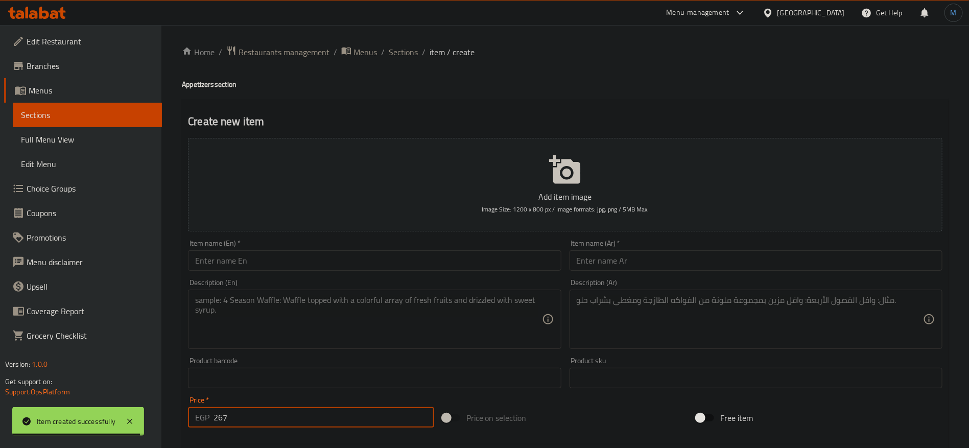
click at [330, 263] on input "text" at bounding box center [374, 260] width 373 height 20
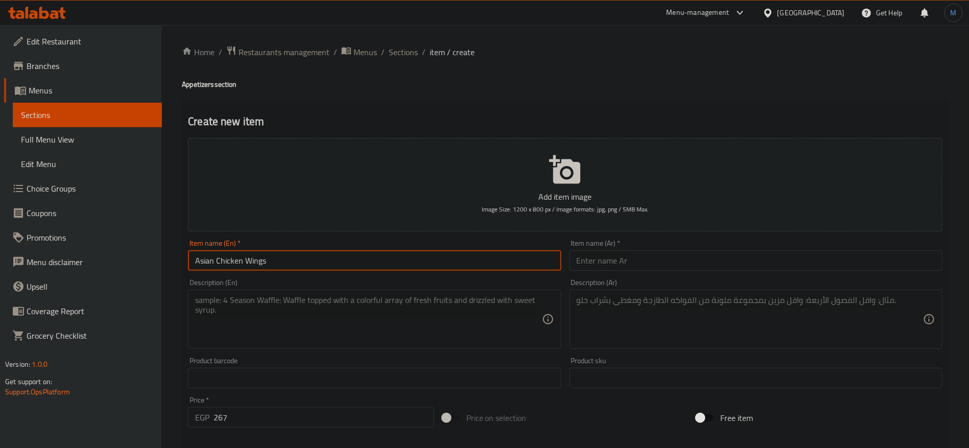
click at [641, 266] on input "text" at bounding box center [756, 260] width 373 height 20
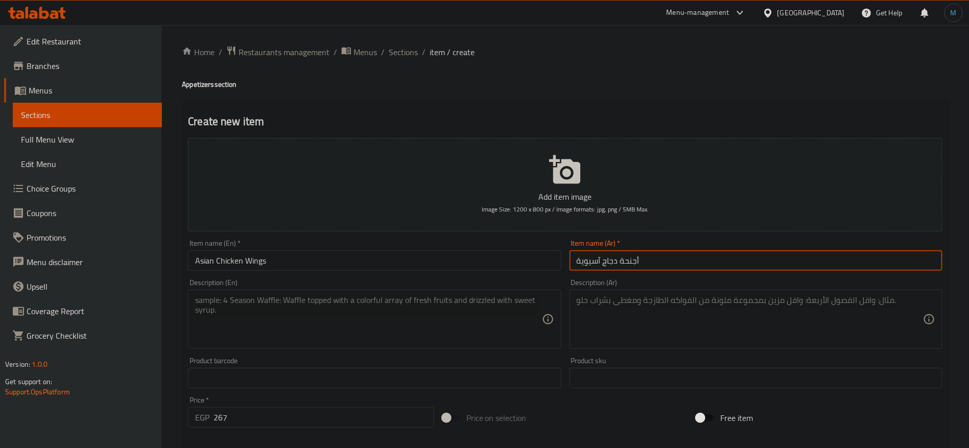
click at [413, 318] on textarea at bounding box center [368, 319] width 346 height 49
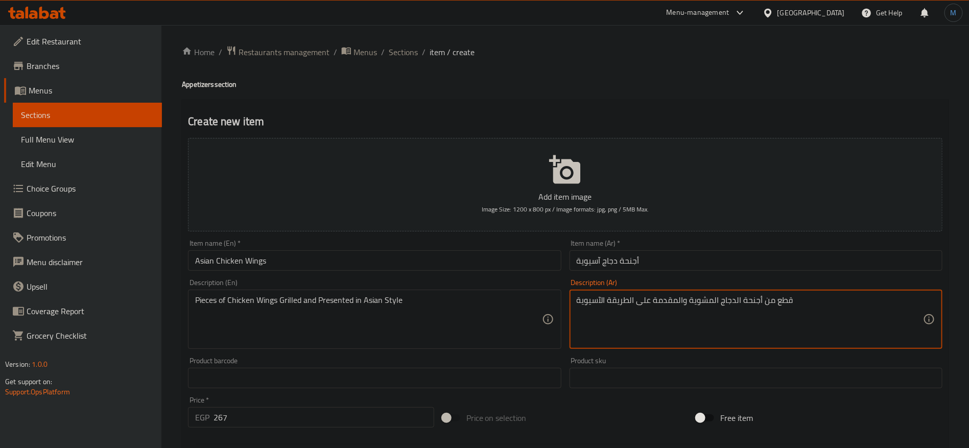
click at [282, 274] on div "Item name (En)   * Asian Chicken Wings Item name (En) *" at bounding box center [374, 255] width 381 height 39
click at [287, 264] on input "Asian Chicken Wings" at bounding box center [374, 260] width 373 height 20
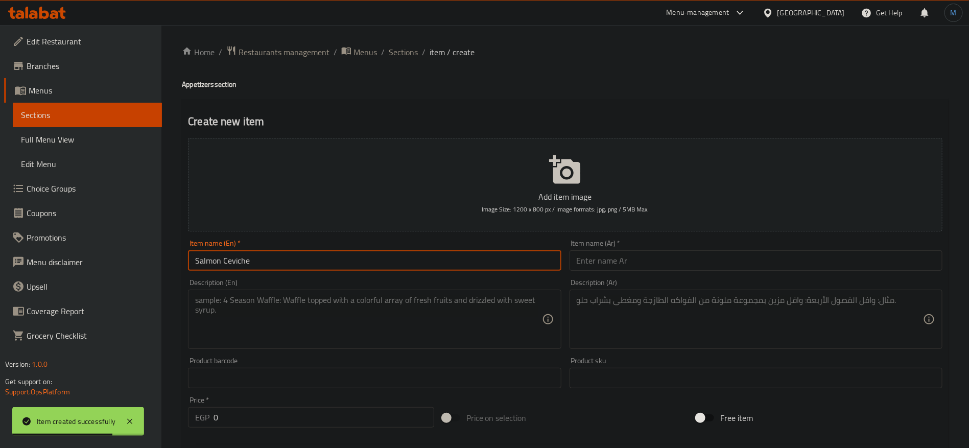
click at [630, 260] on input "text" at bounding box center [756, 260] width 373 height 20
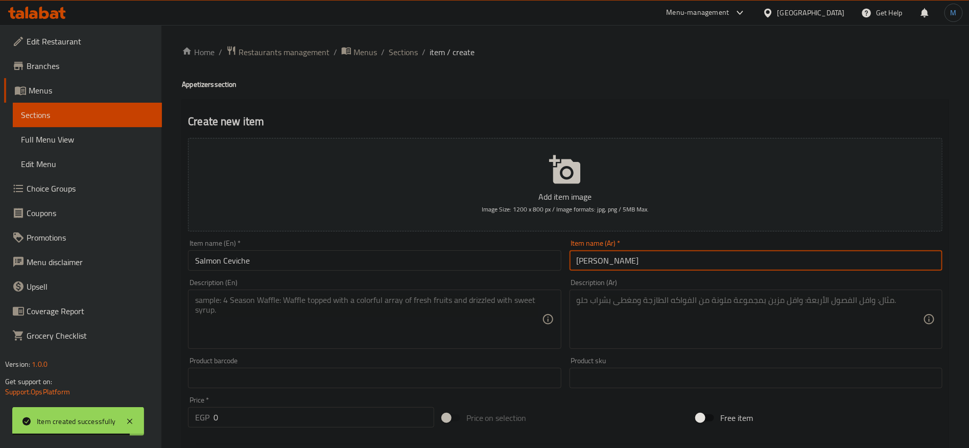
click at [600, 260] on input "[PERSON_NAME]" at bounding box center [756, 260] width 373 height 20
click at [600, 262] on input "[PERSON_NAME]" at bounding box center [756, 260] width 373 height 20
click at [331, 428] on div "Price   * EGP 0 Price *" at bounding box center [311, 411] width 254 height 39
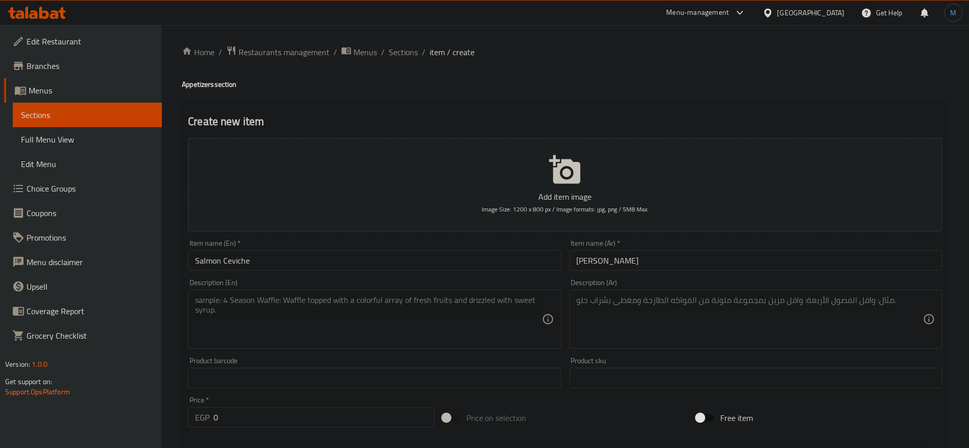
click at [330, 414] on input "0" at bounding box center [324, 417] width 221 height 20
click at [467, 316] on textarea at bounding box center [368, 319] width 346 height 49
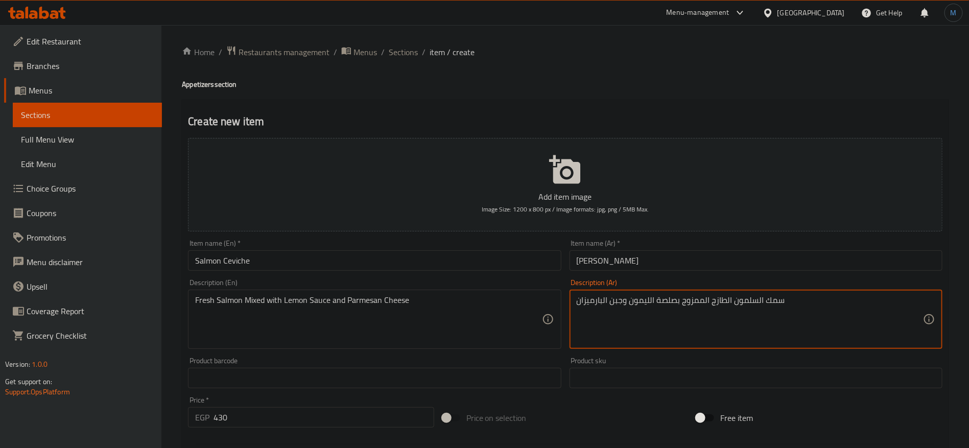
click at [631, 269] on input "[PERSON_NAME]" at bounding box center [756, 260] width 373 height 20
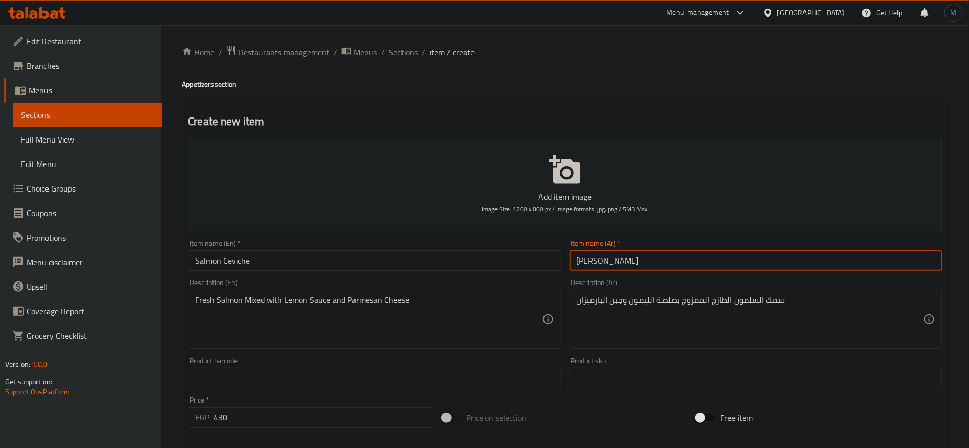
click at [631, 269] on input "[PERSON_NAME]" at bounding box center [756, 260] width 373 height 20
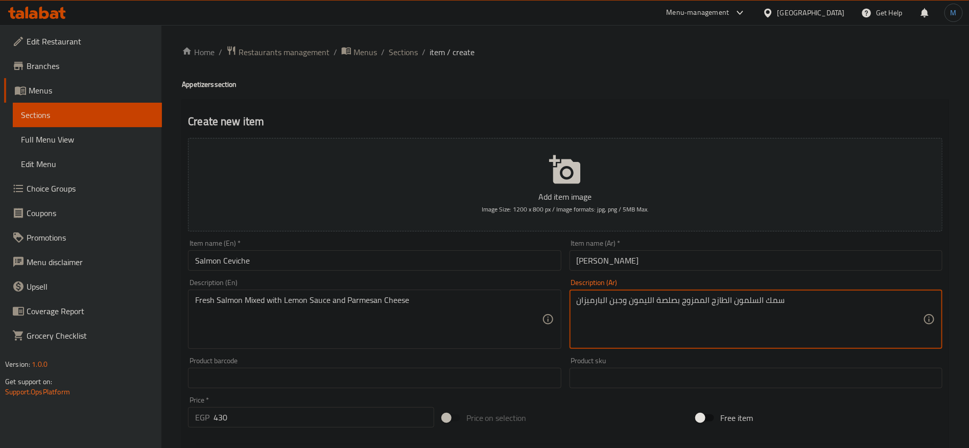
click at [771, 307] on textarea "سمك السلمون الطازج الممزوج بصلصة الليمون وجبن البارميزان" at bounding box center [750, 319] width 346 height 49
click at [747, 307] on textarea "سمك السلمون الطازج الممزوج بصلصة الليمون وجبن البارميزان" at bounding box center [750, 319] width 346 height 49
click at [360, 276] on div "Description (En) Fresh Salmon Mixed with Lemon Sauce and Parmesan Cheese Descri…" at bounding box center [374, 314] width 381 height 78
click at [360, 271] on div "Item name (En)   * [PERSON_NAME] Item name (En) *" at bounding box center [374, 255] width 381 height 39
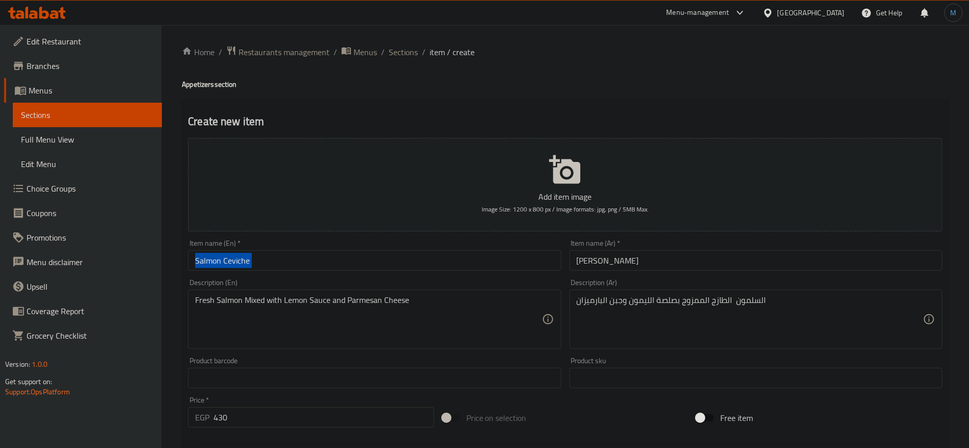
click at [360, 271] on div "Item name (En)   * [PERSON_NAME] Item name (En) *" at bounding box center [374, 255] width 381 height 39
click at [349, 266] on input "Salmon Ceviche" at bounding box center [374, 260] width 373 height 20
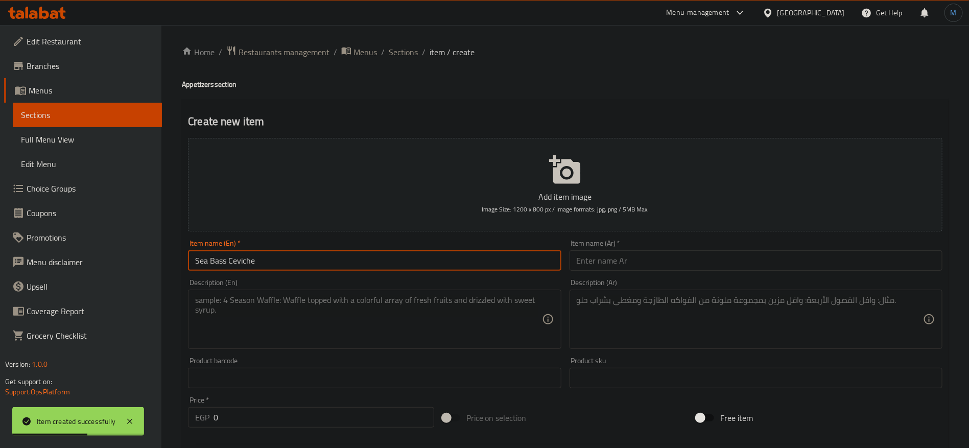
click at [665, 250] on input "text" at bounding box center [756, 260] width 373 height 20
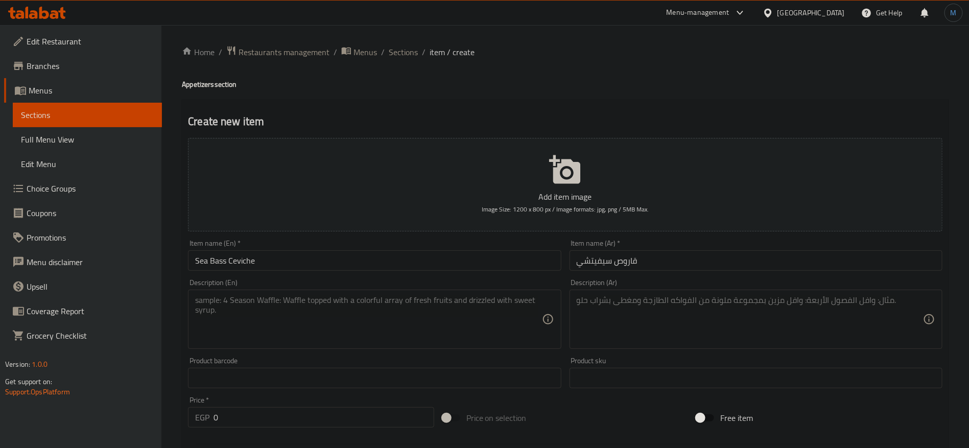
click at [471, 290] on div "Description (En)" at bounding box center [374, 319] width 373 height 59
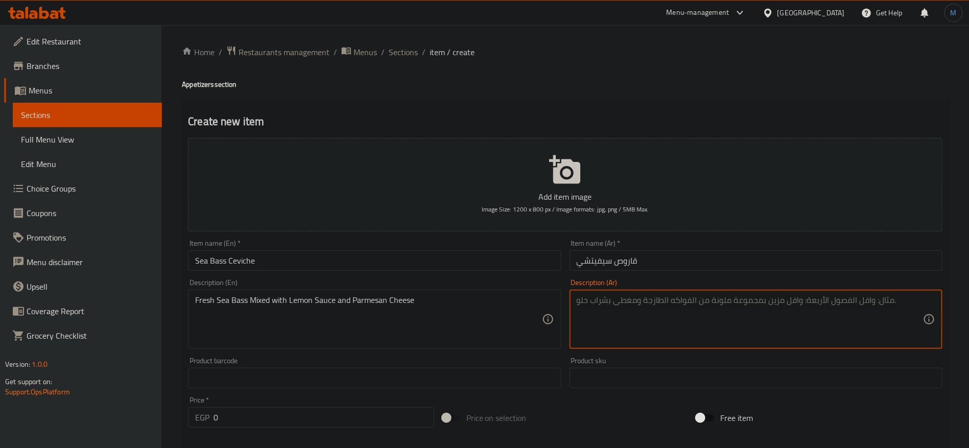
click at [644, 313] on textarea at bounding box center [750, 319] width 346 height 49
click at [762, 299] on textarea "سمك القاروص الطازج ممزوج بصلصة الليمون وجبن البارميزان" at bounding box center [750, 319] width 346 height 49
click at [628, 265] on input "قاروص سيفيتشي" at bounding box center [756, 260] width 373 height 20
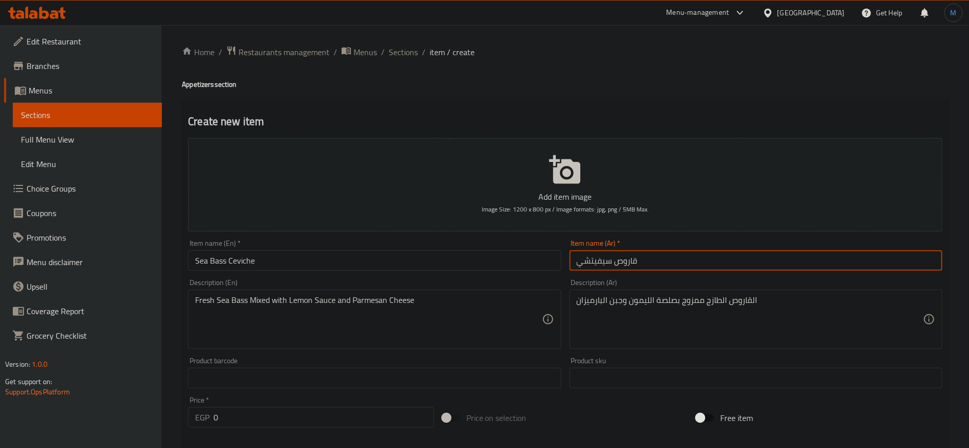
click at [628, 265] on input "قاروص سيفيتشي" at bounding box center [756, 260] width 373 height 20
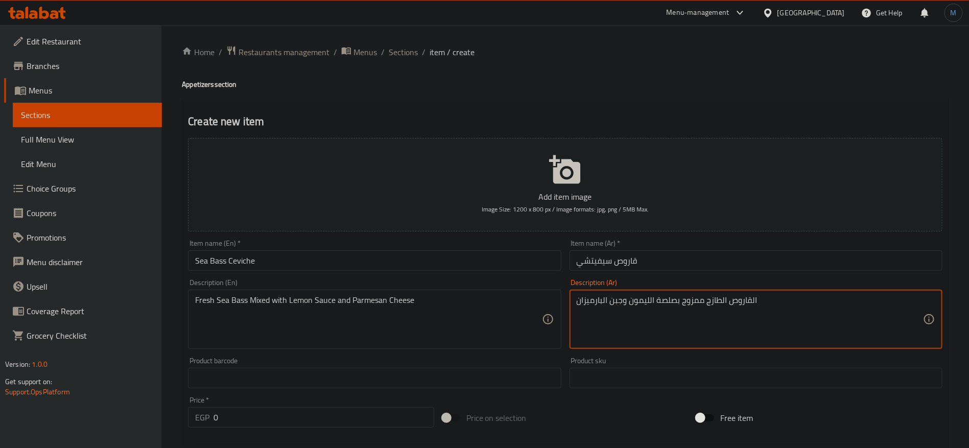
click at [735, 299] on textarea "القاروص الطازج ممزوج بصلصة الليمون وجبن البارميزان" at bounding box center [750, 319] width 346 height 49
click at [712, 300] on textarea "القاروص الطازج ممزوج بصلصة الليمون وجبن البارميزان" at bounding box center [750, 319] width 346 height 49
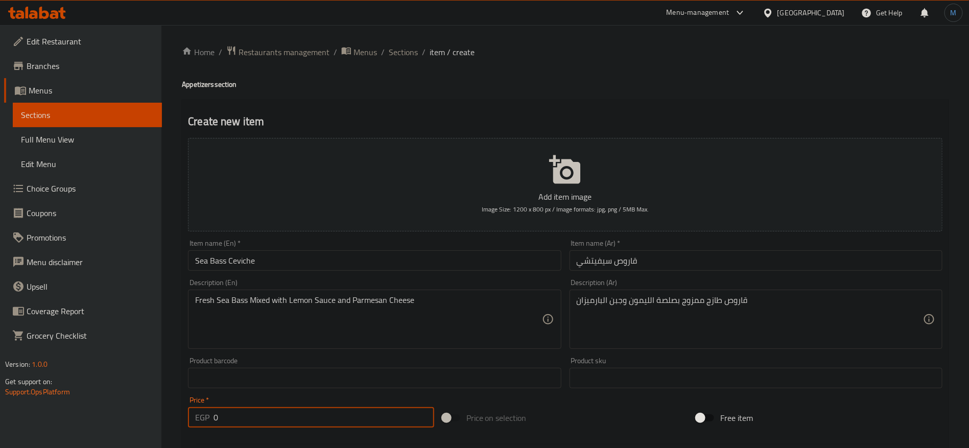
click at [352, 420] on input "0" at bounding box center [324, 417] width 221 height 20
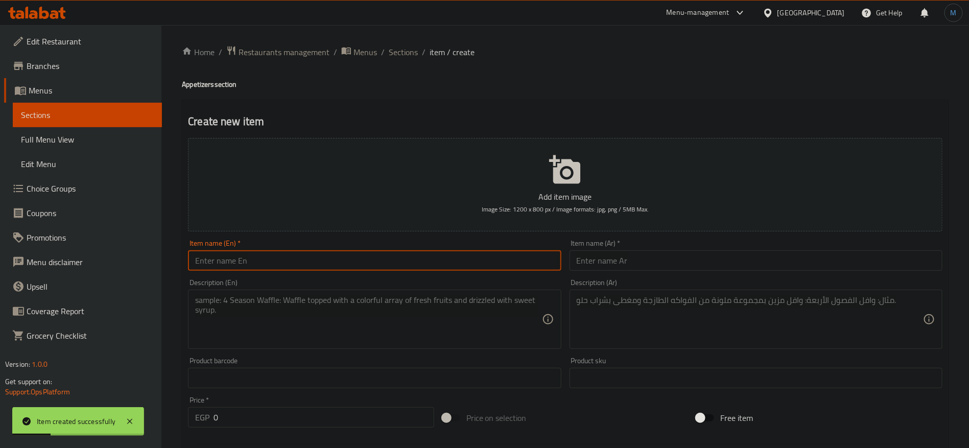
click at [384, 255] on input "text" at bounding box center [374, 260] width 373 height 20
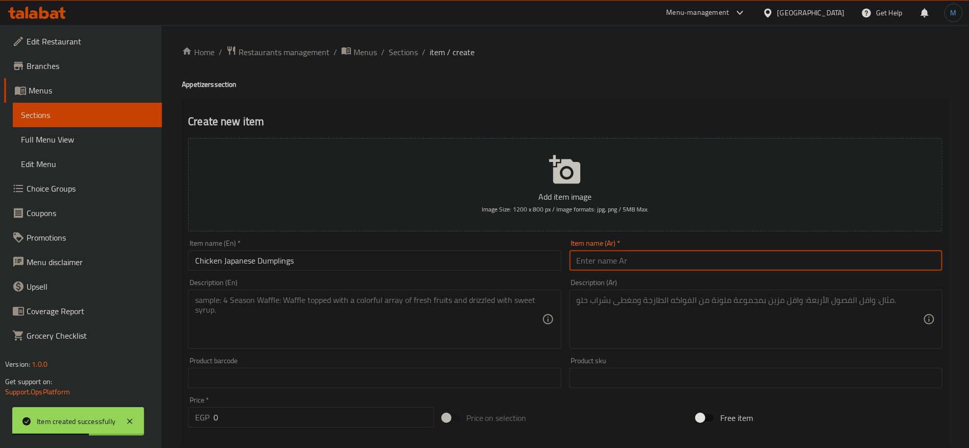
click at [675, 261] on input "text" at bounding box center [756, 260] width 373 height 20
click at [350, 263] on input "Chicken Japanese Dumplings" at bounding box center [374, 260] width 373 height 20
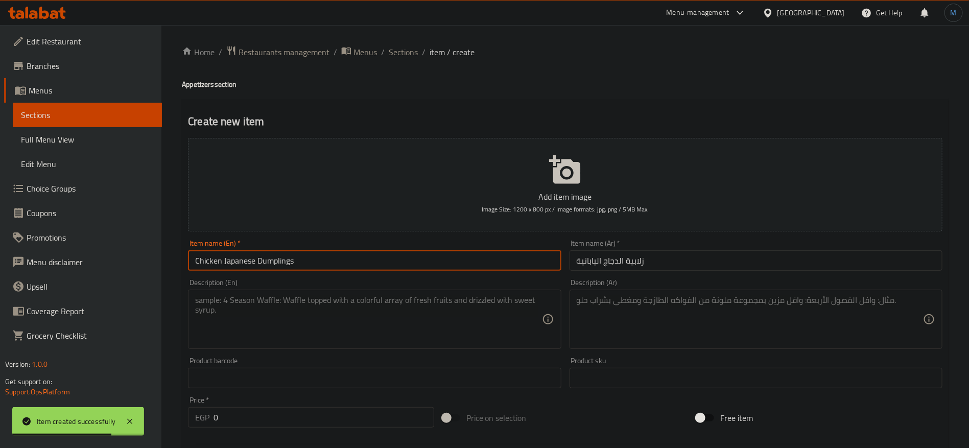
click at [350, 263] on input "Chicken Japanese Dumplings" at bounding box center [374, 260] width 373 height 20
click at [640, 259] on input "زلابية الدجاج اليابانية" at bounding box center [756, 260] width 373 height 20
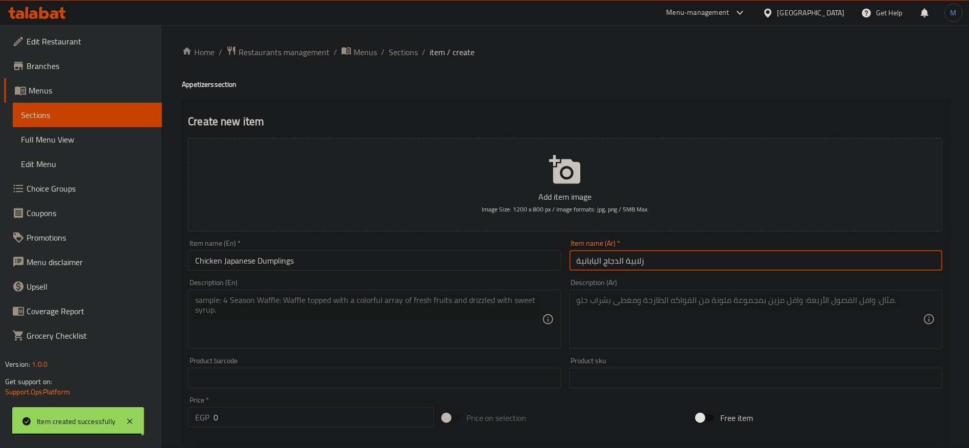
click at [640, 259] on input "زلابية الدجاج اليابانية" at bounding box center [756, 260] width 373 height 20
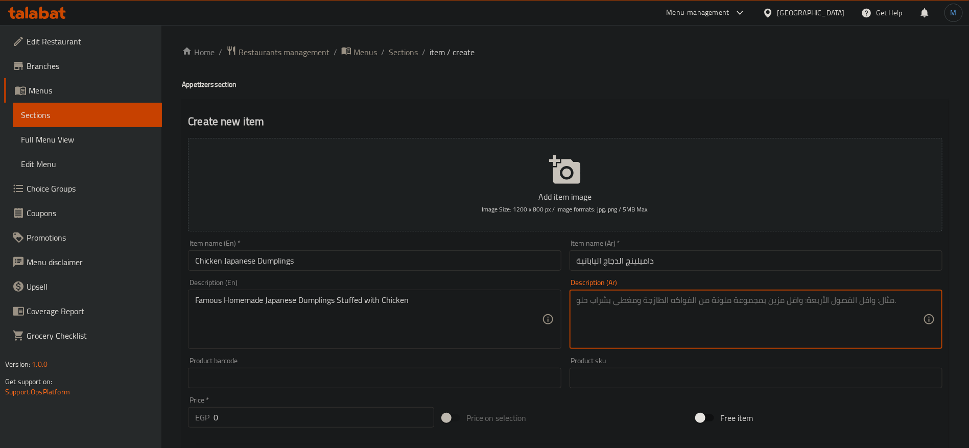
click at [675, 297] on textarea at bounding box center [750, 319] width 346 height 49
click at [648, 261] on input "دامبلينج الدجاج اليابانية" at bounding box center [756, 260] width 373 height 20
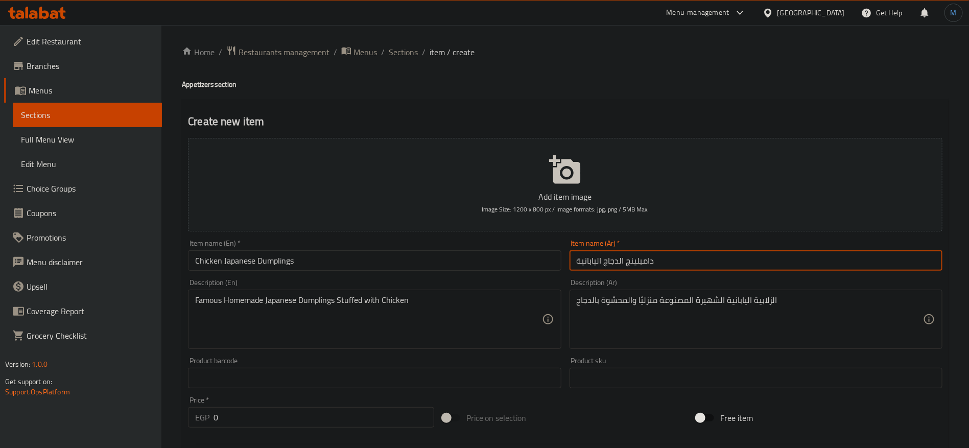
click at [648, 261] on input "دامبلينج الدجاج اليابانية" at bounding box center [756, 260] width 373 height 20
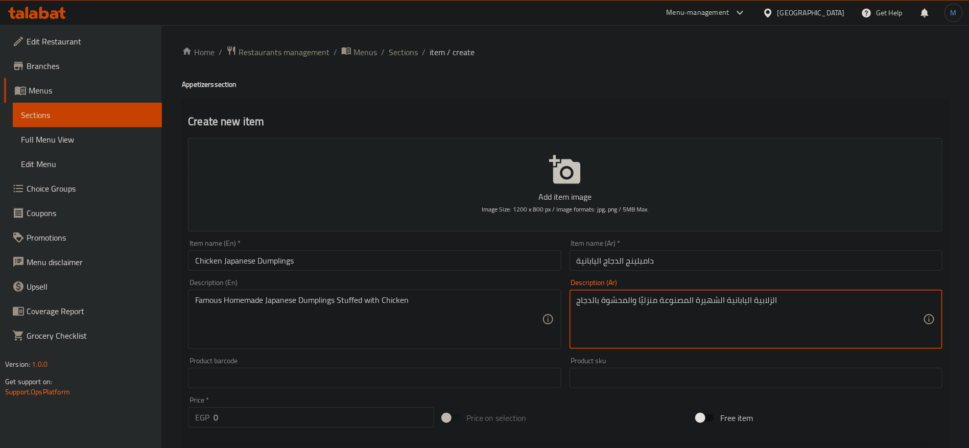
click at [768, 297] on textarea "الزلابية اليابانية الشهيرة المصنوعة منزليًا والمحشوة بالدجاج" at bounding box center [750, 319] width 346 height 49
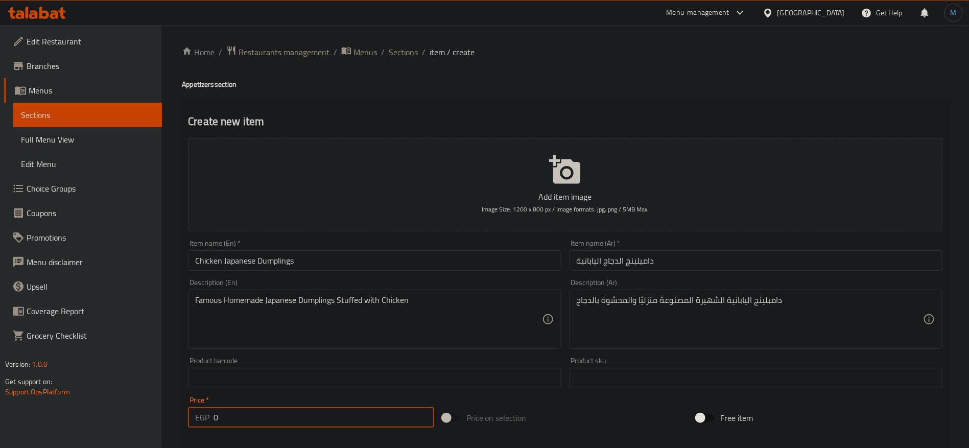
click at [309, 425] on input "0" at bounding box center [324, 417] width 221 height 20
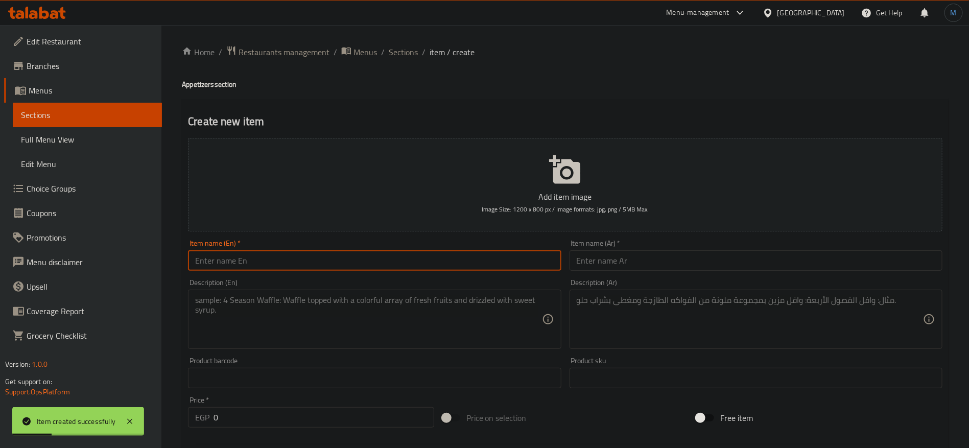
click at [353, 266] on input "text" at bounding box center [374, 260] width 373 height 20
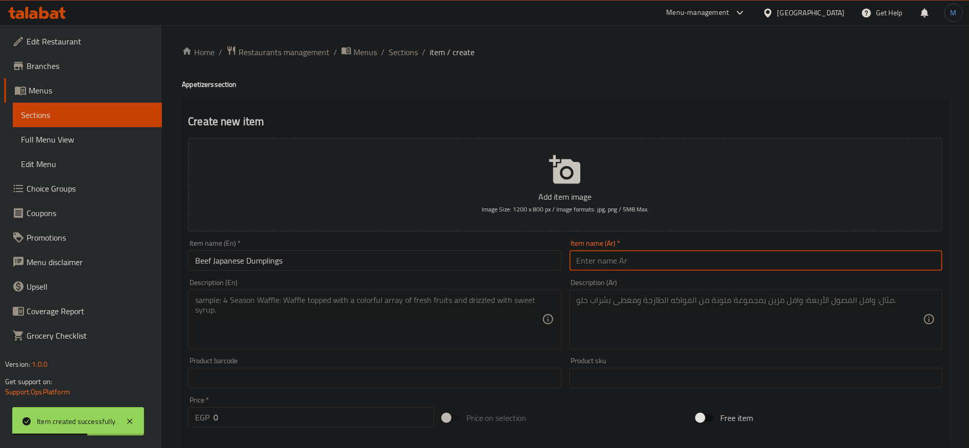
click at [663, 262] on input "text" at bounding box center [756, 260] width 373 height 20
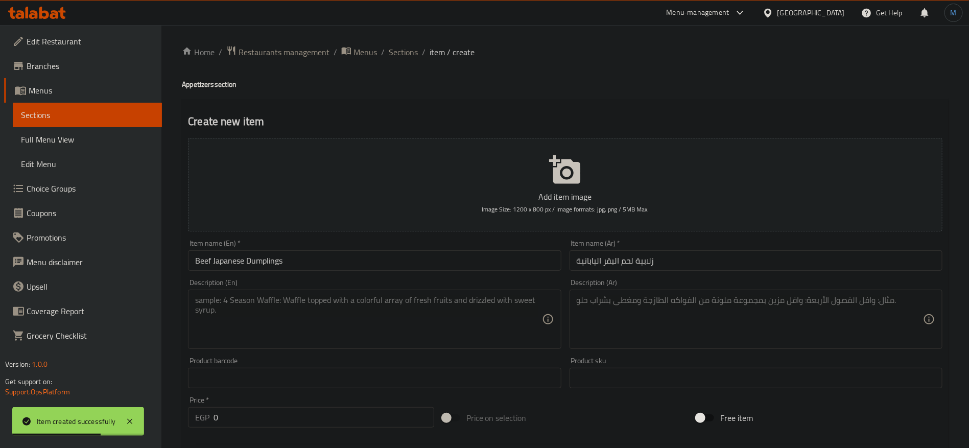
click at [270, 271] on div "Item name (En)   * Beef Japanese Dumplings Item name (En) *" at bounding box center [374, 255] width 381 height 39
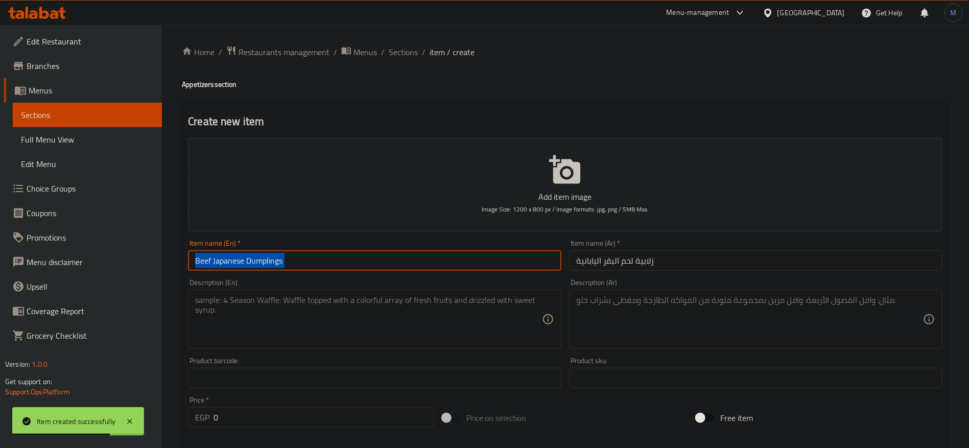
click at [270, 263] on input "Beef Japanese Dumplings" at bounding box center [374, 260] width 373 height 20
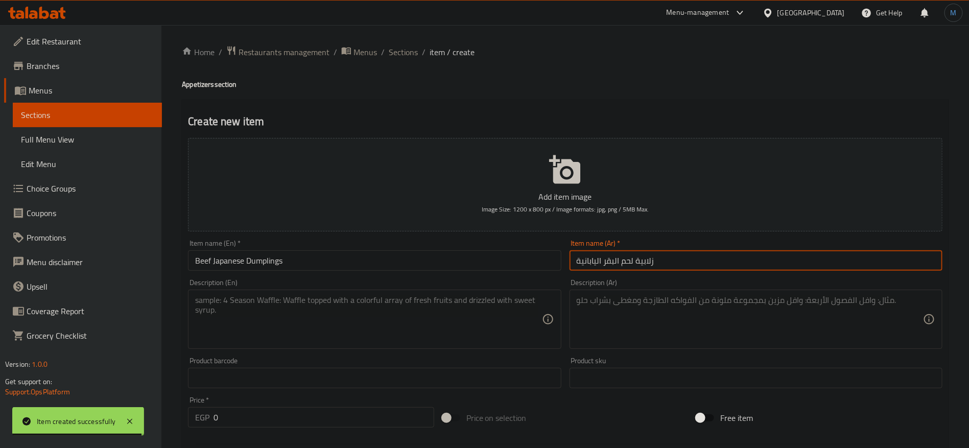
click at [638, 266] on input "زلابية لحم البقر اليابانية" at bounding box center [756, 260] width 373 height 20
click at [445, 381] on input "text" at bounding box center [374, 378] width 373 height 20
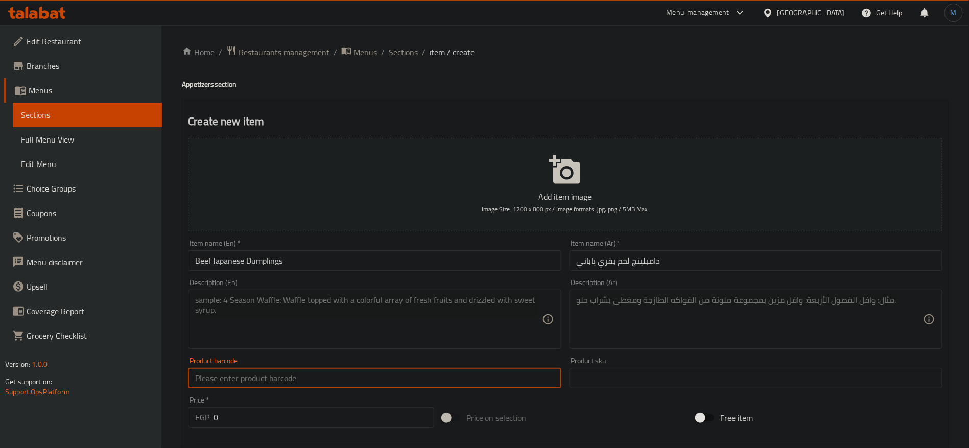
click at [441, 327] on textarea at bounding box center [368, 319] width 346 height 49
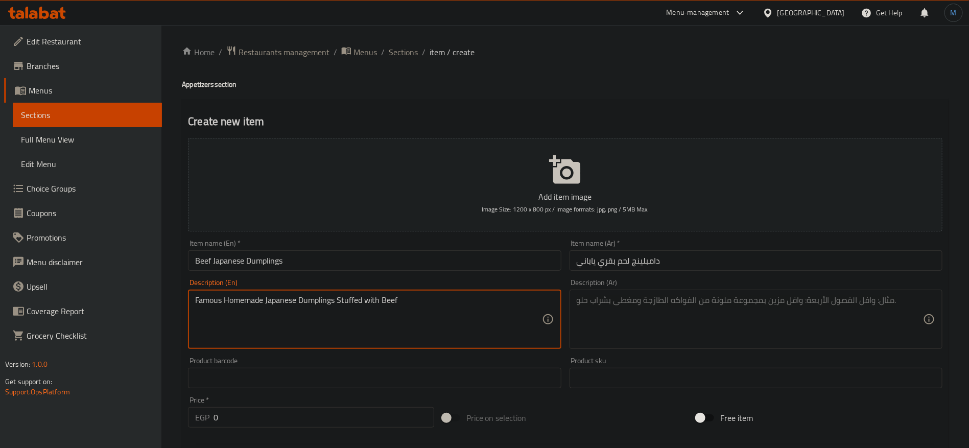
click at [690, 316] on textarea at bounding box center [750, 319] width 346 height 49
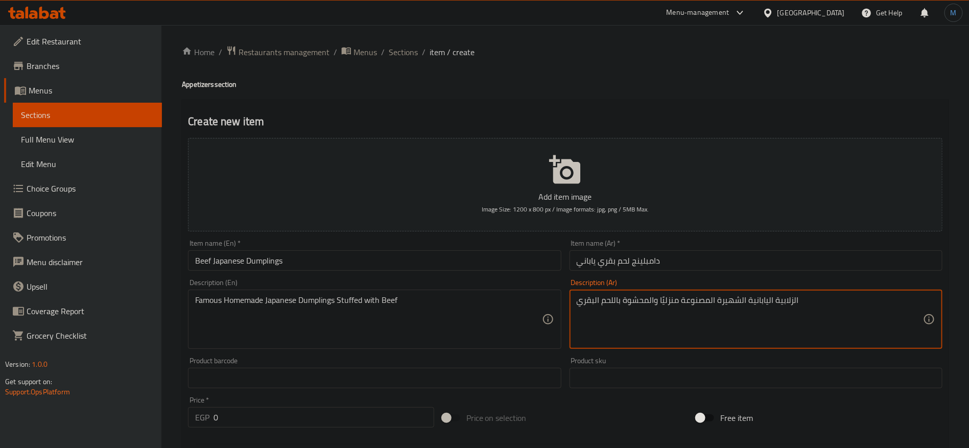
click at [646, 258] on input "دامبلينج لحم بقري ياباني" at bounding box center [756, 260] width 373 height 20
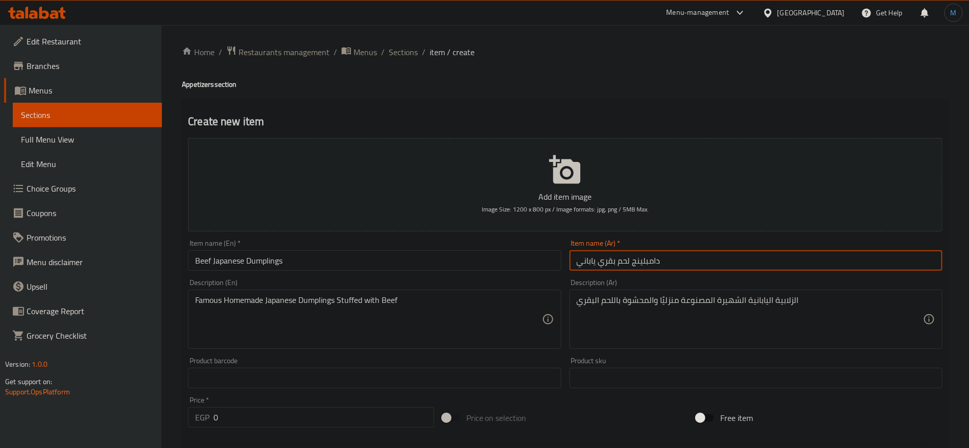
click at [646, 258] on input "دامبلينج لحم بقري ياباني" at bounding box center [756, 260] width 373 height 20
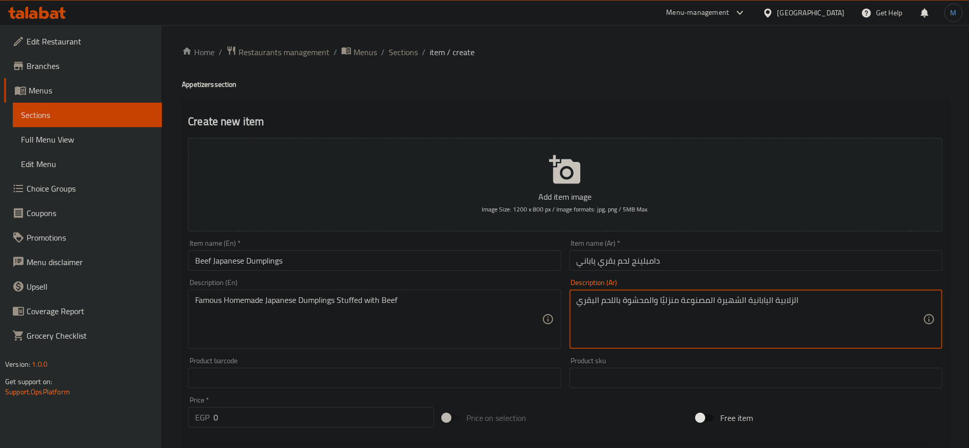
click at [790, 303] on textarea "الزلابية اليابانية الشهيرة المصنوعة منزليًا والمحشوة باللحم البقري" at bounding box center [750, 319] width 346 height 49
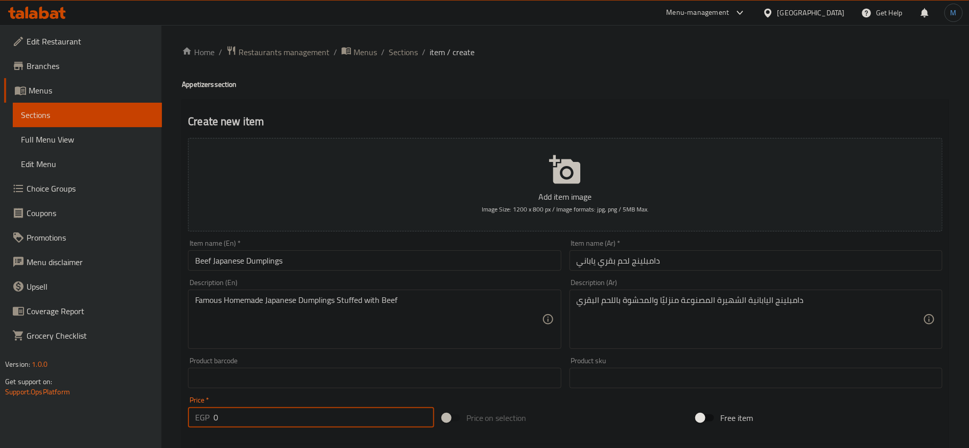
click at [283, 411] on input "0" at bounding box center [324, 417] width 221 height 20
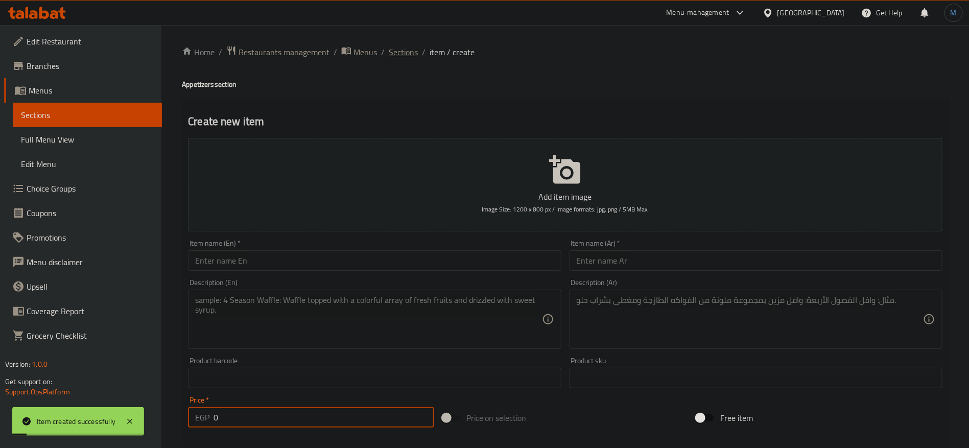
click at [391, 55] on span "Sections" at bounding box center [403, 52] width 29 height 12
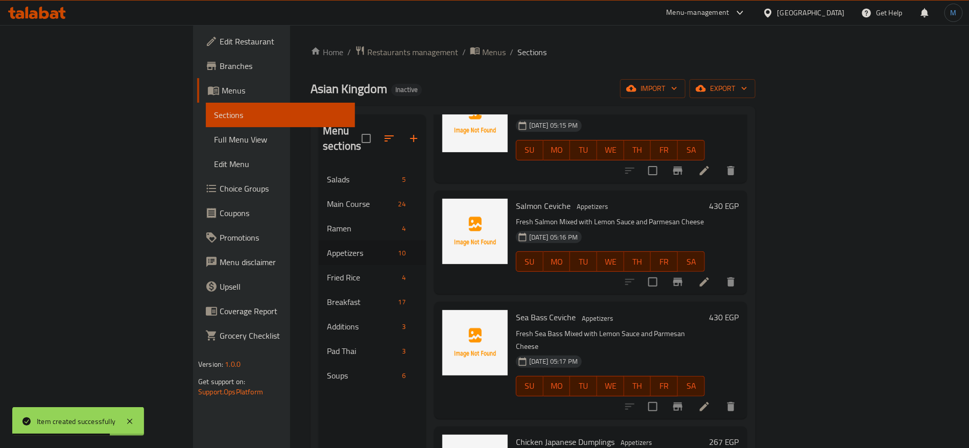
scroll to position [143, 0]
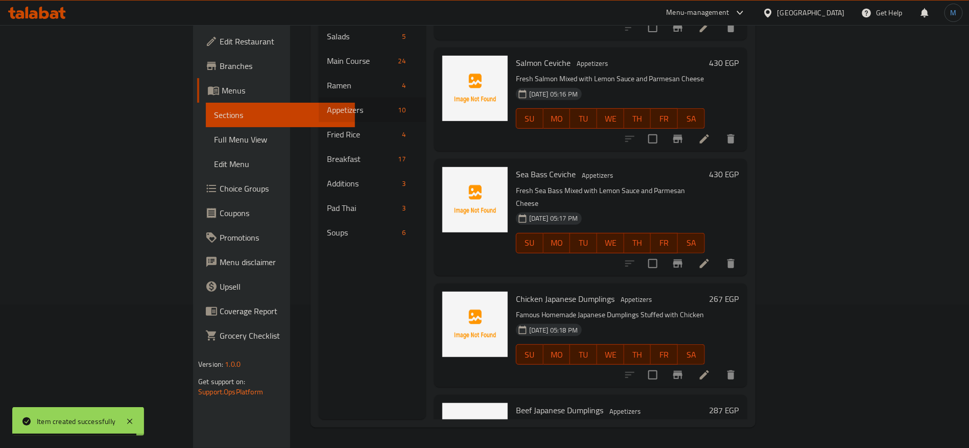
click at [711, 369] on icon at bounding box center [705, 375] width 12 height 12
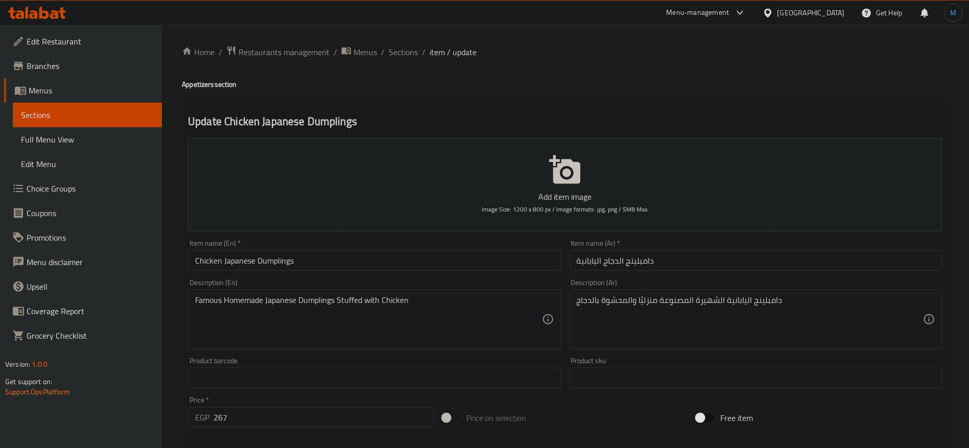
click at [701, 261] on input "دامبلينج الدجاج اليابانية" at bounding box center [756, 260] width 373 height 20
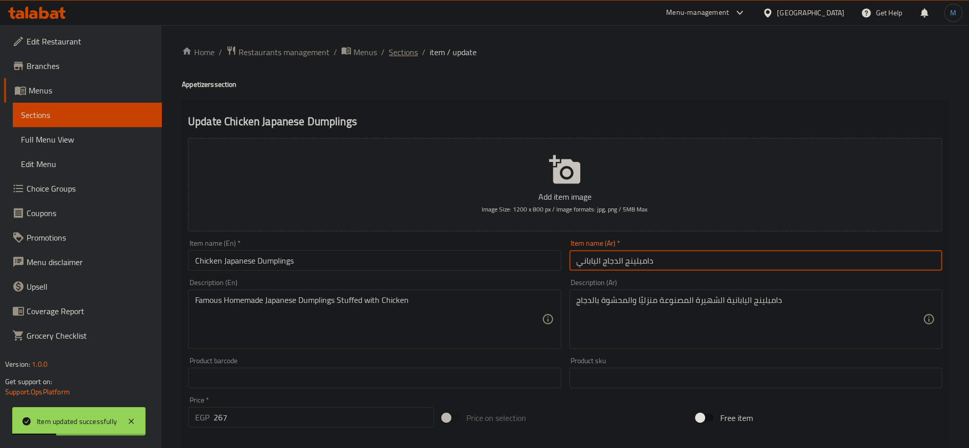
click at [414, 47] on span "Sections" at bounding box center [403, 52] width 29 height 12
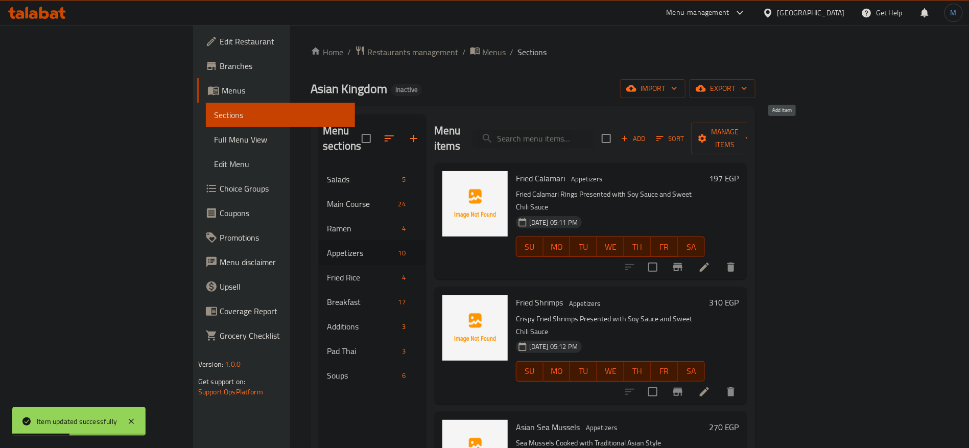
click at [647, 133] on span "Add" at bounding box center [634, 139] width 28 height 12
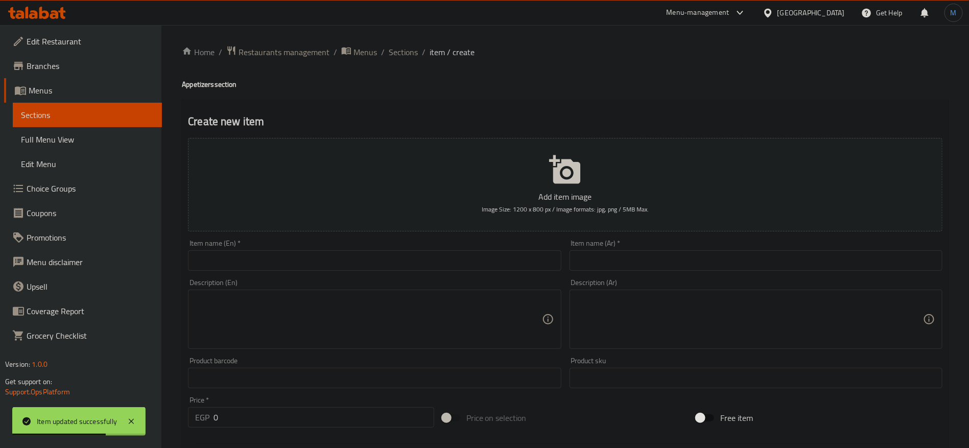
click at [418, 250] on div "Item name (En)   * Item name (En) *" at bounding box center [374, 255] width 373 height 31
click at [415, 256] on input "text" at bounding box center [374, 260] width 373 height 20
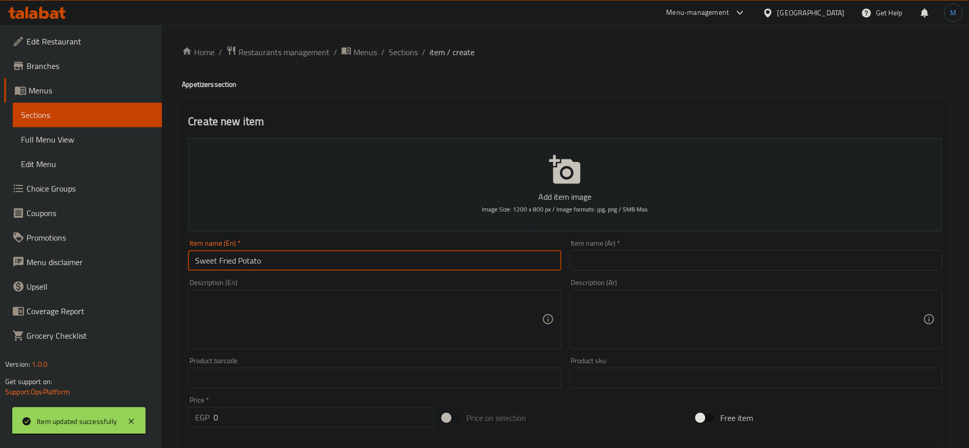
click at [638, 260] on input "text" at bounding box center [756, 260] width 373 height 20
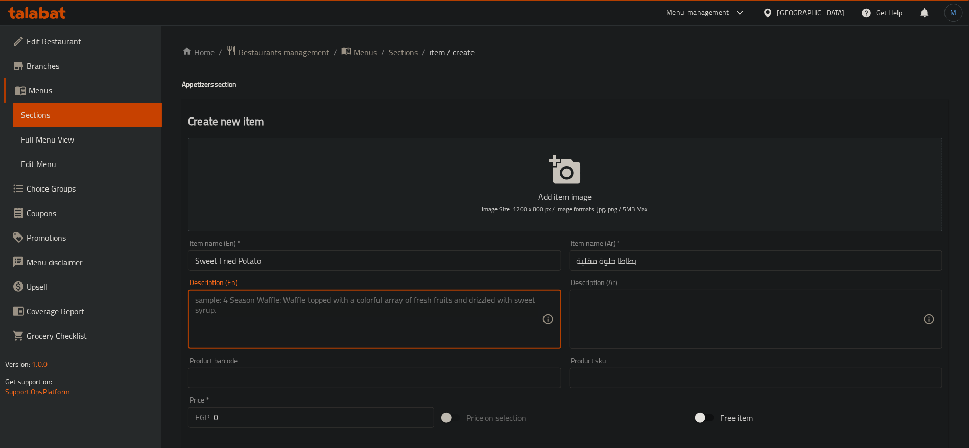
click at [382, 295] on textarea at bounding box center [368, 319] width 346 height 49
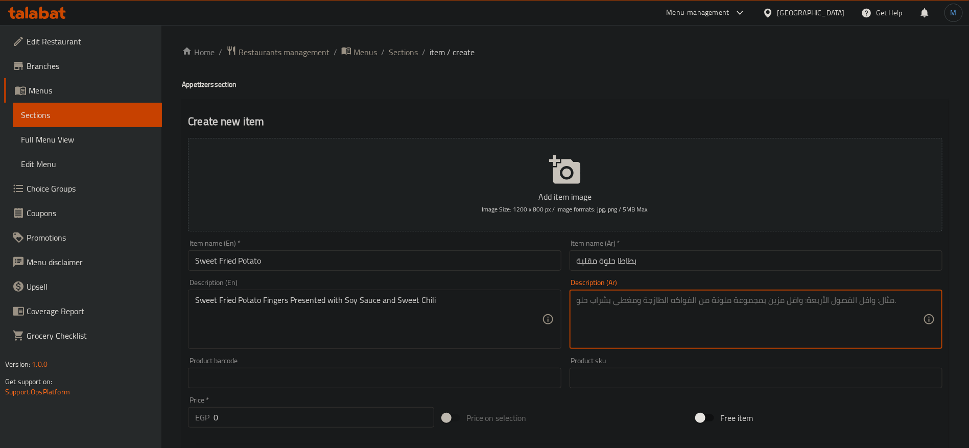
click at [691, 315] on textarea at bounding box center [750, 319] width 346 height 49
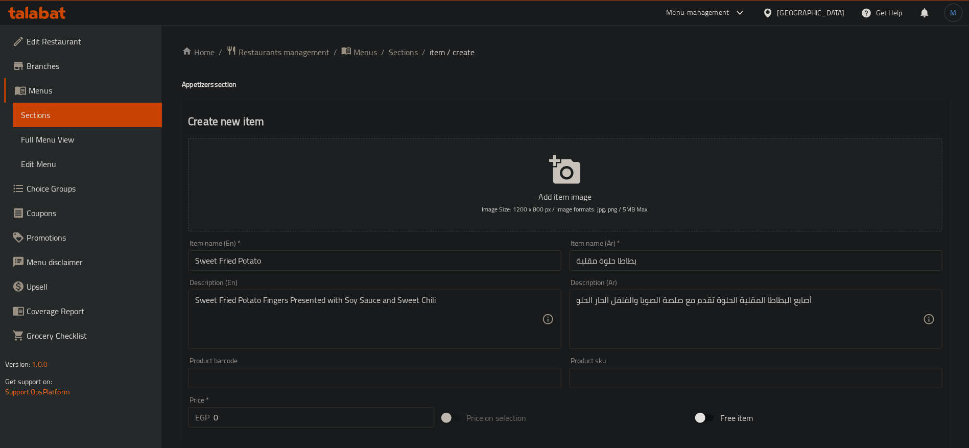
click at [286, 448] on div at bounding box center [565, 444] width 763 height 25
click at [282, 412] on input "0" at bounding box center [324, 417] width 221 height 20
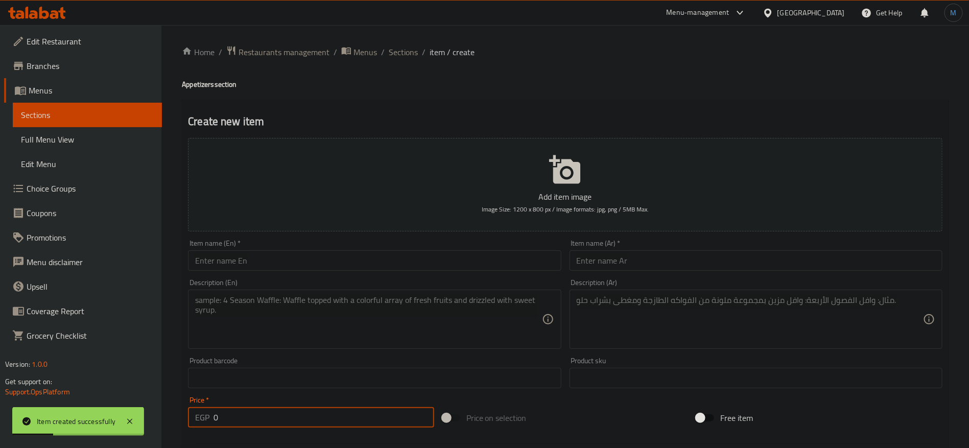
click at [337, 268] on input "text" at bounding box center [374, 260] width 373 height 20
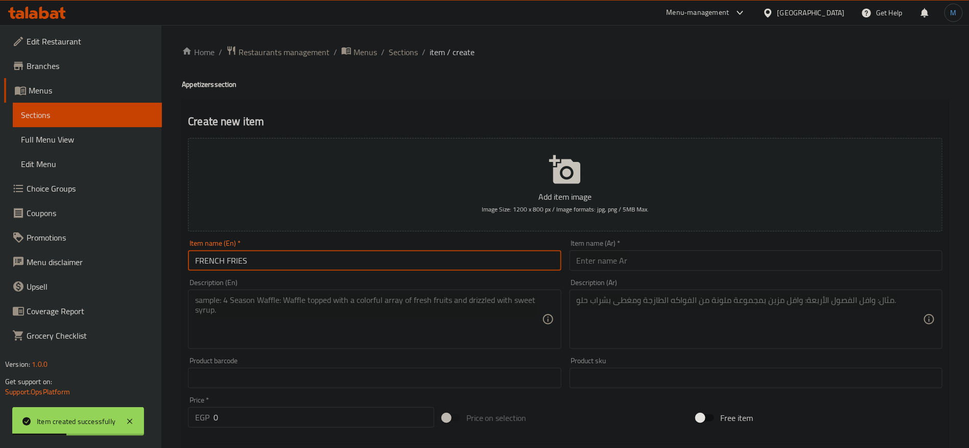
click at [307, 409] on input "0" at bounding box center [324, 417] width 221 height 20
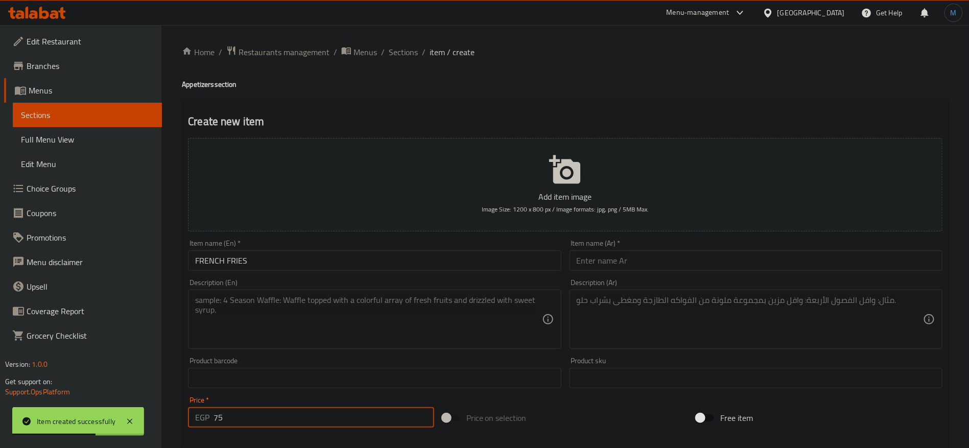
click at [388, 251] on input "FRENCH FRIES" at bounding box center [374, 260] width 373 height 20
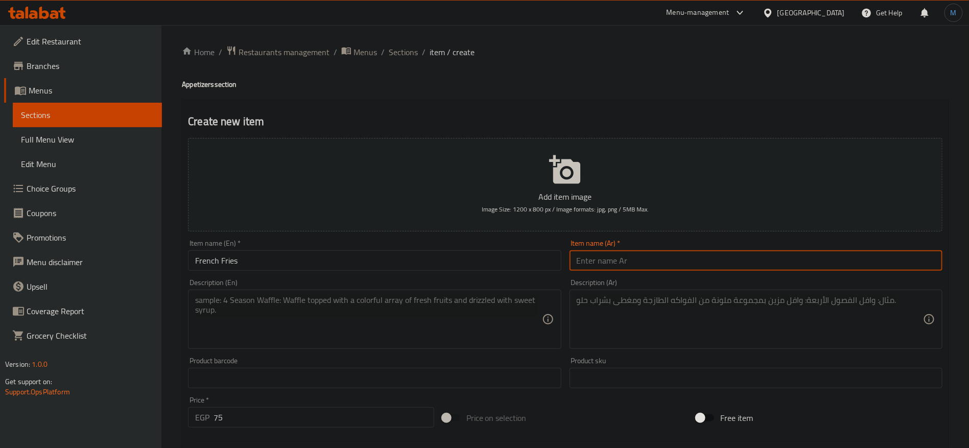
click at [639, 267] on input "text" at bounding box center [756, 260] width 373 height 20
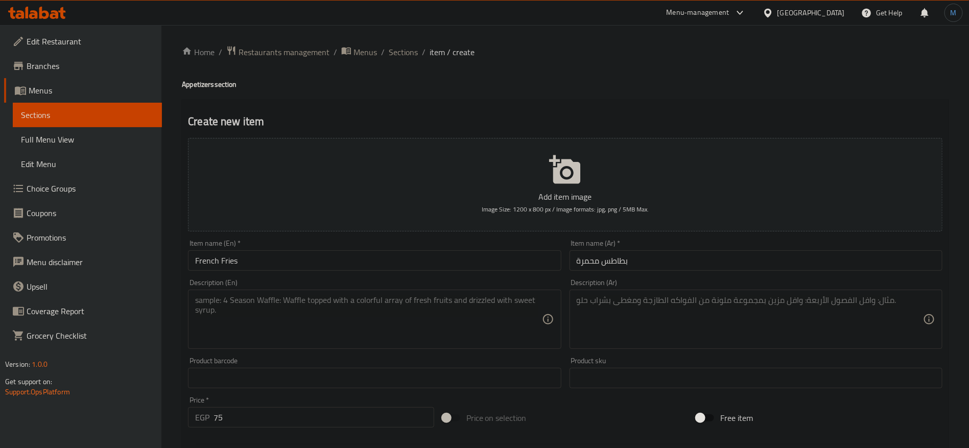
click at [408, 293] on div "Description (En)" at bounding box center [374, 319] width 373 height 59
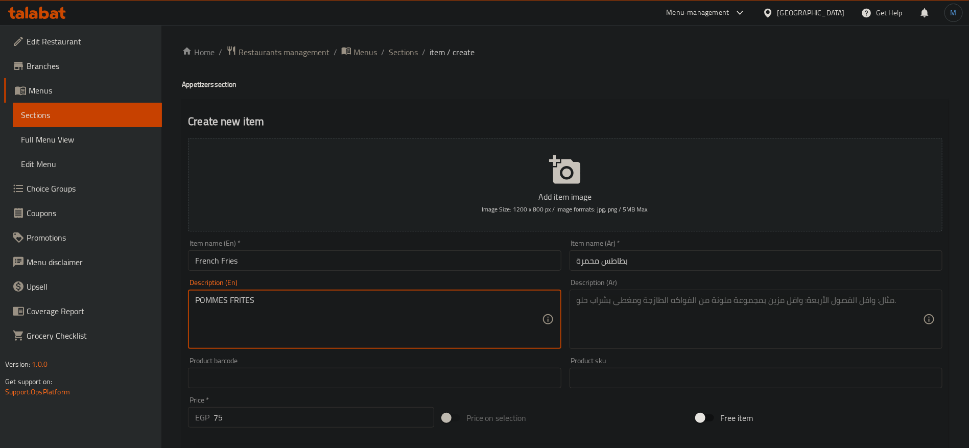
click at [693, 303] on textarea at bounding box center [750, 319] width 346 height 49
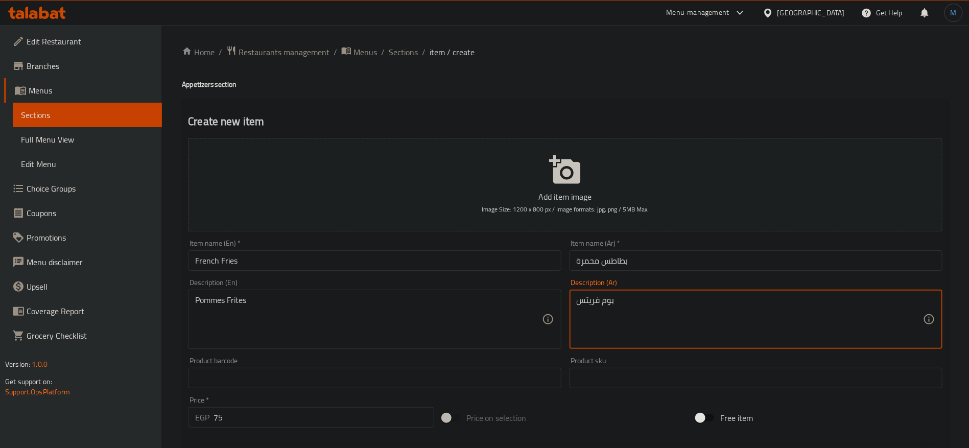
click at [369, 267] on input "French Fries" at bounding box center [374, 260] width 373 height 20
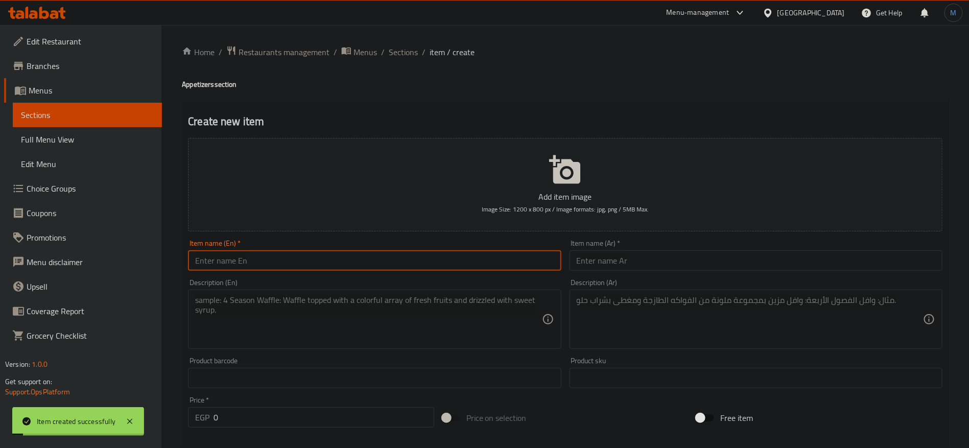
click at [405, 41] on div "Home / Restaurants management / Menus / Sections / item / create Appetizers sec…" at bounding box center [565, 373] width 808 height 697
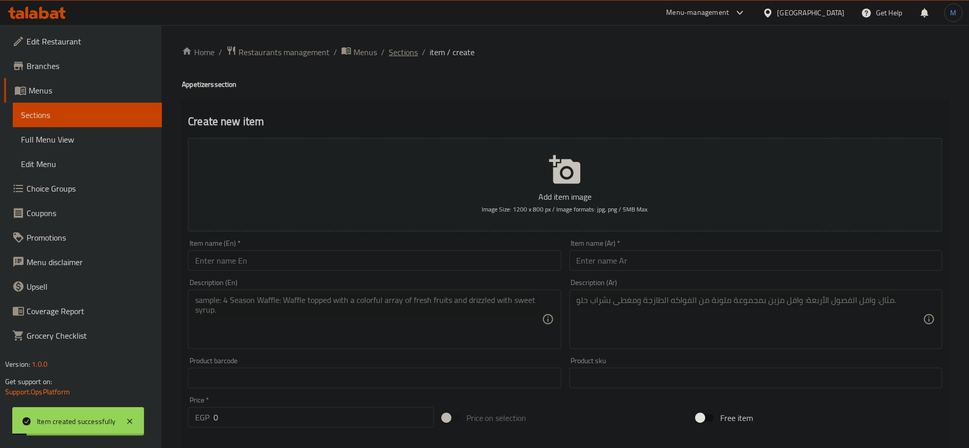
click at [404, 48] on span "Sections" at bounding box center [403, 52] width 29 height 12
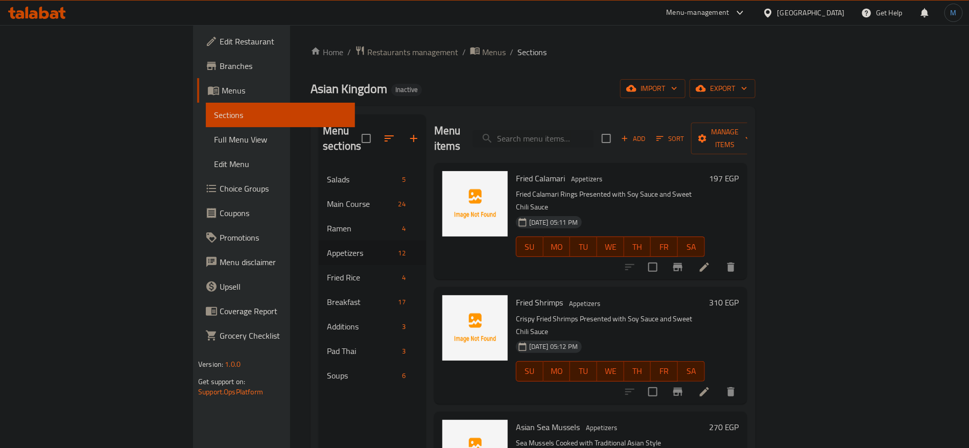
click at [214, 137] on span "Full Menu View" at bounding box center [280, 139] width 133 height 12
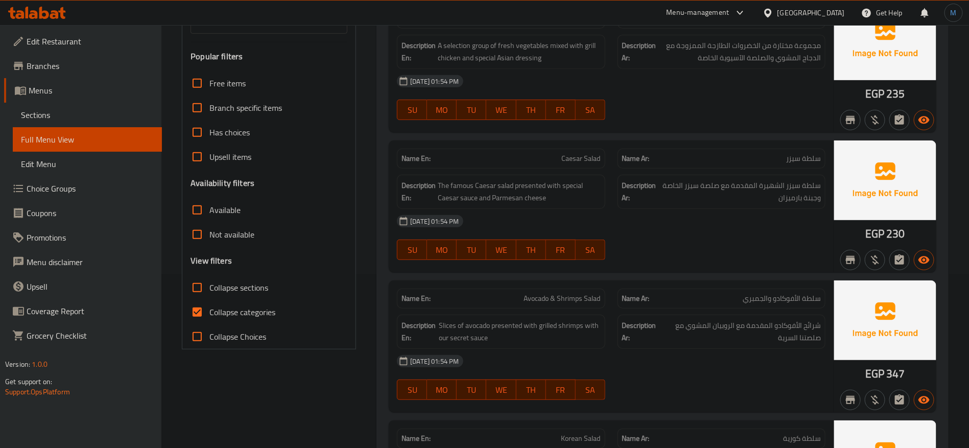
scroll to position [230, 0]
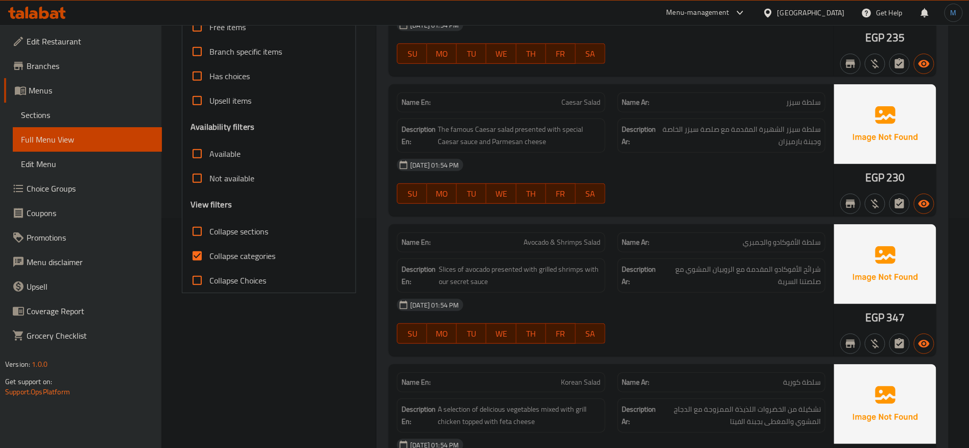
click at [235, 260] on span "Collapse categories" at bounding box center [243, 256] width 66 height 12
click at [210, 260] on input "Collapse categories" at bounding box center [197, 256] width 25 height 25
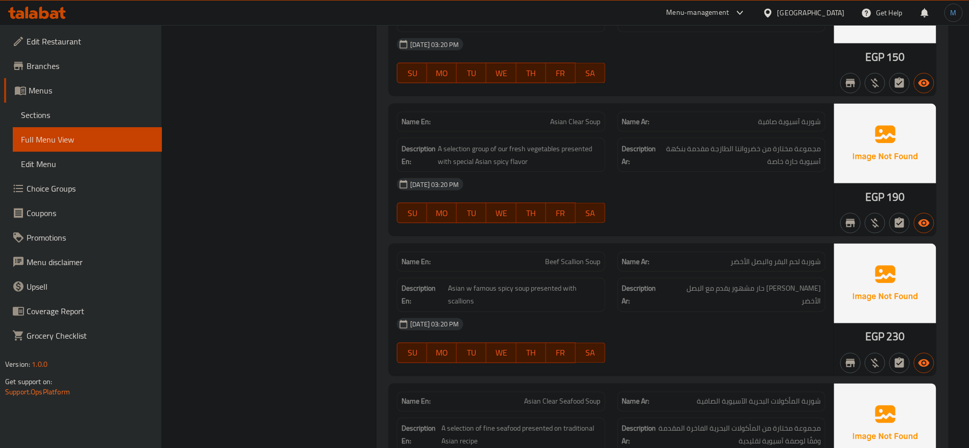
scroll to position [10233, 0]
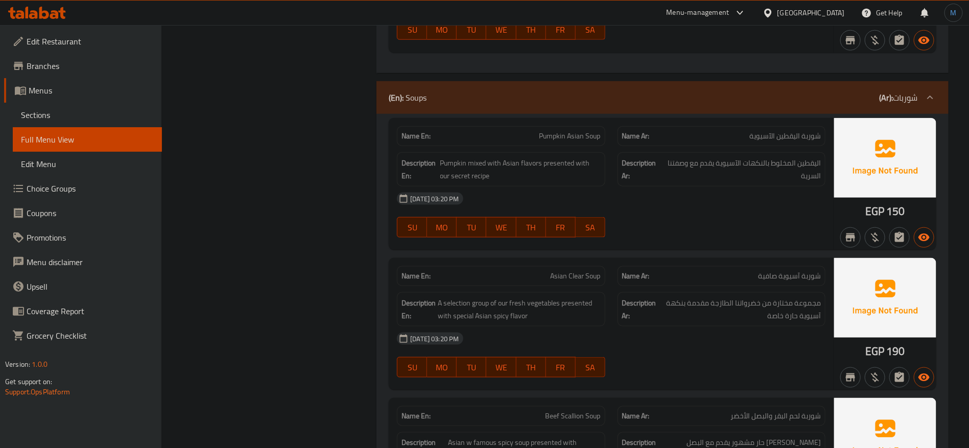
click at [62, 66] on span "Branches" at bounding box center [90, 66] width 127 height 12
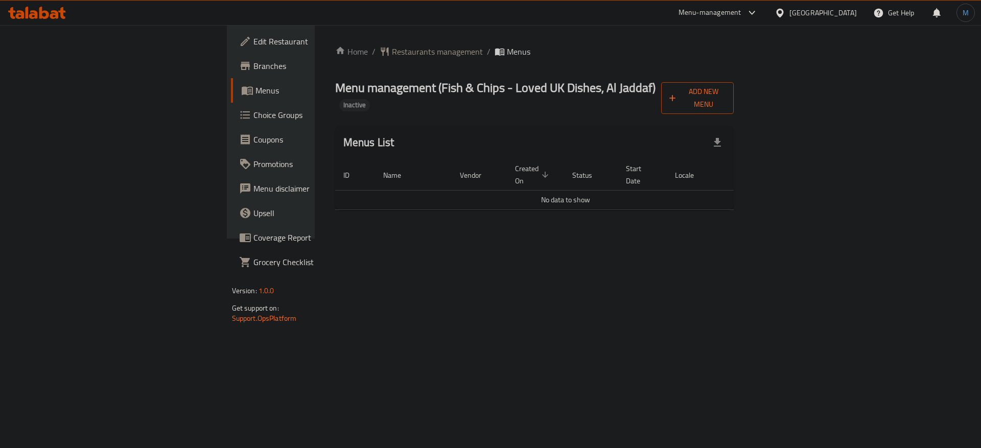
click at [726, 89] on span "Add New Menu" at bounding box center [697, 98] width 56 height 26
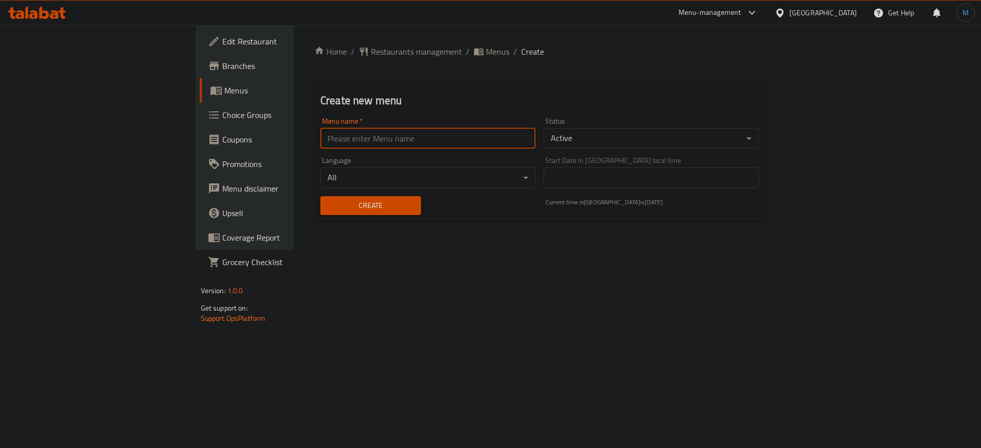
click at [493, 136] on input "text" at bounding box center [427, 138] width 215 height 20
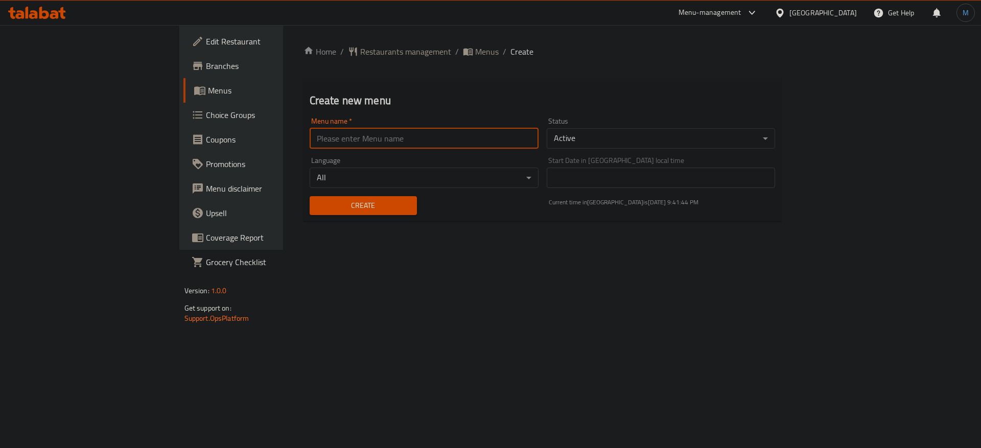
type input "1"
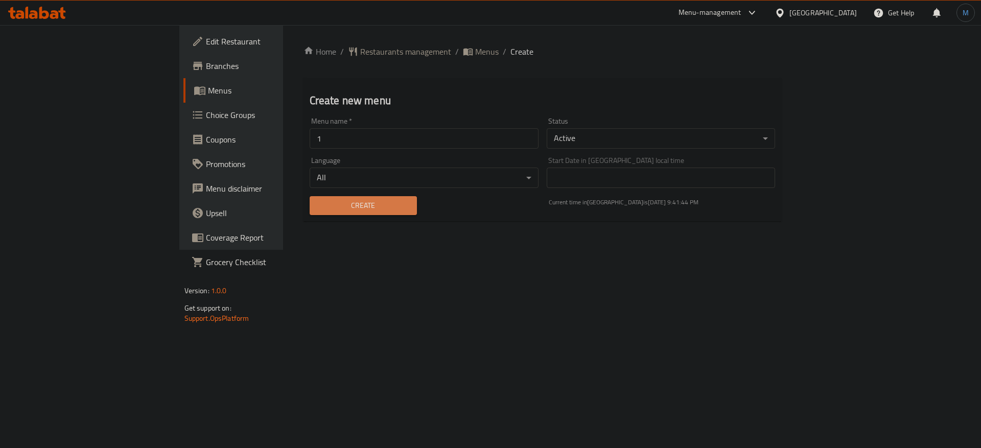
click at [318, 206] on span "Create" at bounding box center [363, 205] width 91 height 13
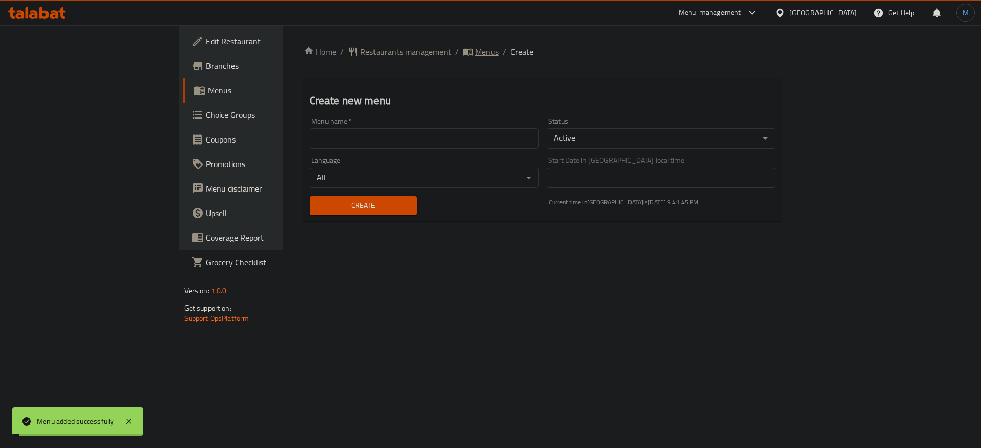
click at [475, 56] on span "Menus" at bounding box center [487, 51] width 24 height 12
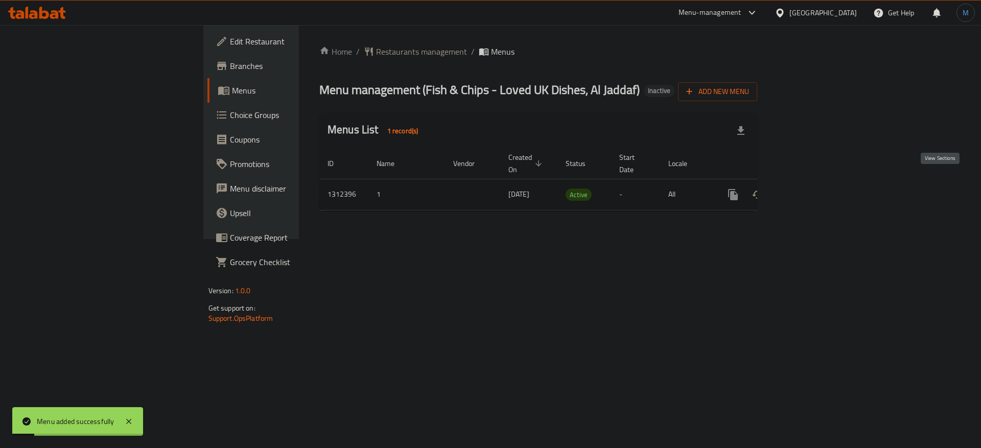
click at [819, 182] on link "enhanced table" at bounding box center [807, 194] width 25 height 25
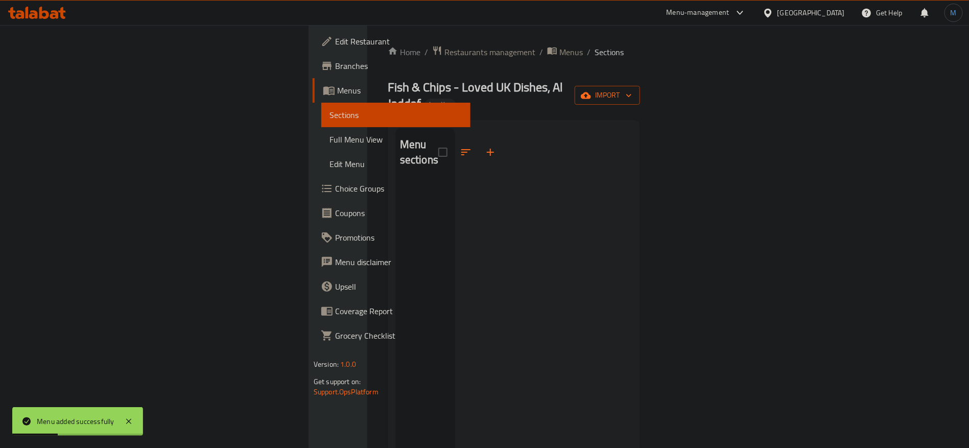
click at [640, 95] on button "import" at bounding box center [607, 95] width 65 height 19
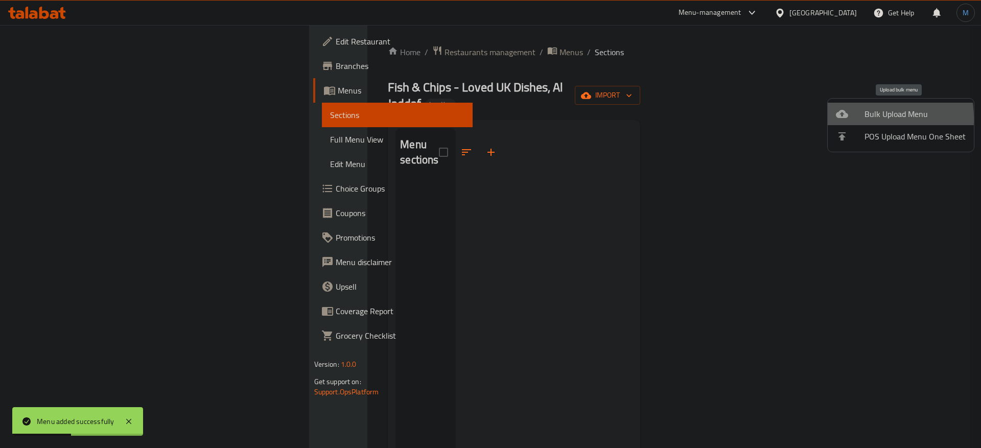
click at [837, 119] on icon at bounding box center [842, 114] width 12 height 12
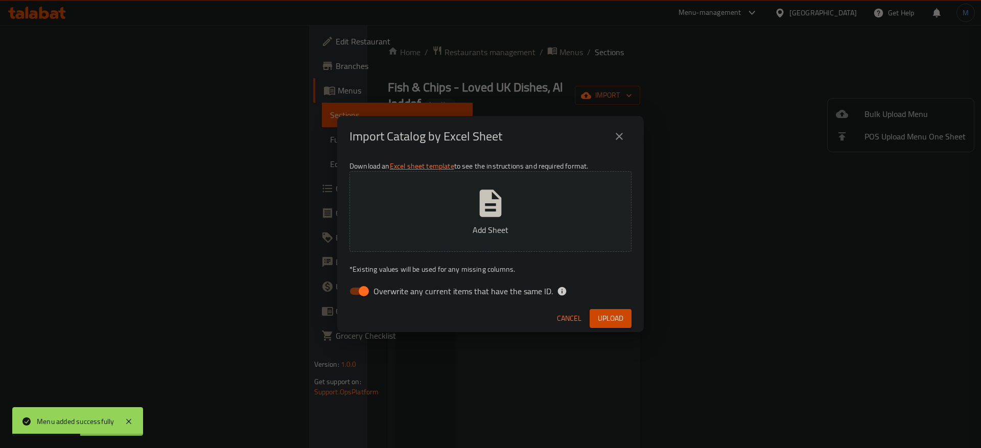
click at [397, 287] on span "Overwrite any current items that have the same ID." at bounding box center [463, 291] width 179 height 12
click at [393, 287] on input "Overwrite any current items that have the same ID." at bounding box center [364, 291] width 58 height 19
checkbox input "false"
drag, startPoint x: 596, startPoint y: 286, endPoint x: 603, endPoint y: 301, distance: 16.5
click at [596, 286] on div "Overwrite any current items that have the same ID." at bounding box center [491, 291] width 282 height 19
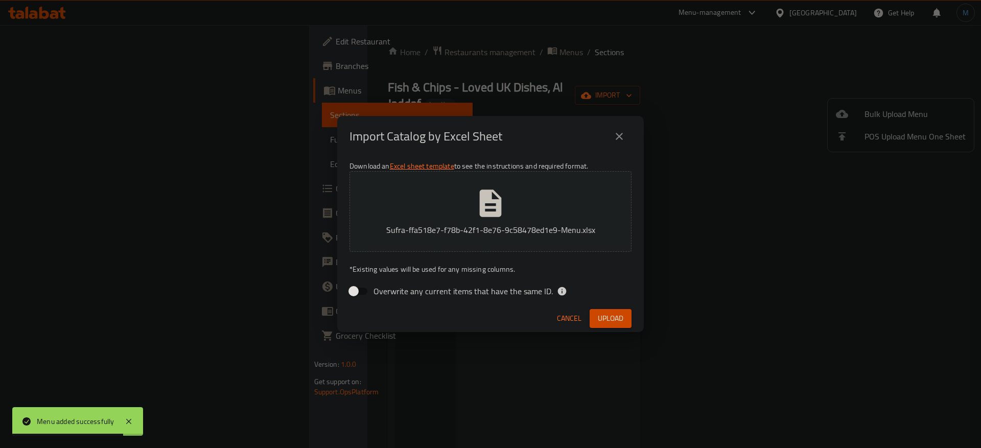
click at [607, 317] on span "Upload" at bounding box center [611, 318] width 26 height 13
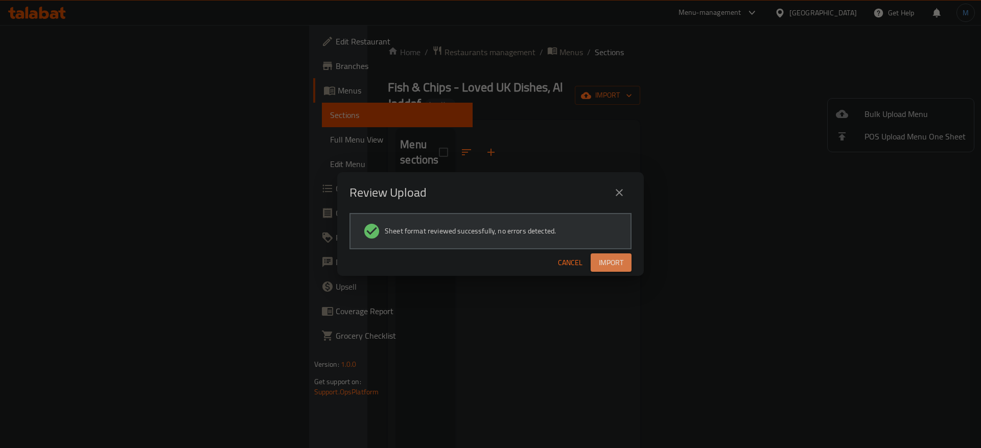
click at [614, 266] on span "Import" at bounding box center [611, 263] width 25 height 13
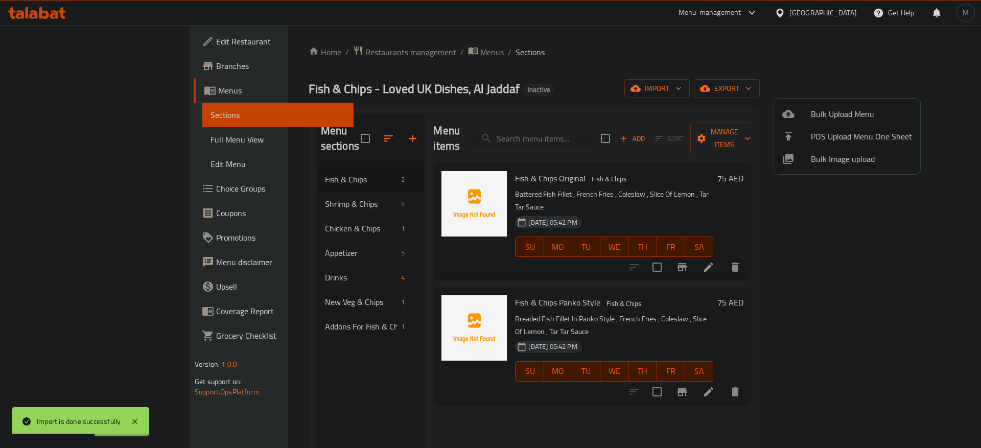
click at [348, 166] on div at bounding box center [490, 224] width 981 height 448
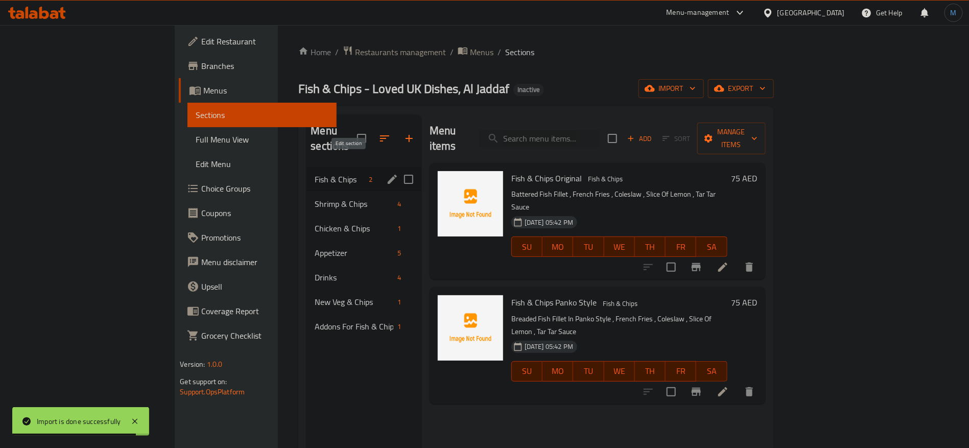
click at [388, 175] on icon "edit" at bounding box center [392, 179] width 9 height 9
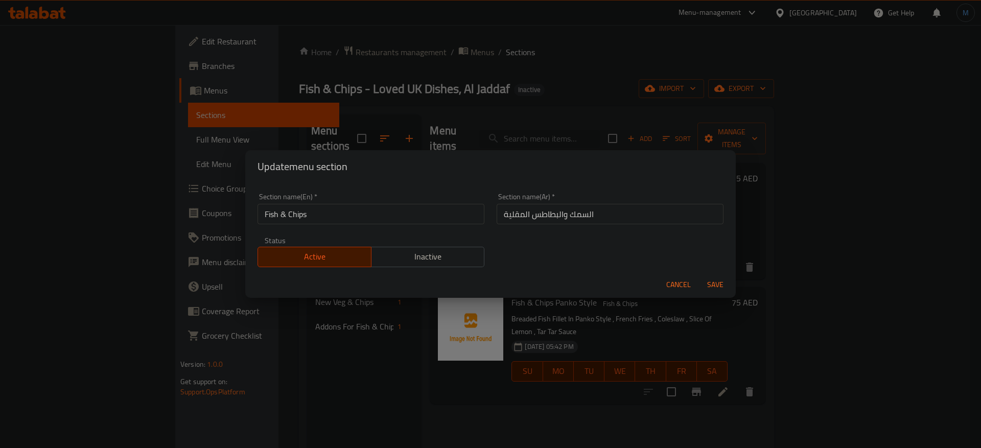
click at [379, 204] on input "Fish & Chips" at bounding box center [371, 214] width 227 height 20
click at [346, 211] on input "Fish And Chips" at bounding box center [371, 214] width 227 height 20
type input "Fish And Chips"
click at [699, 275] on button "Save" at bounding box center [715, 284] width 33 height 19
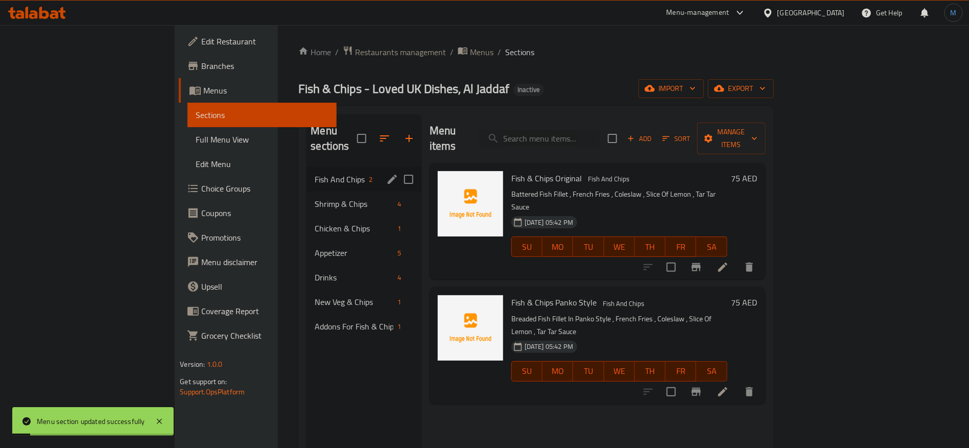
click at [388, 175] on icon "edit" at bounding box center [392, 179] width 9 height 9
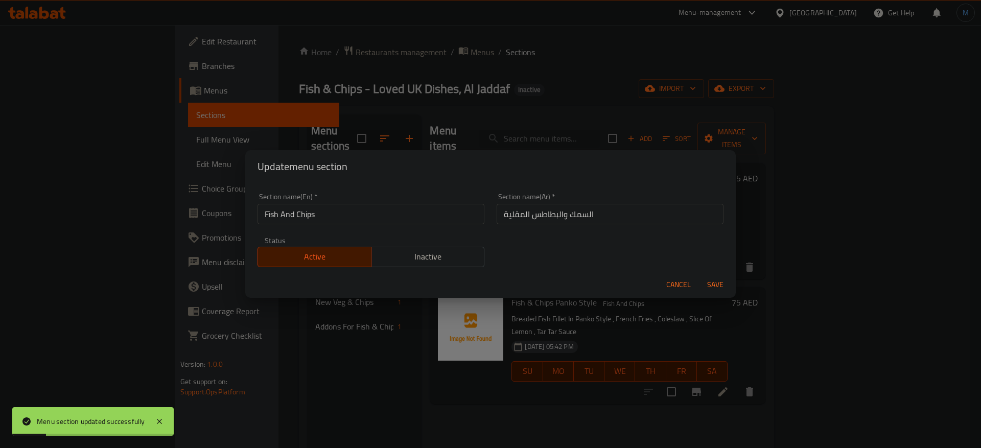
click at [536, 218] on input "السمك والبطاطس المقلية" at bounding box center [610, 214] width 227 height 20
click at [513, 218] on input "السمك والبطاطس المقلية" at bounding box center [610, 214] width 227 height 20
paste input "رقائق بطاطا"
type input "السمك ورقائق بطاطا"
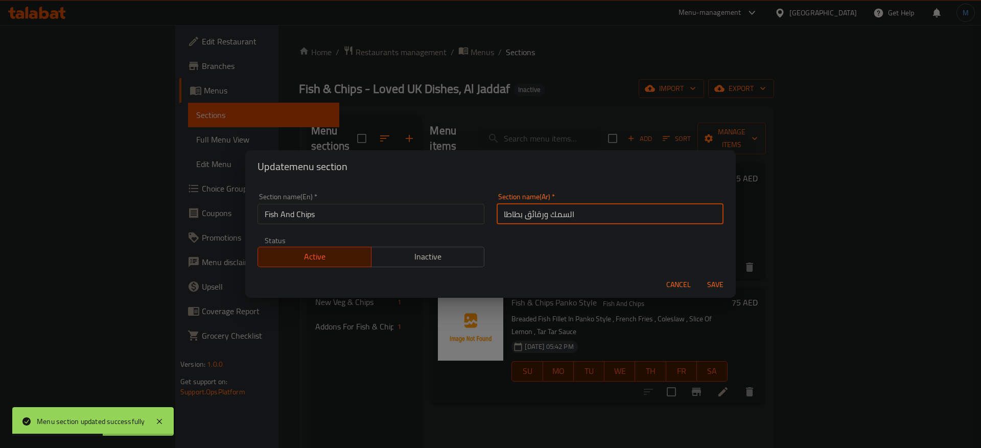
click at [699, 275] on button "Save" at bounding box center [715, 284] width 33 height 19
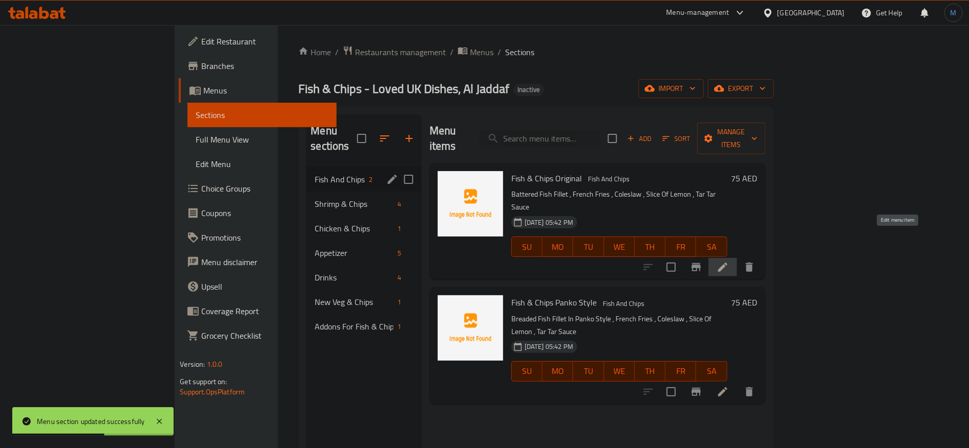
click at [729, 261] on icon at bounding box center [723, 267] width 12 height 12
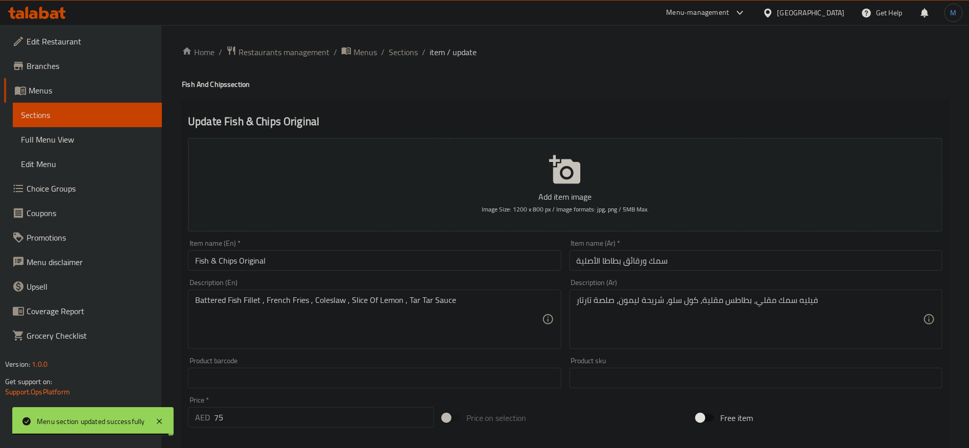
click at [598, 262] on input "سمك ورقائق بطاطا الأصلية" at bounding box center [756, 260] width 373 height 20
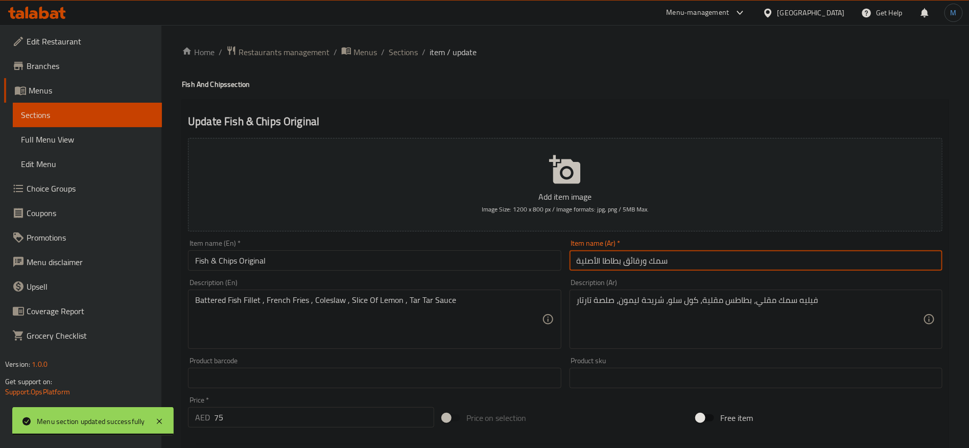
click at [598, 262] on input "سمك ورقائق بطاطا الأصلية" at bounding box center [756, 260] width 373 height 20
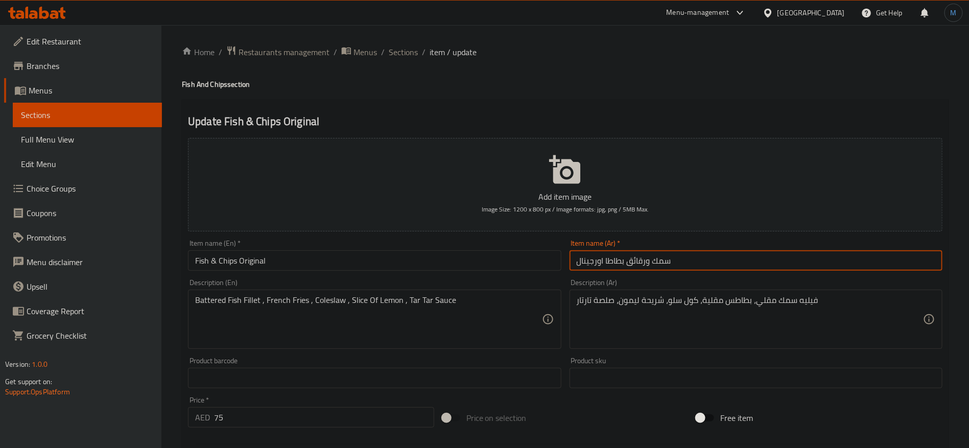
type input "سمك ورقائق بطاطا اورجينال"
click at [419, 248] on div "Item name (En)   * Fish & Chips Original Item name (En) *" at bounding box center [374, 255] width 373 height 31
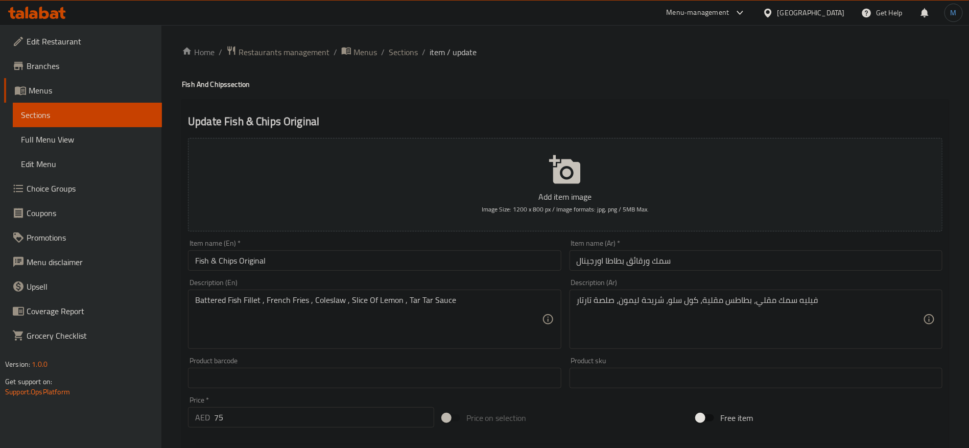
click at [408, 271] on div "Item name (En)   * Fish & Chips Original Item name (En) *" at bounding box center [374, 255] width 381 height 39
click at [420, 264] on input "Fish & Chips Original" at bounding box center [374, 260] width 373 height 20
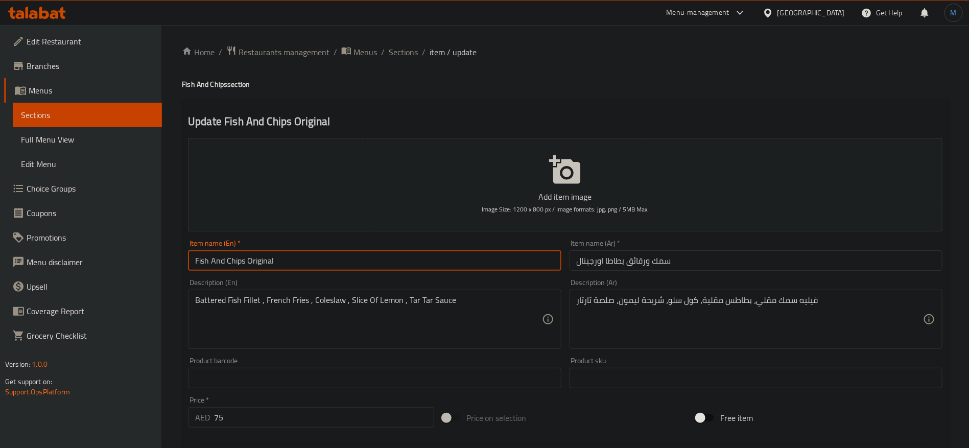
type input "Fish And Chips Original"
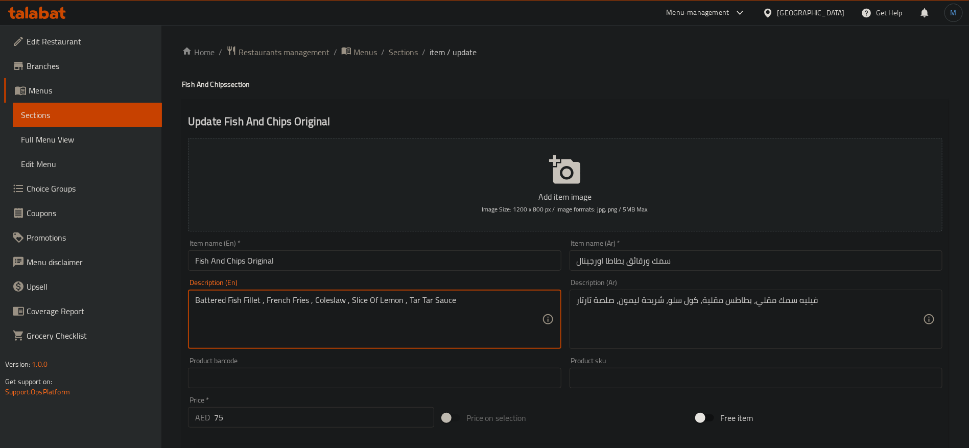
drag, startPoint x: 211, startPoint y: 295, endPoint x: 244, endPoint y: 295, distance: 33.2
click at [244, 295] on textarea "Battered Fish Fillet , French Fries , Coleslaw , Slice Of Lemon , Tar Tar Sauce" at bounding box center [368, 319] width 346 height 49
click at [760, 293] on div "فيليه سمك مقلي، بطاطس مقلية، كول سلو، شريحة ليمون، صلصة تارتار Description (Ar)" at bounding box center [756, 319] width 373 height 59
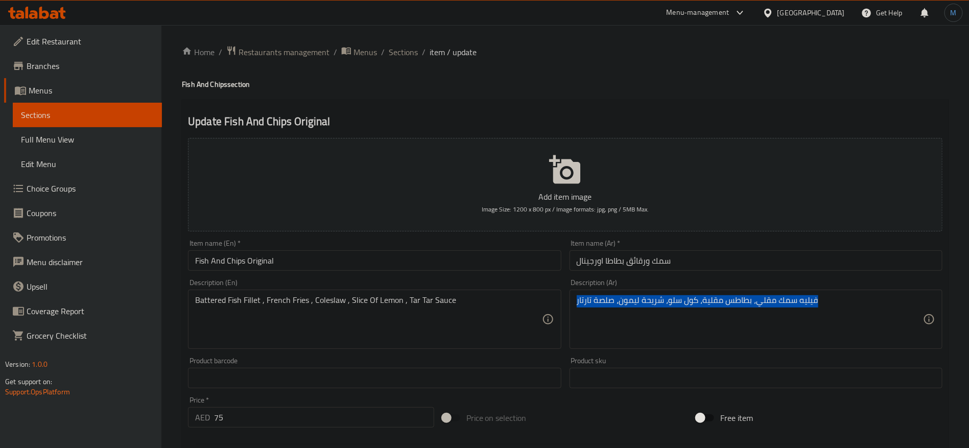
click at [760, 293] on div "فيليه سمك مقلي، بطاطس مقلية، كول سلو، شريحة ليمون، صلصة تارتار Description (Ar)" at bounding box center [756, 319] width 373 height 59
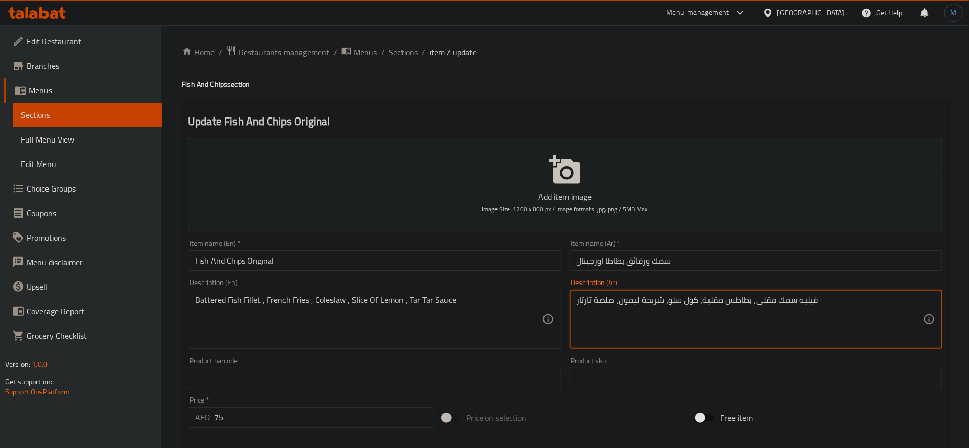
click at [761, 305] on textarea "فيليه سمك مقلي، بطاطس مقلية، كول سلو، شريحة ليمون، صلصة تارتار" at bounding box center [750, 319] width 346 height 49
type textarea "فيليه سمك باتريد، بطاطس مقلية، كول سلو، شريحة ليمون، صلصة تارتار"
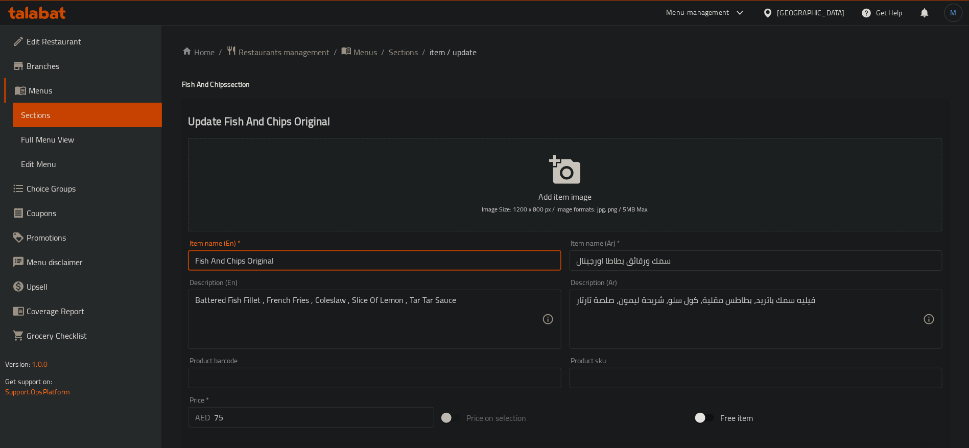
click at [469, 253] on input "Fish And Chips Original" at bounding box center [374, 260] width 373 height 20
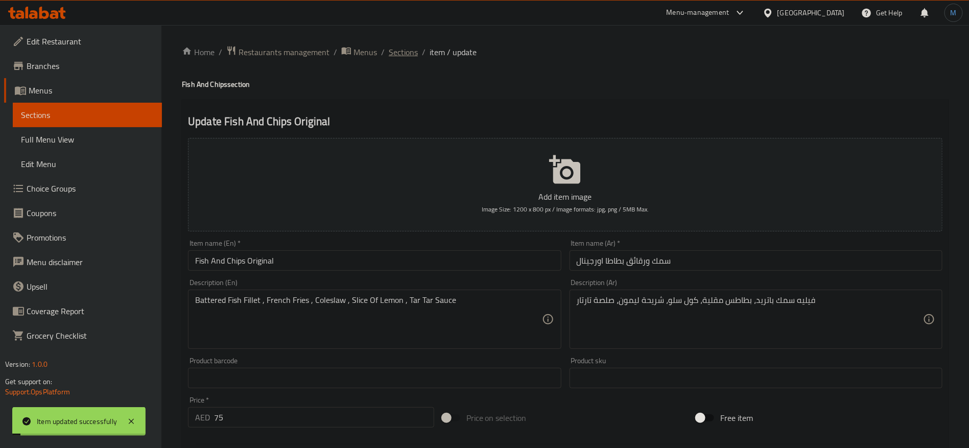
click at [408, 58] on span "Sections" at bounding box center [403, 52] width 29 height 12
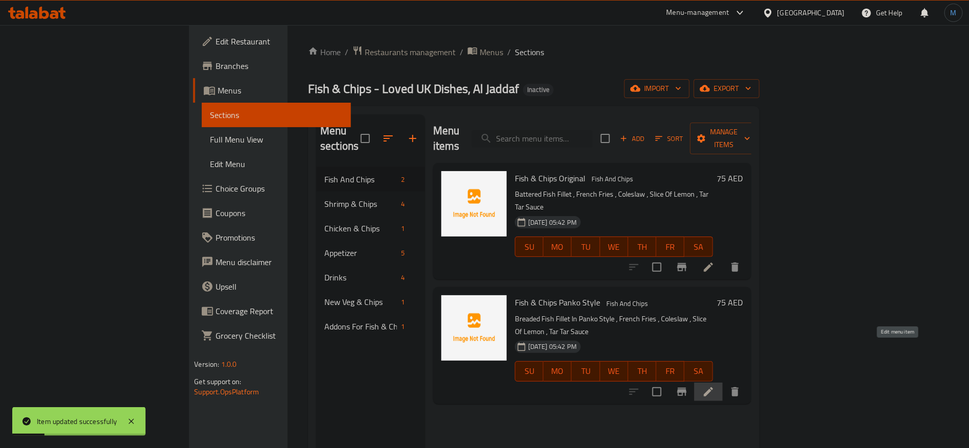
click at [715, 386] on icon at bounding box center [709, 392] width 12 height 12
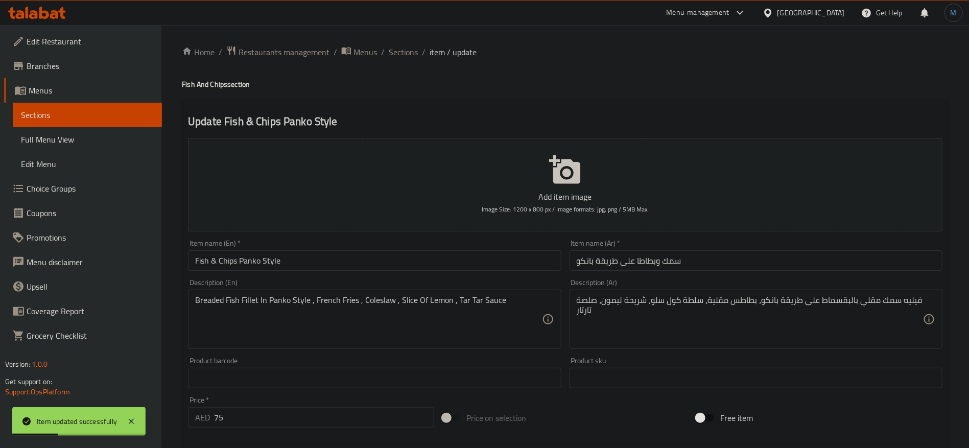
click at [410, 247] on div "Item name (En)   * Fish & Chips Panko Style Item name (En) *" at bounding box center [374, 255] width 373 height 31
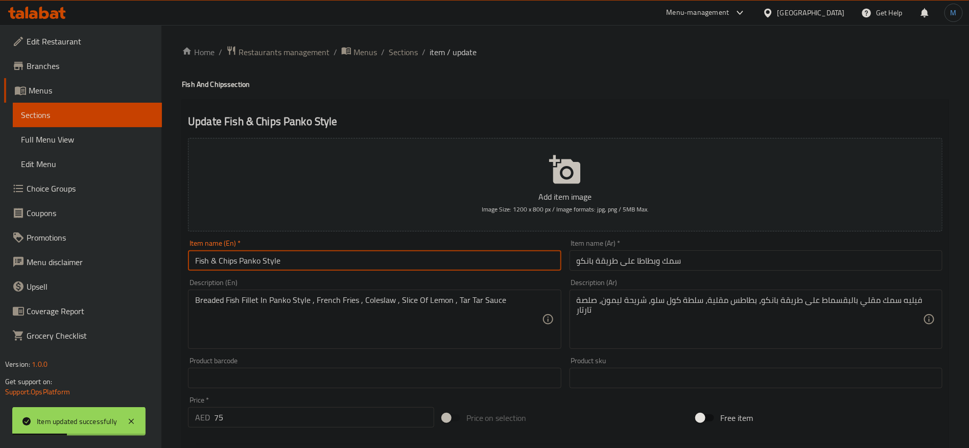
click at [409, 260] on input "Fish & Chips Panko Style" at bounding box center [374, 260] width 373 height 20
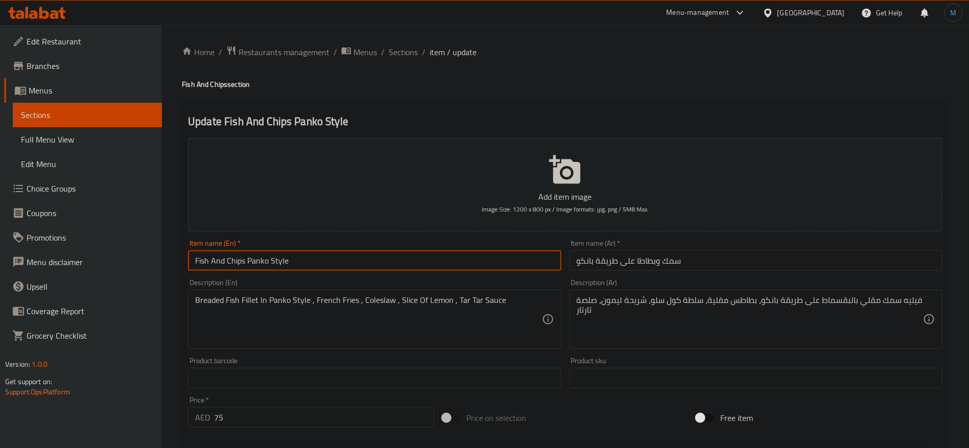
click at [241, 261] on input "Fish And Chips Panko Style" at bounding box center [374, 260] width 373 height 20
type input "Fish And Chips Panko Style"
click at [646, 261] on input "سمك وبطاطا على طريقة بانكو" at bounding box center [756, 260] width 373 height 20
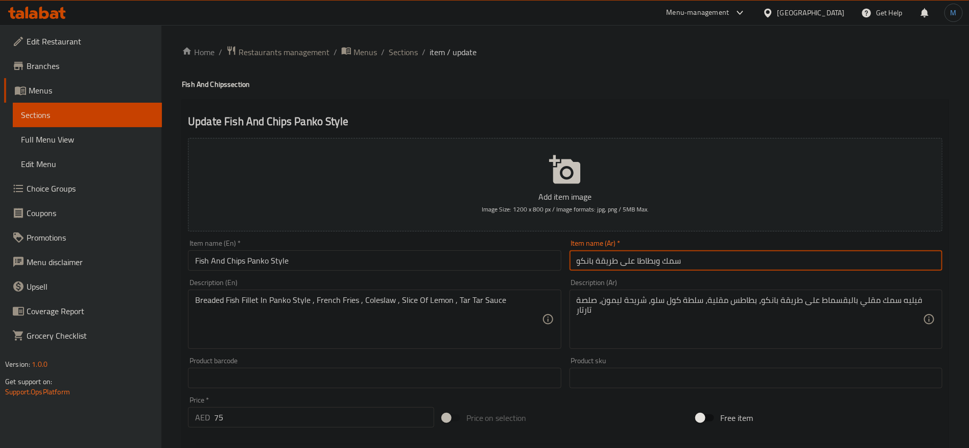
click at [646, 261] on input "سمك وبطاطا على طريقة بانكو" at bounding box center [756, 260] width 373 height 20
paste input "رقائق بطاطا"
type input "سمك ورقائق بطاطا على طريقة بانكو"
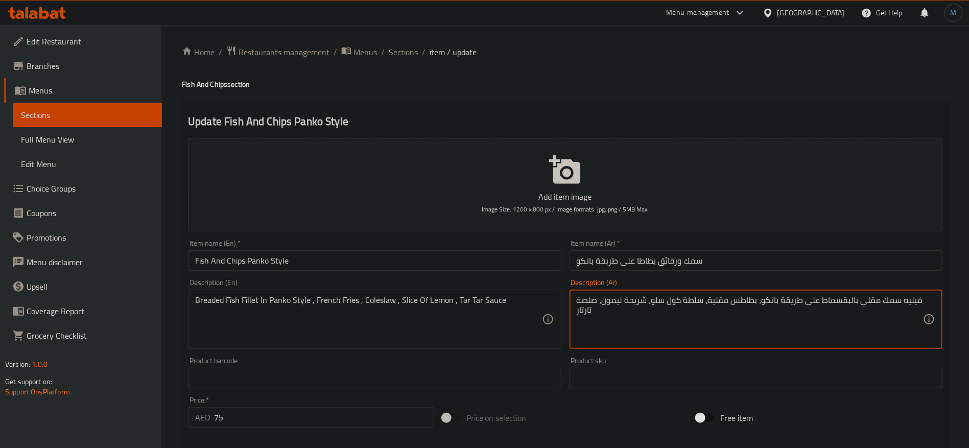
click at [862, 306] on textarea "فيليه سمك مقلي بالبقسماط على طريقة بانكو، بطاطس مقلية، سلطة كول سلو، شريحة ليمو…" at bounding box center [750, 319] width 346 height 49
click at [490, 262] on input "Fish And Chips Panko Style" at bounding box center [374, 260] width 373 height 20
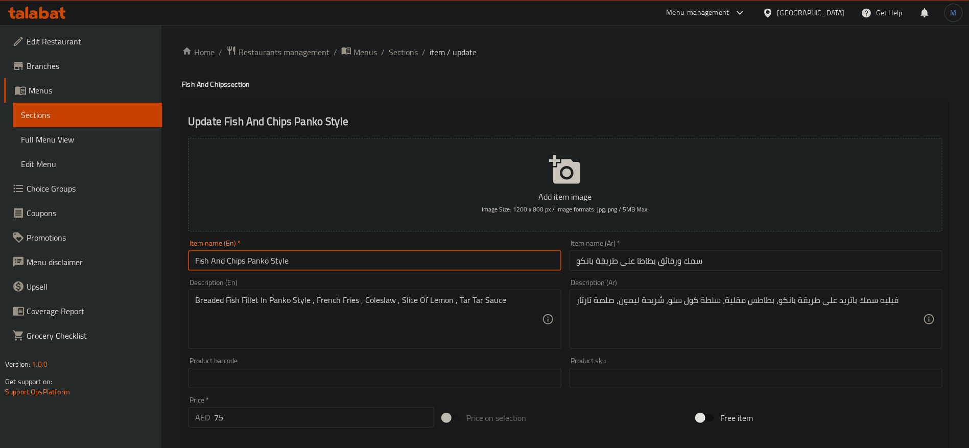
click at [220, 294] on div "Breaded Fish Fillet In Panko Style , French Fries , Coleslaw , Slice Of Lemon ,…" at bounding box center [374, 319] width 373 height 59
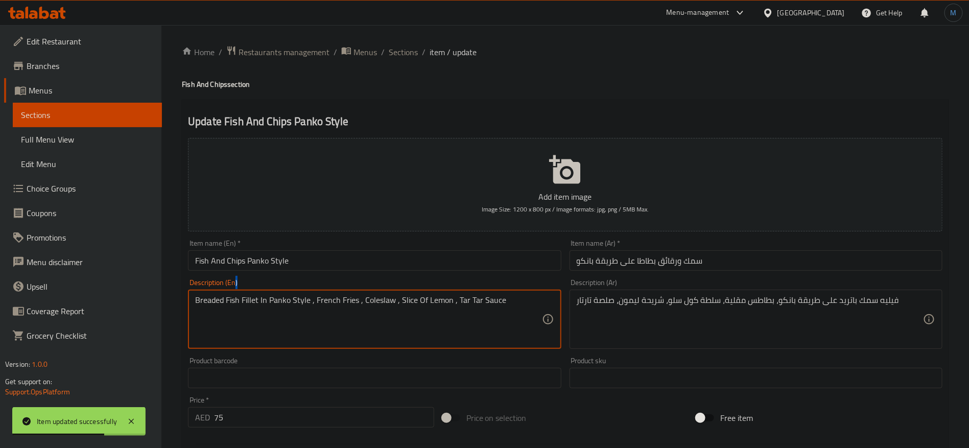
click at [220, 294] on div "Breaded Fish Fillet In Panko Style , French Fries , Coleslaw , Slice Of Lemon ,…" at bounding box center [374, 319] width 373 height 59
click at [212, 307] on textarea "Breaded Fish Fillet In Panko Style , French Fries , Coleslaw , Slice Of Lemon ,…" at bounding box center [368, 319] width 346 height 49
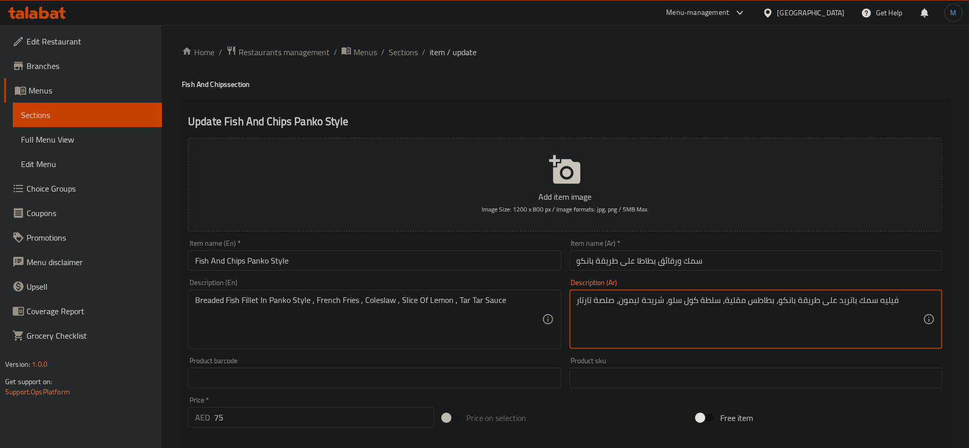
click at [851, 298] on textarea "فيليه سمك باتريد على طريقة بانكو، بطاطس مقلية، سلطة كول سلو، شريحة ليمون، صلصة …" at bounding box center [750, 319] width 346 height 49
paste textarea "لبقسماط"
type textarea "فيليه سمك بالبقسماط على طريقة بانكو، بطاطس مقلية، سلطة كول سلو، شريحة ليمون، صل…"
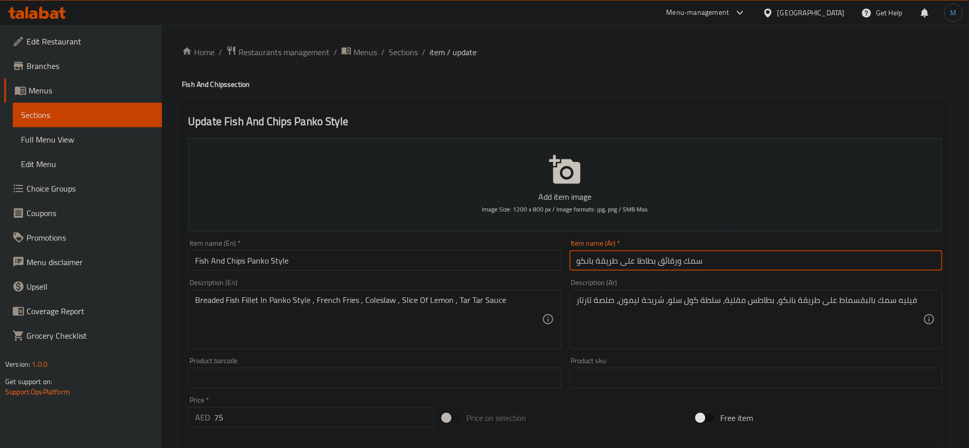
click at [733, 259] on input "سمك ورقائق بطاطا على طريقة بانكو" at bounding box center [756, 260] width 373 height 20
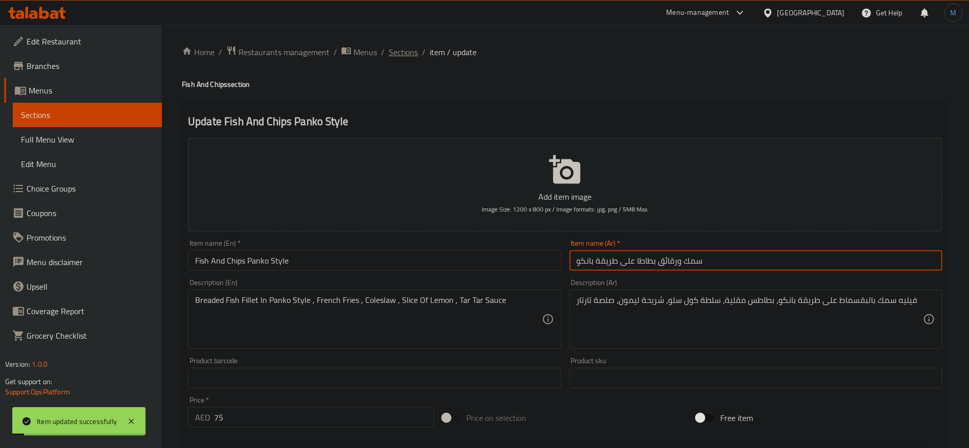
click at [400, 49] on span "Sections" at bounding box center [403, 52] width 29 height 12
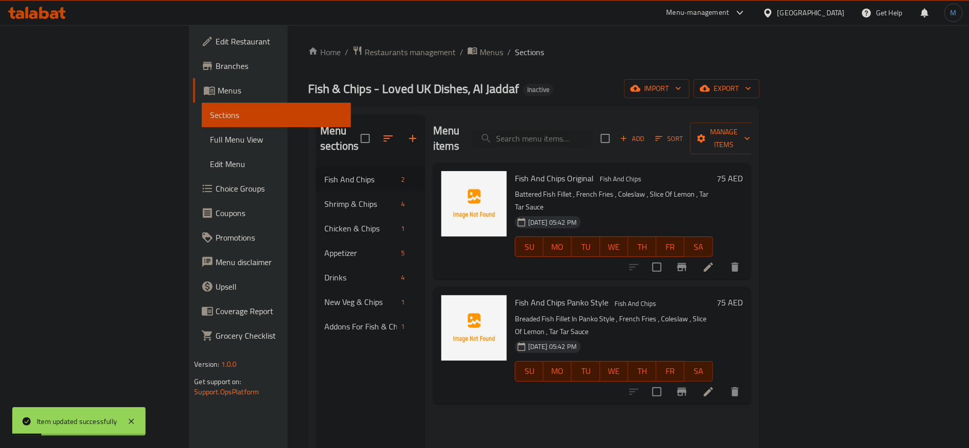
click at [723, 258] on li at bounding box center [708, 267] width 29 height 18
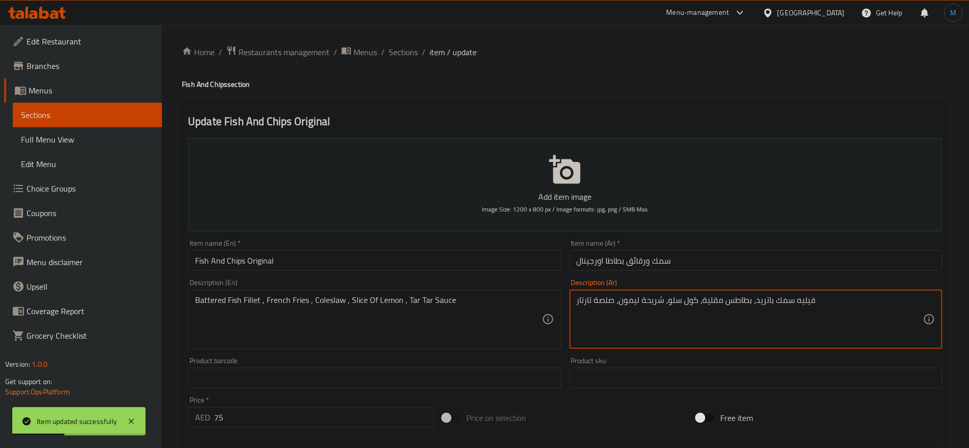
click at [763, 301] on textarea "فيليه سمك باتريد، بطاطس مقلية، كول سلو، شريحة ليمون، صلصة تارتار" at bounding box center [750, 319] width 346 height 49
paste textarea "لبقسماط"
type textarea "فيليه سمك بالبقسماط ، بطاطس مقلية، كول سلو، شريحة ليمون، صلصة تارتار"
click at [718, 256] on input "سمك ورقائق بطاطا اورجينال" at bounding box center [756, 260] width 373 height 20
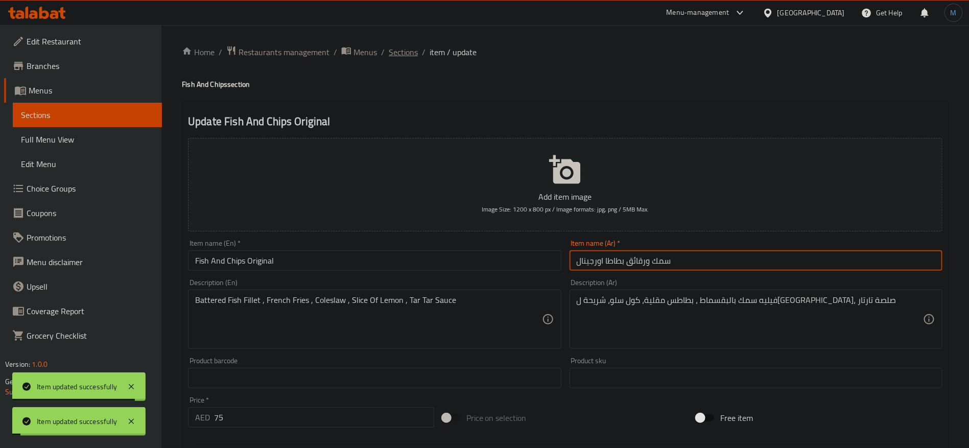
click at [389, 54] on span "Sections" at bounding box center [403, 52] width 29 height 12
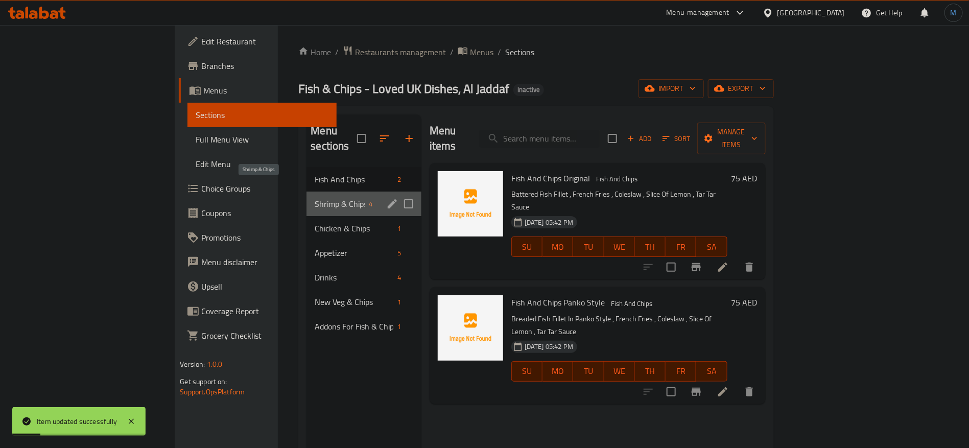
click at [315, 198] on span "Shrimp & Chips" at bounding box center [340, 204] width 50 height 12
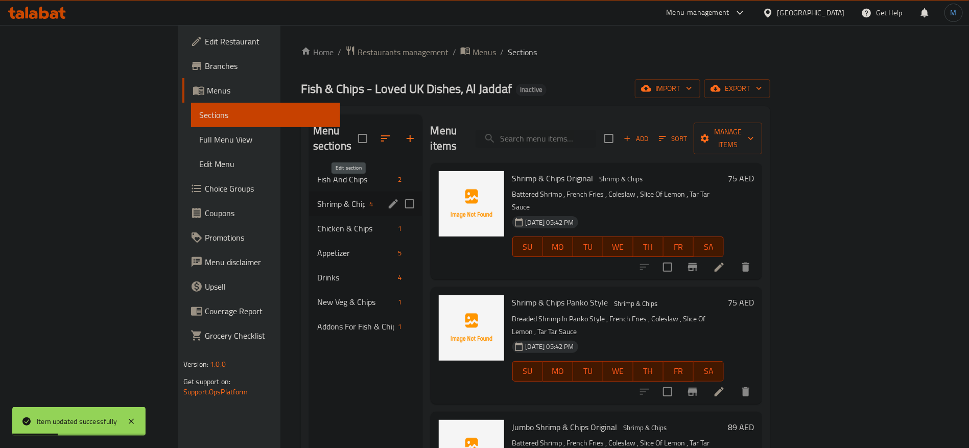
click at [389, 199] on icon "edit" at bounding box center [393, 203] width 9 height 9
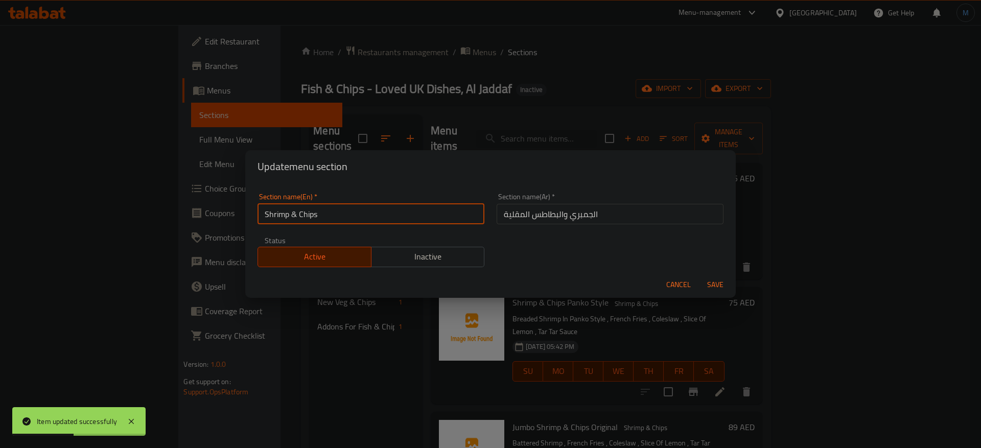
click at [298, 210] on input "Shrimp & Chips" at bounding box center [371, 214] width 227 height 20
type input "Shrimp And Chips"
click at [603, 219] on input "الجمبري والبطاطس المقلية" at bounding box center [610, 214] width 227 height 20
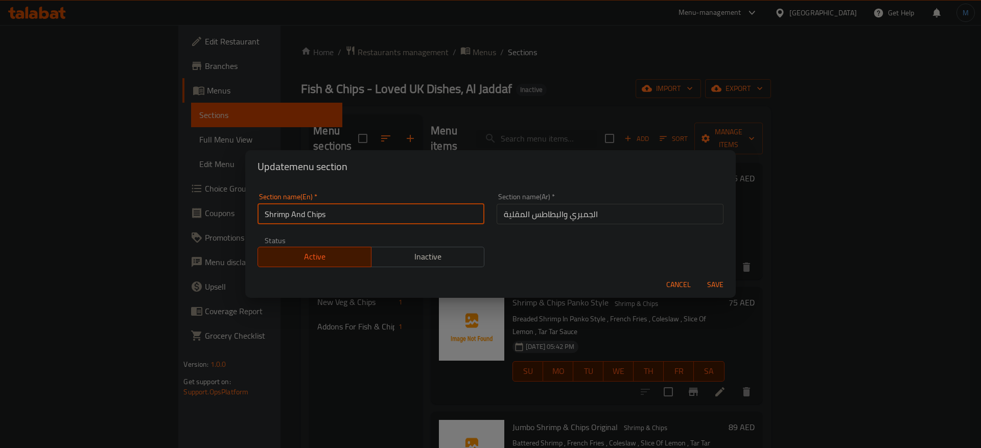
click at [450, 216] on input "Shrimp And Chips" at bounding box center [371, 214] width 227 height 20
click at [699, 275] on button "Save" at bounding box center [715, 284] width 33 height 19
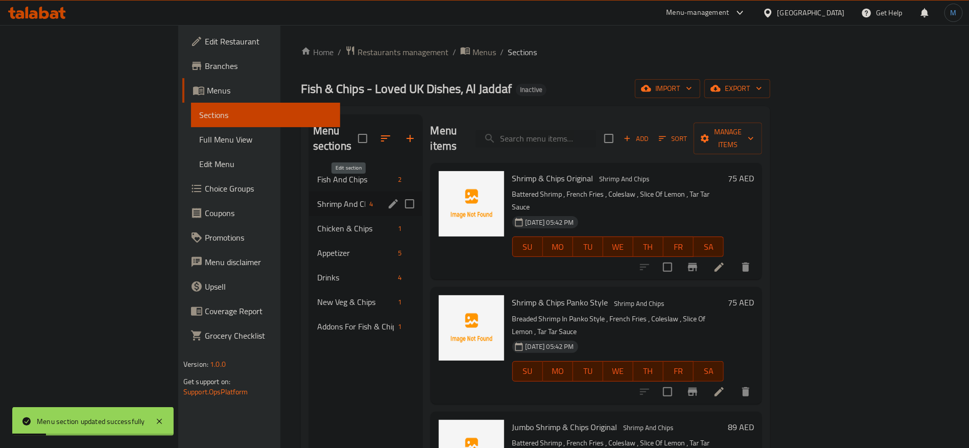
click at [389, 199] on icon "edit" at bounding box center [393, 203] width 9 height 9
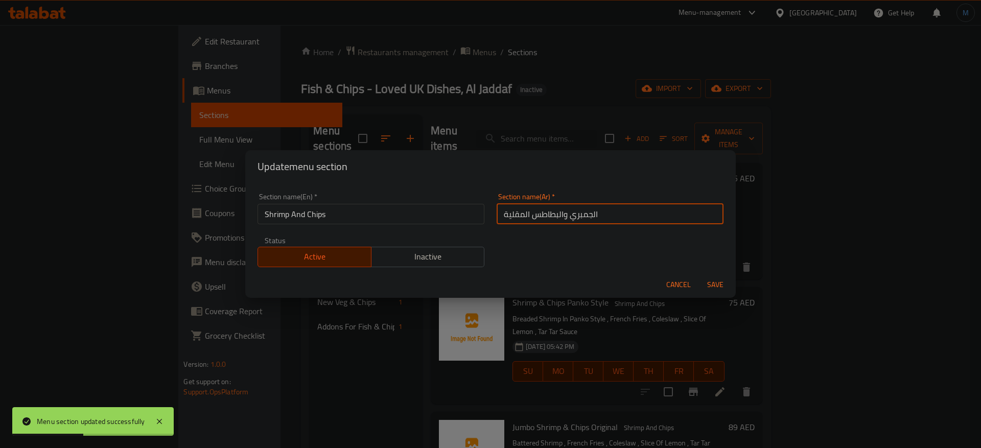
click at [531, 214] on input "الجمبري والبطاطس المقلية" at bounding box center [610, 214] width 227 height 20
click at [509, 216] on input "الجمبري والبطاطس المقلية" at bounding box center [610, 214] width 227 height 20
paste input "رقائق بطاطا"
type input "الجمبري ورقائق بطاطا"
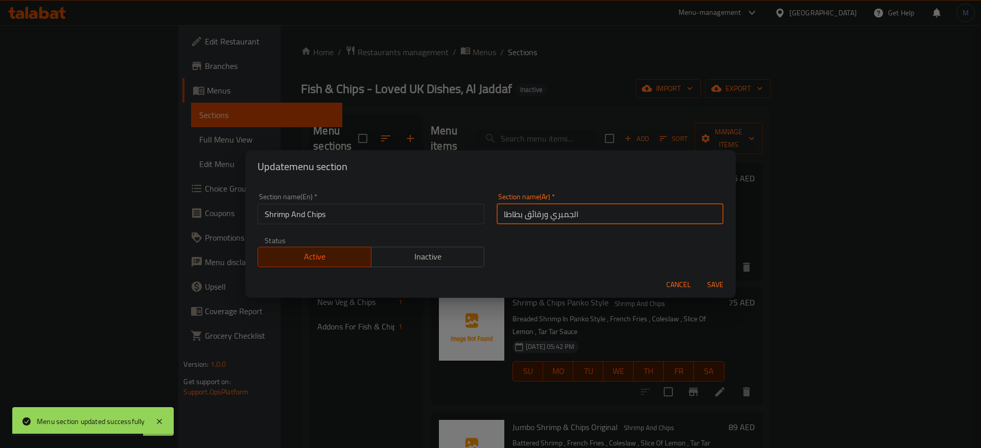
click at [699, 275] on button "Save" at bounding box center [715, 284] width 33 height 19
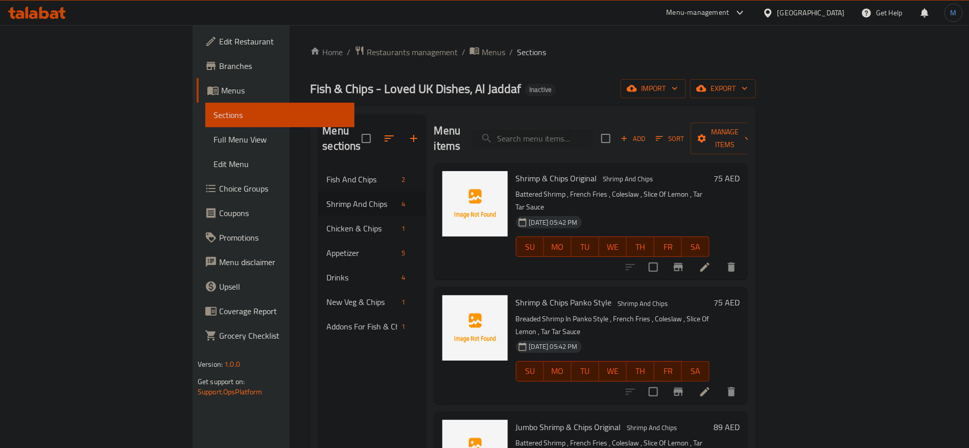
click at [720, 258] on li at bounding box center [705, 267] width 29 height 18
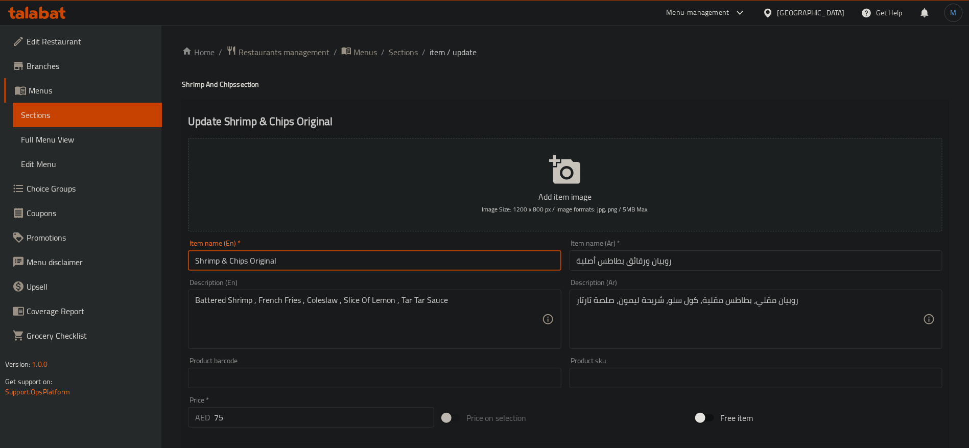
click at [461, 265] on input "Shrimp & Chips Original" at bounding box center [374, 260] width 373 height 20
type input "Shrimp And Chips Original"
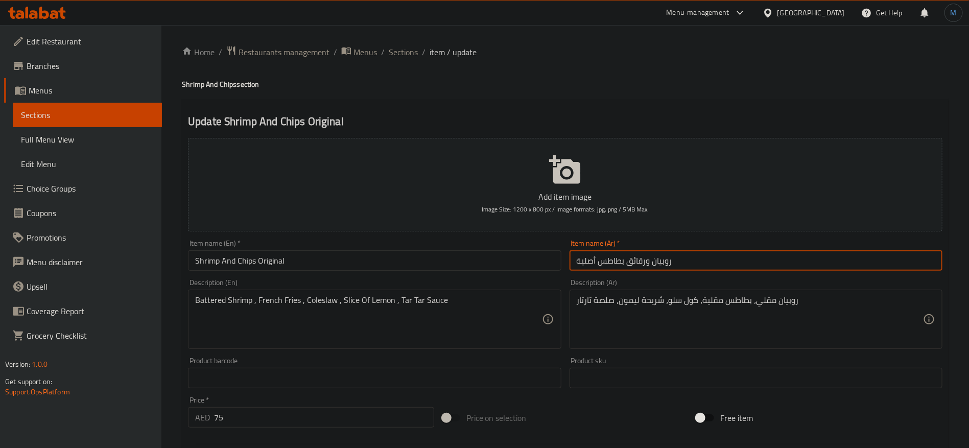
click at [779, 270] on input "روبيان ورقائق بطاطس أصلية" at bounding box center [756, 260] width 373 height 20
click at [238, 260] on input "Shrimp And Chips Original" at bounding box center [374, 260] width 373 height 20
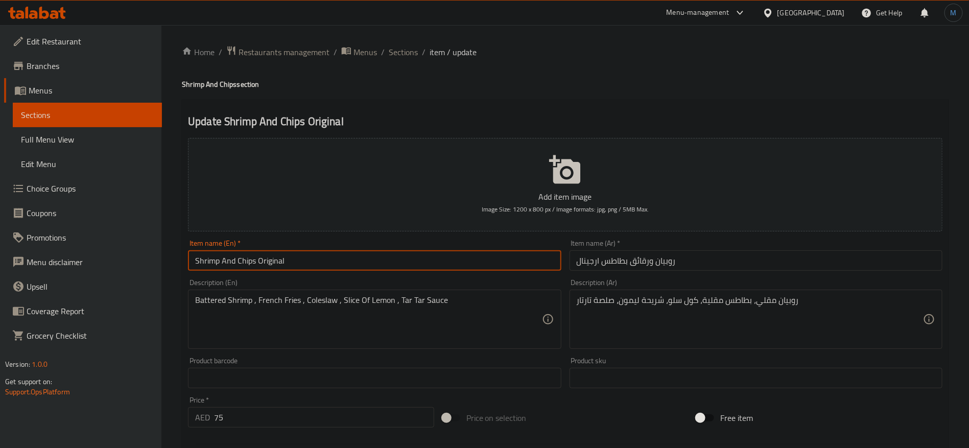
click at [238, 260] on input "Shrimp And Chips Original" at bounding box center [374, 260] width 373 height 20
click at [647, 267] on input "روبيان ورقائق بطاطس ارجينال" at bounding box center [756, 260] width 373 height 20
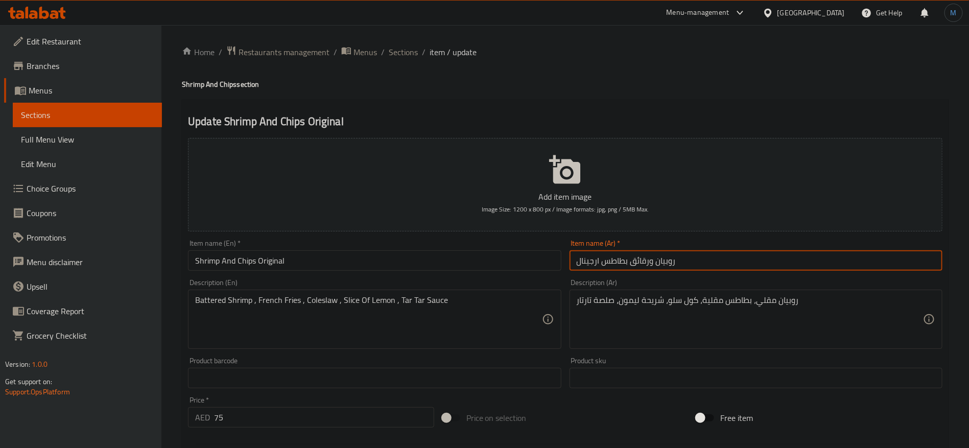
click at [647, 267] on input "روبيان ورقائق بطاطس ارجينال" at bounding box center [756, 260] width 373 height 20
click at [622, 261] on input "روبيان ورقائق بطاطس ارجينال" at bounding box center [756, 260] width 373 height 20
paste input "رقائق بطاطا"
type input "روبيان ورقائق بطاطا ارجينال"
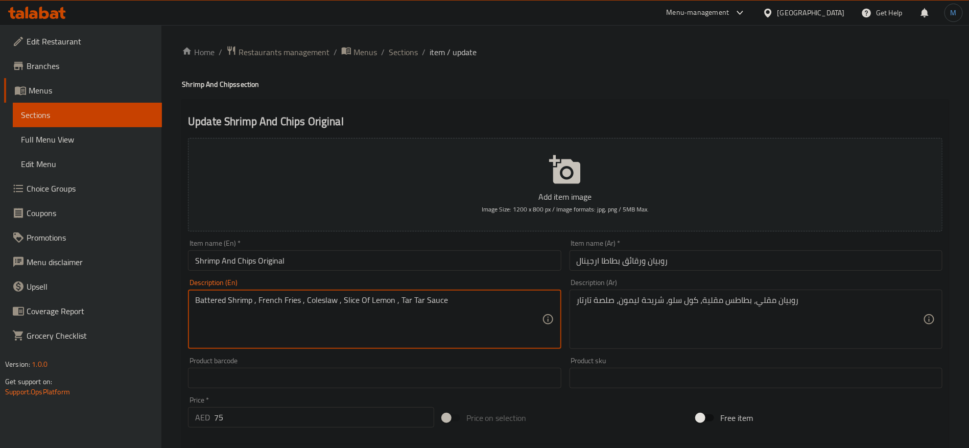
click at [225, 297] on textarea "Battered Shrimp , French Fries , Coleslaw , Slice Of Lemon , Tar Tar Sauce" at bounding box center [368, 319] width 346 height 49
click at [222, 299] on textarea "Battered Shrimp , French Fries , Coleslaw , Slice Of Lemon , Tar Tar Sauce" at bounding box center [368, 319] width 346 height 49
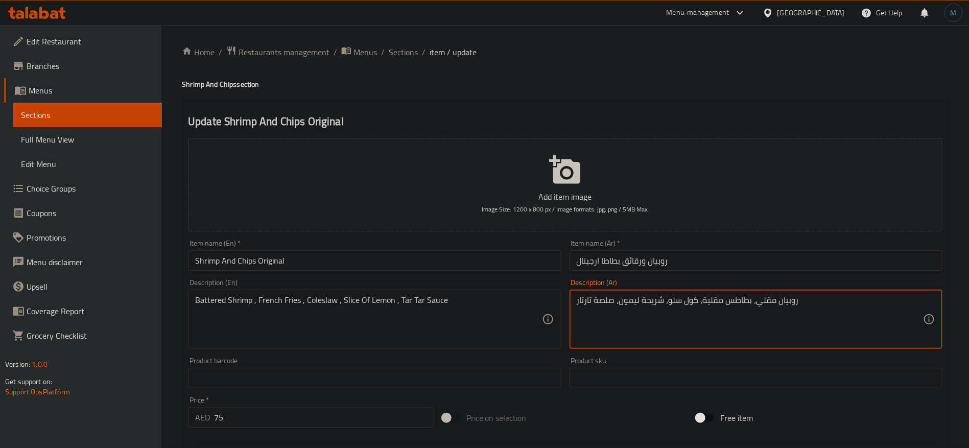
click at [757, 303] on textarea "روبيان مقلي، بطاطس مقلية، كول سلو، شريحة ليمون، صلصة تارتار" at bounding box center [750, 319] width 346 height 49
click at [763, 306] on textarea "روبيان مقلي، بطاطس مقلية، كول سلو، شريحة ليمون، صلصة تارتار" at bounding box center [750, 319] width 346 height 49
type textarea "روبيان باتريد، بطاطس مقلية، كول سلو، شريحة ليمون، صلصة تارتار"
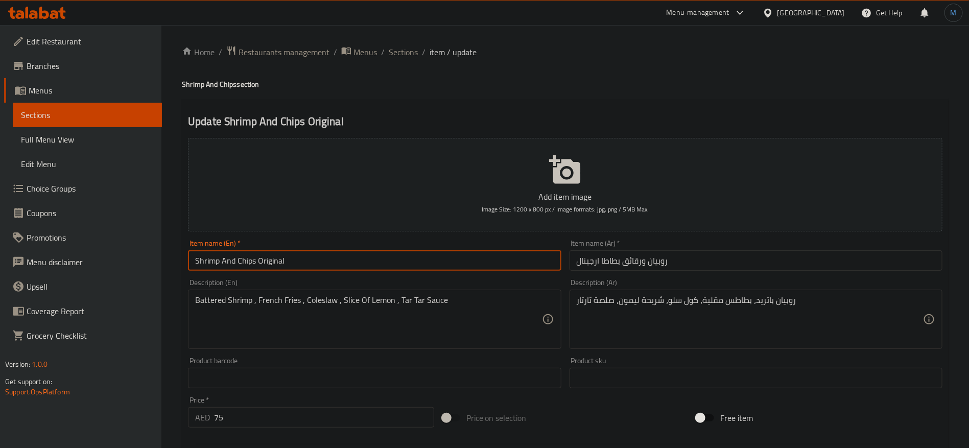
click at [477, 268] on input "Shrimp And Chips Original" at bounding box center [374, 260] width 373 height 20
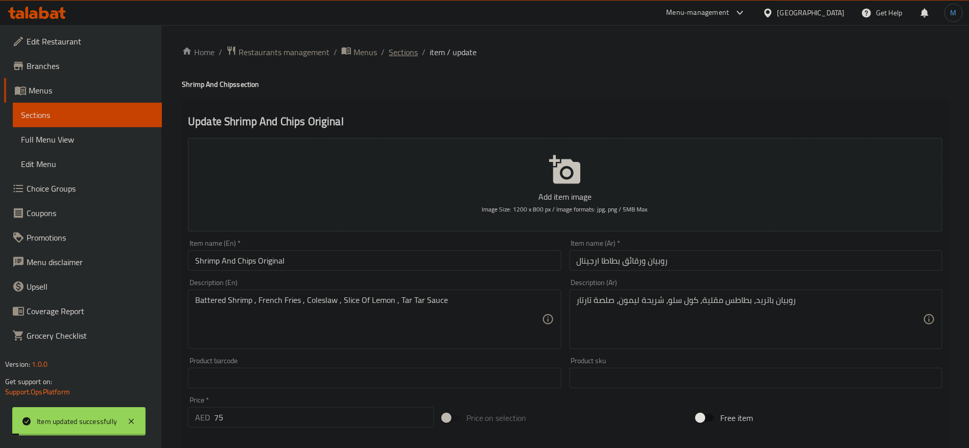
click at [408, 54] on span "Sections" at bounding box center [403, 52] width 29 height 12
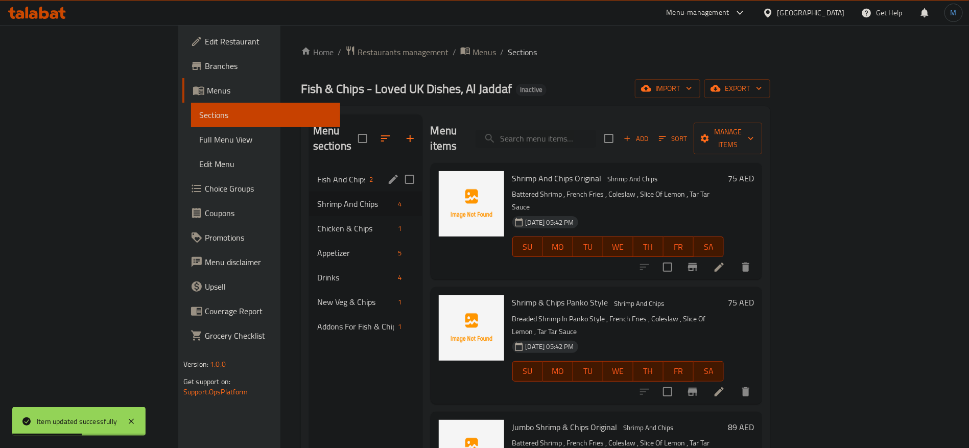
click at [317, 173] on span "Fish And Chips" at bounding box center [341, 179] width 49 height 12
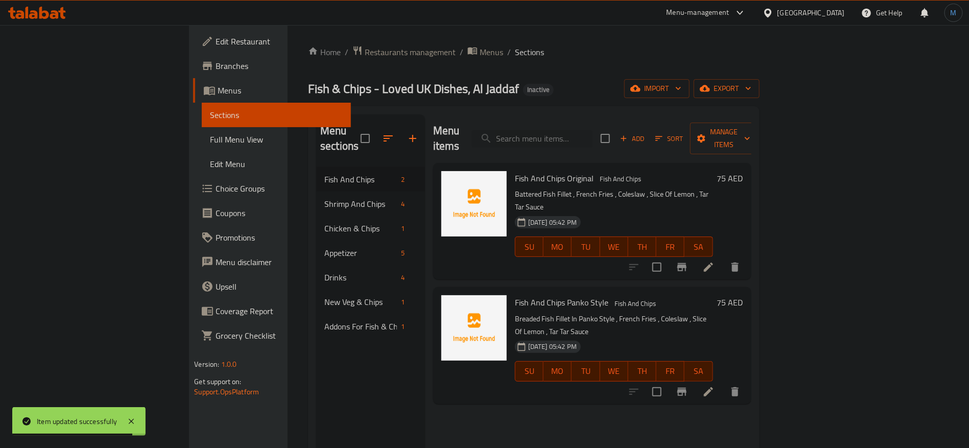
click at [723, 258] on li at bounding box center [708, 267] width 29 height 18
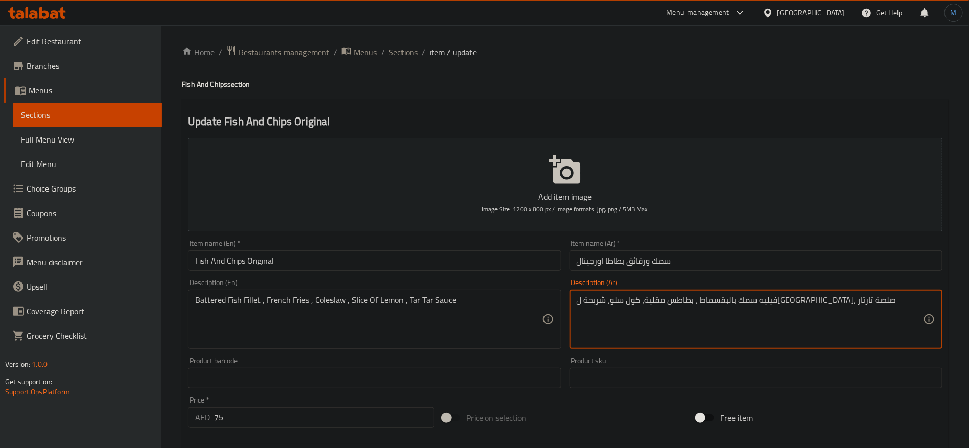
click at [774, 299] on textarea "فيليه سمك بالبقسماط ، بطاطس مقلية، كول سلو، شريحة ليمون، صلصة تارتار" at bounding box center [750, 319] width 346 height 49
type textarea "فيليه سمك باتريد، بطاطس مقلية، كول سلو، شريحة ليمون، صلصة تارتار"
click at [784, 256] on input "سمك ورقائق بطاطا اورجينال" at bounding box center [756, 260] width 373 height 20
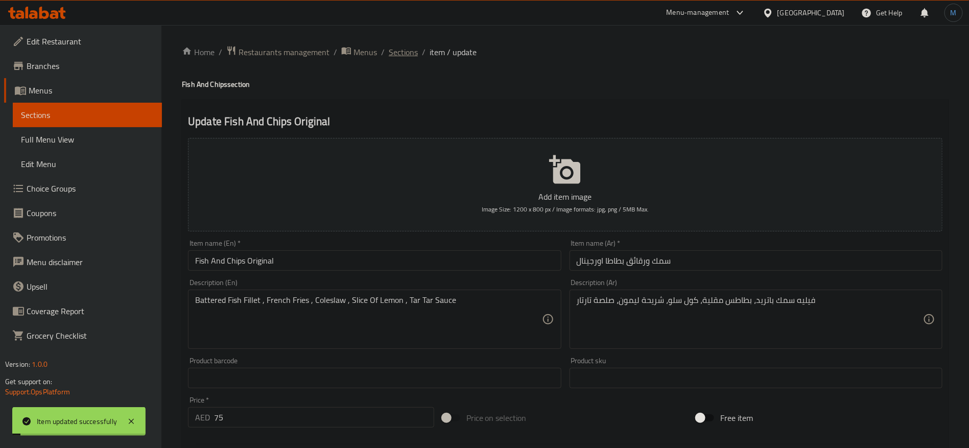
click at [400, 48] on span "Sections" at bounding box center [403, 52] width 29 height 12
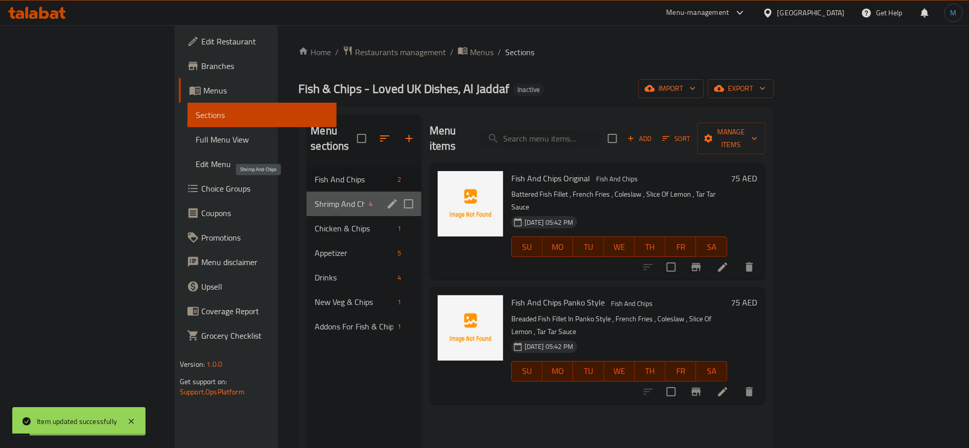
click at [315, 198] on span "Shrimp And Chips" at bounding box center [340, 204] width 50 height 12
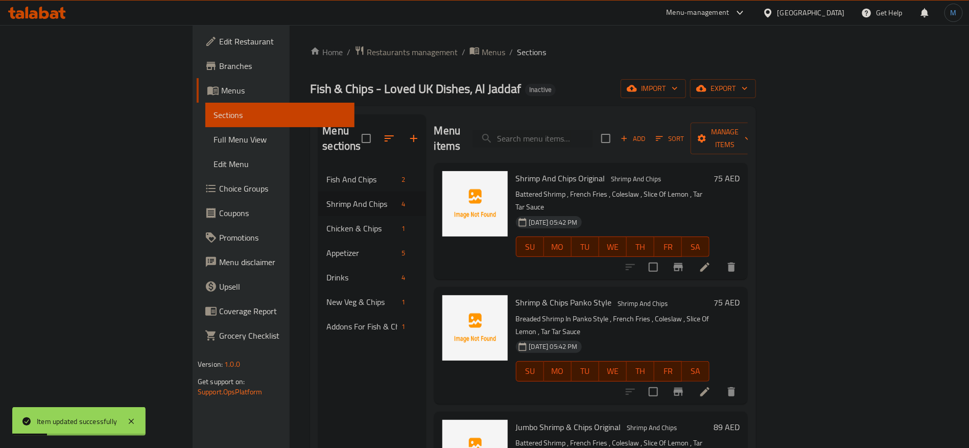
click at [711, 386] on icon at bounding box center [705, 392] width 12 height 12
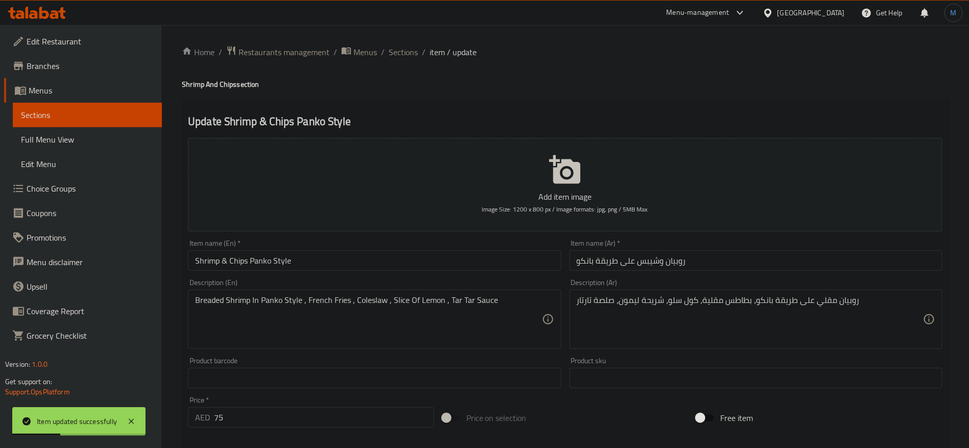
click at [353, 258] on input "Shrimp & Chips Panko Style" at bounding box center [374, 260] width 373 height 20
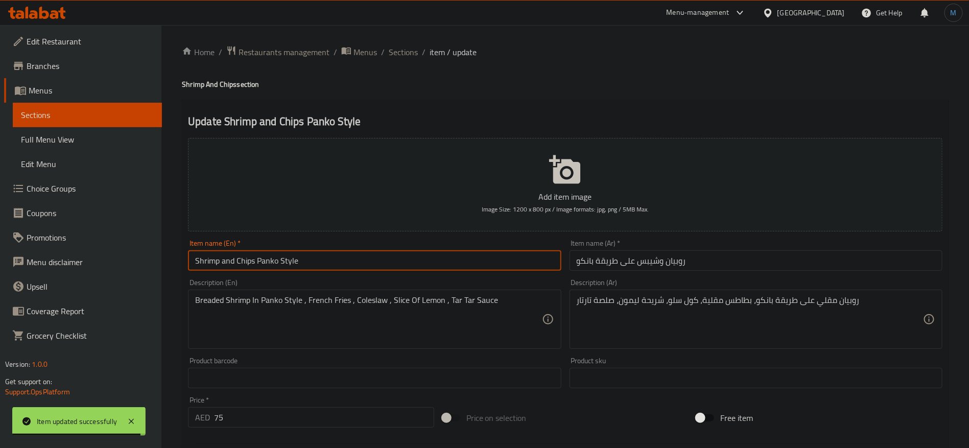
type input "Shrimp and Chips Panko Style"
click at [705, 260] on input "روبيان وشيبس على طريقة بانكو" at bounding box center [756, 260] width 373 height 20
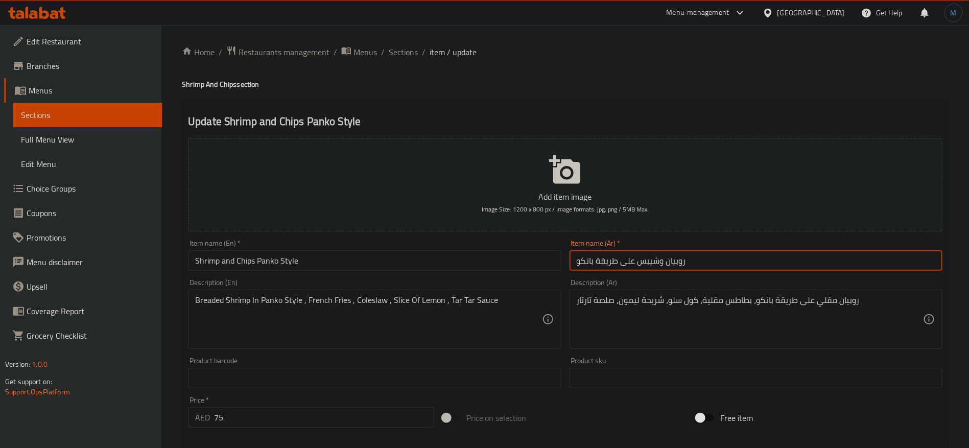
click at [659, 257] on input "روبيان وشيبس على طريقة بانكو" at bounding box center [756, 260] width 373 height 20
paste input "قائق بطاطا"
type input "روبيان ورقائق بطاطا على طريقة بانكو"
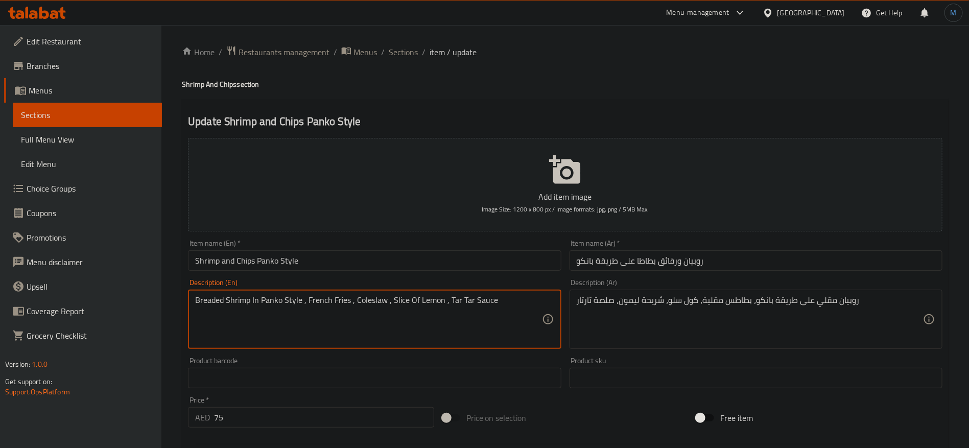
click at [201, 303] on textarea "Breaded Shrimp In Panko Style , French Fries , Coleslaw , Slice Of Lemon , Tar …" at bounding box center [368, 319] width 346 height 49
click at [871, 293] on div "روبيان مقلي على طريقة بانكو، بطاطس مقلية، كول سلو، شريحة ليمون، صلصة تارتار Des…" at bounding box center [756, 319] width 373 height 59
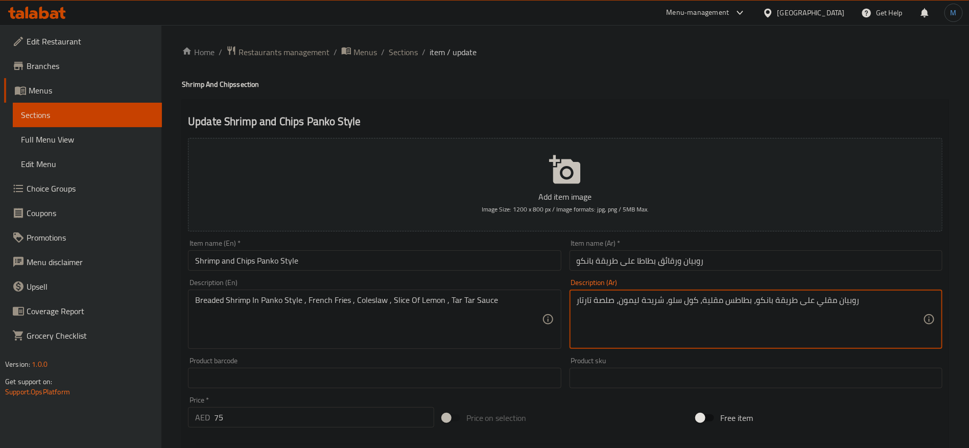
click at [882, 321] on textarea "روبيان مقلي على طريقة بانكو، بطاطس مقلية، كول سلو، شريحة ليمون، صلصة تارتار" at bounding box center [750, 319] width 346 height 49
click at [834, 300] on textarea "روبيان مقلي على طريقة بانكو، بطاطس مقلية، كول سلو، شريحة ليمون، صلصة تارتار" at bounding box center [750, 319] width 346 height 49
paste textarea "بالبقسماط"
type textarea "روبيان بالبقسماط على طريقة بانكو، بطاطس مقلية، كول سلو، شريحة ليمون، صلصة تارتار"
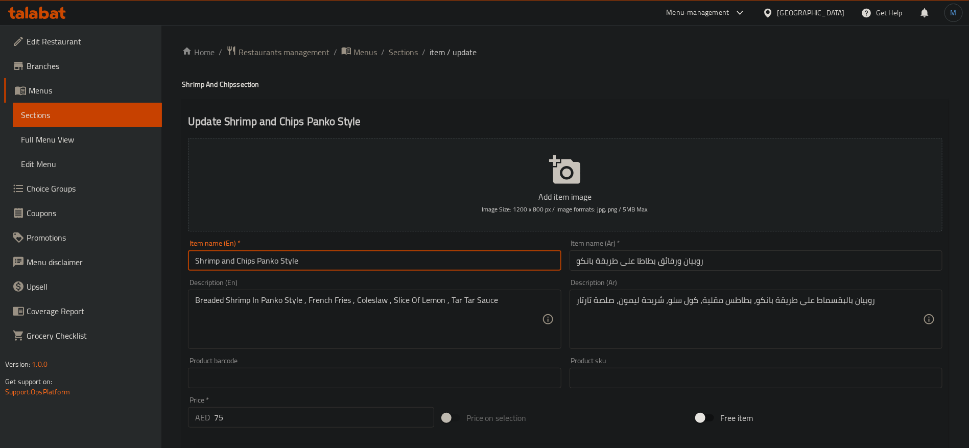
click at [452, 260] on input "Shrimp and Chips Panko Style" at bounding box center [374, 260] width 373 height 20
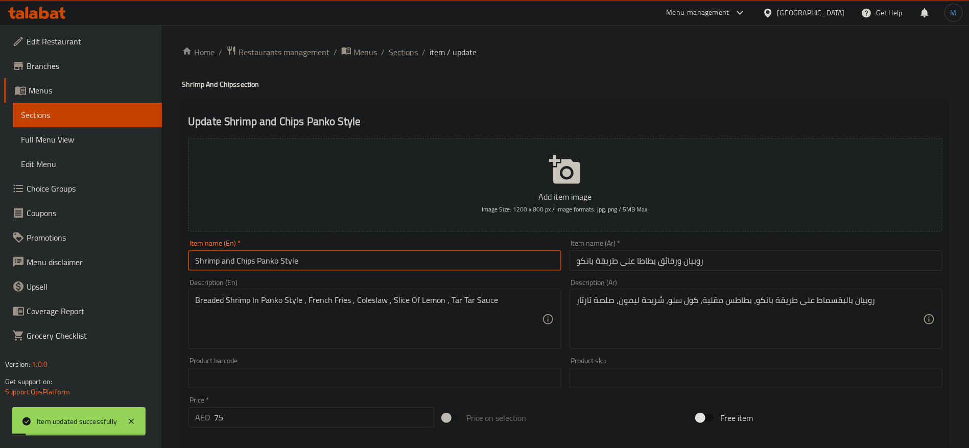
click at [413, 51] on span "Sections" at bounding box center [403, 52] width 29 height 12
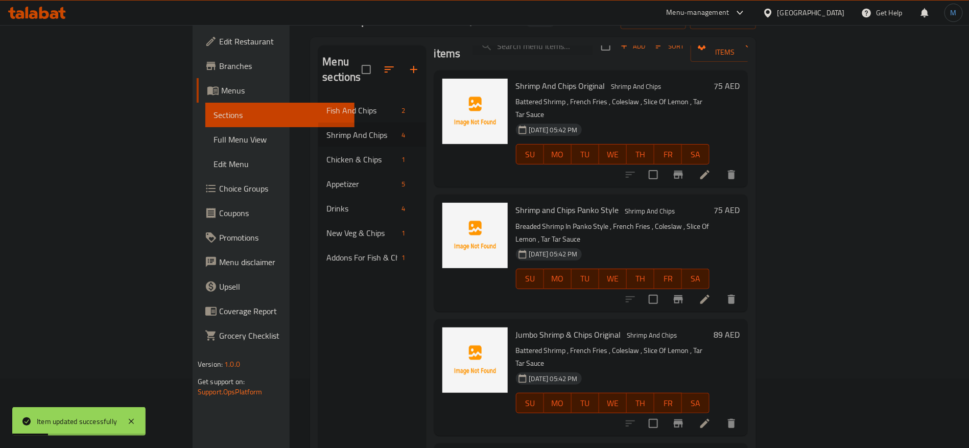
scroll to position [143, 0]
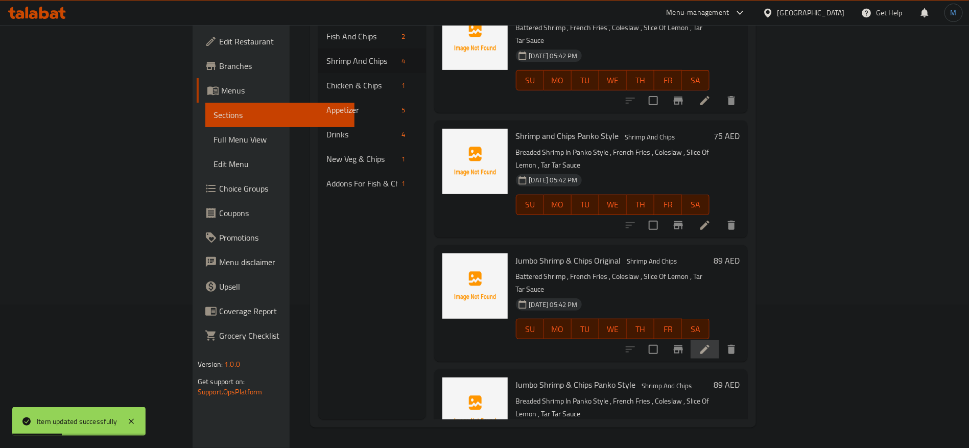
click at [720, 340] on li at bounding box center [705, 349] width 29 height 18
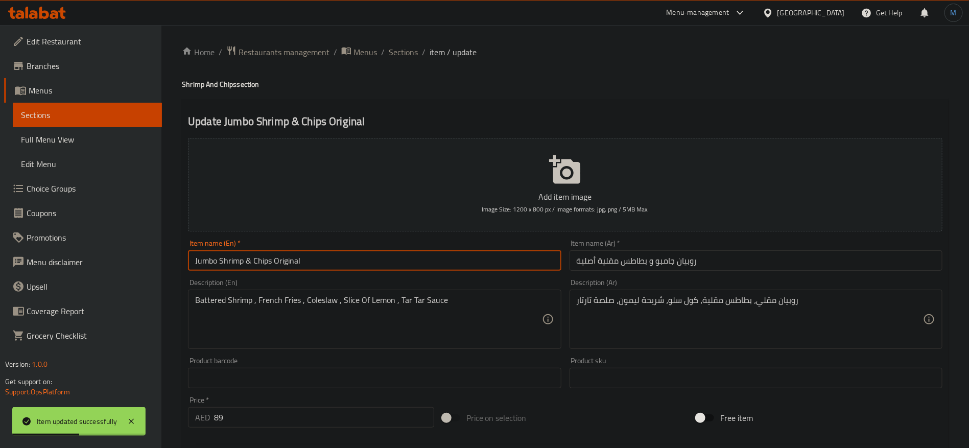
click at [335, 262] on input "Jumbo Shrimp & Chips Original" at bounding box center [374, 260] width 373 height 20
type input "Jumbo Shrimp And Chips Original"
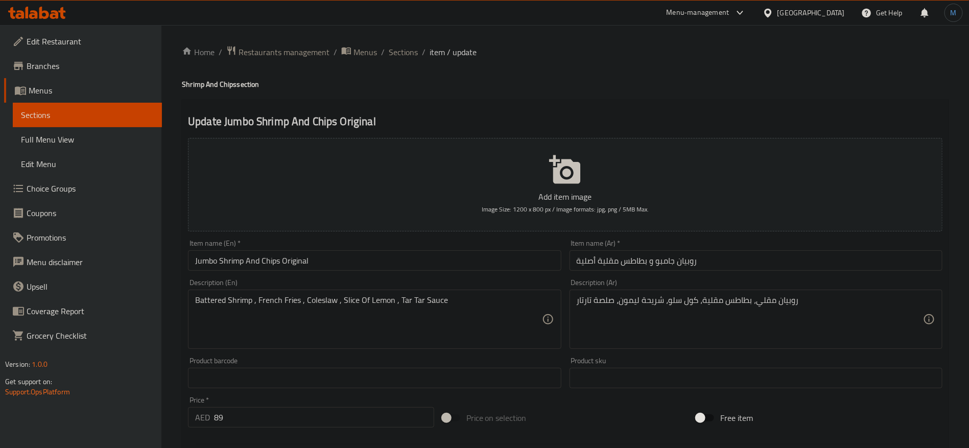
click at [587, 245] on div "Item name (Ar)   * روبيان جامبو و بطاطس مقلية أصلية Item name (Ar) *" at bounding box center [756, 255] width 373 height 31
click at [587, 270] on input "روبيان جامبو و بطاطس مقلية أصلية" at bounding box center [756, 260] width 373 height 20
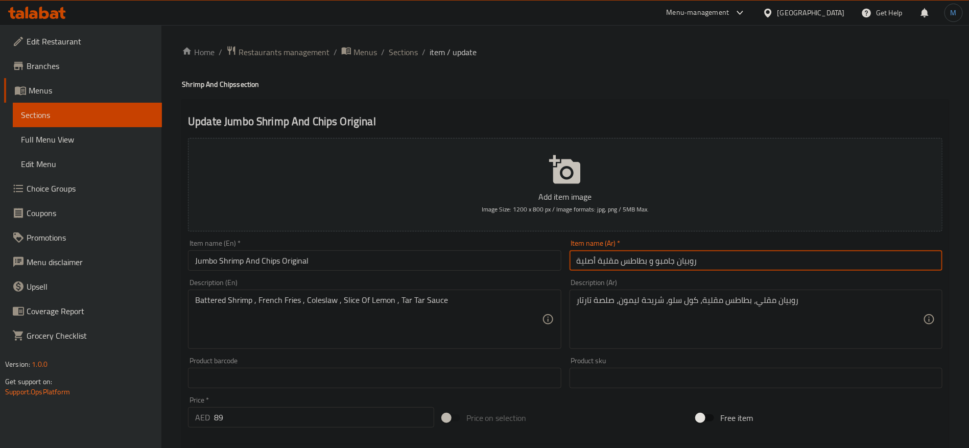
click at [587, 270] on input "روبيان جامبو و بطاطس مقلية أصلية" at bounding box center [756, 260] width 373 height 20
click at [695, 262] on input "روبيان جامبو و بطاطس مقلية اروجينال" at bounding box center [756, 260] width 373 height 20
click at [797, 263] on input "روبيان جامبو و بطاطس مقلية اروجينال" at bounding box center [756, 260] width 373 height 20
type input "روبيان جامبو و بطاطس مقلية اروجينال"
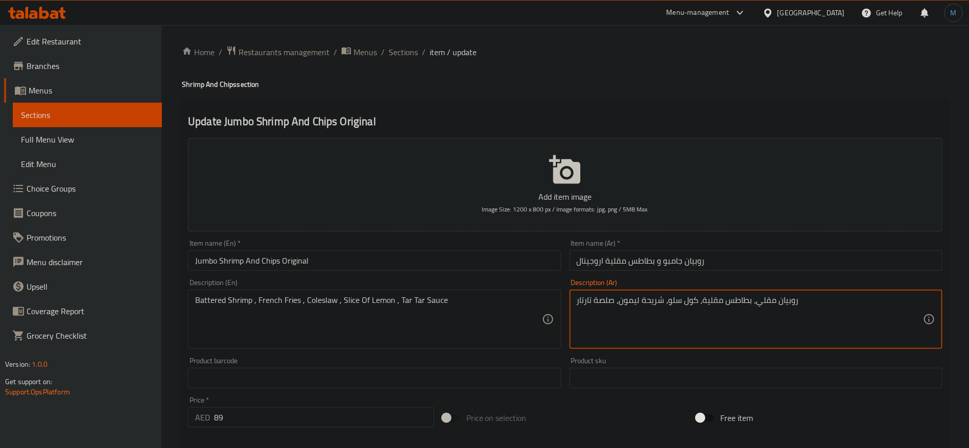
click at [772, 306] on textarea "روبيان مقلي، بطاطس مقلية، كول سلو، شريحة ليمون، صلصة تارتار" at bounding box center [750, 319] width 346 height 49
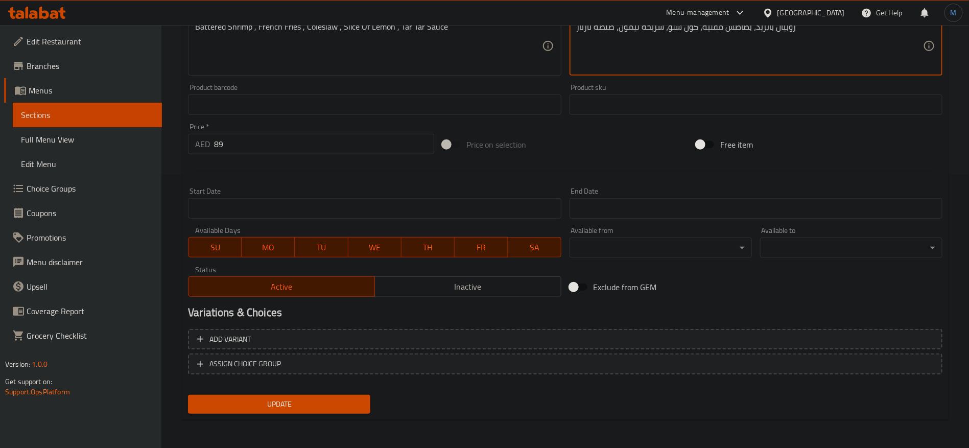
scroll to position [43, 0]
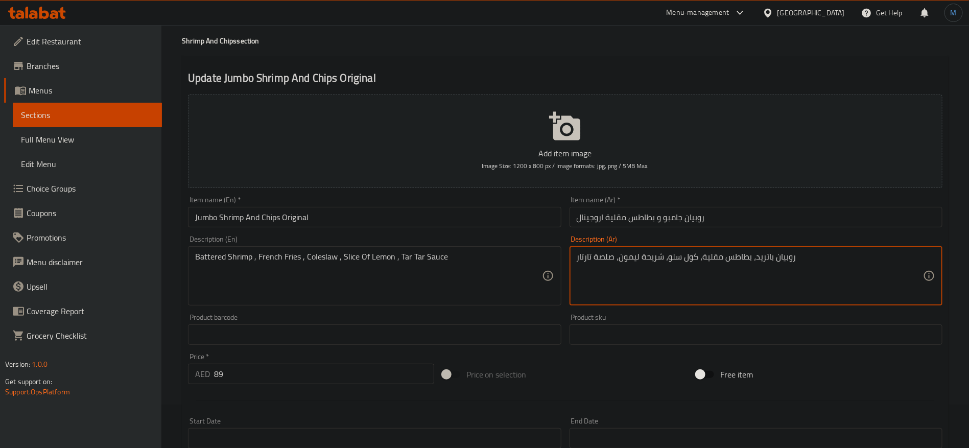
type textarea "روبيان باتريد، بطاطس مقلية، كول سلو، شريحة ليمون، صلصة تارتار"
click at [725, 215] on input "روبيان جامبو و بطاطس مقلية اروجينال" at bounding box center [756, 217] width 373 height 20
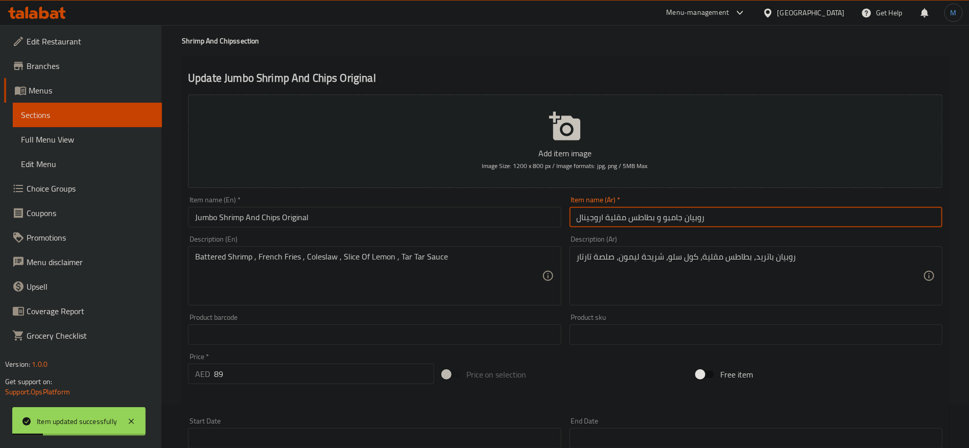
click at [648, 219] on input "روبيان جامبو و بطاطس مقلية اروجينال" at bounding box center [756, 217] width 373 height 20
click at [617, 215] on input "روبيان جامبو و بطاطس مقلية اروجينال" at bounding box center [756, 217] width 373 height 20
paste input "قائق بطاطا"
type input "روبيان جامبو و رقائق بطاطا اروجينال"
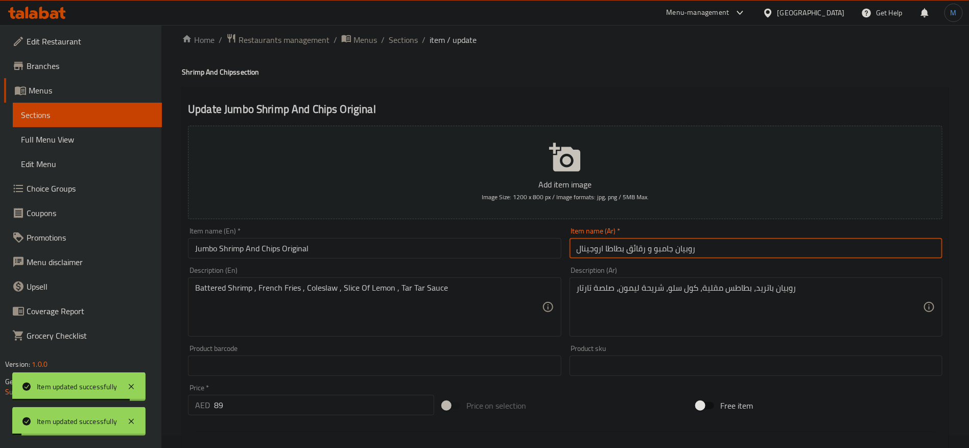
scroll to position [0, 0]
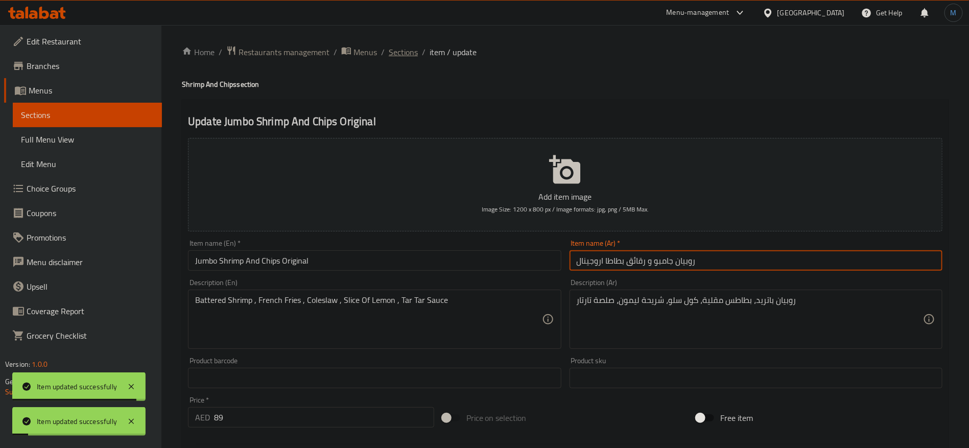
click at [403, 56] on span "Sections" at bounding box center [403, 52] width 29 height 12
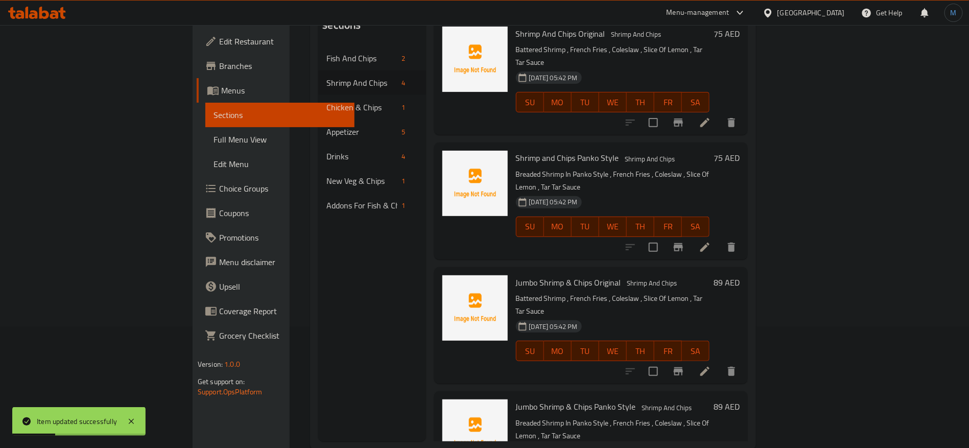
scroll to position [143, 0]
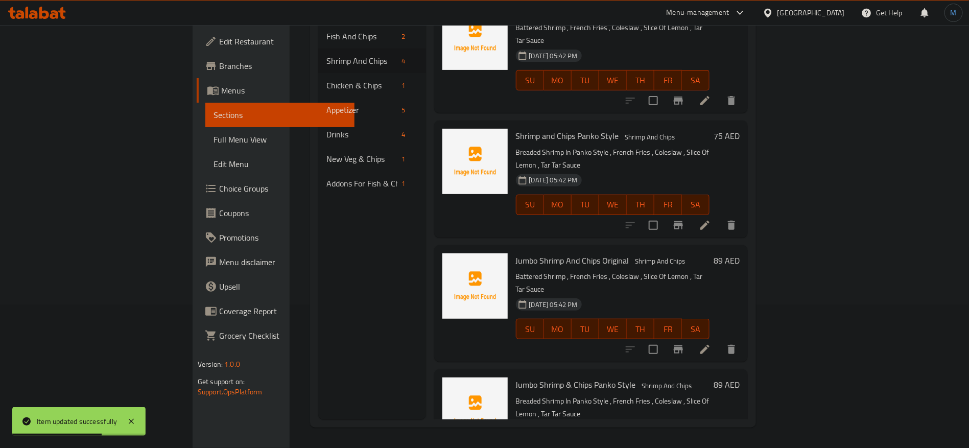
click at [711, 343] on icon at bounding box center [705, 349] width 12 height 12
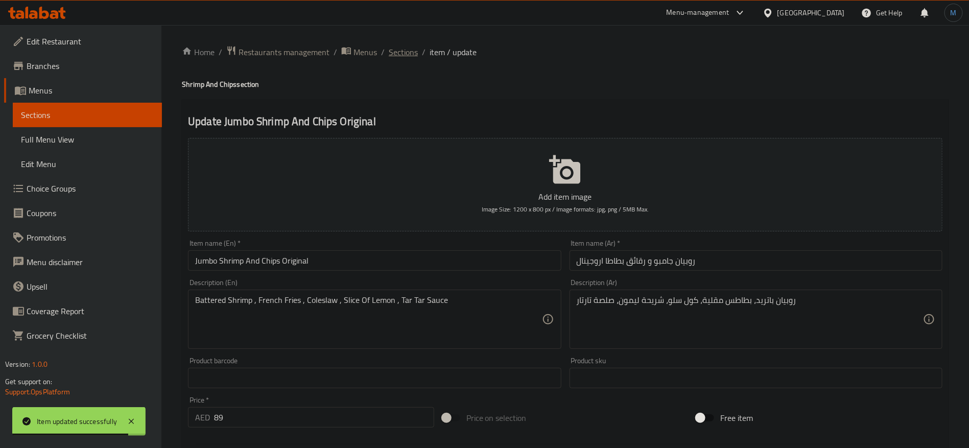
click at [412, 55] on span "Sections" at bounding box center [403, 52] width 29 height 12
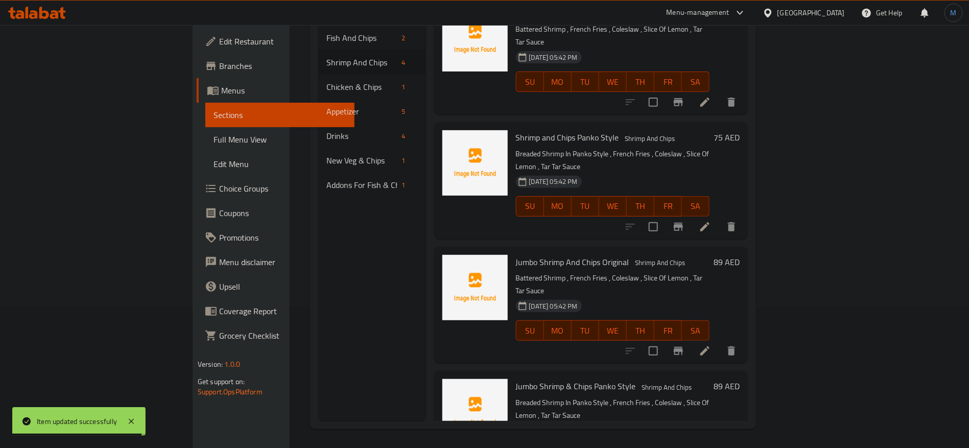
scroll to position [143, 0]
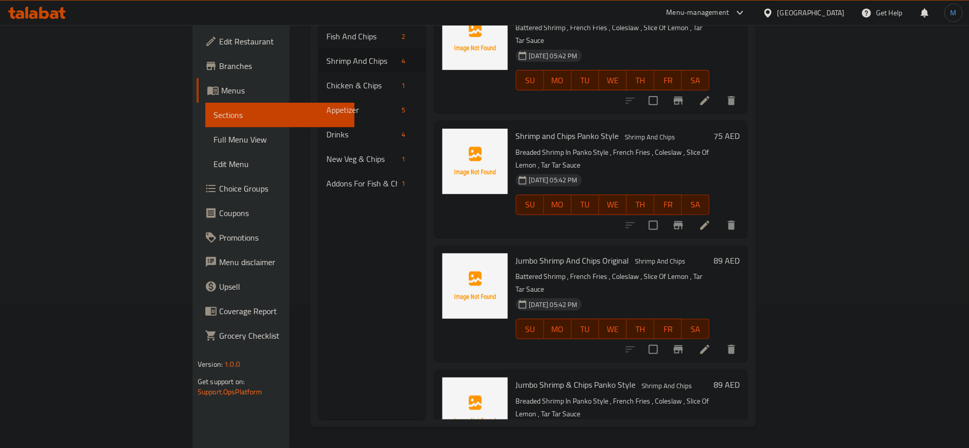
click at [756, 424] on div "Menu sections Fish And Chips 2 Shrimp And Chips 4 Chicken & Chips 1 Appetizer 5…" at bounding box center [533, 195] width 446 height 465
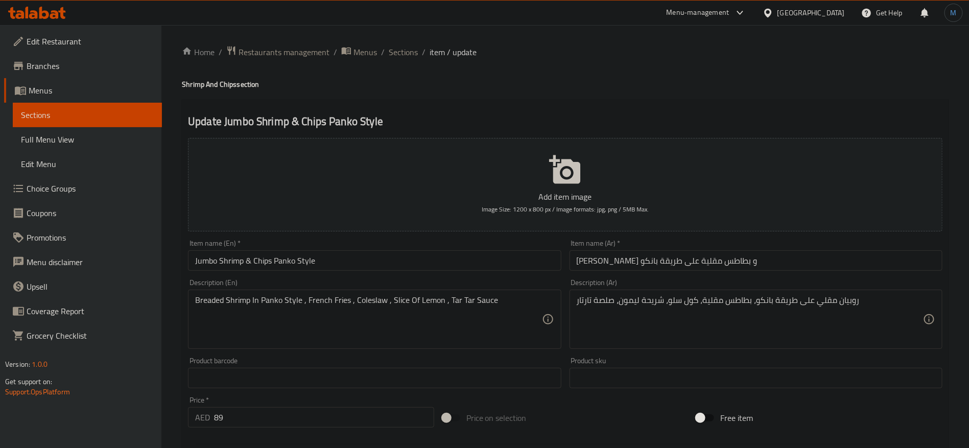
click at [249, 261] on input "Jumbo Shrimp & Chips Panko Style" at bounding box center [374, 260] width 373 height 20
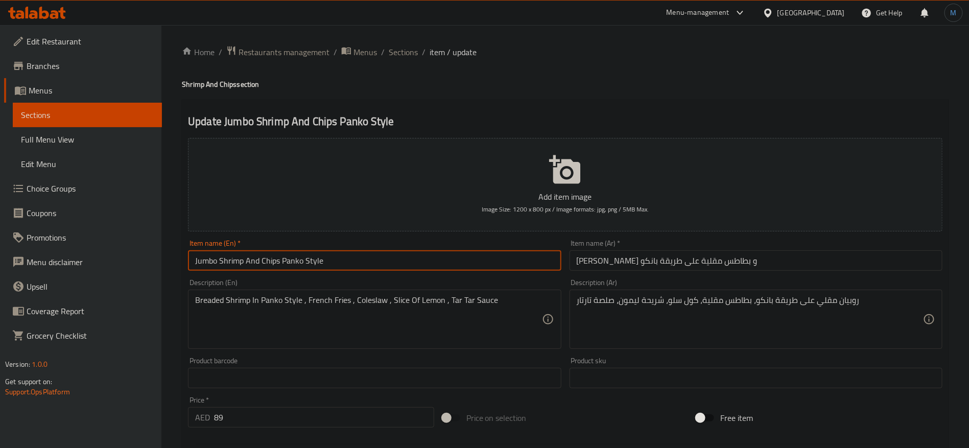
type input "Jumbo Shrimp And Chips Panko Style"
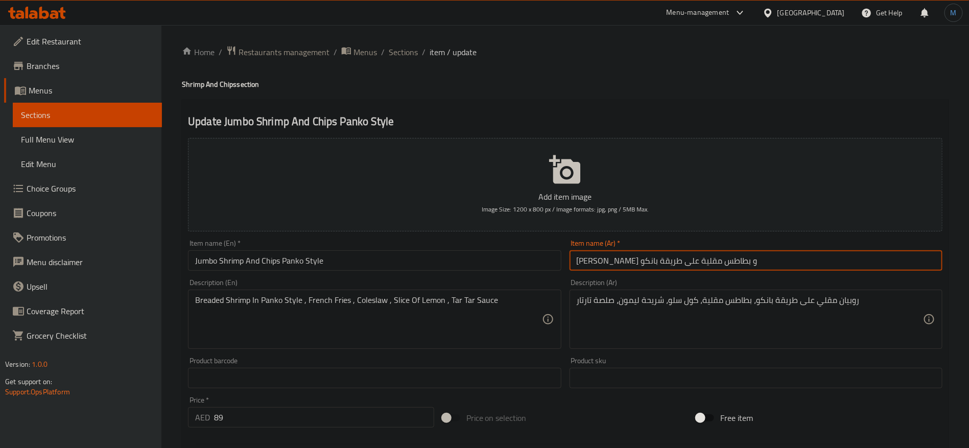
click at [680, 262] on input "جمبري جامبو و بطاطس مقلية على طريقة بانكو" at bounding box center [756, 260] width 373 height 20
click at [655, 261] on input "جمبري جامبو و بطاطس مقلية على طريقة بانكو" at bounding box center [756, 260] width 373 height 20
paste input "قائق بطاطا"
type input "جمبري جامبو و رقائق بطاطا على طريقة بانكو"
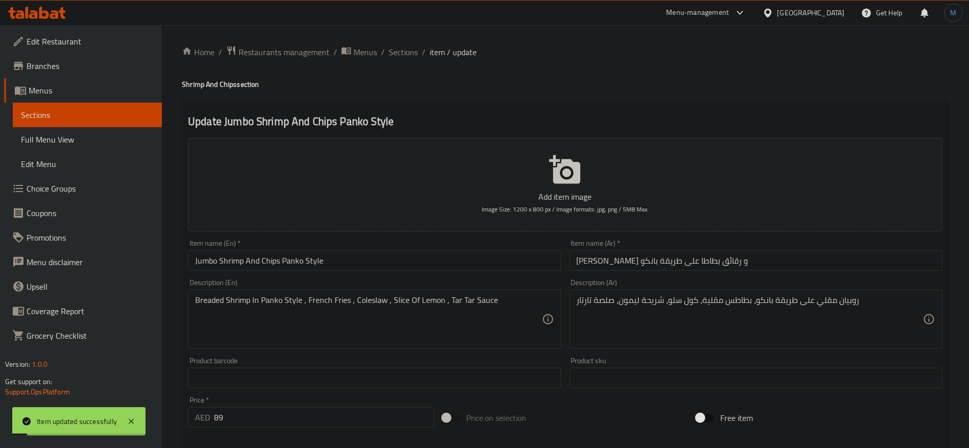
click at [395, 44] on div "Home / Restaurants management / Menus / Sections / item / update Shrimp And Chi…" at bounding box center [565, 373] width 808 height 697
click at [397, 46] on span "Sections" at bounding box center [403, 52] width 29 height 12
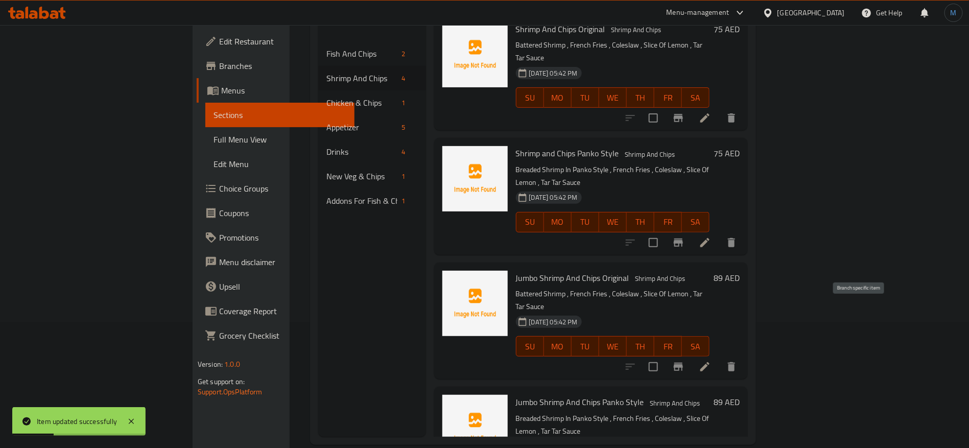
scroll to position [143, 0]
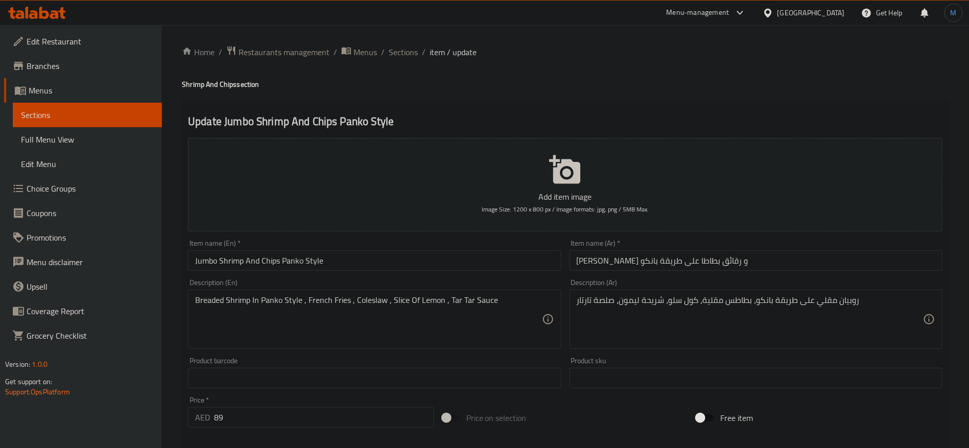
click at [419, 48] on ol "Home / Restaurants management / Menus / Sections / item / update" at bounding box center [565, 51] width 767 height 13
click at [415, 48] on span "Sections" at bounding box center [403, 52] width 29 height 12
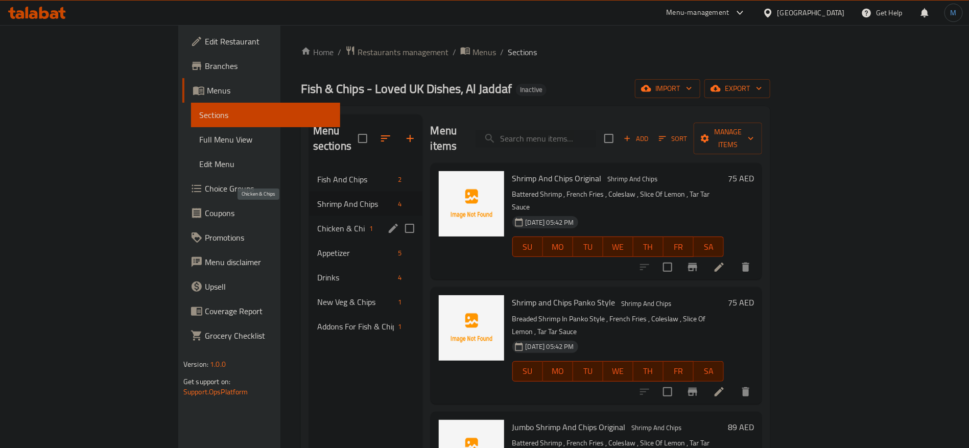
click at [317, 222] on span "Chicken & Chips" at bounding box center [341, 228] width 49 height 12
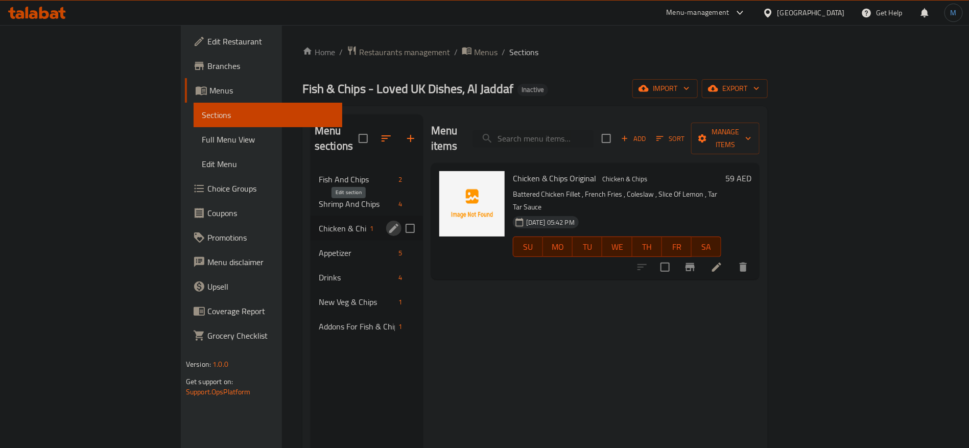
click at [388, 222] on icon "edit" at bounding box center [394, 228] width 12 height 12
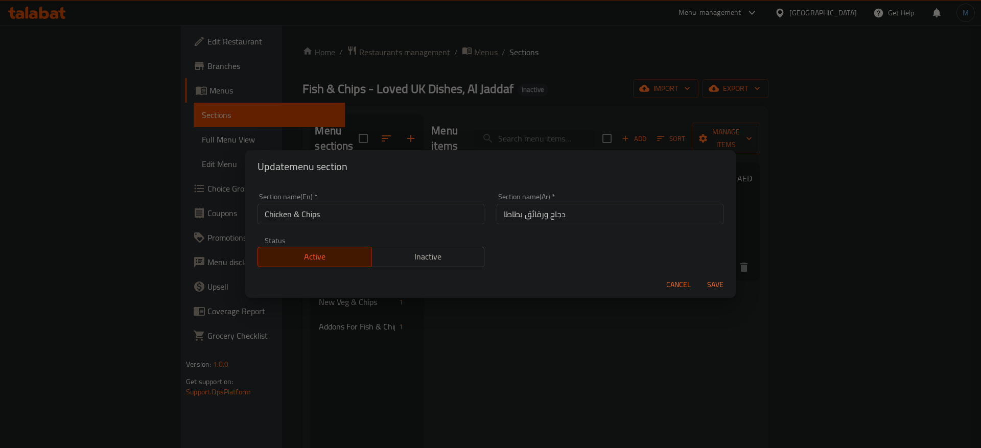
click at [300, 214] on input "Chicken & Chips" at bounding box center [371, 214] width 227 height 20
type input "Chicken And Chips"
click at [699, 275] on button "Save" at bounding box center [715, 284] width 33 height 19
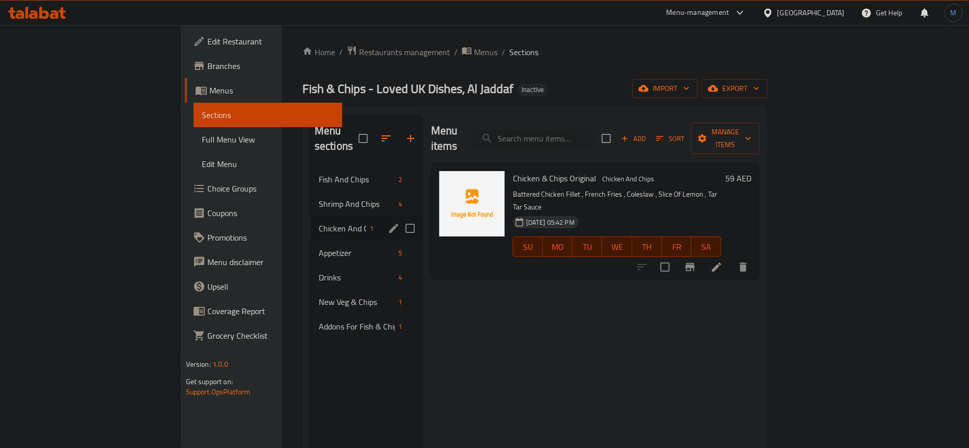
click at [756, 255] on div at bounding box center [693, 267] width 126 height 25
click at [731, 258] on li at bounding box center [717, 267] width 29 height 18
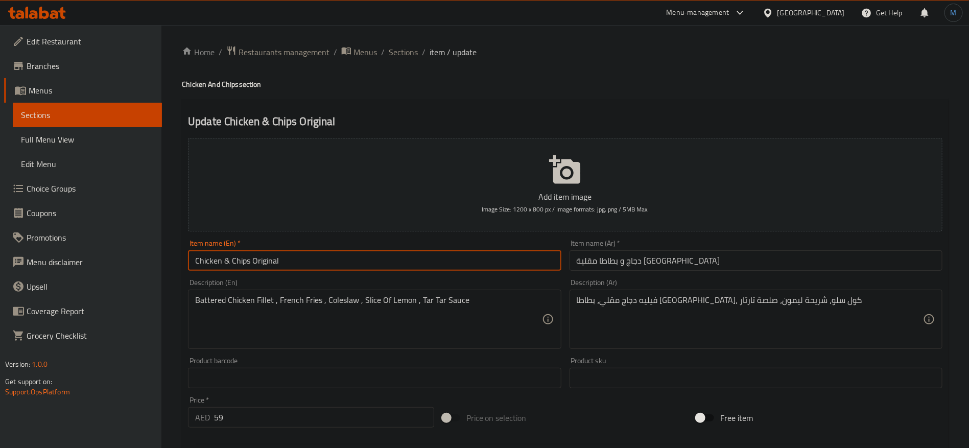
click at [289, 256] on input "Chicken & Chips Original" at bounding box center [374, 260] width 373 height 20
type input "Chicken And Chips Original"
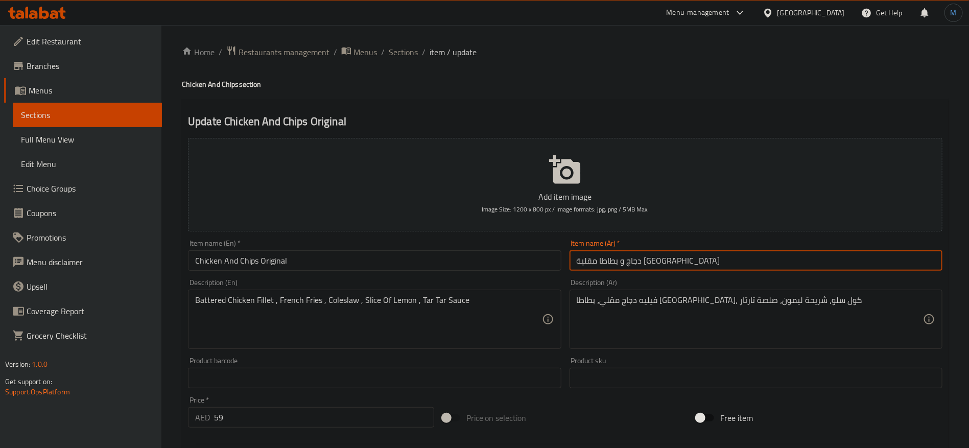
click at [647, 263] on input "دجاج و بطاطا مقلية اوريجينال" at bounding box center [756, 260] width 373 height 20
click at [624, 264] on input "دجاج و بطاطا مقلية اوريجينال" at bounding box center [756, 260] width 373 height 20
paste input "قائق بطاطا"
type input "دجاج و رقائق بطاطا اوريجينال"
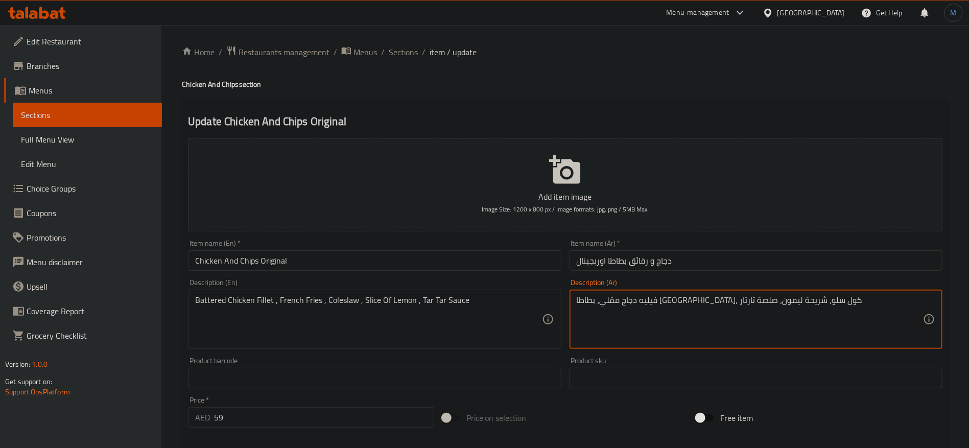
click at [767, 301] on textarea "فيليه دجاج مقلي، بطاطا مقلية، كول سلو، شريحة ليمون، صلصة تارتار" at bounding box center [750, 319] width 346 height 49
type textarea "فيليه دجاج باتريد، بطاطا مقلية، كول سلو، شريحة ليمون، صلصة تارتار"
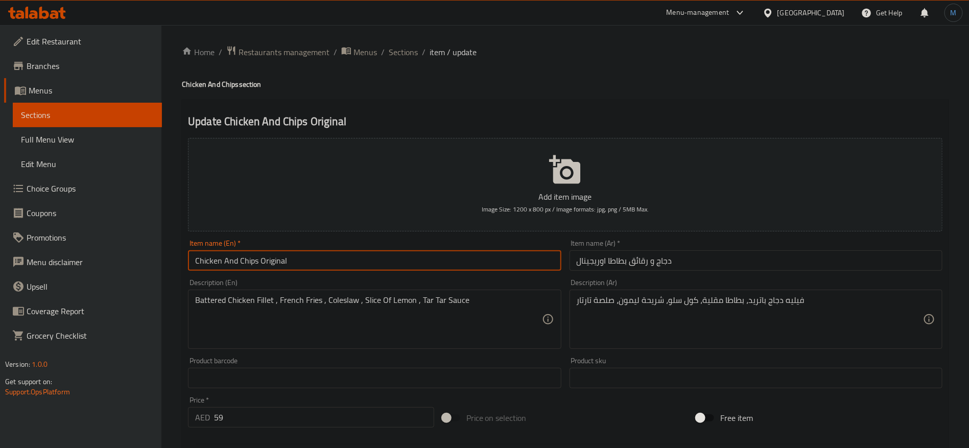
click at [493, 263] on input "Chicken And Chips Original" at bounding box center [374, 260] width 373 height 20
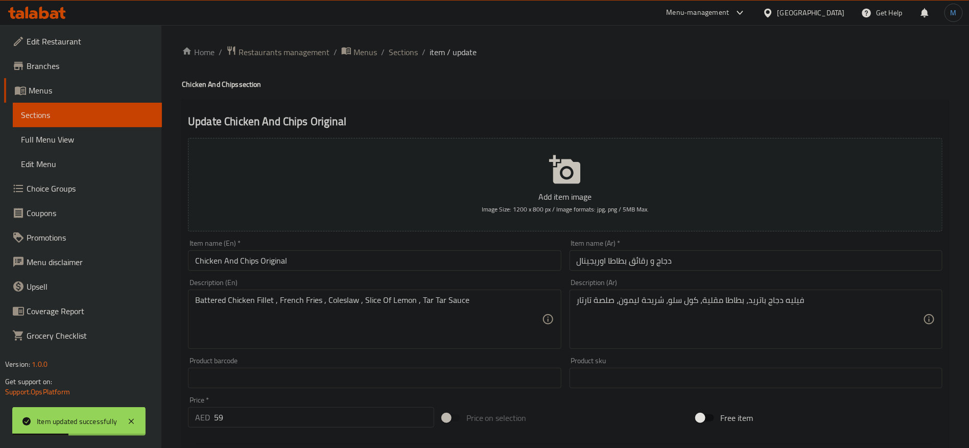
click at [218, 291] on div "Battered Chicken Fillet , French Fries , Coleslaw , Slice Of Lemon , Tar Tar Sa…" at bounding box center [374, 319] width 373 height 59
click at [213, 319] on textarea "Battered Chicken Fillet , French Fries , Coleslaw , Slice Of Lemon , Tar Tar Sa…" at bounding box center [368, 319] width 346 height 49
click at [395, 273] on div "Item name (En)   * Chicken And Chips Original Item name (En) *" at bounding box center [374, 255] width 381 height 39
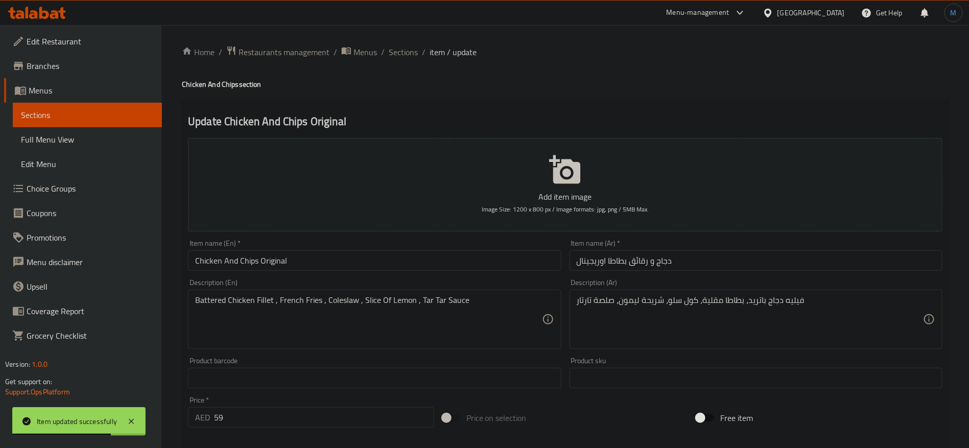
click at [382, 190] on button "Add item image Image Size: 1200 x 800 px / Image formats: jpg, png / 5MB Max." at bounding box center [565, 185] width 755 height 94
click at [334, 249] on div "Item name (En)   * Chicken And Chips Original Item name (En) *" at bounding box center [374, 255] width 373 height 31
click at [334, 253] on input "Chicken And Chips Original" at bounding box center [374, 260] width 373 height 20
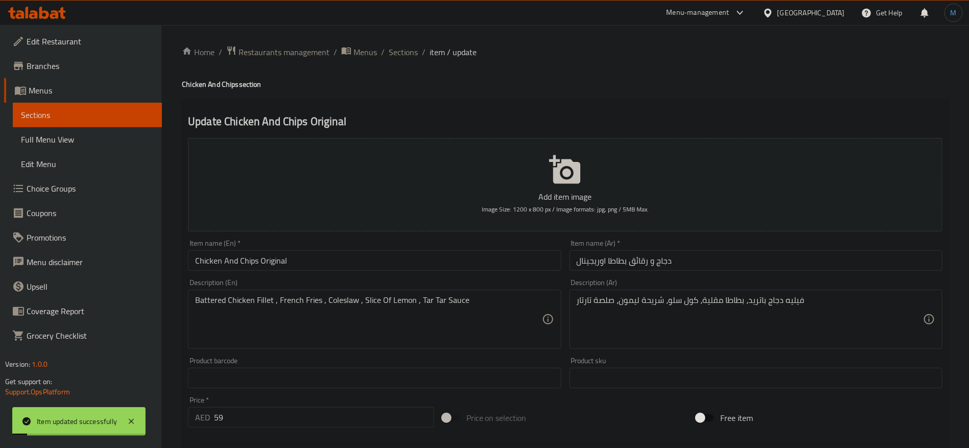
click at [413, 60] on div "Home / Restaurants management / Menus / Sections / item / update Chicken And Ch…" at bounding box center [565, 373] width 767 height 656
click at [412, 58] on span "Sections" at bounding box center [403, 52] width 29 height 12
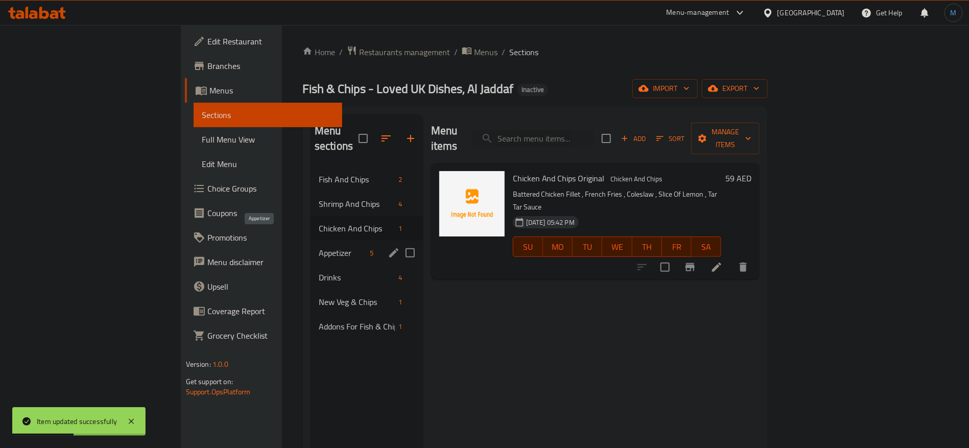
click at [319, 247] on span "Appetizer" at bounding box center [343, 253] width 48 height 12
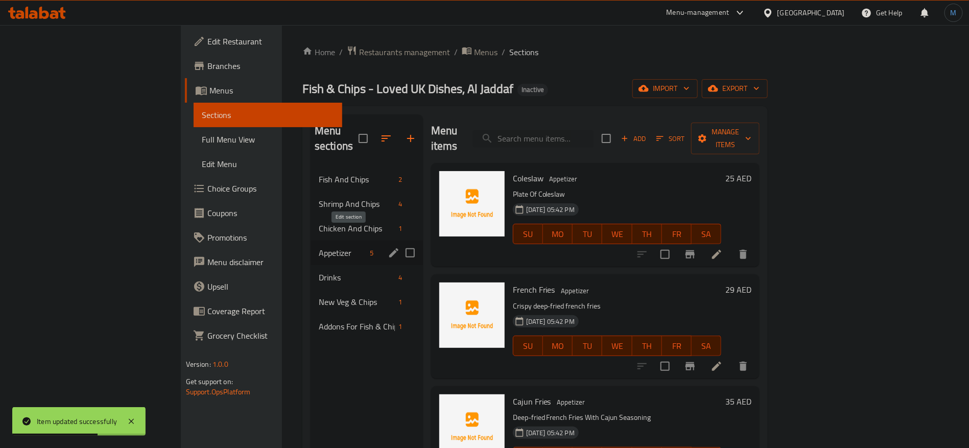
click at [389, 248] on icon "edit" at bounding box center [393, 252] width 9 height 9
click at [723, 248] on icon at bounding box center [717, 254] width 12 height 12
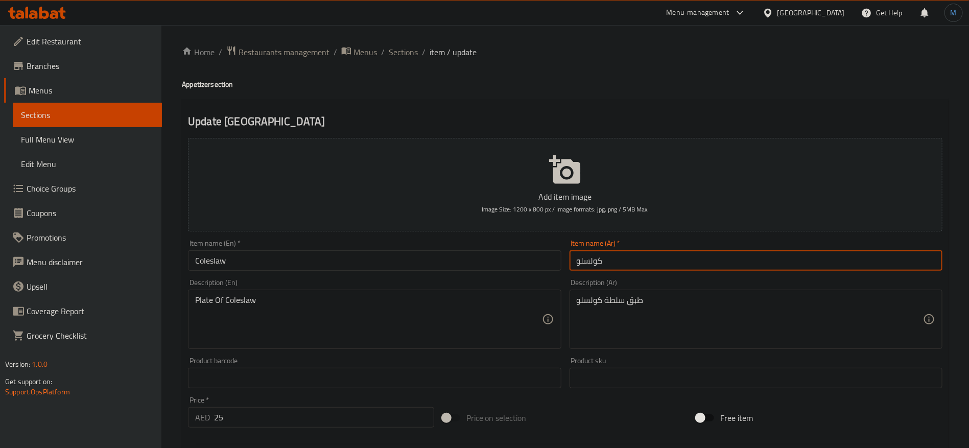
click at [589, 260] on input "كولسلو" at bounding box center [756, 260] width 373 height 20
type input "كول سلو"
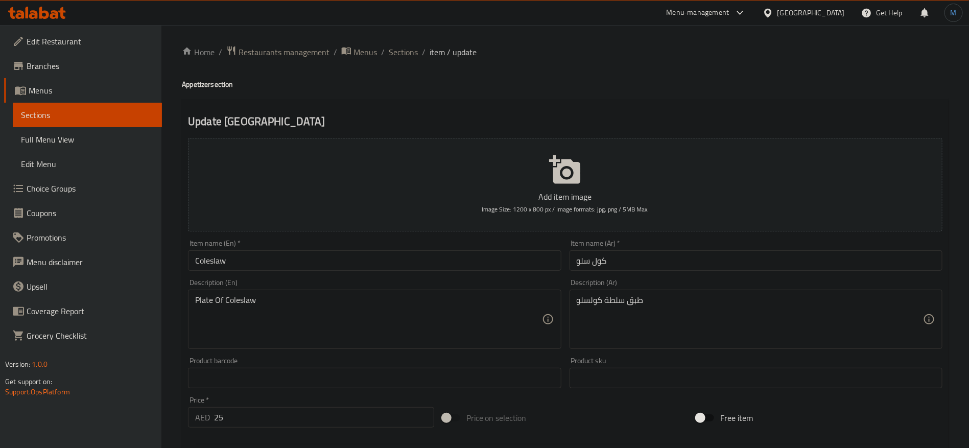
click at [593, 58] on ol "Home / Restaurants management / Menus / Sections / item / update" at bounding box center [565, 51] width 767 height 13
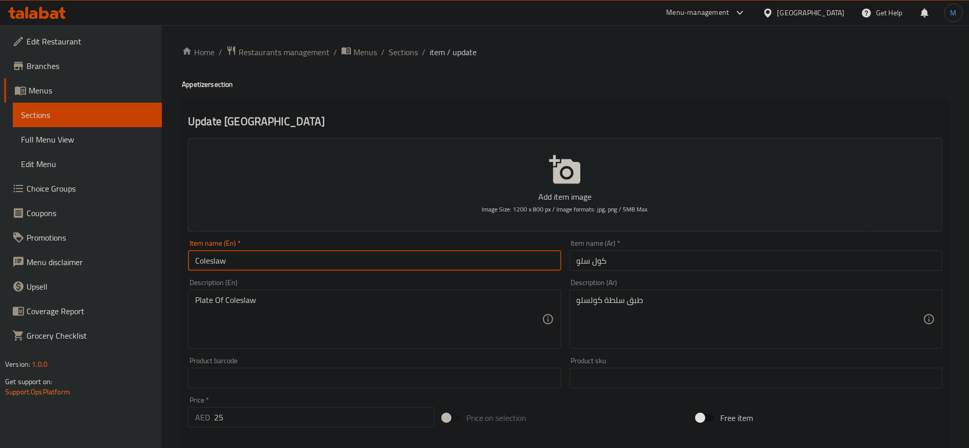
click at [478, 261] on input "Coleslaw" at bounding box center [374, 260] width 373 height 20
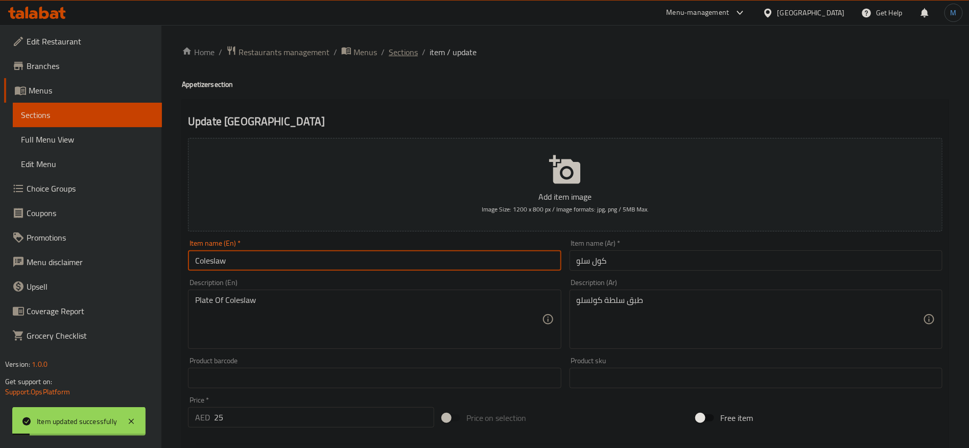
click at [412, 50] on span "Sections" at bounding box center [403, 52] width 29 height 12
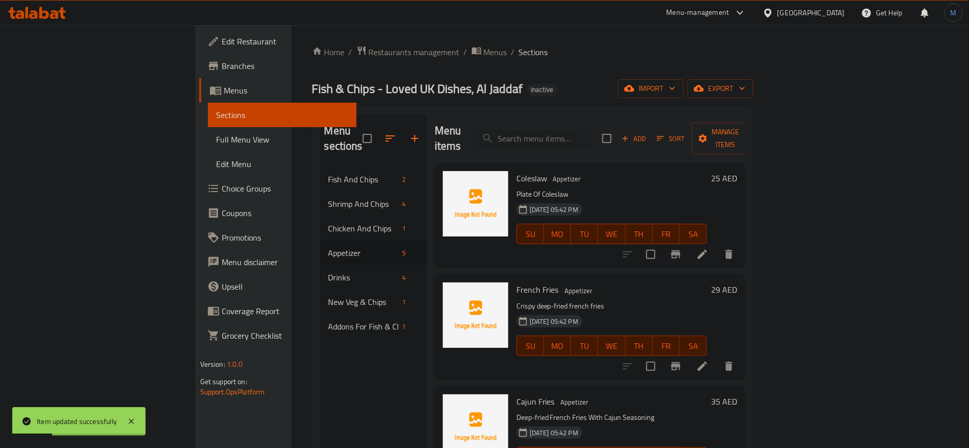
click at [709, 360] on icon at bounding box center [703, 366] width 12 height 12
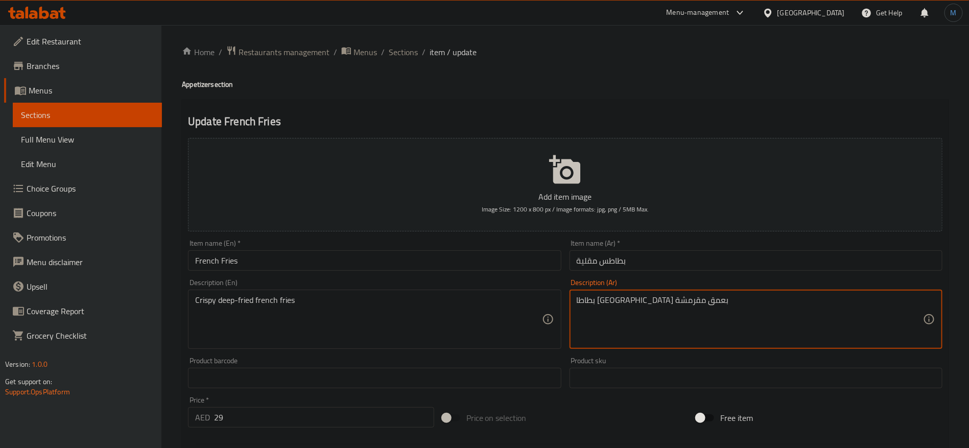
type textarea "بطاطا مقلية بعمق مقرمشة"
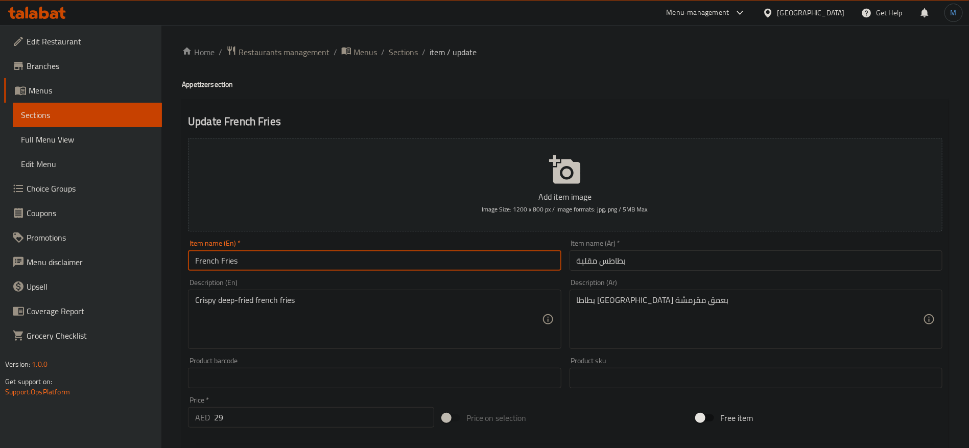
click at [384, 265] on input "French Fries" at bounding box center [374, 260] width 373 height 20
type input "French fries with garlic and Parmesan cheese"
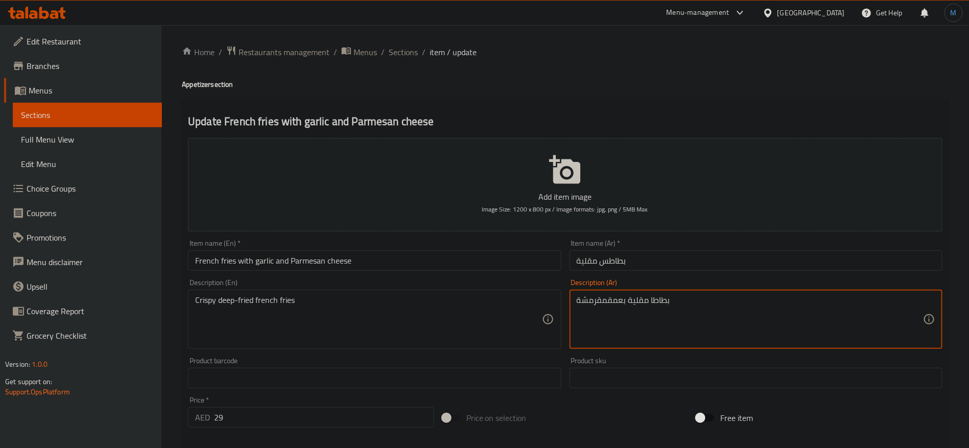
type textarea "بطاطا مقلية بعمقمقرمشة"
click at [413, 264] on input "French fries with garlic and Parmesan cheese" at bounding box center [374, 260] width 373 height 20
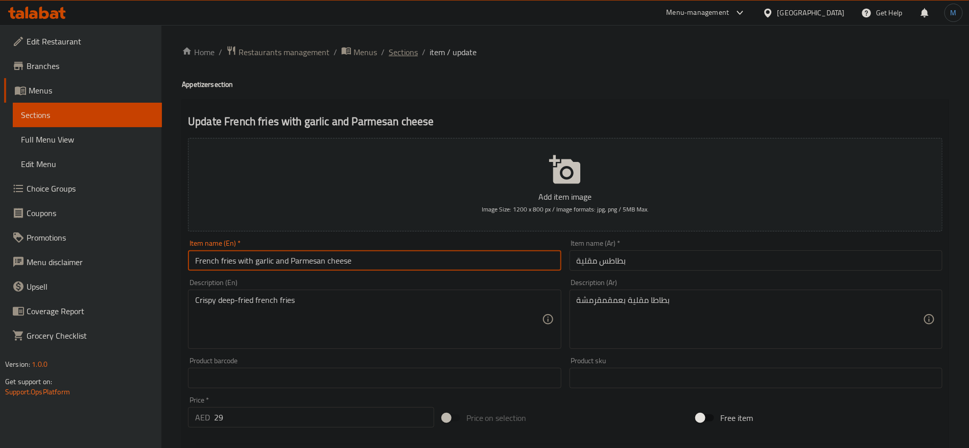
click at [398, 55] on span "Sections" at bounding box center [403, 52] width 29 height 12
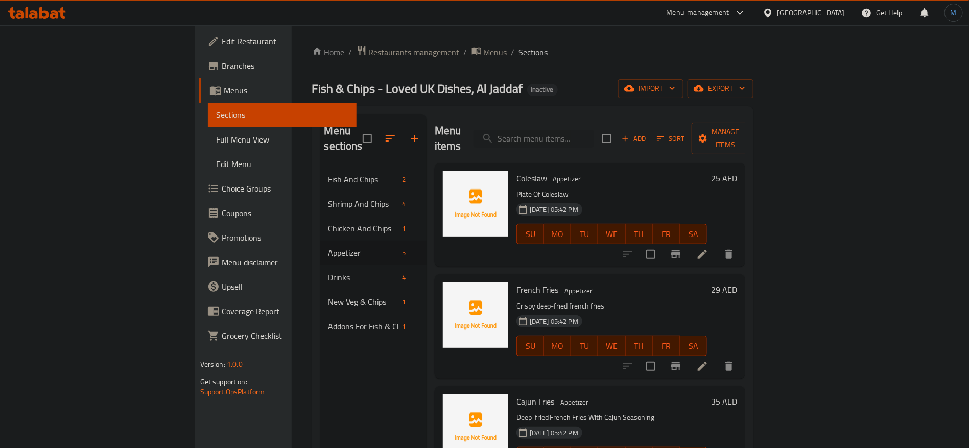
click at [717, 357] on li at bounding box center [702, 366] width 29 height 18
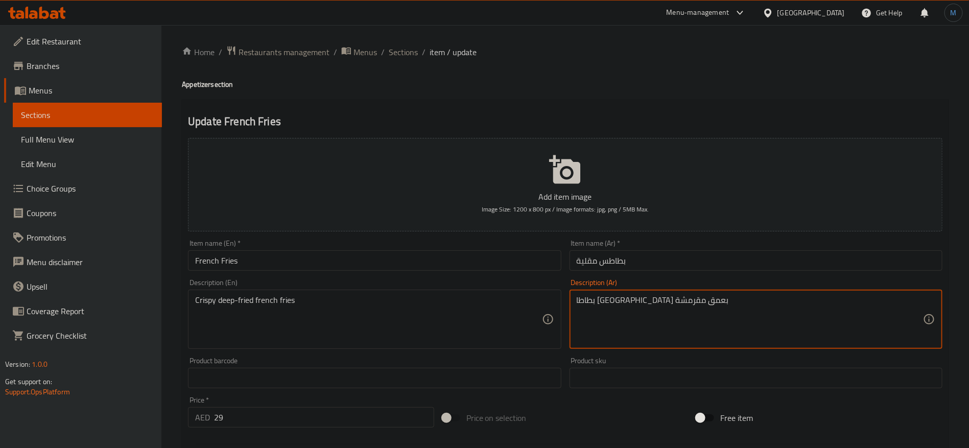
type textarea "بطاطا مقلية بعمق مقرمشة"
click at [354, 265] on input "French Fries" at bounding box center [374, 260] width 373 height 20
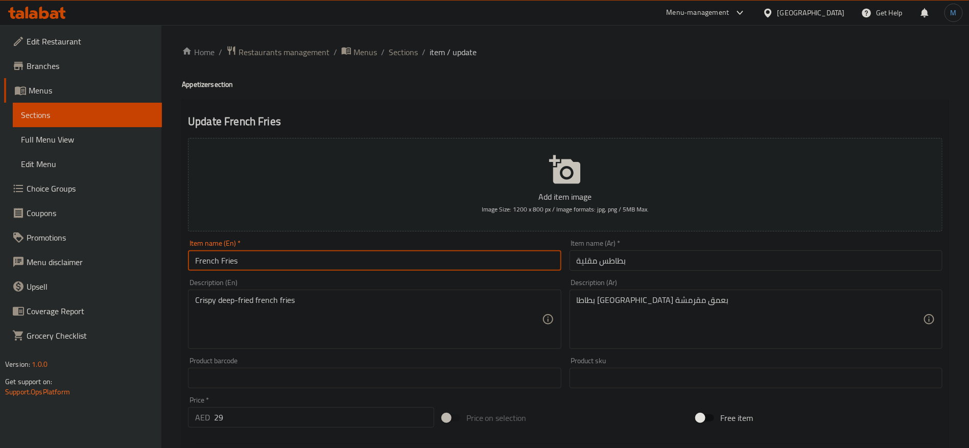
type input "French Fries"
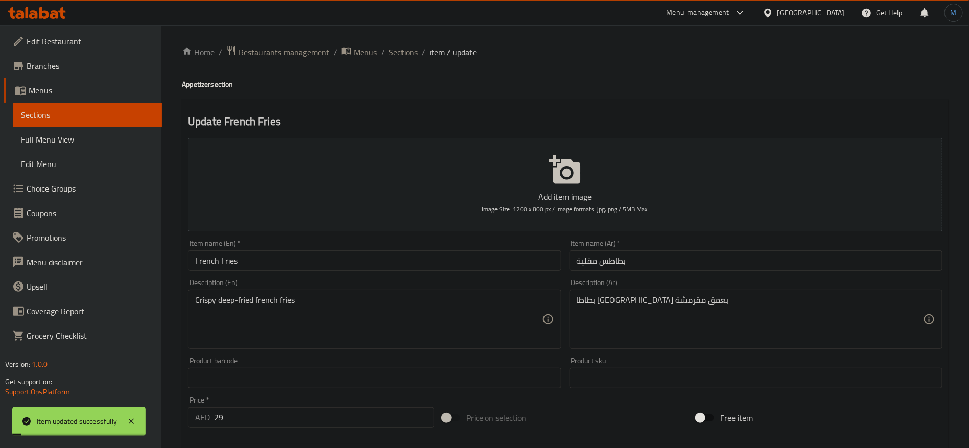
drag, startPoint x: 539, startPoint y: 91, endPoint x: 461, endPoint y: 82, distance: 77.7
click at [539, 91] on div "Home / Restaurants management / Menus / Sections / item / update Appetizer sect…" at bounding box center [565, 373] width 767 height 656
click at [409, 57] on span "Sections" at bounding box center [403, 52] width 29 height 12
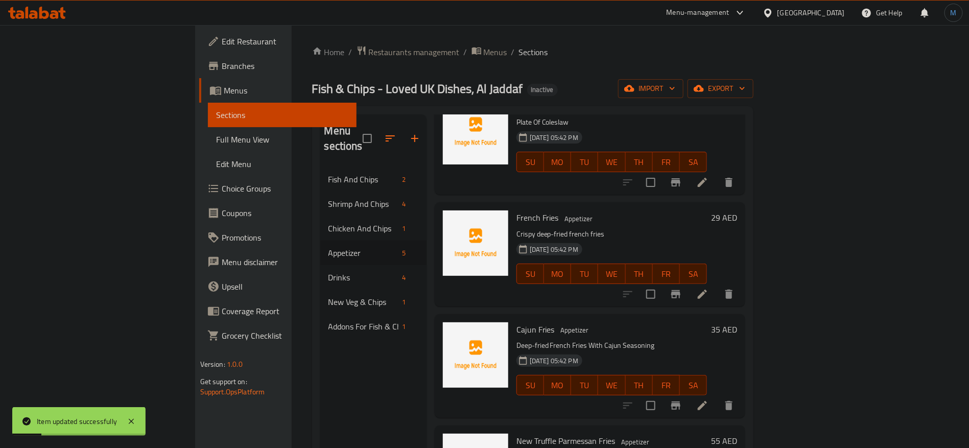
scroll to position [77, 0]
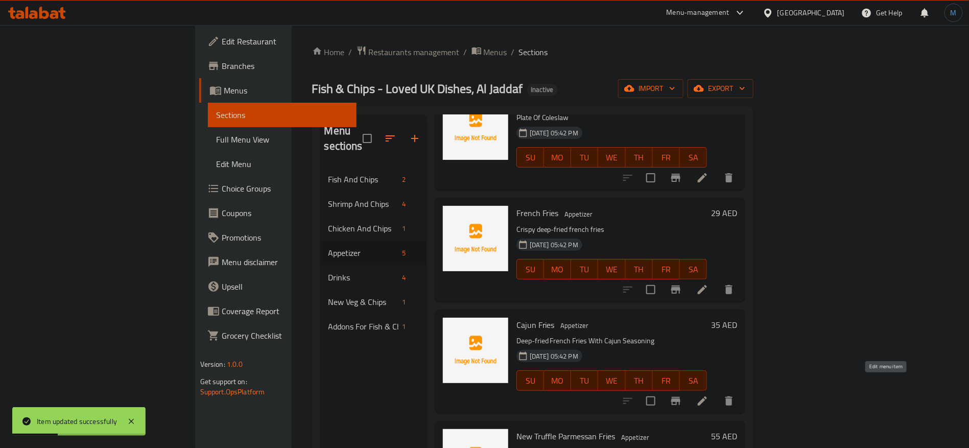
click at [709, 395] on icon at bounding box center [703, 401] width 12 height 12
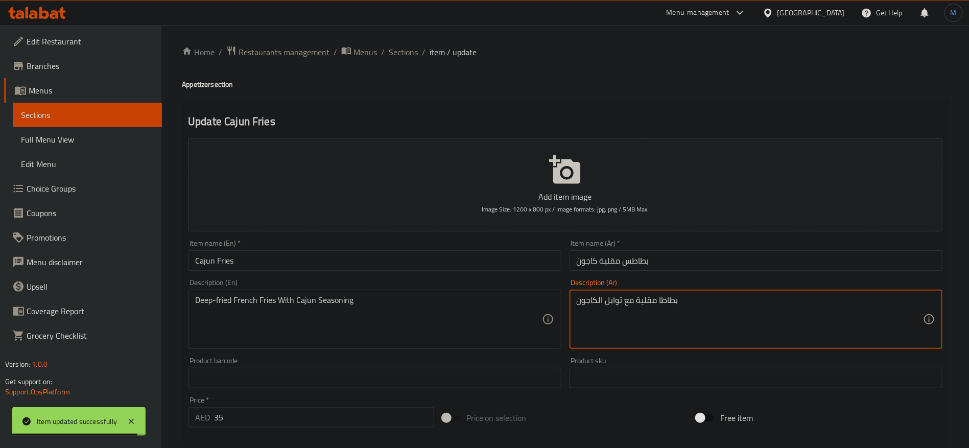
click at [634, 300] on textarea "بطاطا مقلية مع توابل الكاجون" at bounding box center [750, 319] width 346 height 49
type textarea "بطاطا مقلية بعمق مع توابل الكاجون"
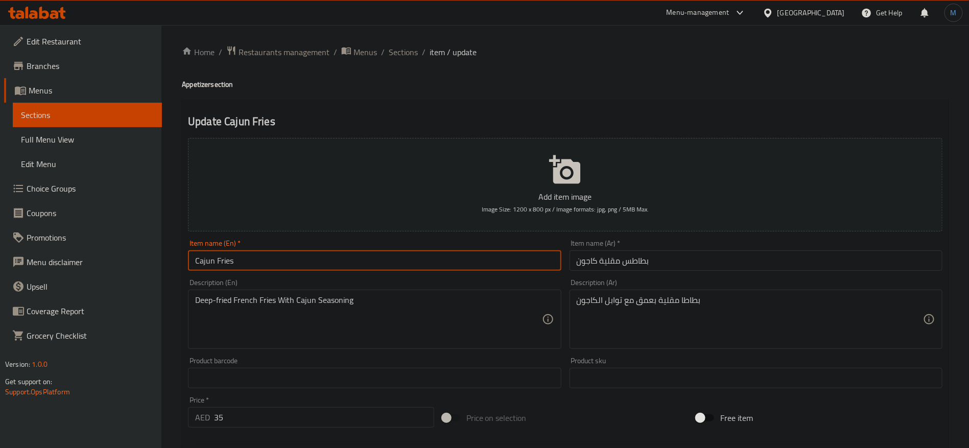
click at [293, 258] on input "Cajun Fries" at bounding box center [374, 260] width 373 height 20
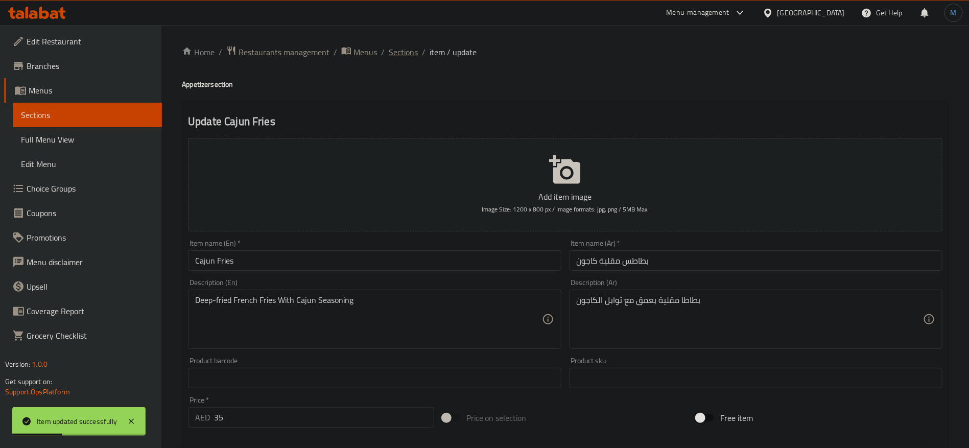
click at [390, 51] on span "Sections" at bounding box center [403, 52] width 29 height 12
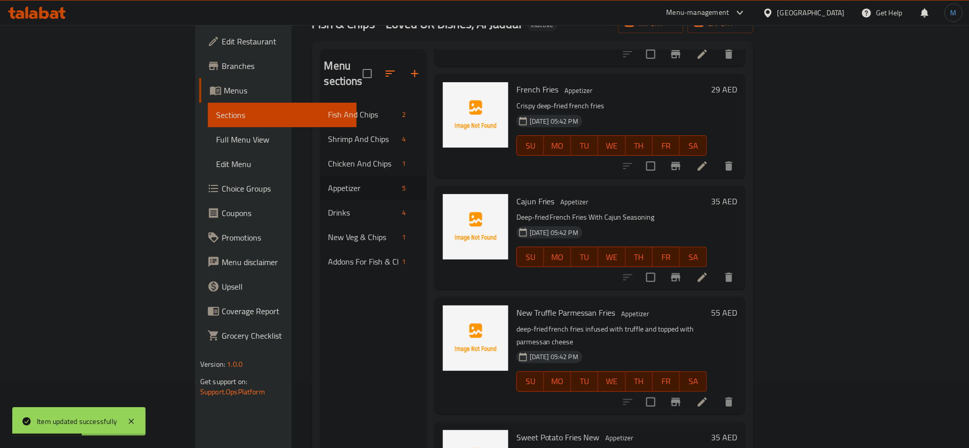
scroll to position [143, 0]
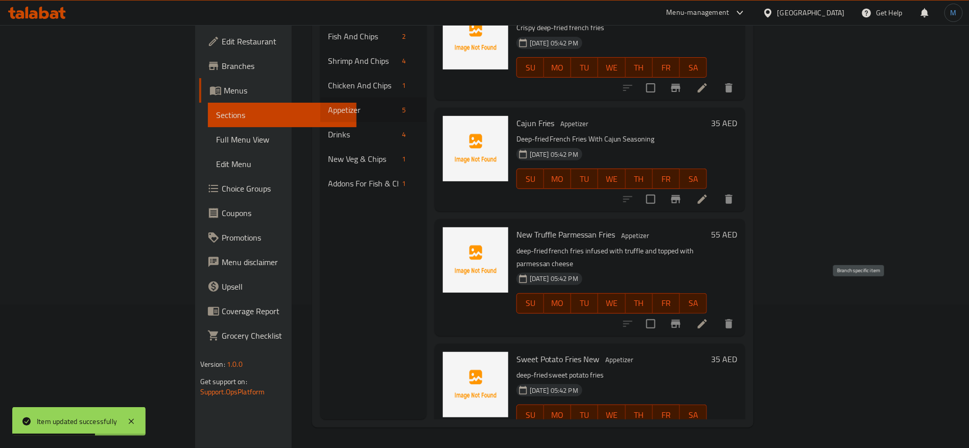
click at [709, 318] on icon at bounding box center [703, 324] width 12 height 12
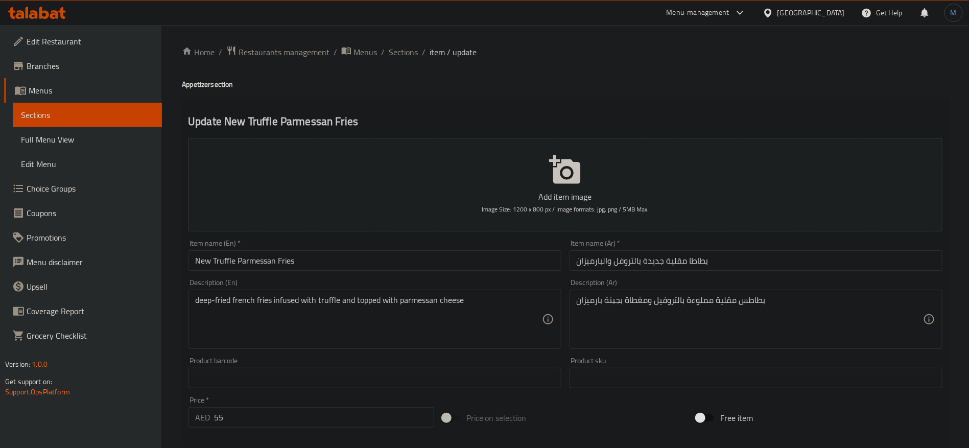
click at [653, 264] on input "بطاطا مقلية جديدة بالتروفل والبارميزان" at bounding box center [756, 260] width 373 height 20
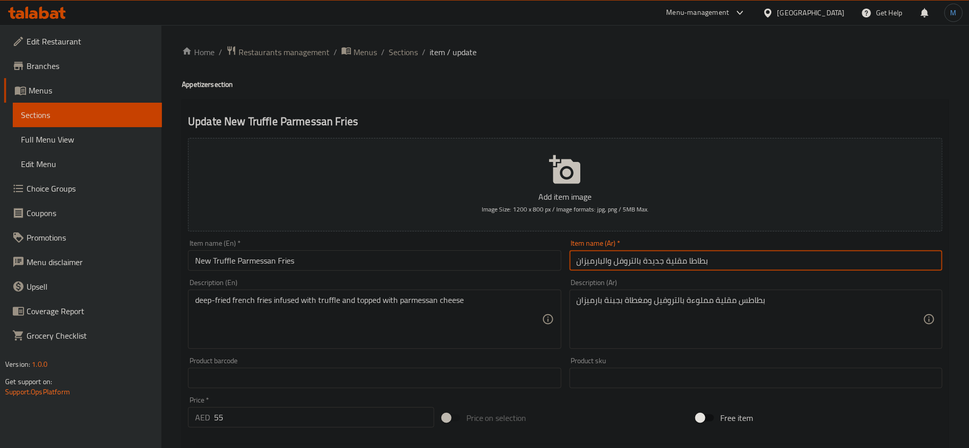
click at [653, 264] on input "بطاطا مقلية جديدة بالتروفل والبارميزان" at bounding box center [756, 260] width 373 height 20
type input "بطاطا مقلية بالتروفل والبارميزان جديد"
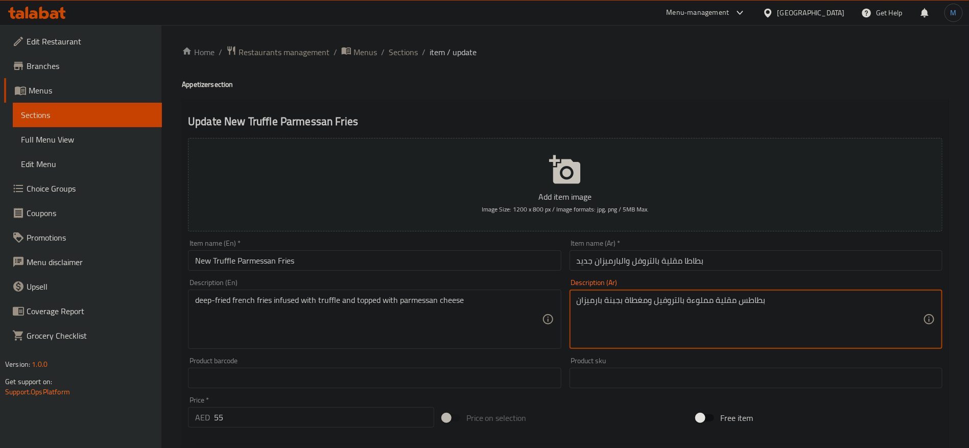
click at [705, 295] on textarea "بطاطس مقلية مملوءة بالتروفيل ومغطاة بجبنة بارميزان" at bounding box center [750, 319] width 346 height 49
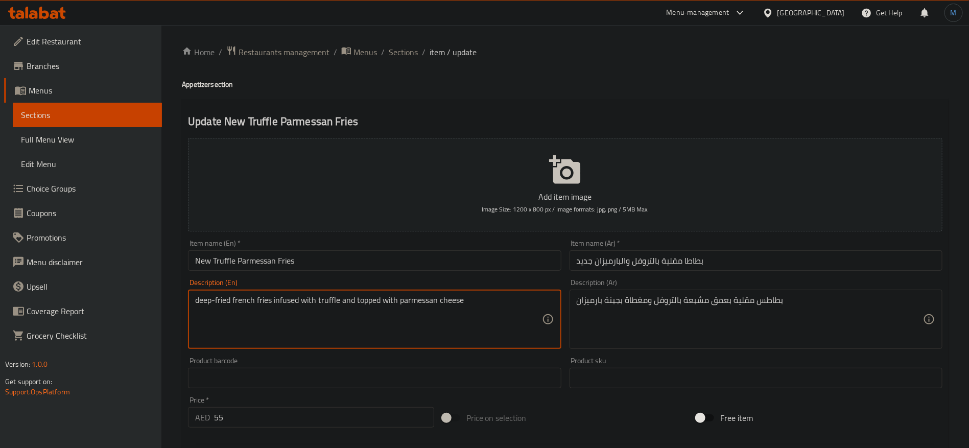
click at [328, 304] on textarea "deep-fried french fries infused with truffle and topped with parmessan cheese" at bounding box center [368, 319] width 346 height 49
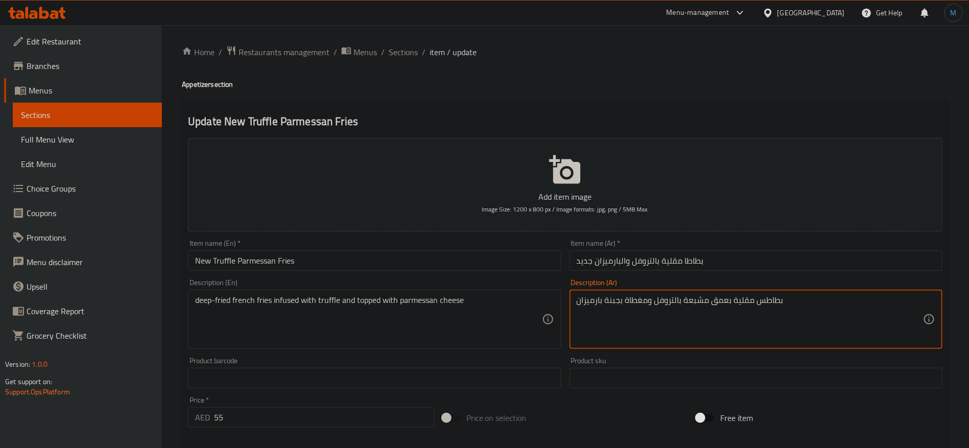
click at [668, 301] on textarea "بطاطس مقلية بعمق مشبعة بالتروفل ومغطاة بجبنة بارميزان" at bounding box center [750, 319] width 346 height 49
paste textarea "تروفل"
type textarea "بطاطس مقلية بعمق مشبعة بالتروفل ومغطاة بجبنة بارميزان"
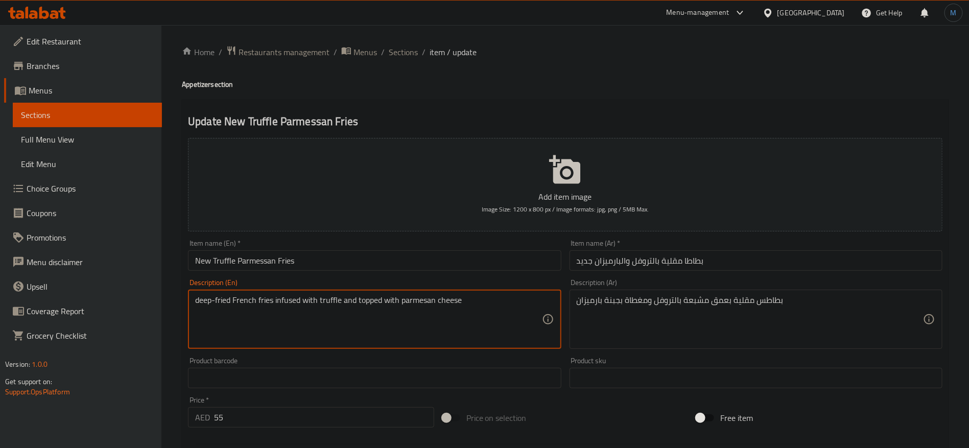
type textarea "deep-fried French fries infused with truffle and topped with parmesan cheese"
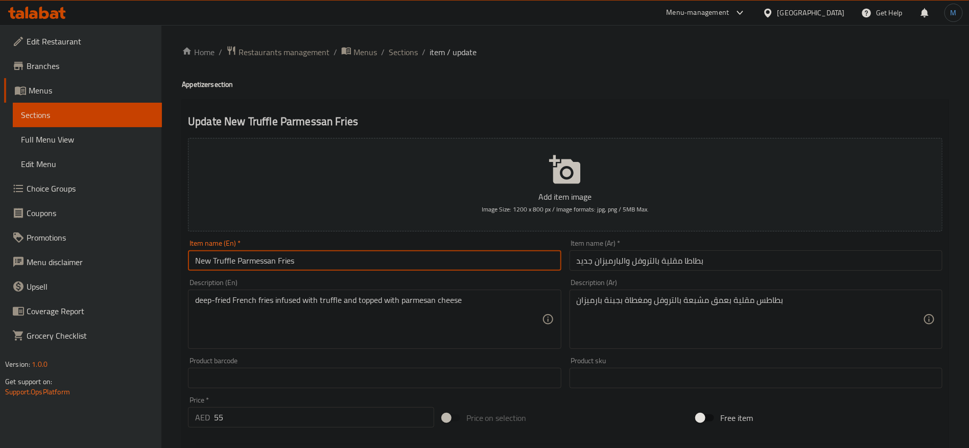
click at [384, 260] on input "New Truffle Parmessan Fries" at bounding box center [374, 260] width 373 height 20
click at [265, 260] on input "New Truffle Parmesan Fries" at bounding box center [374, 260] width 373 height 20
type input "New Truffle Parmesan Fries"
click at [448, 262] on input "New Truffle Parmesan Fries" at bounding box center [374, 260] width 373 height 20
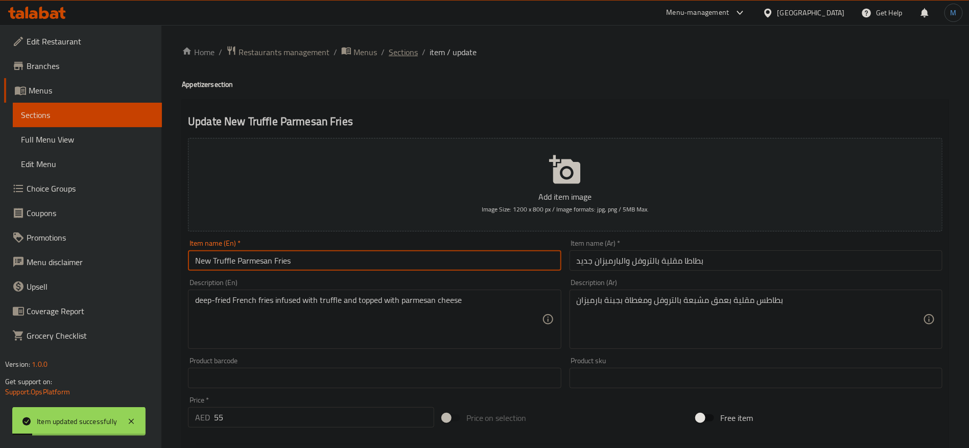
click at [410, 55] on span "Sections" at bounding box center [403, 52] width 29 height 12
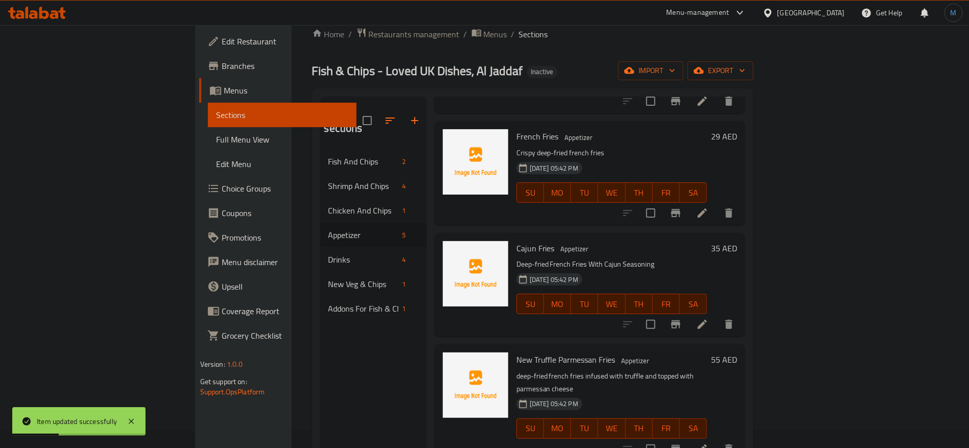
scroll to position [143, 0]
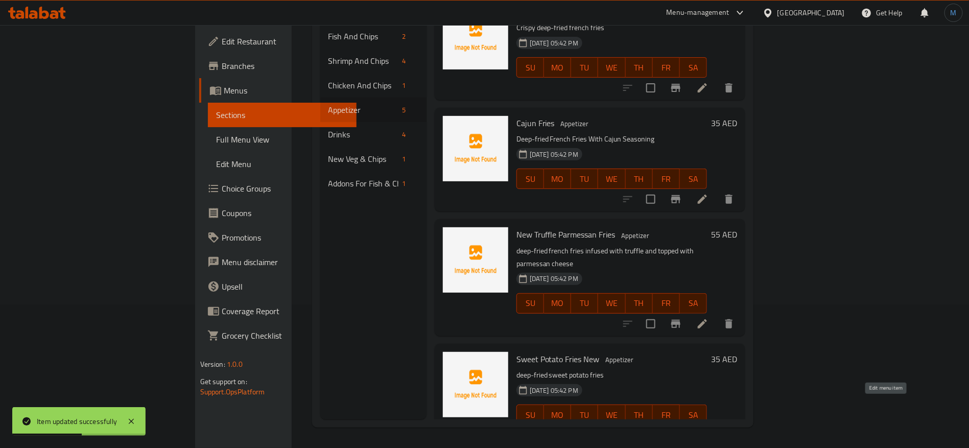
click at [709, 429] on icon at bounding box center [703, 435] width 12 height 12
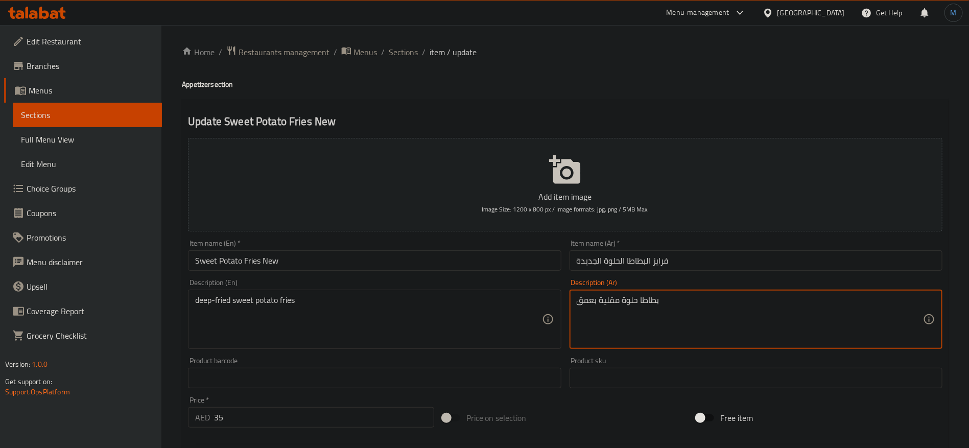
type textarea "بطاطا حلوة مقلية بعمق"
click at [472, 260] on input "Sweet Potato Fries New" at bounding box center [374, 260] width 373 height 20
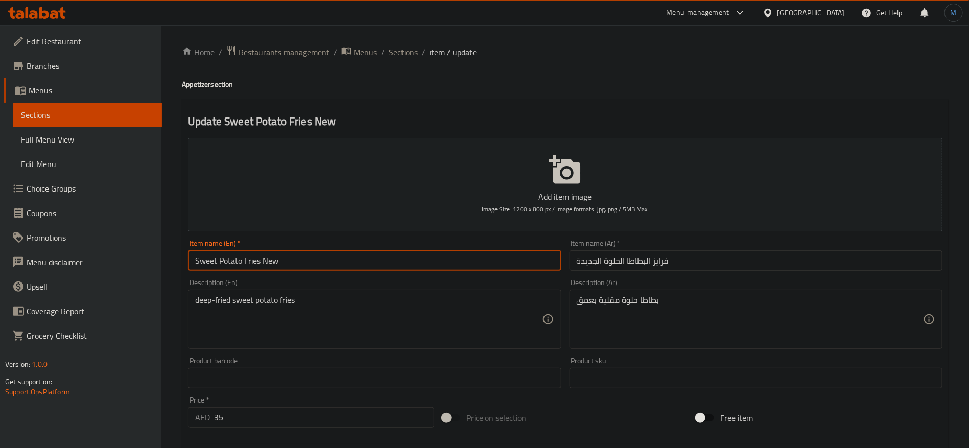
click at [408, 53] on span "Sections" at bounding box center [403, 52] width 29 height 12
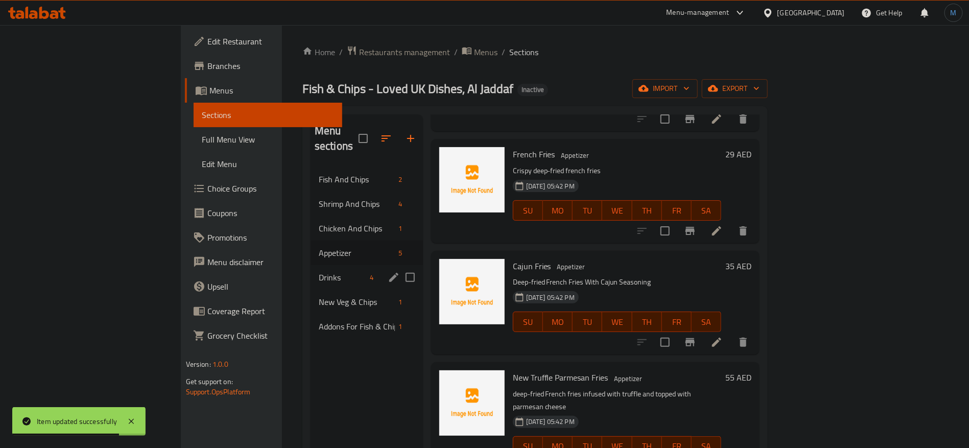
click at [311, 268] on div "Drinks 4" at bounding box center [367, 277] width 112 height 25
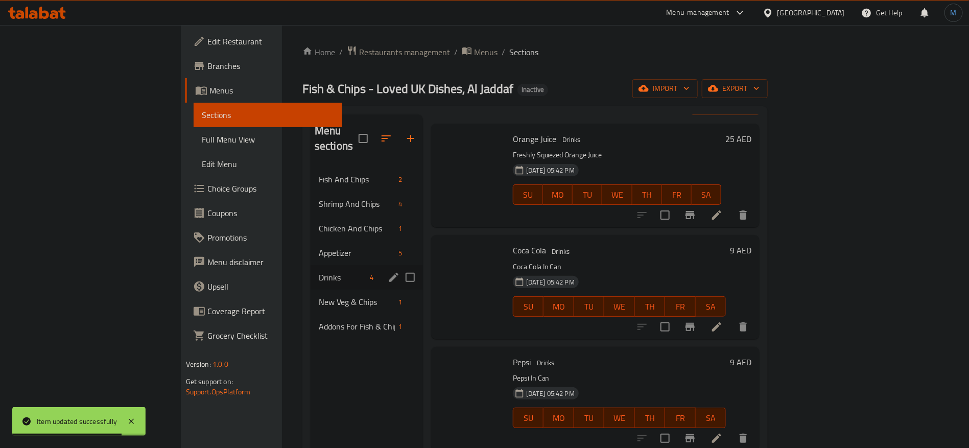
scroll to position [24, 0]
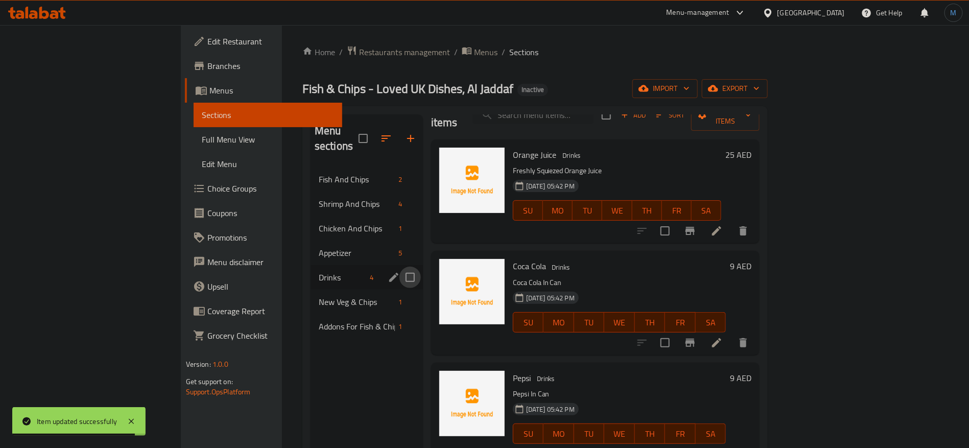
click at [400, 267] on input "Menu sections" at bounding box center [410, 277] width 21 height 21
checkbox input "false"
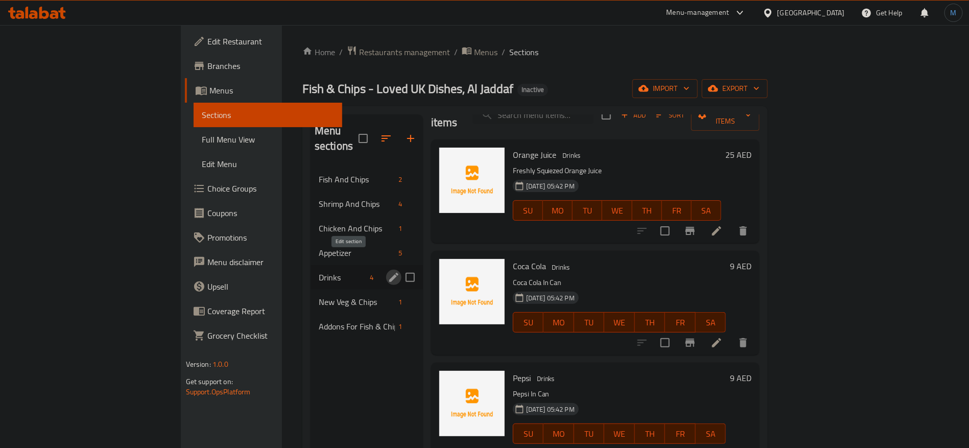
click at [388, 271] on icon "edit" at bounding box center [394, 277] width 12 height 12
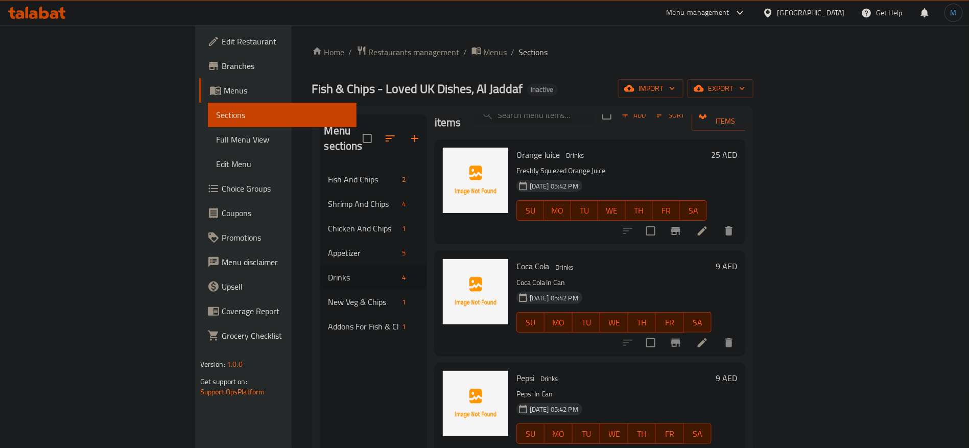
click at [717, 222] on li at bounding box center [702, 231] width 29 height 18
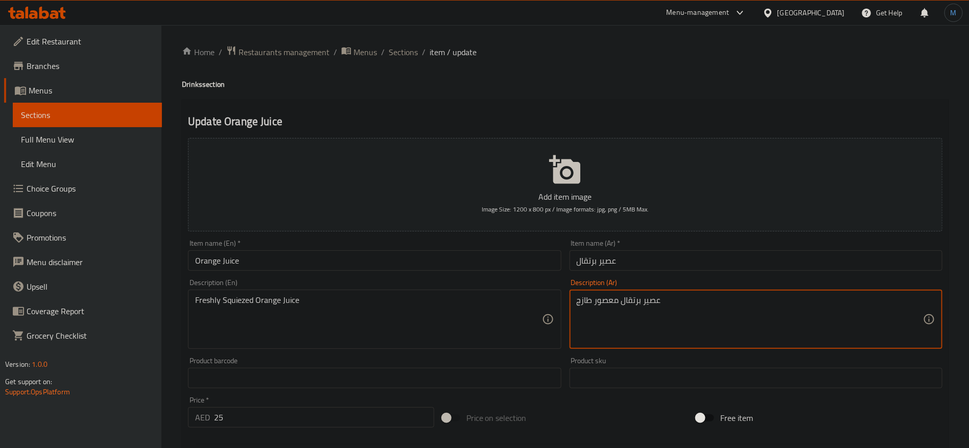
type textarea "عصير برتقال معصور طازج"
click at [668, 250] on input "عصير برتقال" at bounding box center [756, 260] width 373 height 20
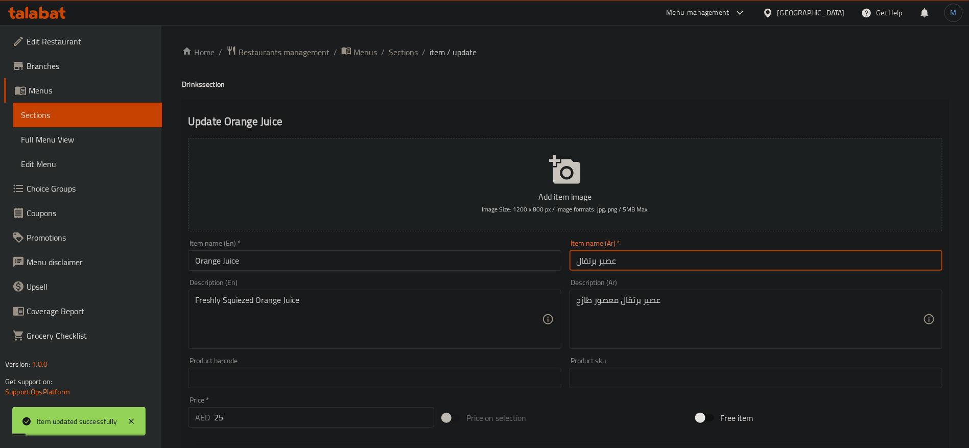
click at [424, 46] on li "/" at bounding box center [424, 52] width 4 height 12
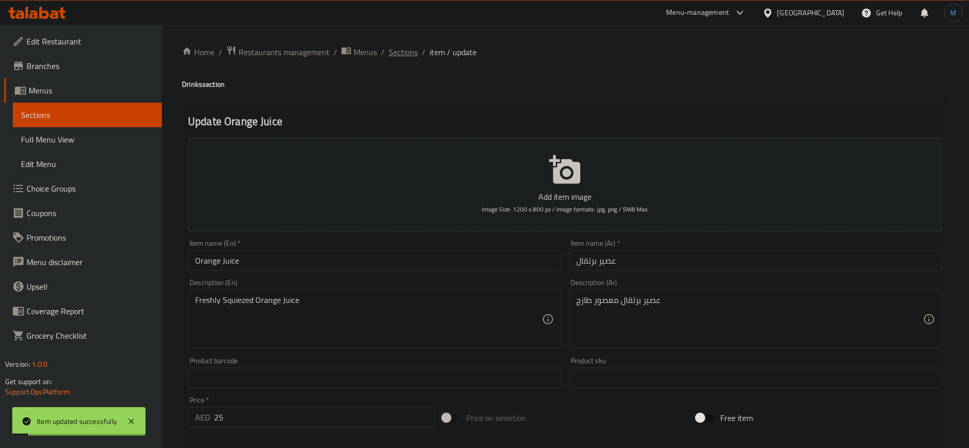
click at [414, 47] on span "Sections" at bounding box center [403, 52] width 29 height 12
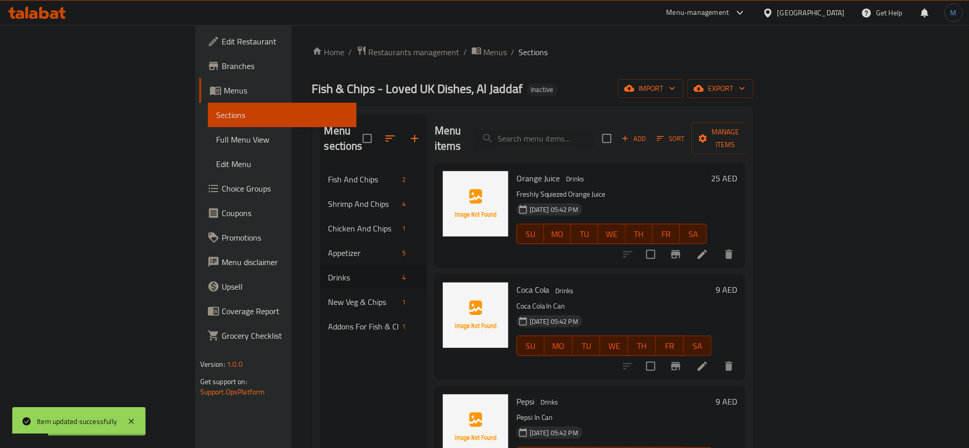
click at [717, 357] on li at bounding box center [702, 366] width 29 height 18
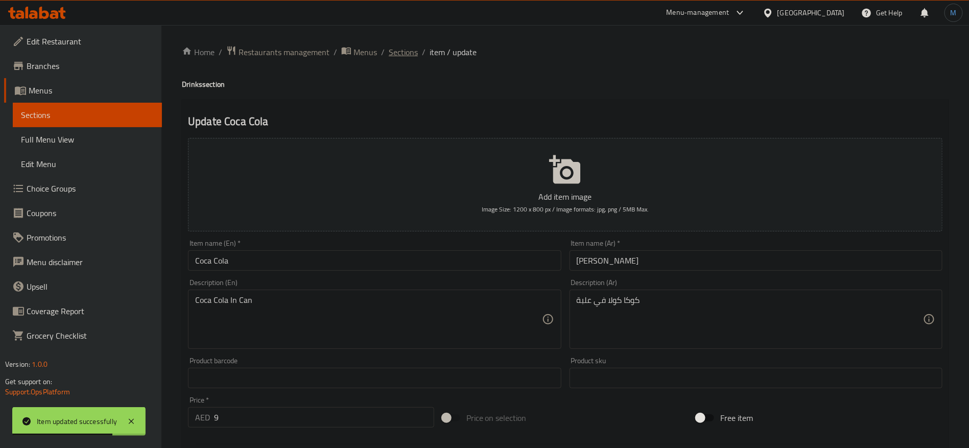
click at [406, 47] on span "Sections" at bounding box center [403, 52] width 29 height 12
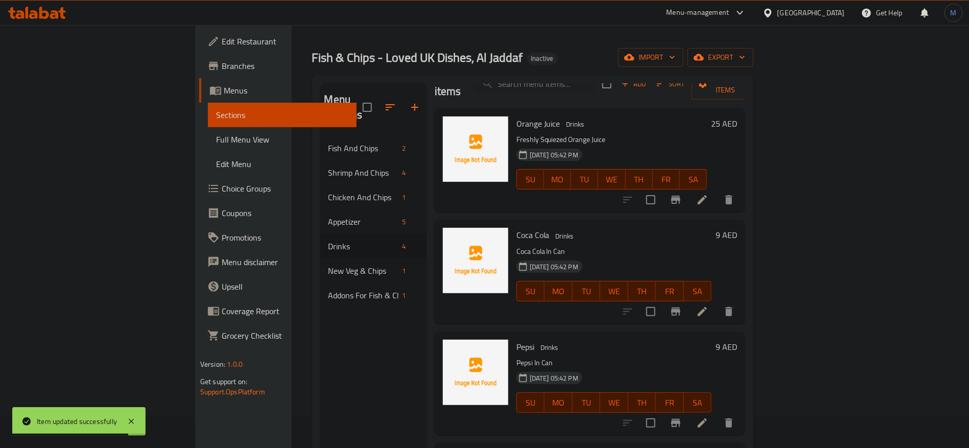
scroll to position [77, 0]
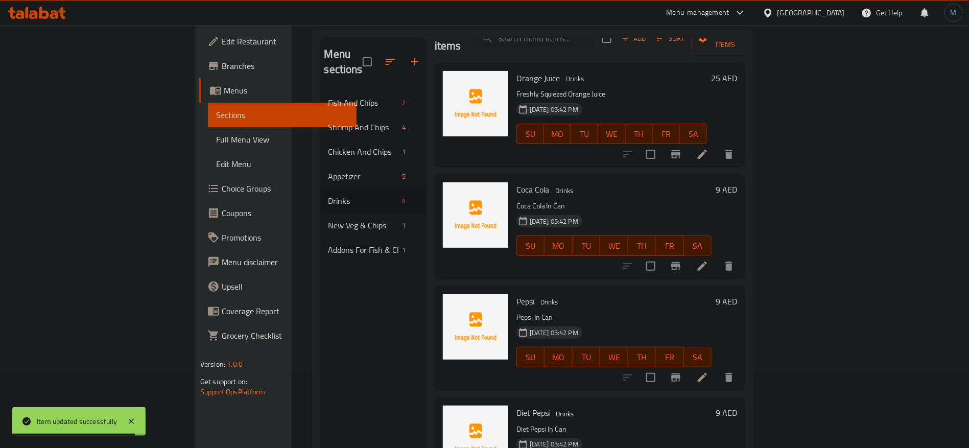
click at [717, 368] on li at bounding box center [702, 377] width 29 height 18
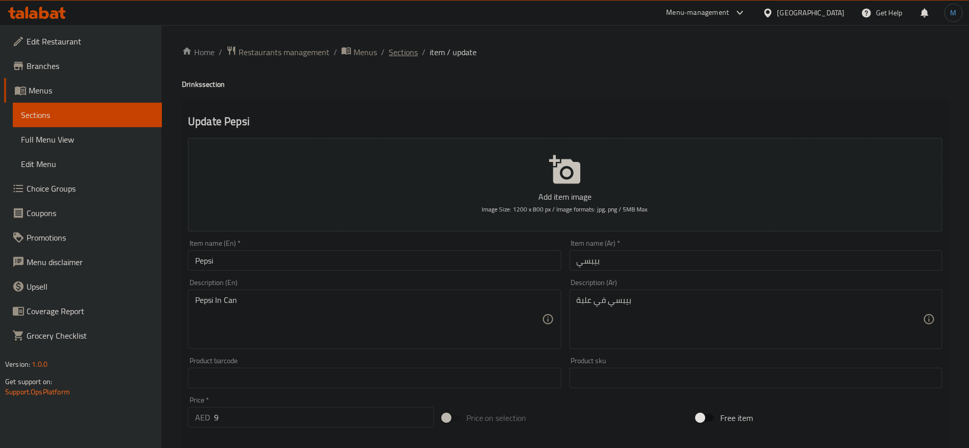
click at [409, 53] on span "Sections" at bounding box center [403, 52] width 29 height 12
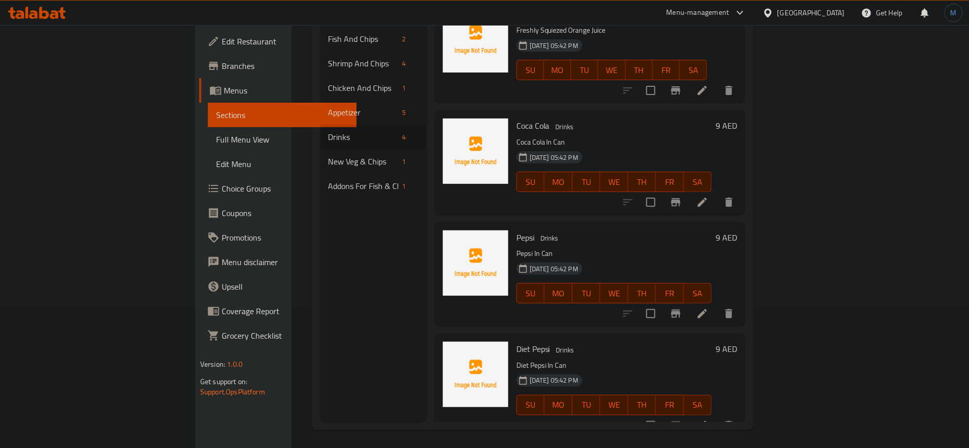
scroll to position [143, 0]
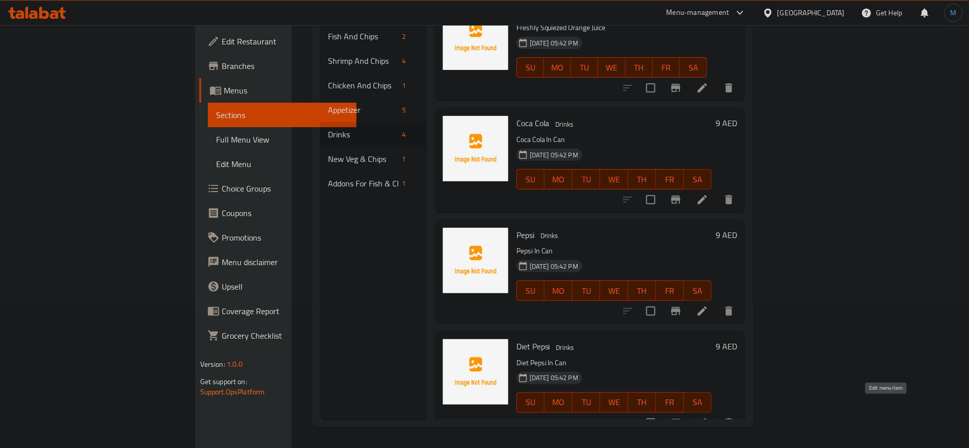
click at [709, 417] on icon at bounding box center [703, 423] width 12 height 12
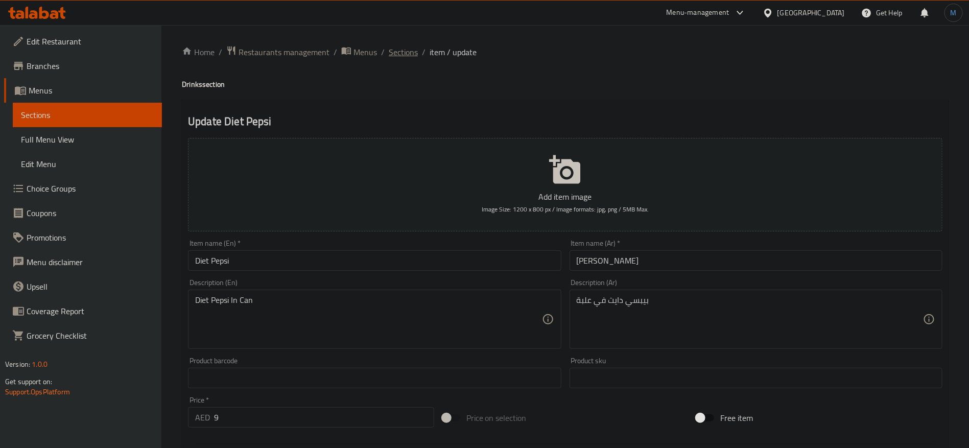
click at [412, 53] on span "Sections" at bounding box center [403, 52] width 29 height 12
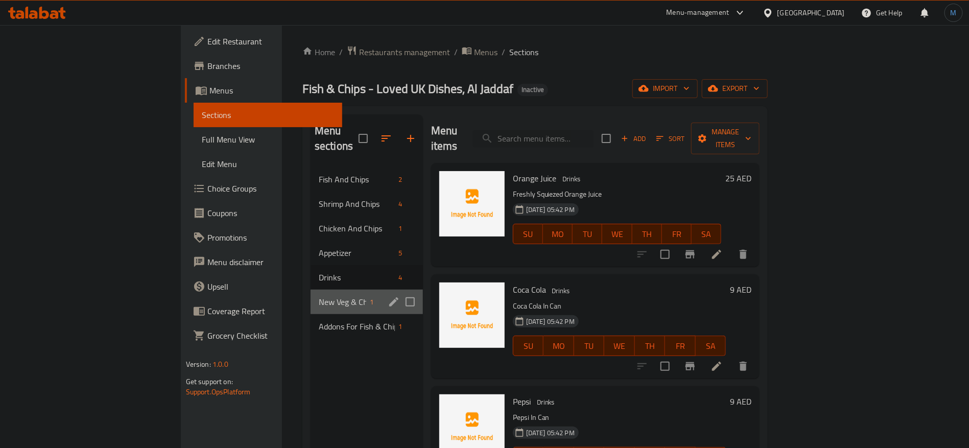
click at [316, 296] on div "New Veg & Chips 1" at bounding box center [367, 302] width 112 height 25
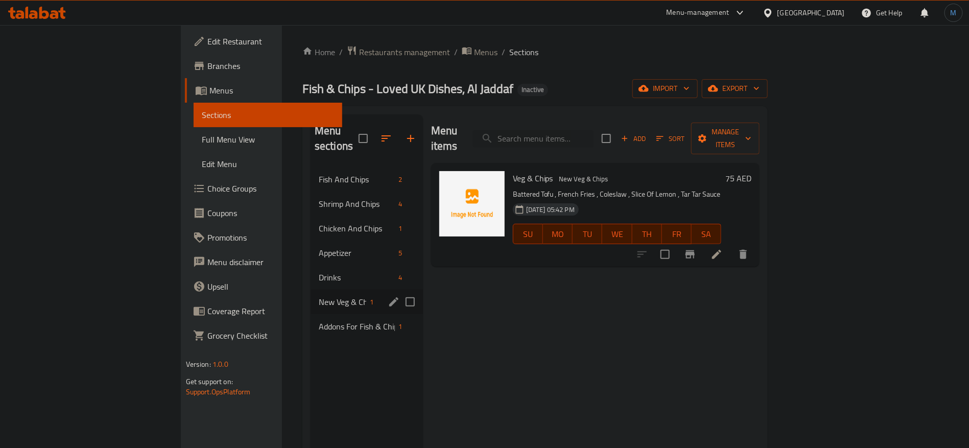
click at [388, 296] on icon "edit" at bounding box center [394, 302] width 12 height 12
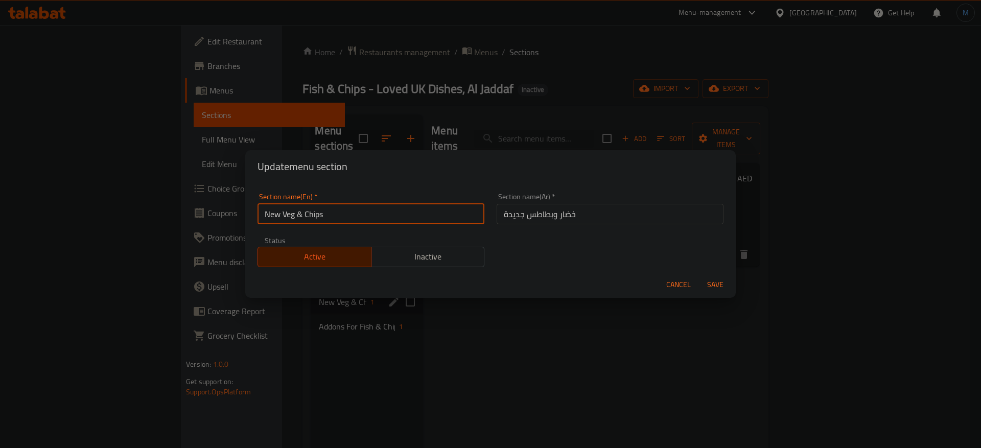
click at [367, 220] on input "New Veg & Chips" at bounding box center [371, 214] width 227 height 20
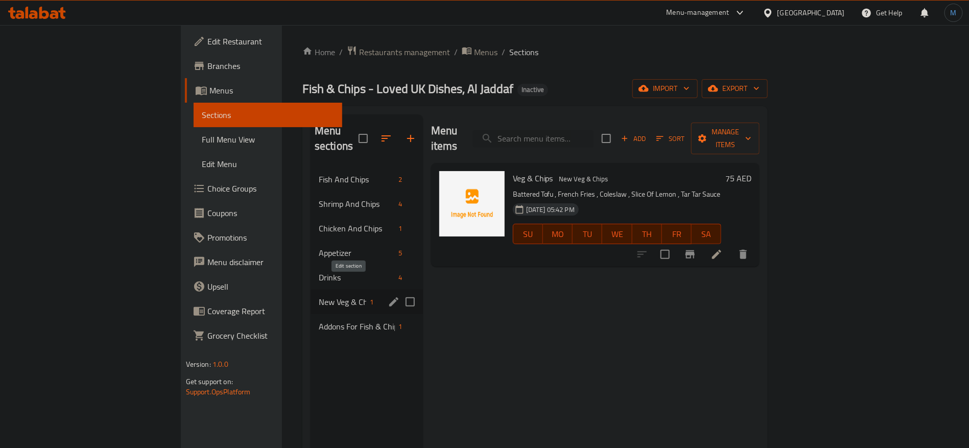
click at [388, 296] on icon "edit" at bounding box center [394, 302] width 12 height 12
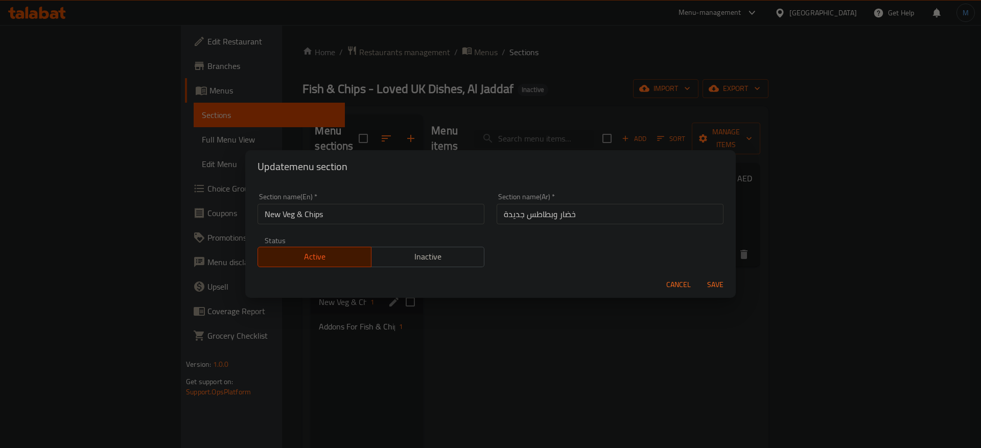
click at [547, 213] on input "خضار وبطاطس جديدة" at bounding box center [610, 214] width 227 height 20
paste input "رقائق بطاطا"
type input "خضار ورقائق بطاطا جديدة"
click at [303, 211] on input "New Veg & Chips" at bounding box center [371, 214] width 227 height 20
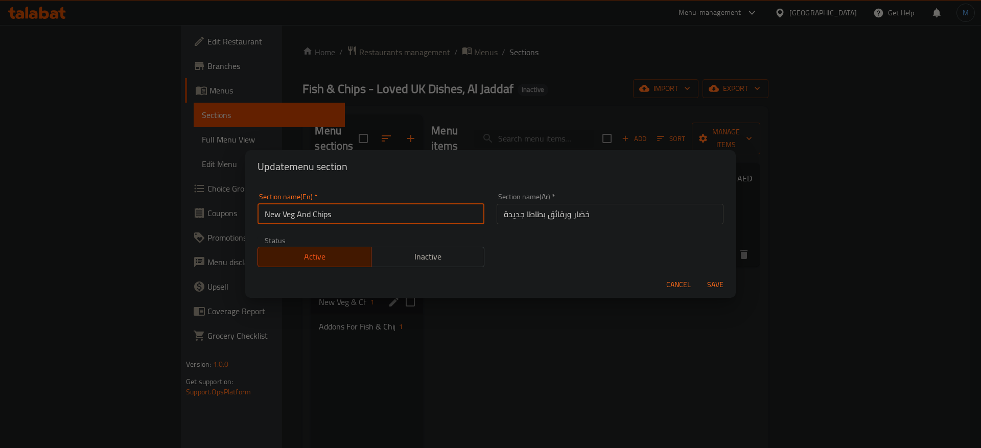
type input "New Veg And Chips"
click at [699, 275] on button "Save" at bounding box center [715, 284] width 33 height 19
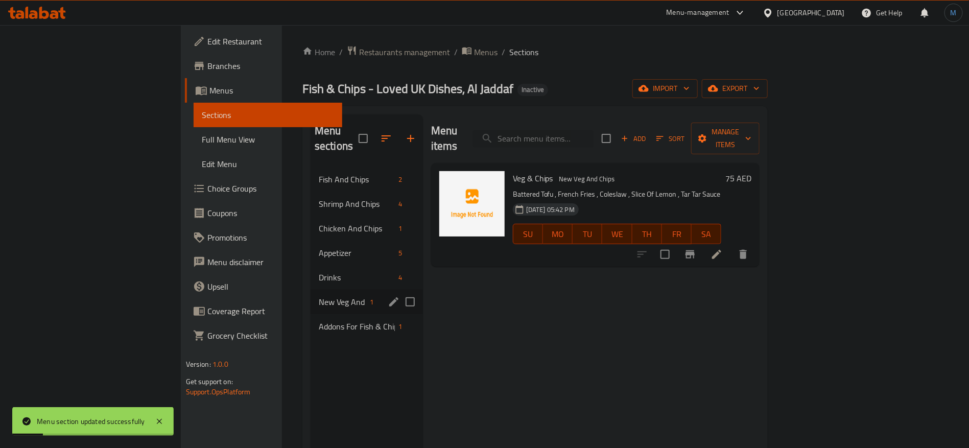
click at [723, 248] on icon at bounding box center [717, 254] width 12 height 12
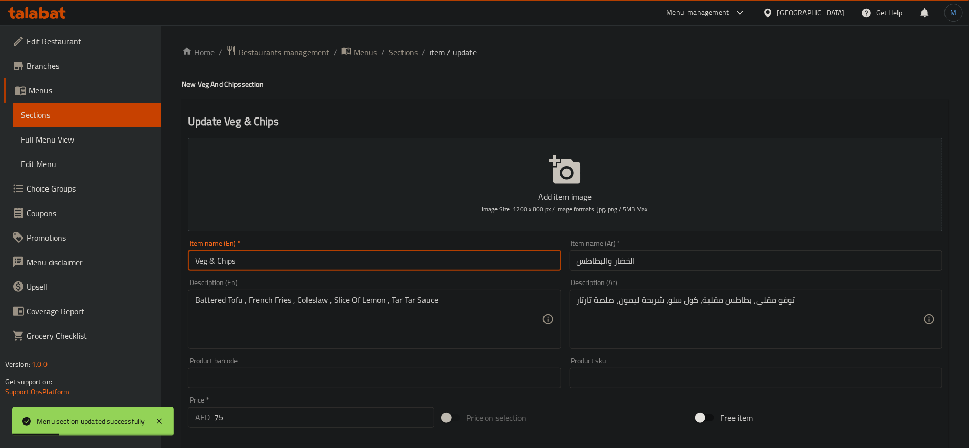
click at [392, 256] on input "Veg & Chips" at bounding box center [374, 260] width 373 height 20
click at [450, 259] on input "Veg And Chips" at bounding box center [374, 260] width 373 height 20
type input "Veg And Chips"
click at [600, 257] on input "الخضار والبطاطس" at bounding box center [756, 260] width 373 height 20
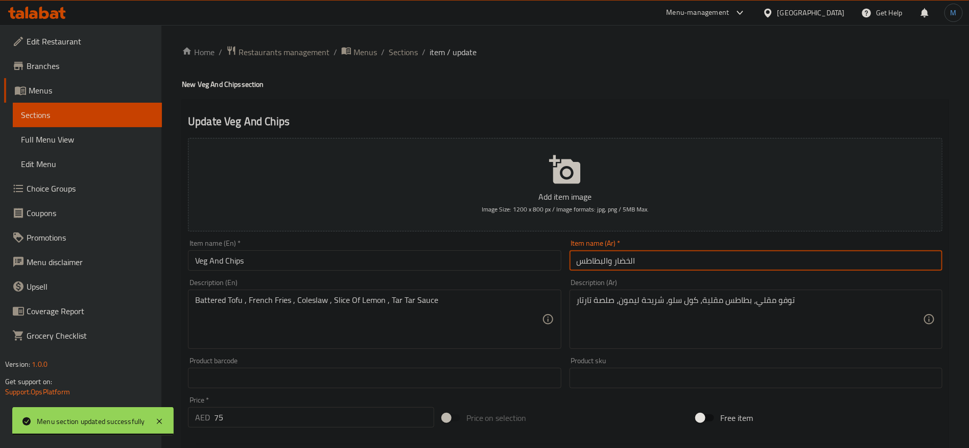
click at [600, 257] on input "الخضار والبطاطس" at bounding box center [756, 260] width 373 height 20
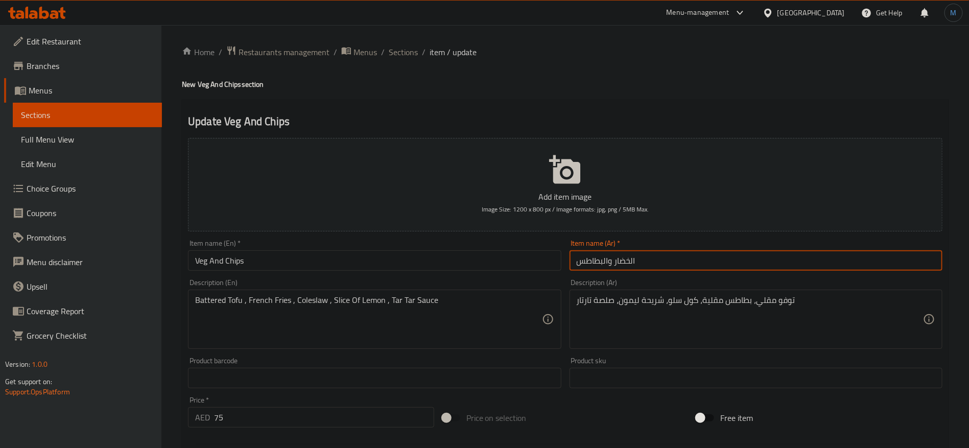
paste input "رقائق بطاطا"
type input "الخضار ورقائق بطاطا"
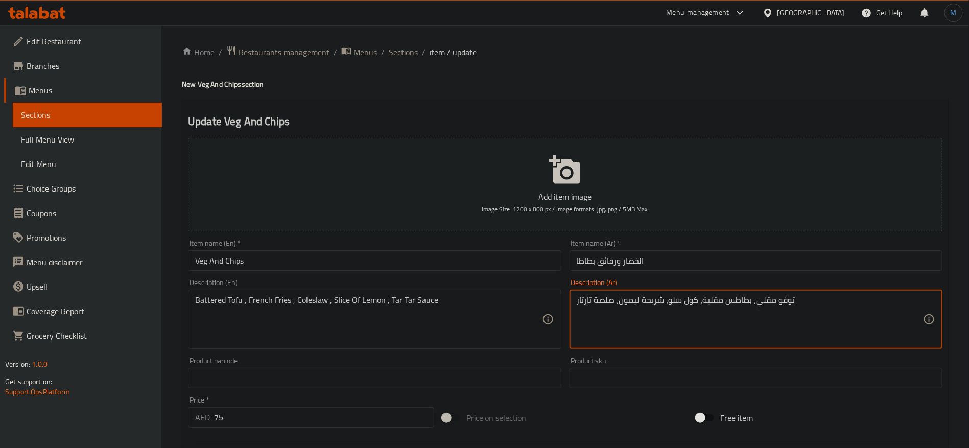
click at [771, 305] on textarea "توفو مقلي، بطاطس مقلية، كول سلو، شريحة ليمون، صلصة تارتار" at bounding box center [750, 319] width 346 height 49
type textarea "توفو باتريد، بطاطس مقلية، كول سلو، شريحة ليمون، صلصة تارتار"
click at [433, 251] on input "Veg And Chips" at bounding box center [374, 260] width 373 height 20
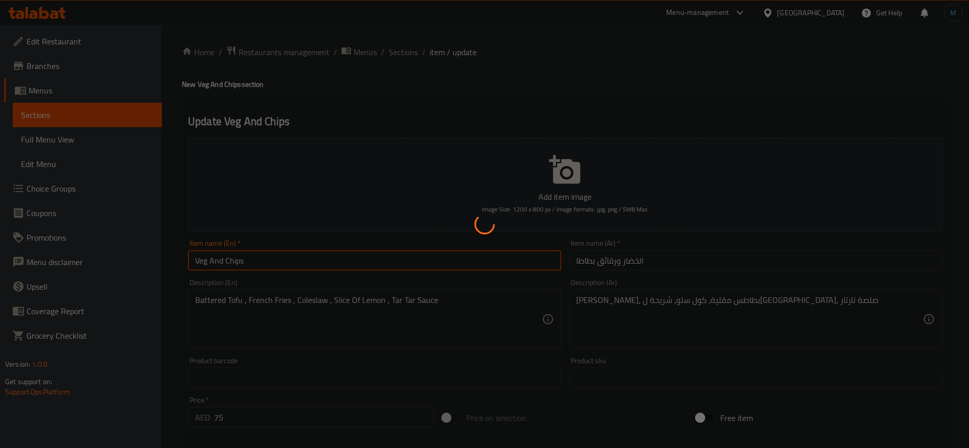
click at [409, 50] on div at bounding box center [484, 224] width 969 height 448
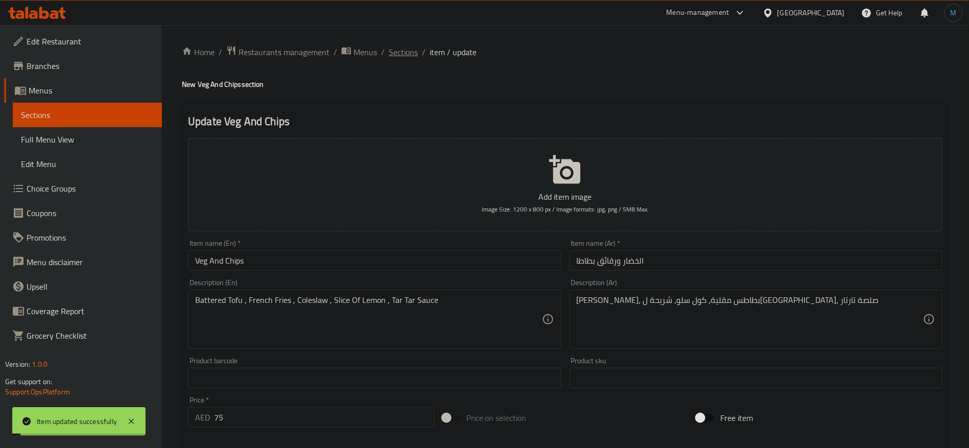
click at [409, 50] on span "Sections" at bounding box center [403, 52] width 29 height 12
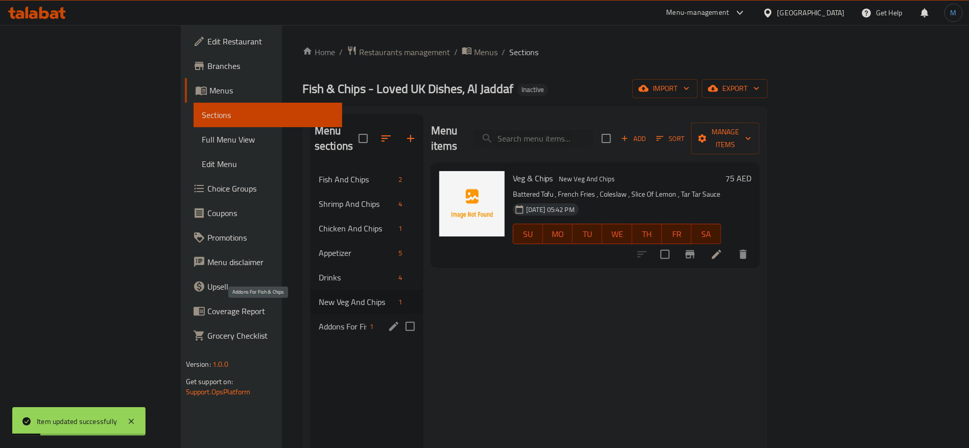
click at [319, 320] on span "Addons For Fish & Chips" at bounding box center [343, 326] width 48 height 12
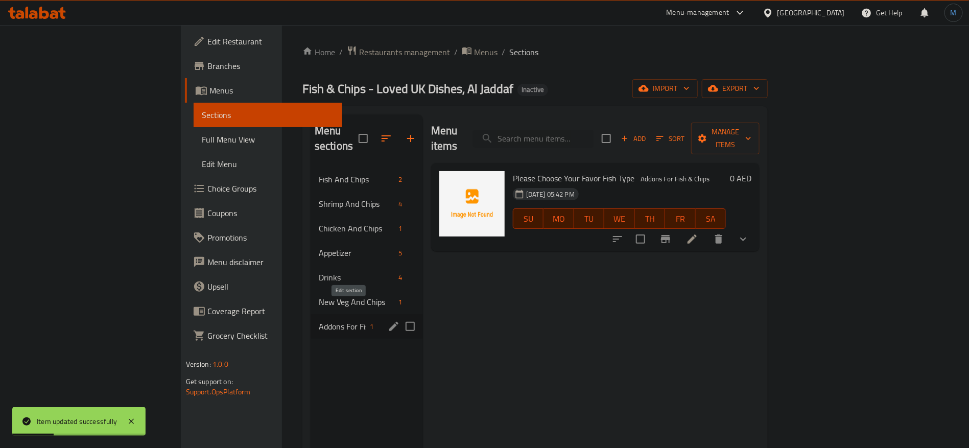
click at [388, 320] on icon "edit" at bounding box center [394, 326] width 12 height 12
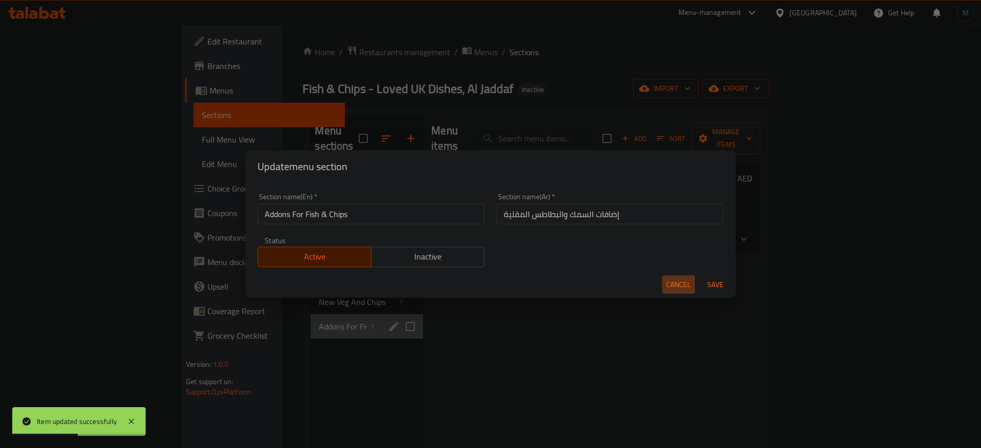
click at [666, 288] on span "Cancel" at bounding box center [678, 285] width 25 height 13
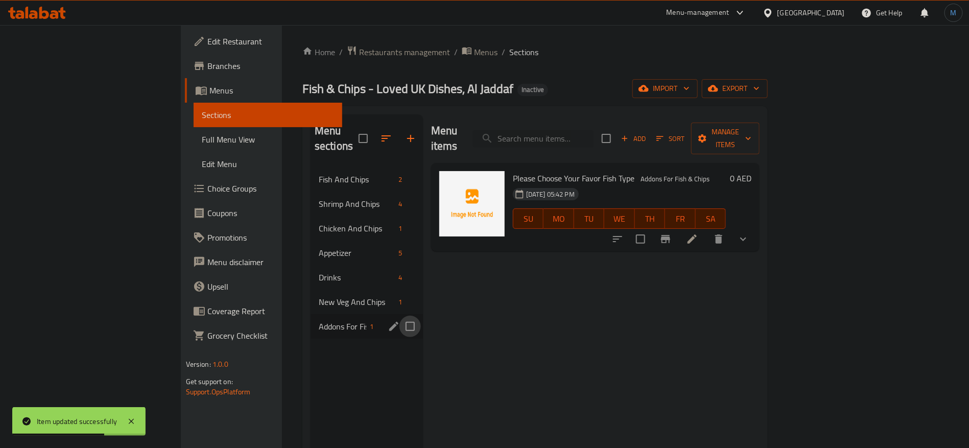
click at [400, 316] on input "Menu sections" at bounding box center [410, 326] width 21 height 21
checkbox input "true"
click at [375, 132] on icon "button" at bounding box center [381, 138] width 12 height 12
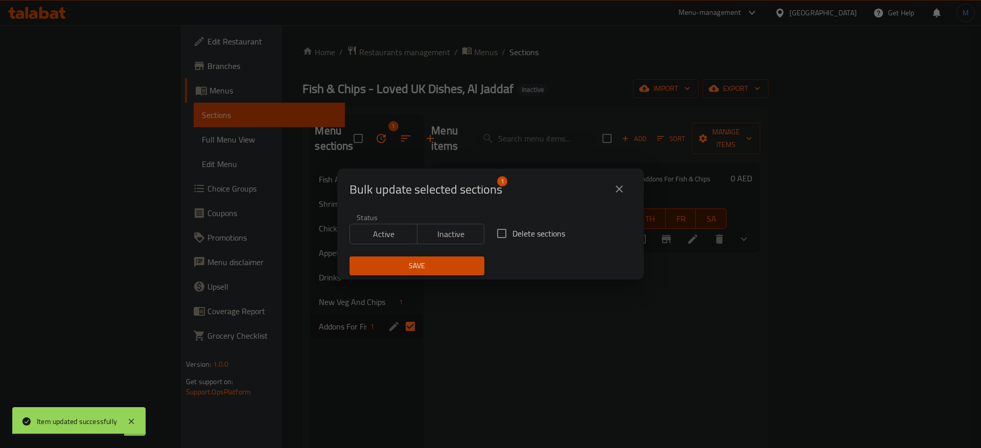
drag, startPoint x: 543, startPoint y: 249, endPoint x: 544, endPoint y: 243, distance: 6.2
click at [544, 249] on div "Delete sections" at bounding box center [564, 234] width 147 height 34
click at [540, 235] on span "Delete sections" at bounding box center [539, 233] width 53 height 12
click at [513, 235] on input "Delete sections" at bounding box center [501, 233] width 21 height 21
checkbox input "true"
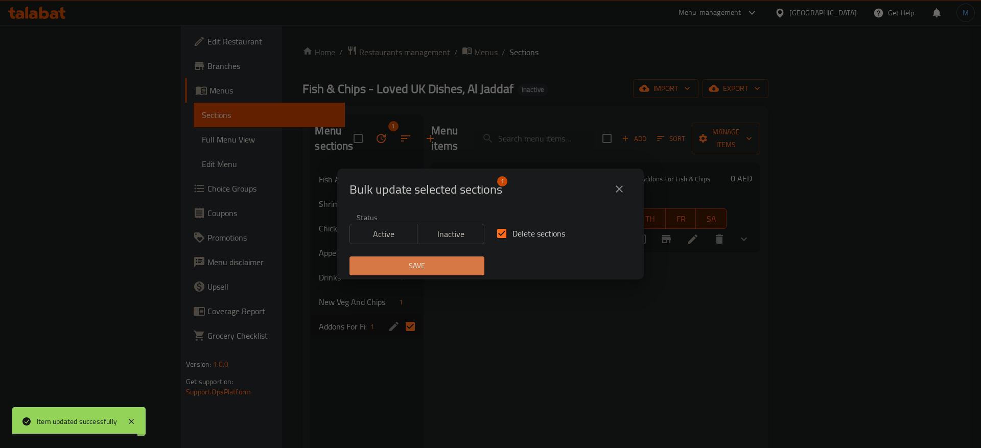
click at [455, 273] on button "Save" at bounding box center [417, 266] width 135 height 19
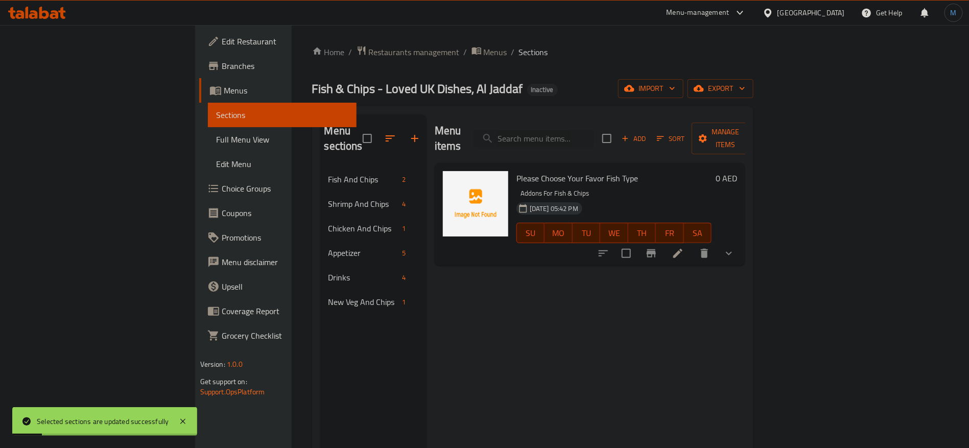
click at [222, 189] on span "Choice Groups" at bounding box center [285, 188] width 127 height 12
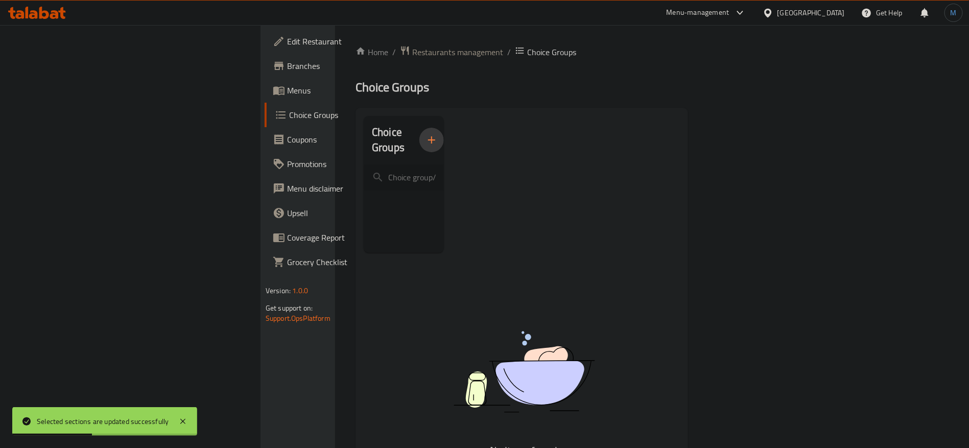
click at [426, 136] on icon "button" at bounding box center [432, 140] width 12 height 12
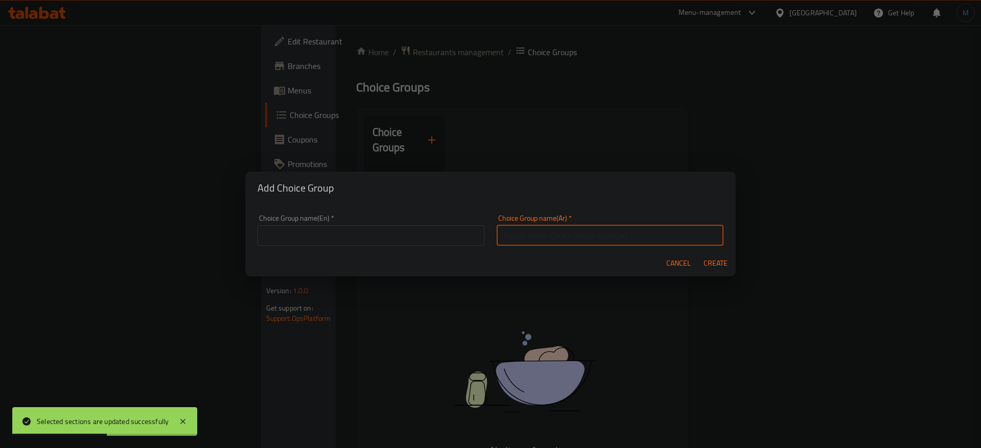
click at [549, 229] on input "text" at bounding box center [610, 235] width 227 height 20
type input "اختيارك من"
click at [414, 246] on div "Choice Group name(En)   * Choice Group name(En) *" at bounding box center [370, 230] width 239 height 43
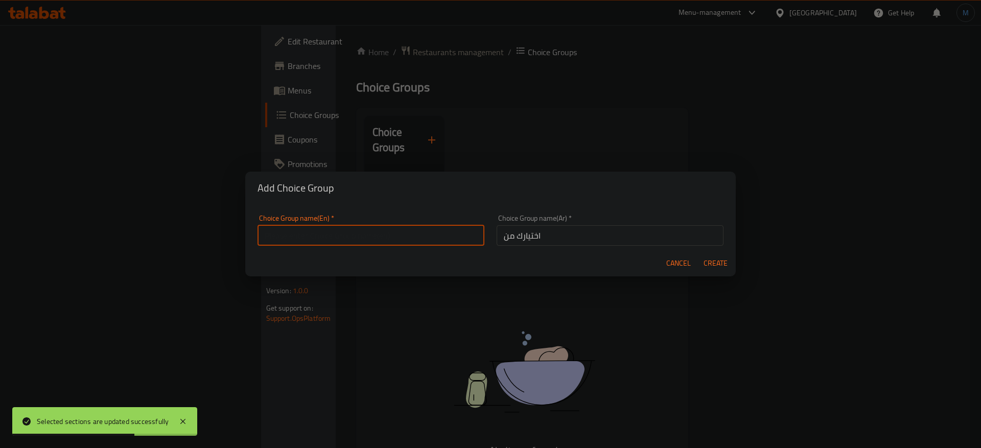
click at [421, 235] on input "text" at bounding box center [371, 235] width 227 height 20
type input "Your Choice Of"
click at [726, 264] on span "Create" at bounding box center [715, 263] width 25 height 13
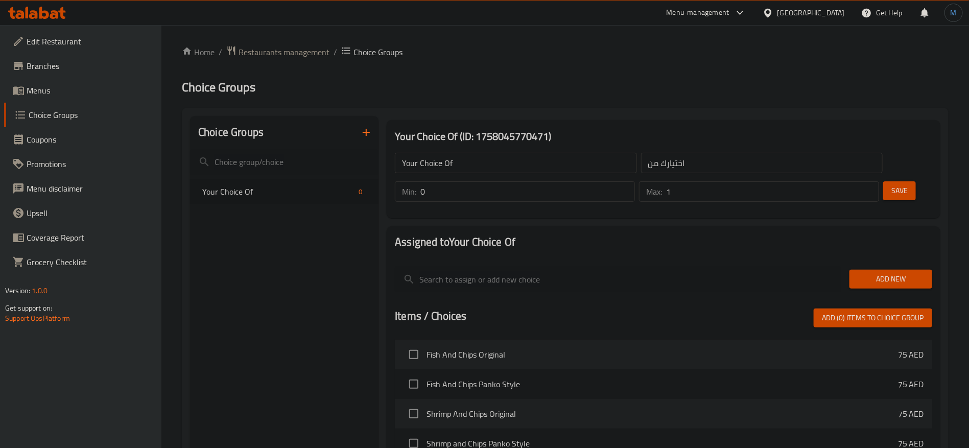
type input "1"
click at [853, 181] on input "1" at bounding box center [772, 191] width 213 height 20
type input "1"
click at [635, 181] on input "1" at bounding box center [528, 191] width 215 height 20
click at [881, 273] on span "Add New" at bounding box center [891, 279] width 66 height 13
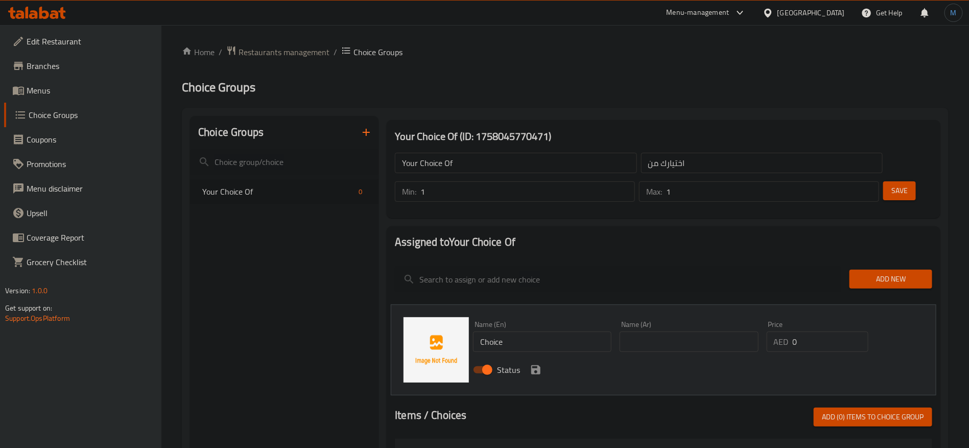
click at [576, 321] on div "Name (En) Choice Name (En)" at bounding box center [542, 336] width 138 height 31
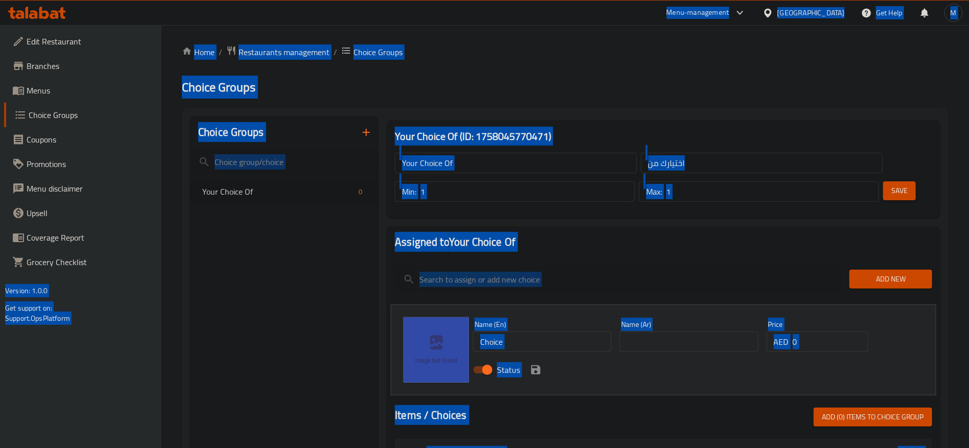
click at [583, 332] on input "Choice" at bounding box center [542, 342] width 138 height 20
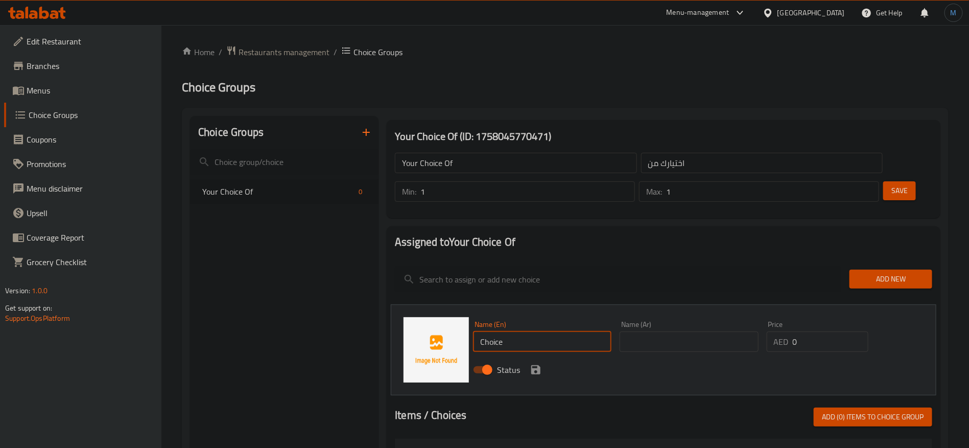
paste input "Authentic Cod"
paste input "text"
type input "Authentic Cod"
click at [655, 332] on input "text" at bounding box center [689, 342] width 138 height 20
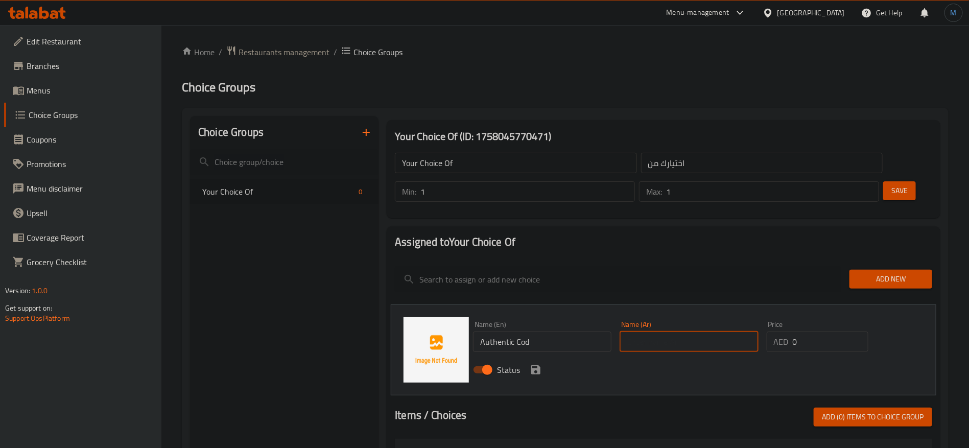
paste input "سمك القد الأصلي"
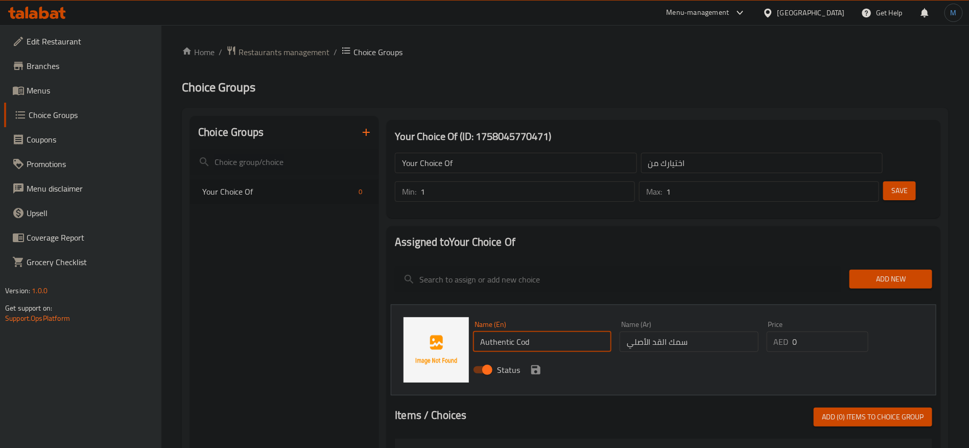
click at [546, 332] on input "Authentic Cod" at bounding box center [542, 342] width 138 height 20
click at [688, 332] on input "سمك القد الأصلي" at bounding box center [689, 342] width 138 height 20
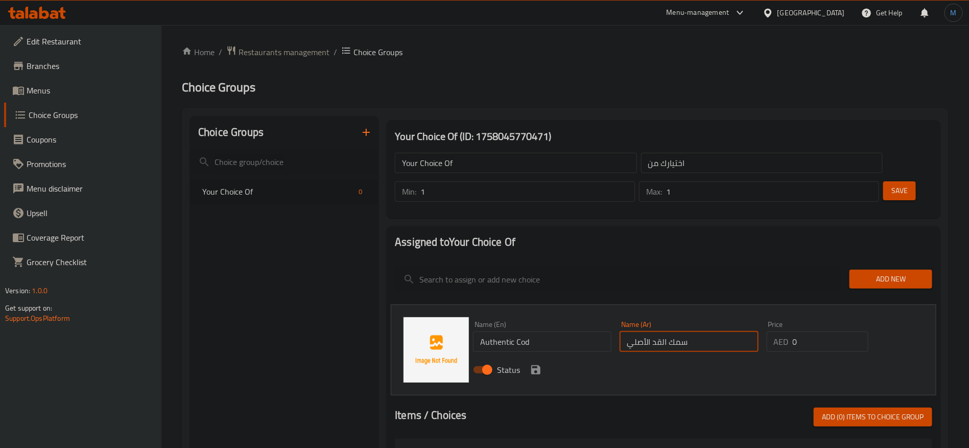
click at [688, 332] on input "سمك القد الأصلي" at bounding box center [689, 342] width 138 height 20
click at [680, 332] on input "سمك القد الأصلي" at bounding box center [689, 342] width 138 height 20
click at [666, 332] on input "سمك القد الأصلي" at bounding box center [689, 342] width 138 height 20
paste input "text"
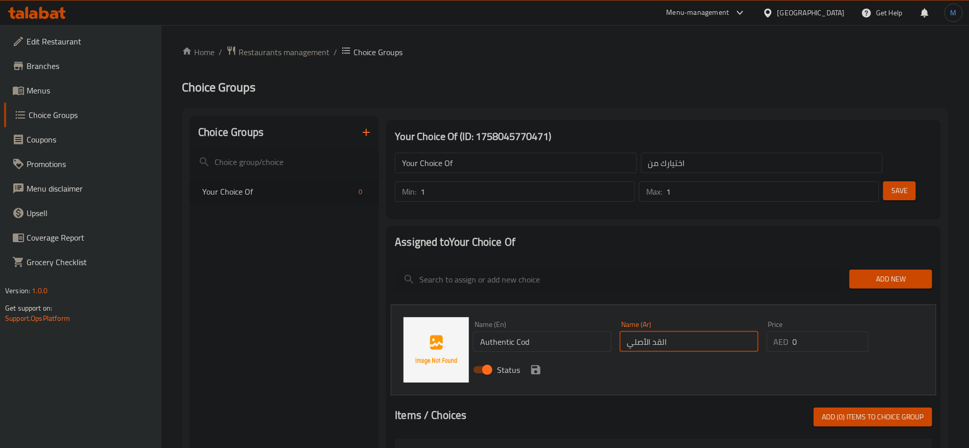
type input "القد الأصلي"
click at [794, 332] on input "0" at bounding box center [831, 342] width 76 height 20
type input "8"
click at [541, 356] on div "Status" at bounding box center [689, 370] width 440 height 28
click at [539, 364] on icon "save" at bounding box center [536, 370] width 12 height 12
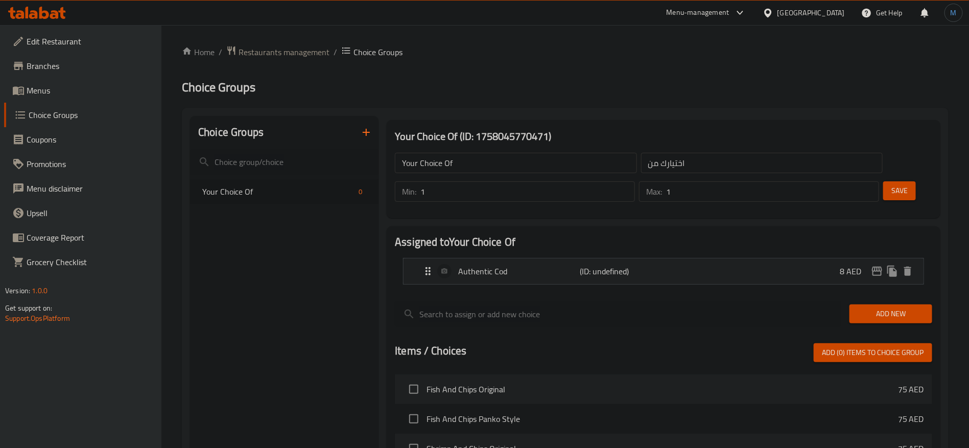
click at [858, 305] on button "Add New" at bounding box center [891, 314] width 83 height 19
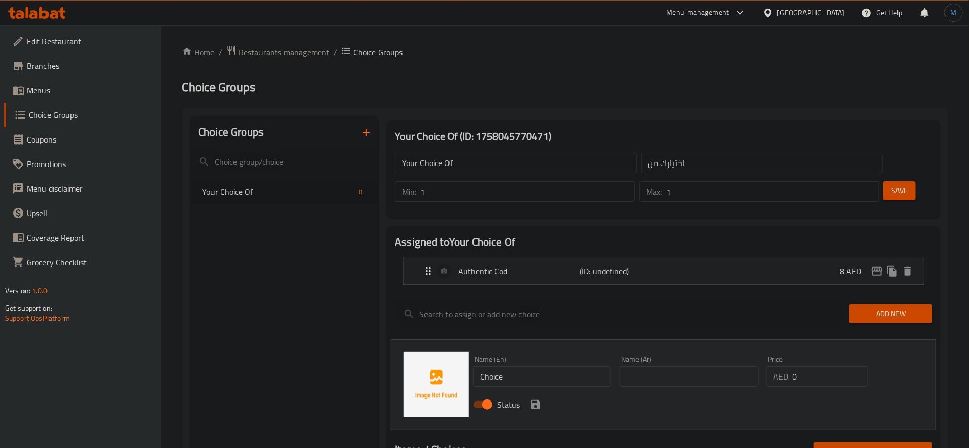
click at [558, 366] on input "Choice" at bounding box center [542, 376] width 138 height 20
paste input "Norway Salmon"
type input "Norway Salmon"
drag, startPoint x: 659, startPoint y: 359, endPoint x: 663, endPoint y: 350, distance: 9.4
click at [663, 352] on div "Name (Ar) Name (Ar)" at bounding box center [689, 371] width 147 height 39
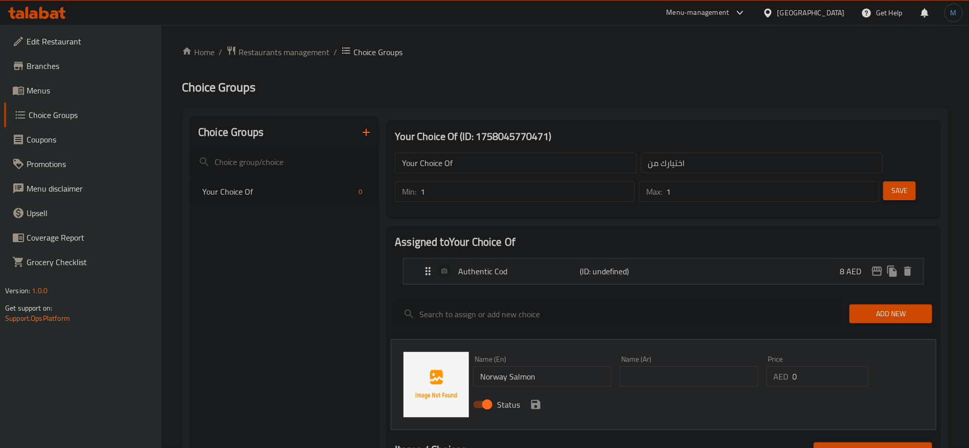
drag, startPoint x: 663, startPoint y: 346, endPoint x: 662, endPoint y: 336, distance: 9.7
click at [663, 366] on input "text" at bounding box center [689, 376] width 138 height 20
paste input "سمك السلمون النرويجي"
click at [714, 366] on input "سمك السلمون النرويجي" at bounding box center [689, 376] width 138 height 20
click at [703, 366] on input "سمك السلمون النرويجي" at bounding box center [689, 376] width 138 height 20
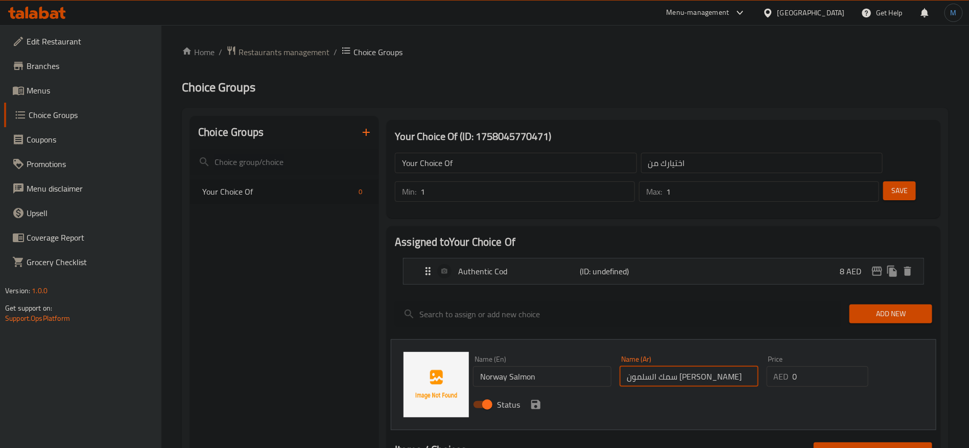
click at [703, 366] on input "سمك السلمون النرويجي" at bounding box center [689, 376] width 138 height 20
type input "السلمون النرويجي"
click at [541, 399] on icon "save" at bounding box center [536, 405] width 12 height 12
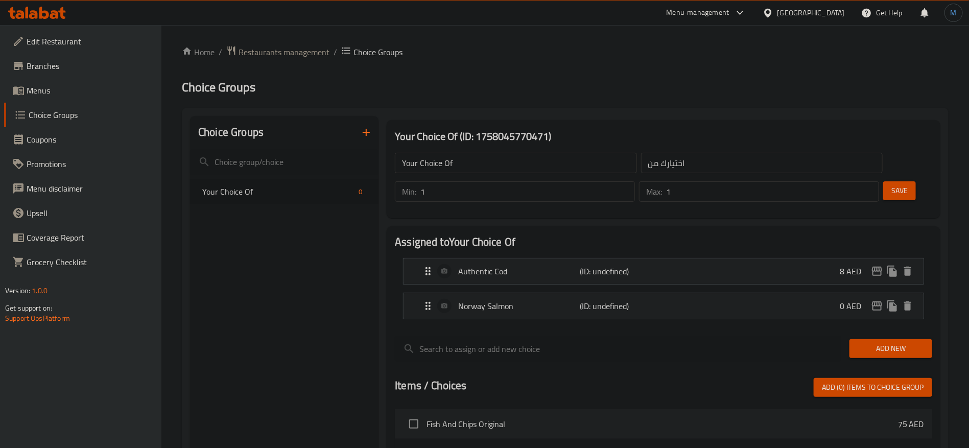
click at [897, 175] on div "Min: 1 ​ Max: 1 ​ Save" at bounding box center [662, 191] width 546 height 33
click at [883, 179] on div "Save" at bounding box center [904, 191] width 45 height 25
click at [891, 175] on div "Min: 1 ​ Max: 1 ​ Save" at bounding box center [662, 191] width 546 height 33
click at [892, 184] on span "Save" at bounding box center [900, 190] width 16 height 13
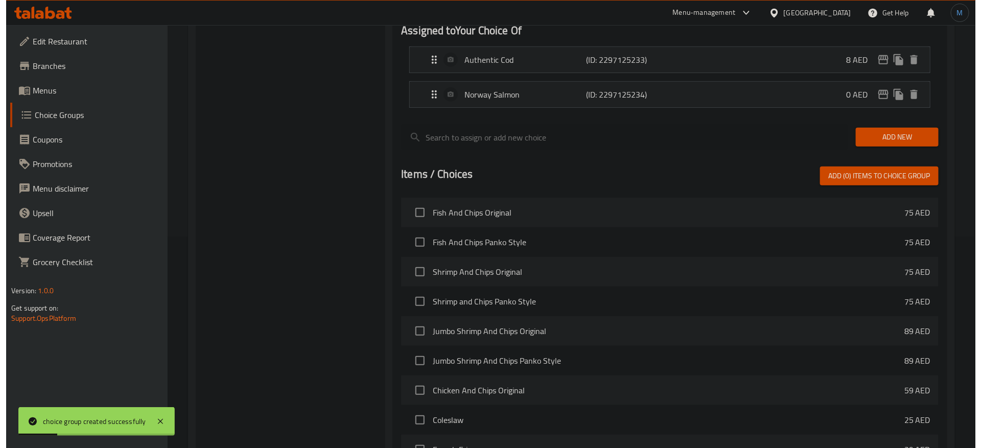
scroll to position [310, 0]
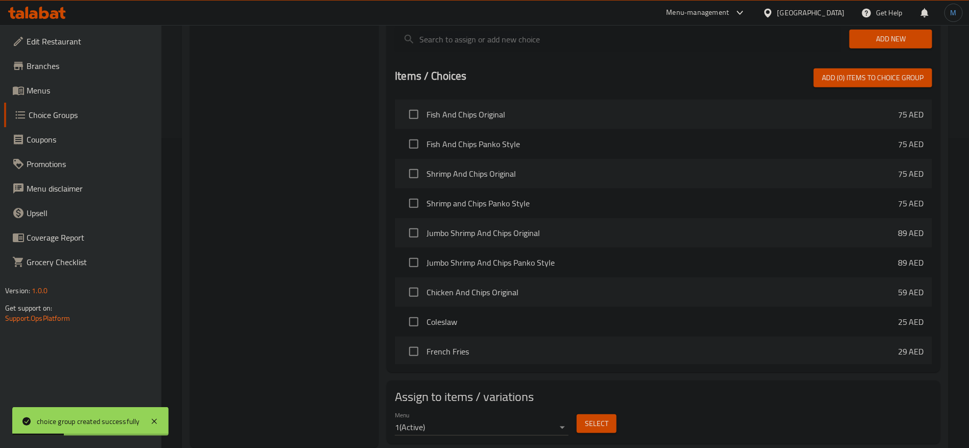
click at [618, 410] on div "Select" at bounding box center [597, 423] width 48 height 27
click at [613, 414] on button "Select" at bounding box center [597, 423] width 40 height 19
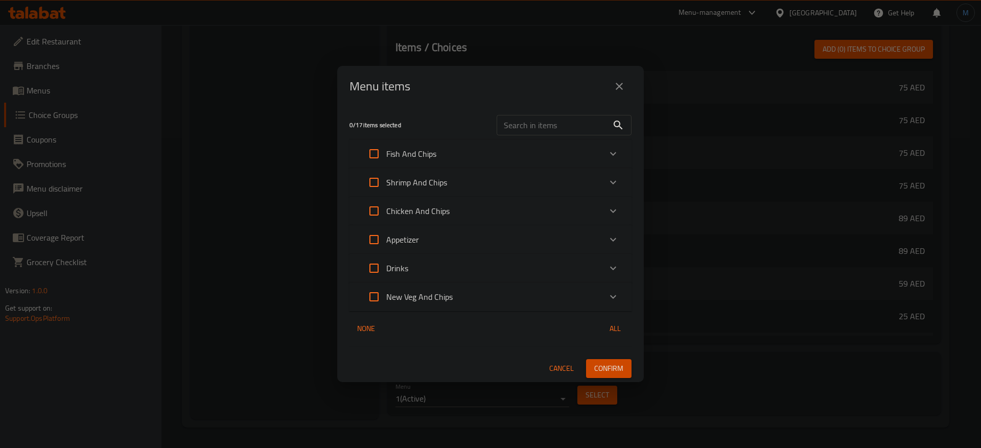
click at [477, 157] on div "Fish And Chips" at bounding box center [481, 154] width 239 height 25
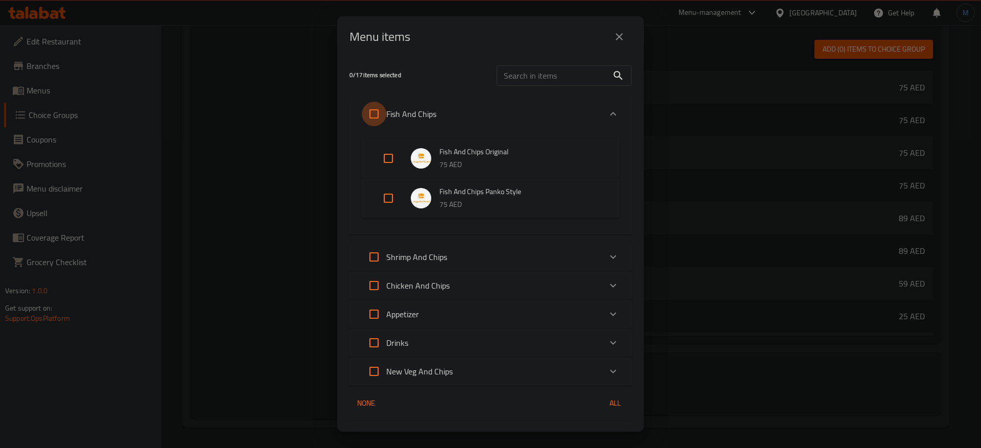
click at [379, 113] on input "Expand" at bounding box center [374, 114] width 25 height 25
checkbox input "true"
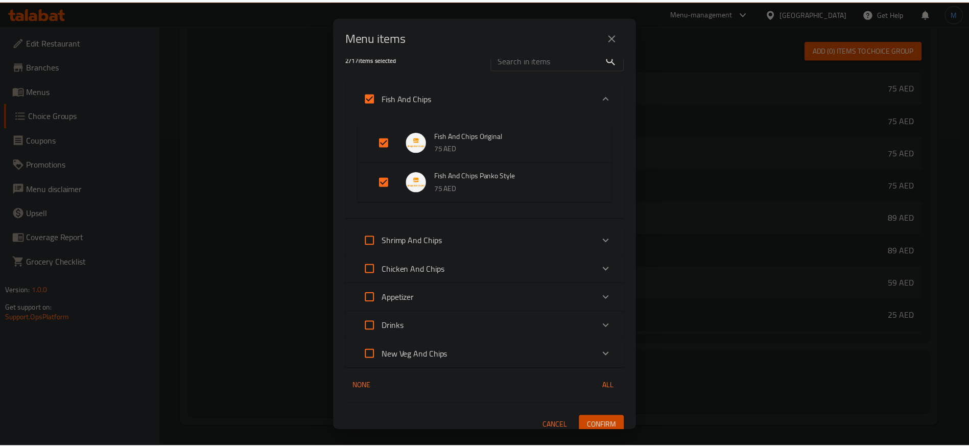
scroll to position [25, 0]
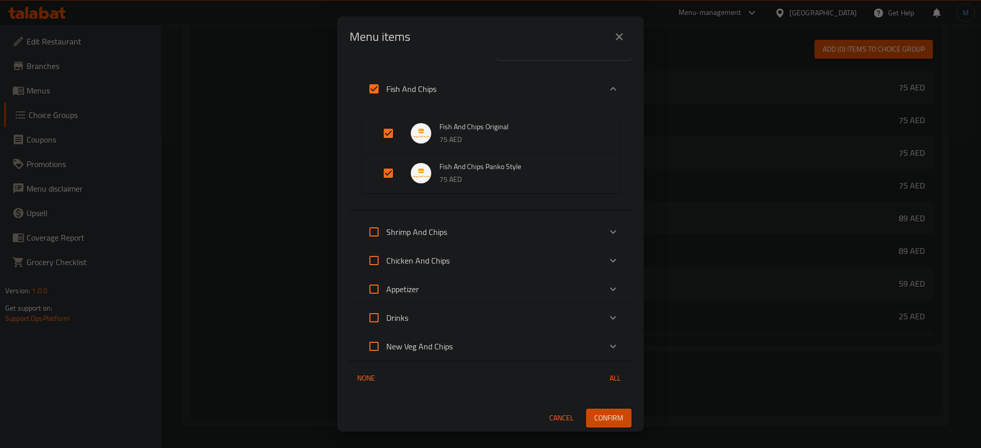
click at [608, 406] on div "2 / 17 items selected ​ Fish And Chips Fish And Chips Original 75 AED Fish And …" at bounding box center [490, 244] width 307 height 375
click at [608, 410] on button "Confirm" at bounding box center [608, 418] width 45 height 19
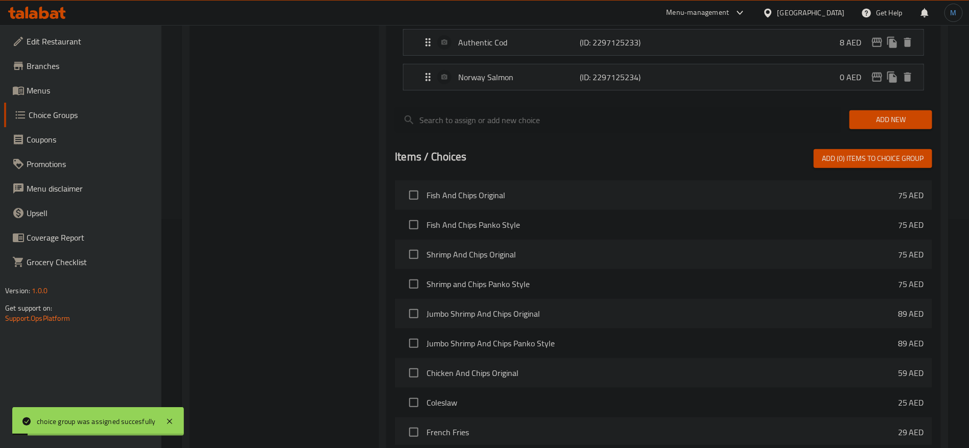
scroll to position [0, 0]
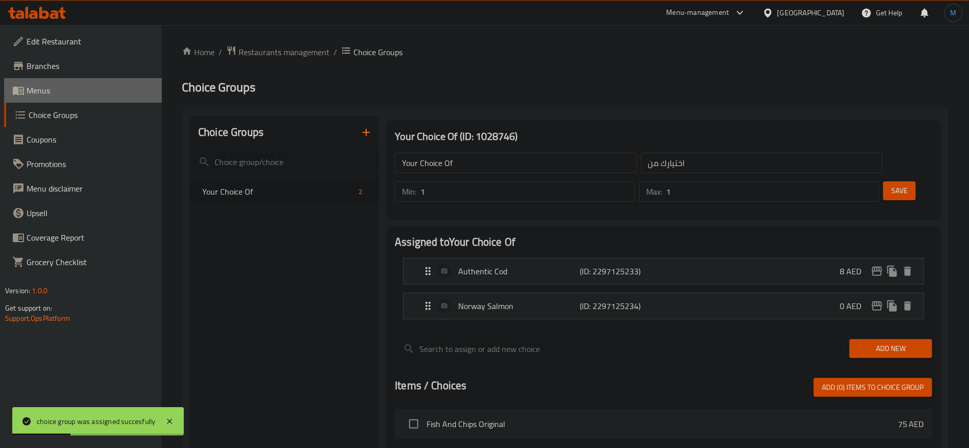
click at [118, 91] on span "Menus" at bounding box center [90, 90] width 127 height 12
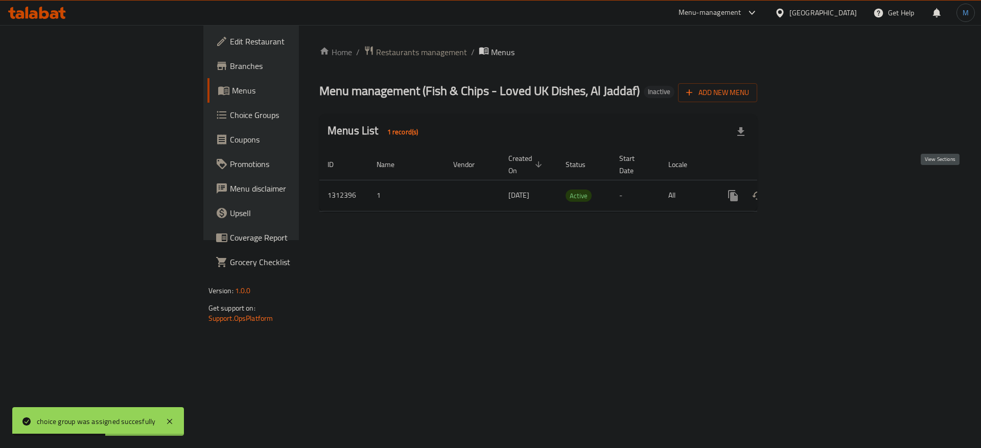
click at [813, 190] on icon "enhanced table" at bounding box center [807, 196] width 12 height 12
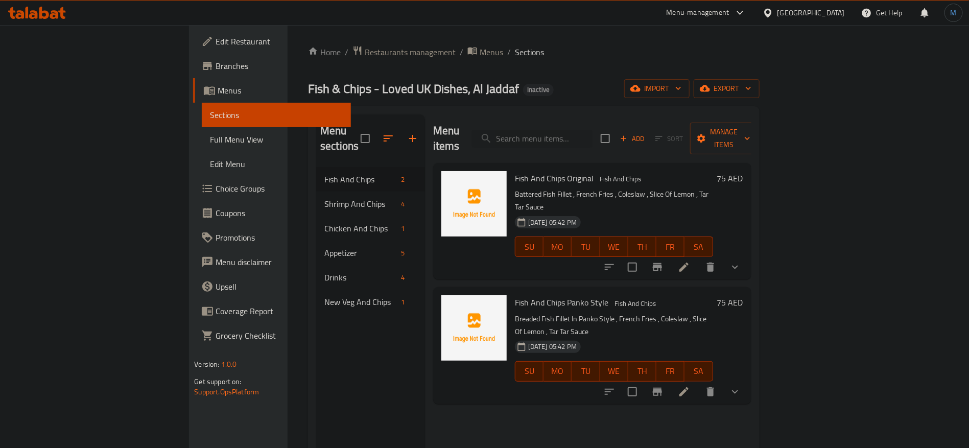
click at [210, 144] on span "Full Menu View" at bounding box center [276, 139] width 133 height 12
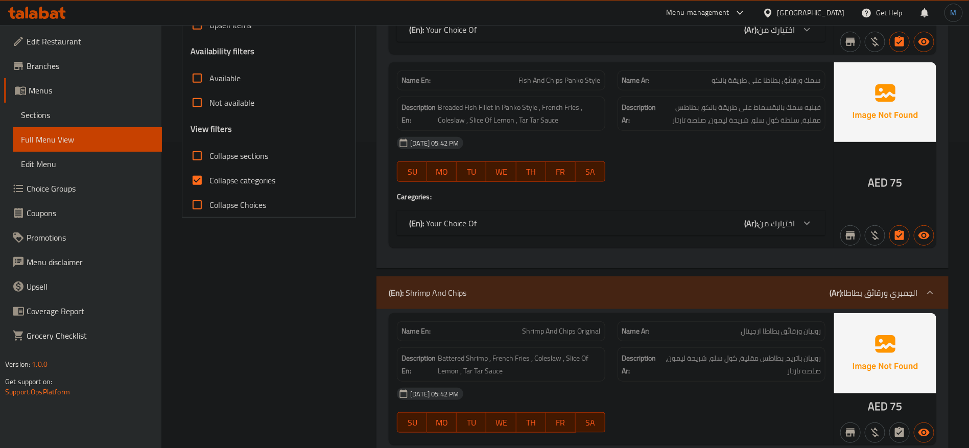
scroll to position [307, 0]
click at [247, 182] on span "Collapse categories" at bounding box center [243, 179] width 66 height 12
click at [210, 182] on input "Collapse categories" at bounding box center [197, 179] width 25 height 25
checkbox input "false"
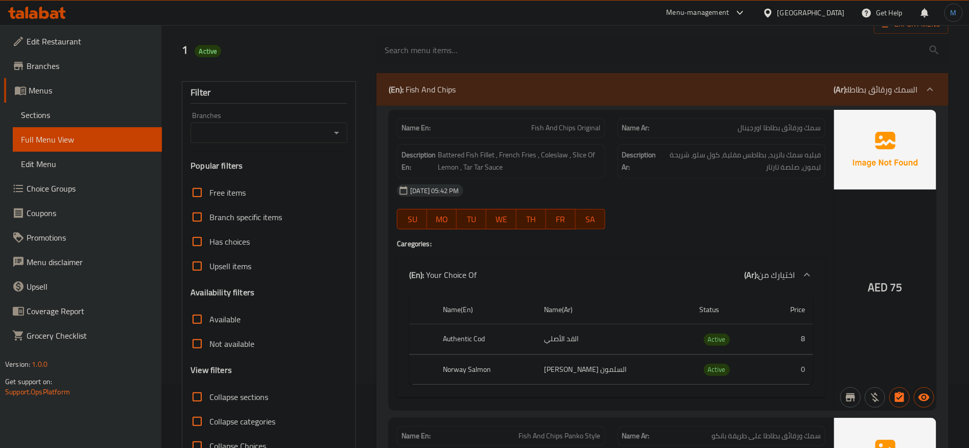
scroll to position [0, 0]
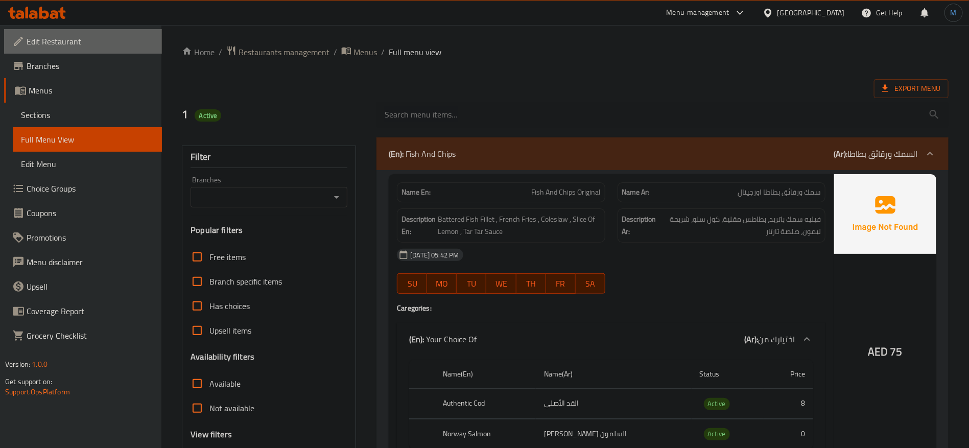
click at [89, 53] on link "Edit Restaurant" at bounding box center [83, 41] width 158 height 25
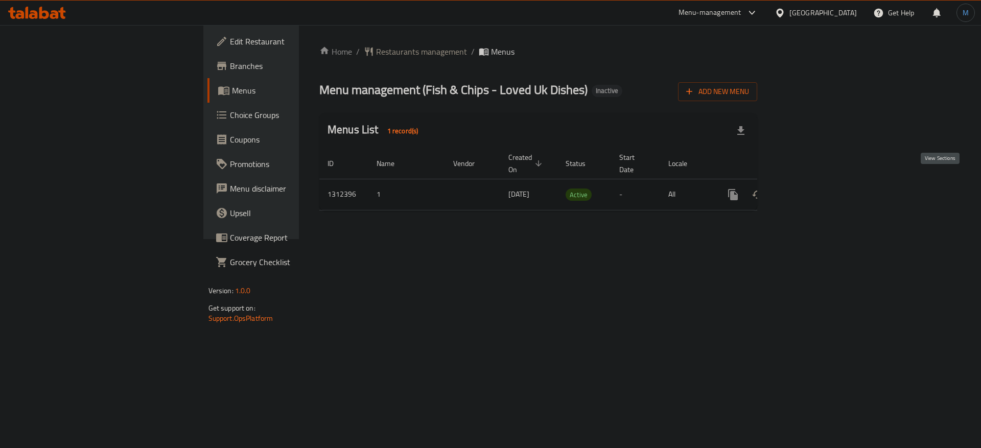
click at [813, 189] on icon "enhanced table" at bounding box center [807, 195] width 12 height 12
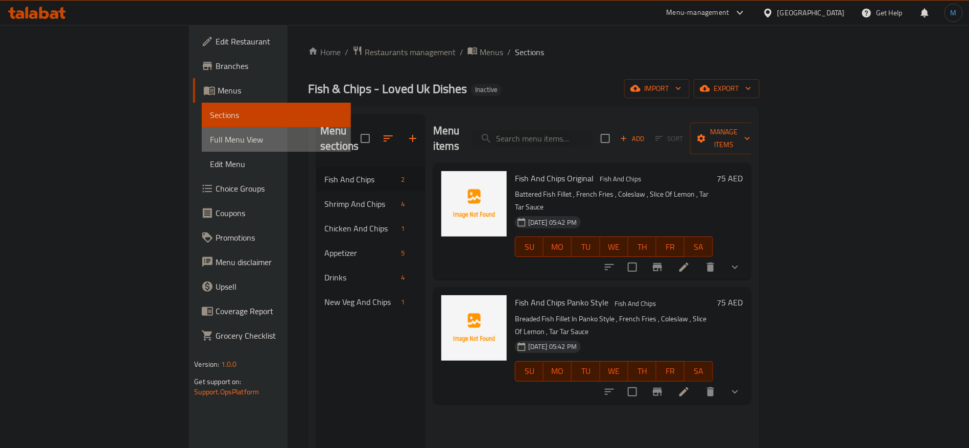
click at [210, 142] on span "Full Menu View" at bounding box center [276, 139] width 133 height 12
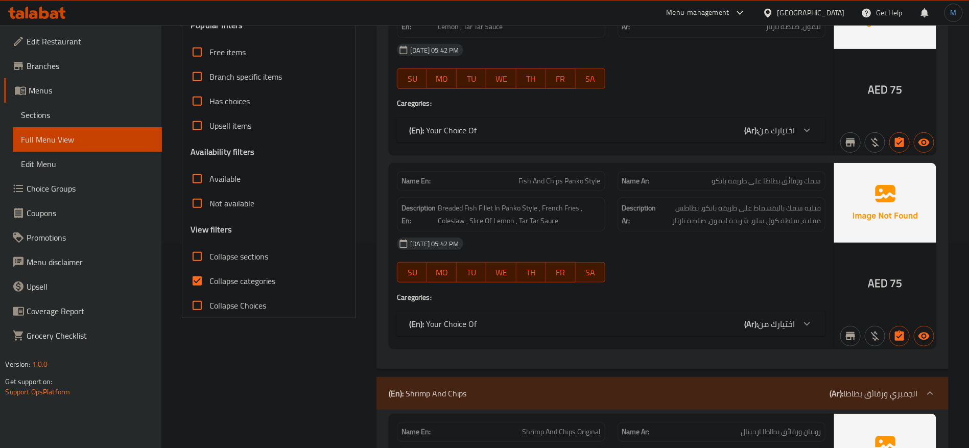
scroll to position [307, 0]
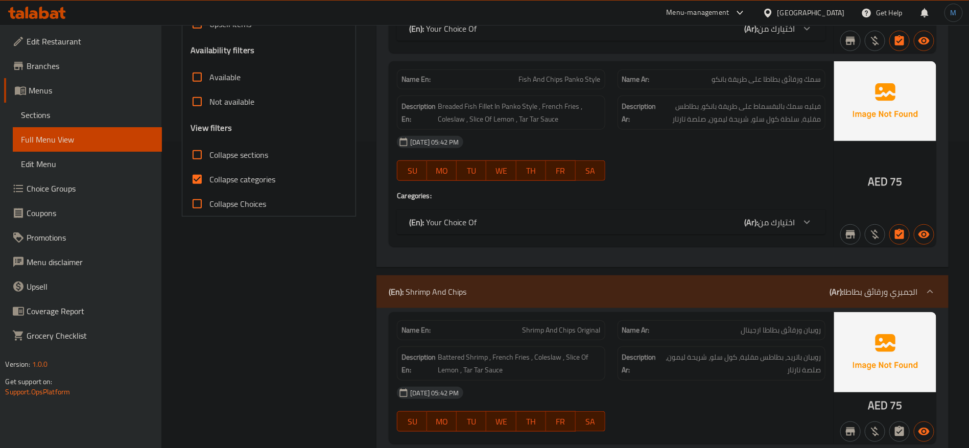
click at [232, 181] on span "Collapse categories" at bounding box center [243, 179] width 66 height 12
click at [210, 181] on input "Collapse categories" at bounding box center [197, 179] width 25 height 25
checkbox input "false"
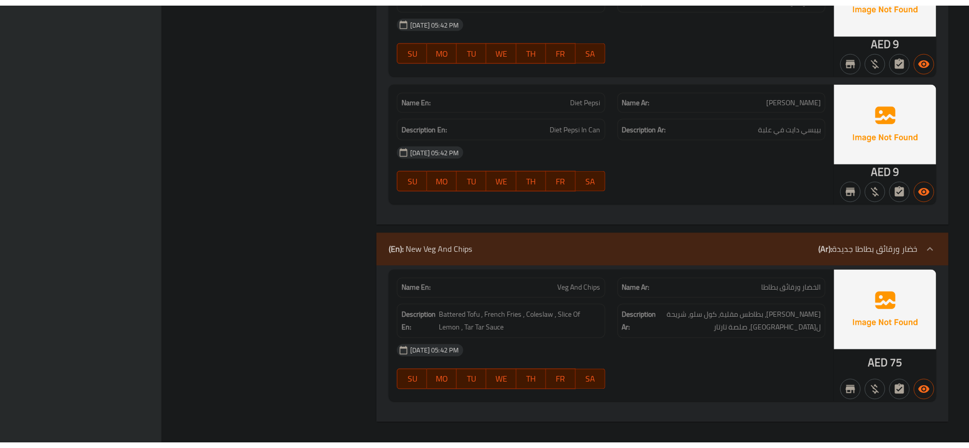
scroll to position [2665, 0]
